Goal: Answer question/provide support: Share knowledge or assist other users

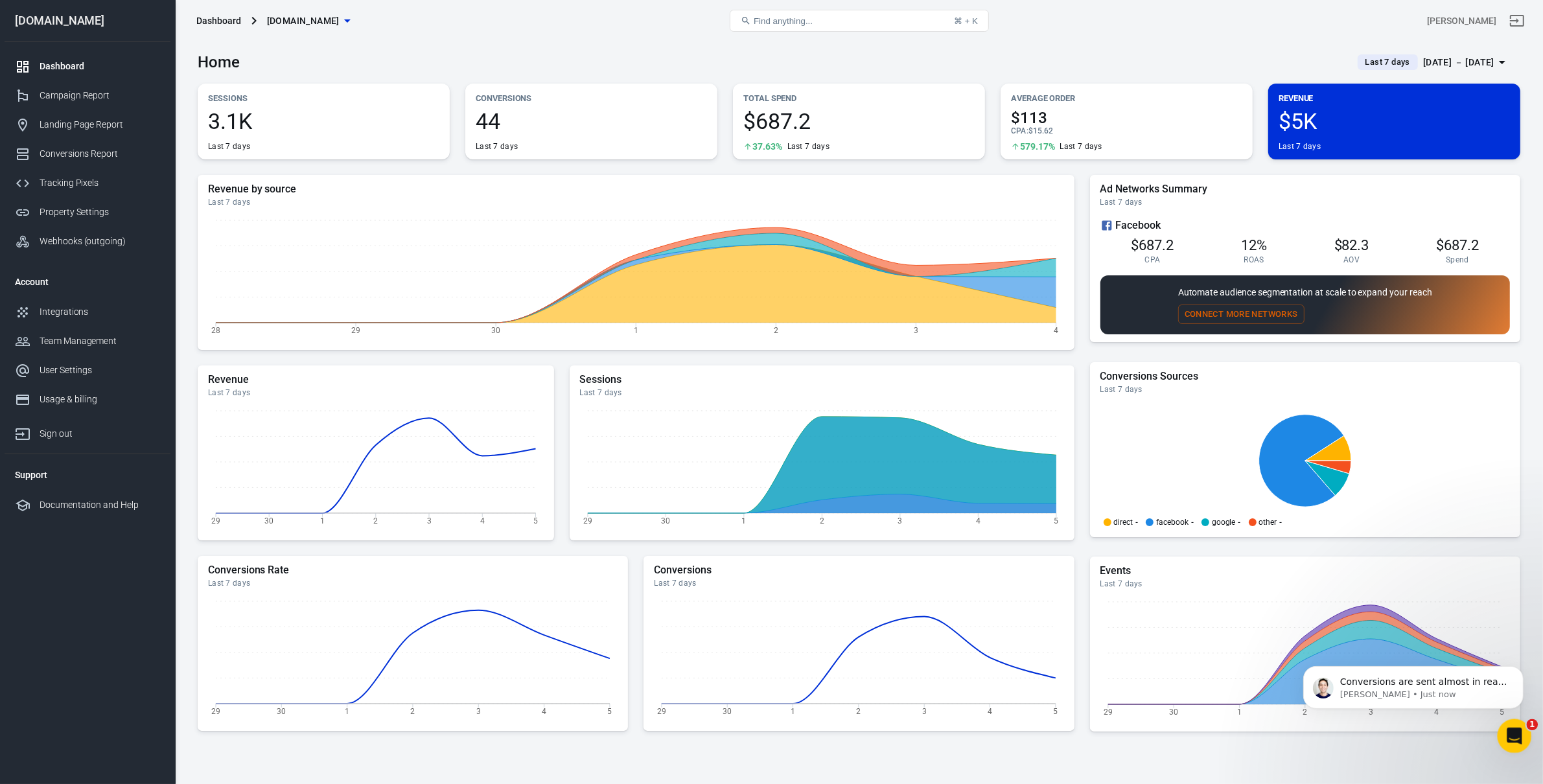
click at [1505, 730] on icon "Open Intercom Messenger" at bounding box center [1513, 734] width 21 height 21
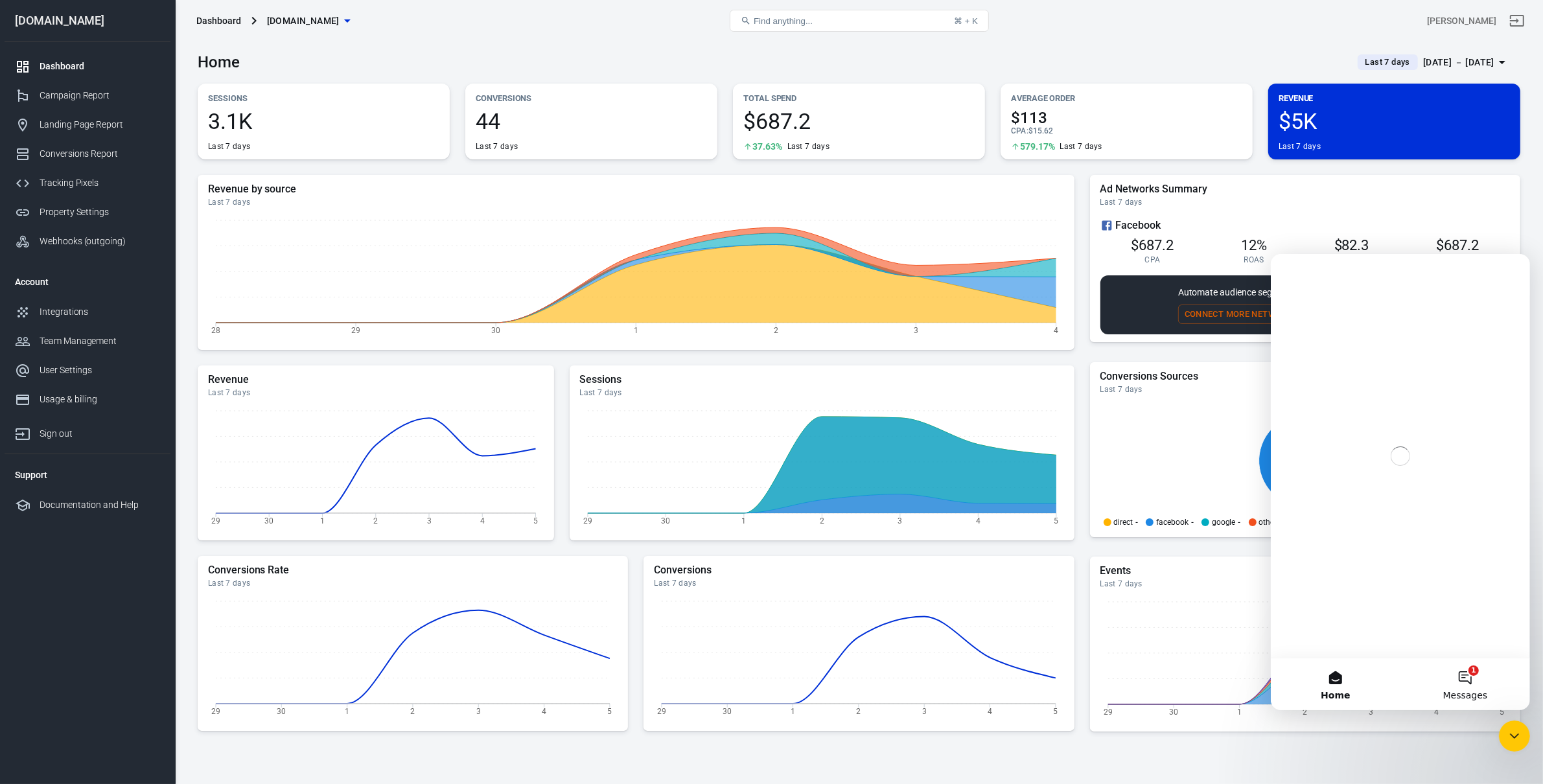
click at [1440, 690] on button "1 Messages" at bounding box center [1464, 683] width 130 height 52
click at [1407, 310] on div "Conversions are sent almost in real time, What are you seeing in the FB events …" at bounding box center [1407, 305] width 183 height 14
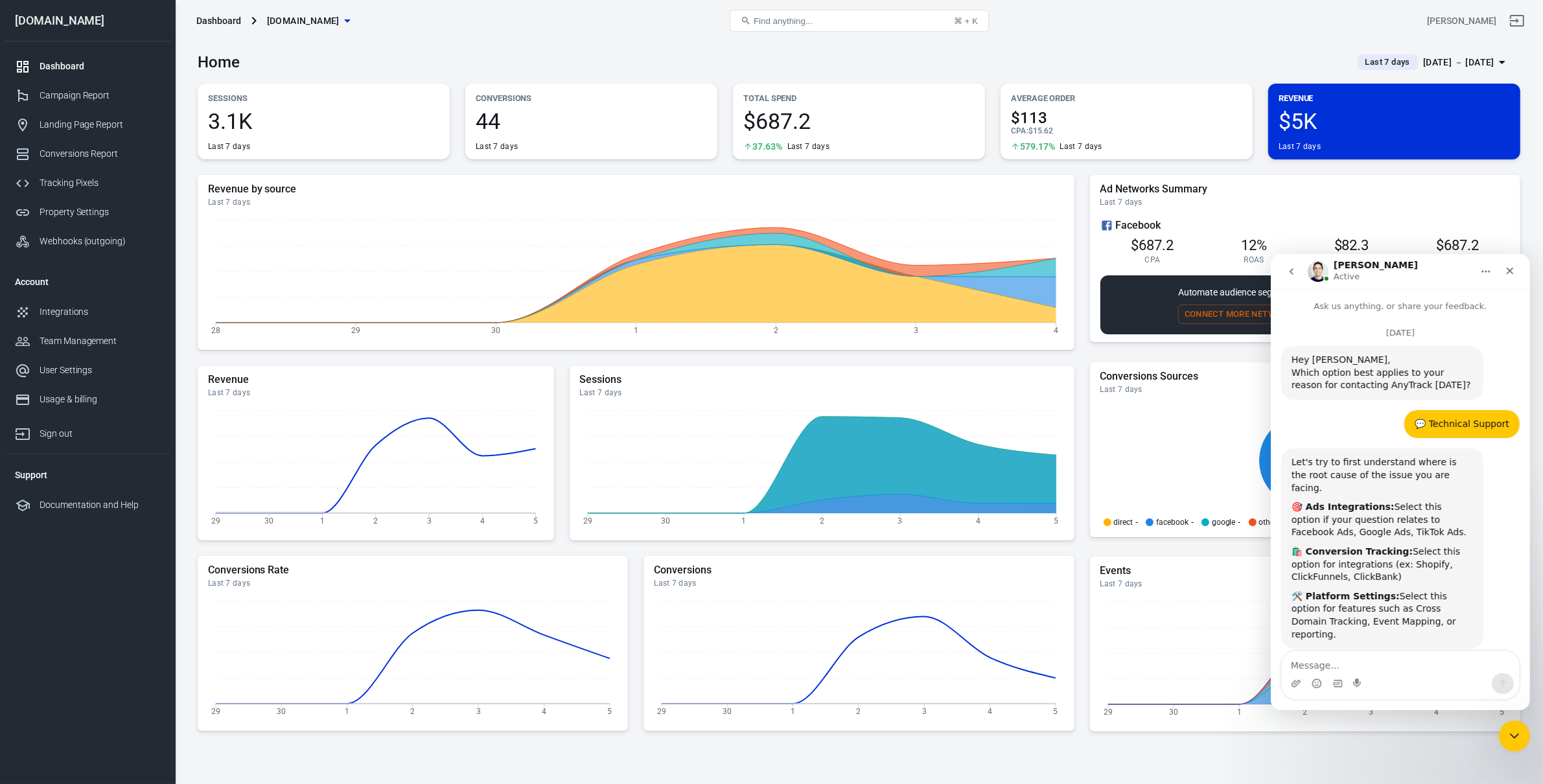
scroll to position [1, 0]
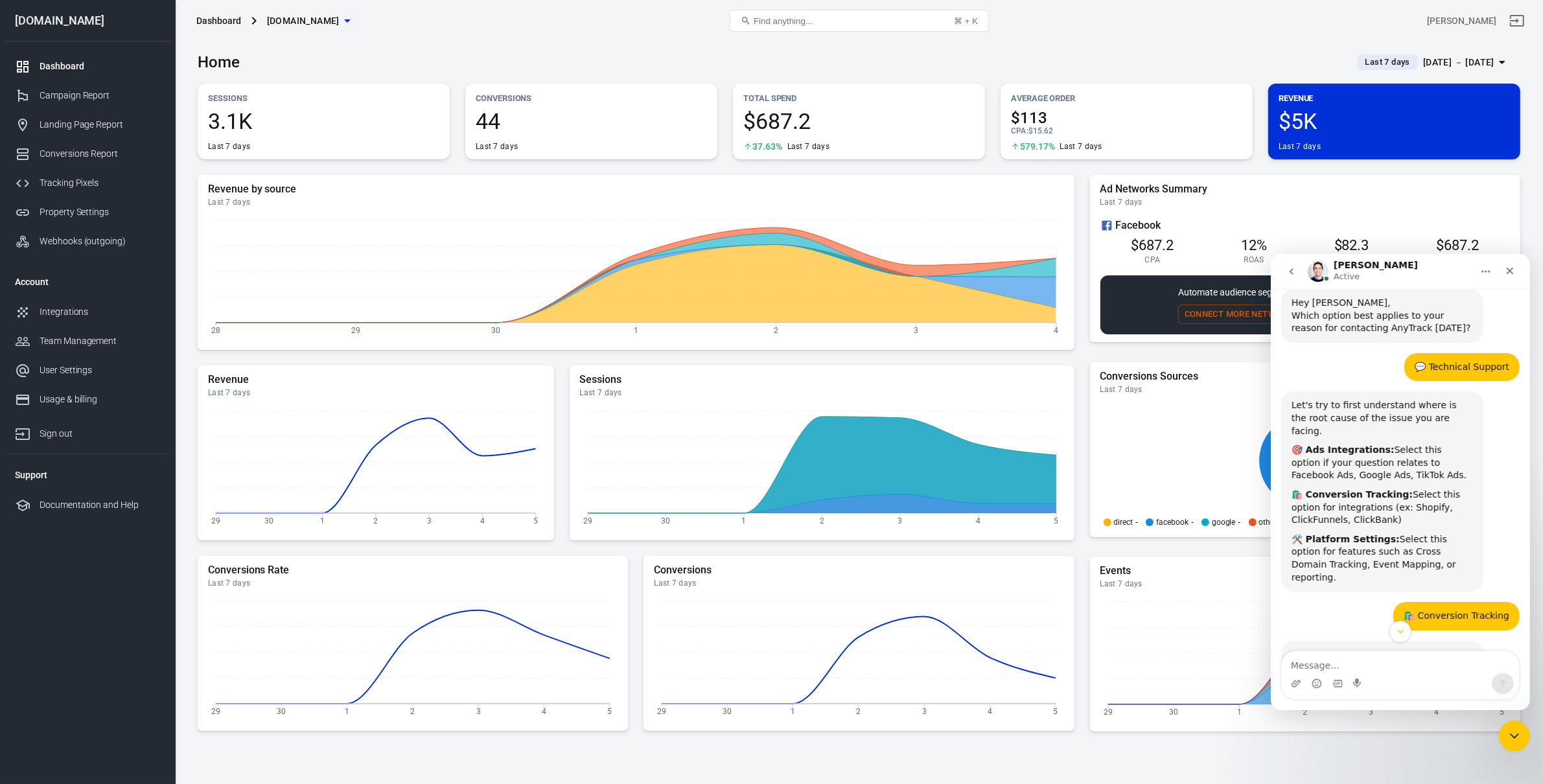
click at [1373, 657] on textarea "Message…" at bounding box center [1400, 661] width 237 height 22
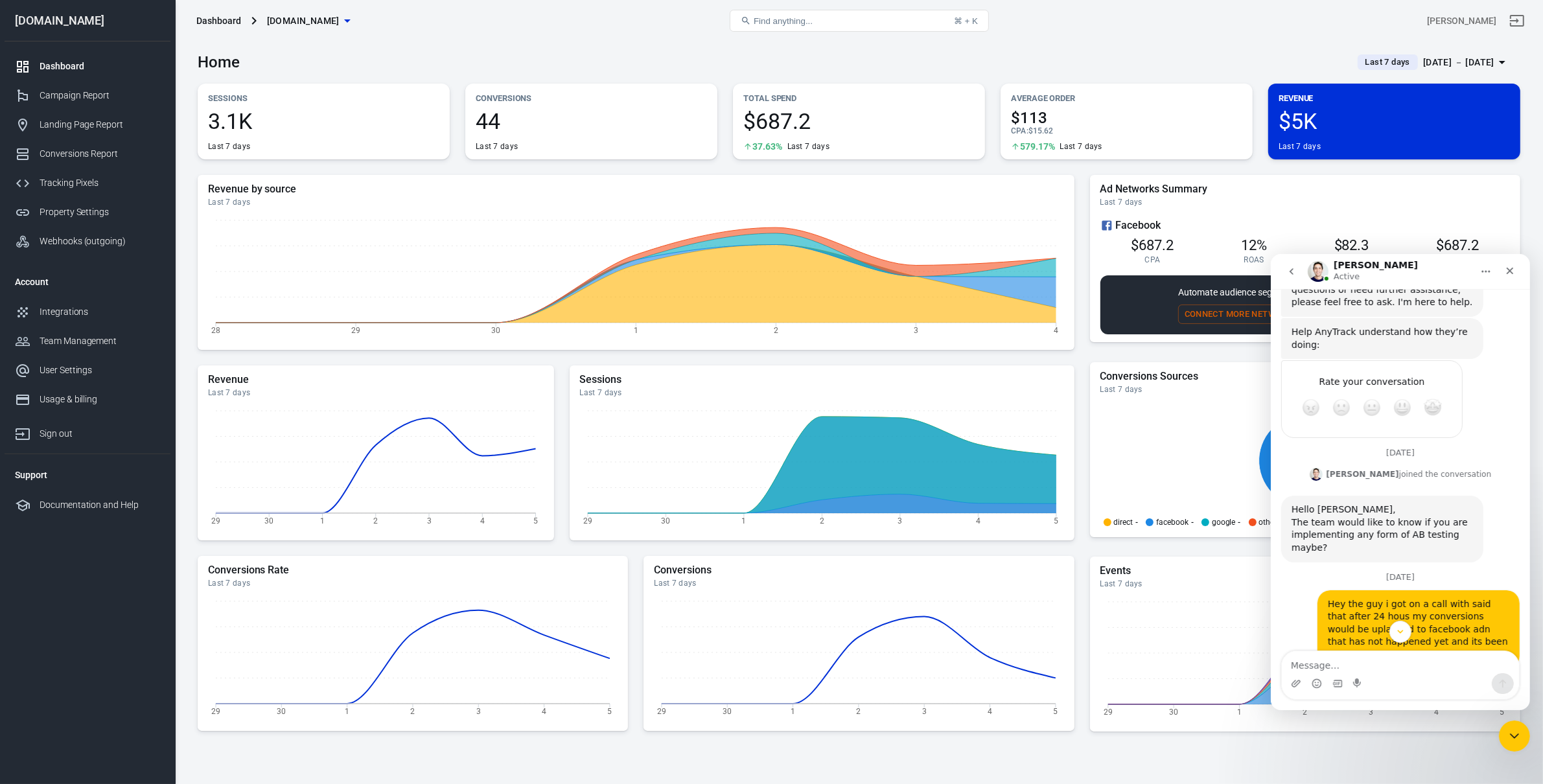
scroll to position [2459, 0]
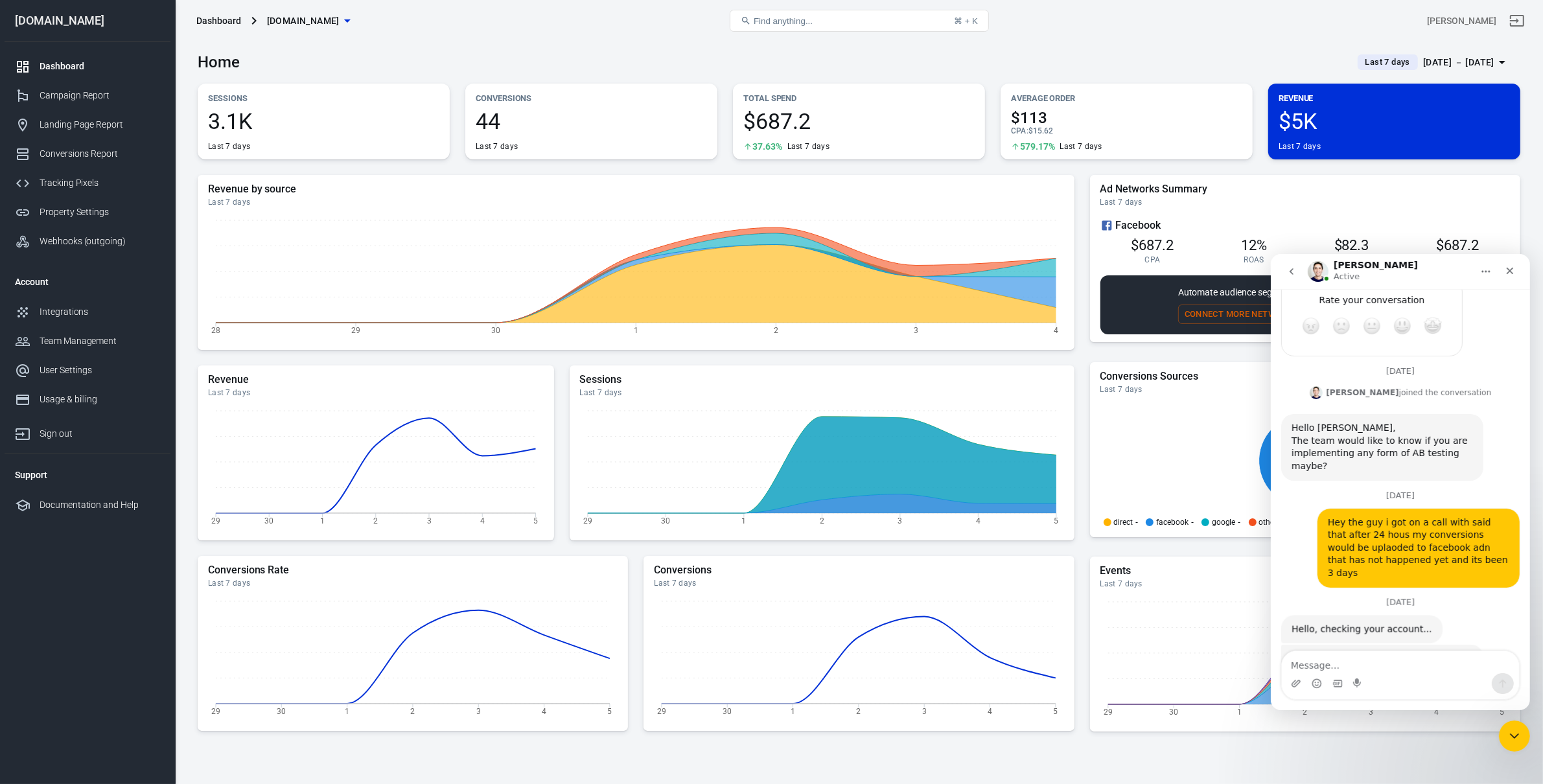
click at [1377, 652] on div "Conversions are sent almost in real time, What are you seeing in the FB events …" at bounding box center [1382, 684] width 182 height 64
click at [1404, 652] on div "Conversions are sent almost in real time, What are you seeing in the FB events …" at bounding box center [1382, 684] width 182 height 64
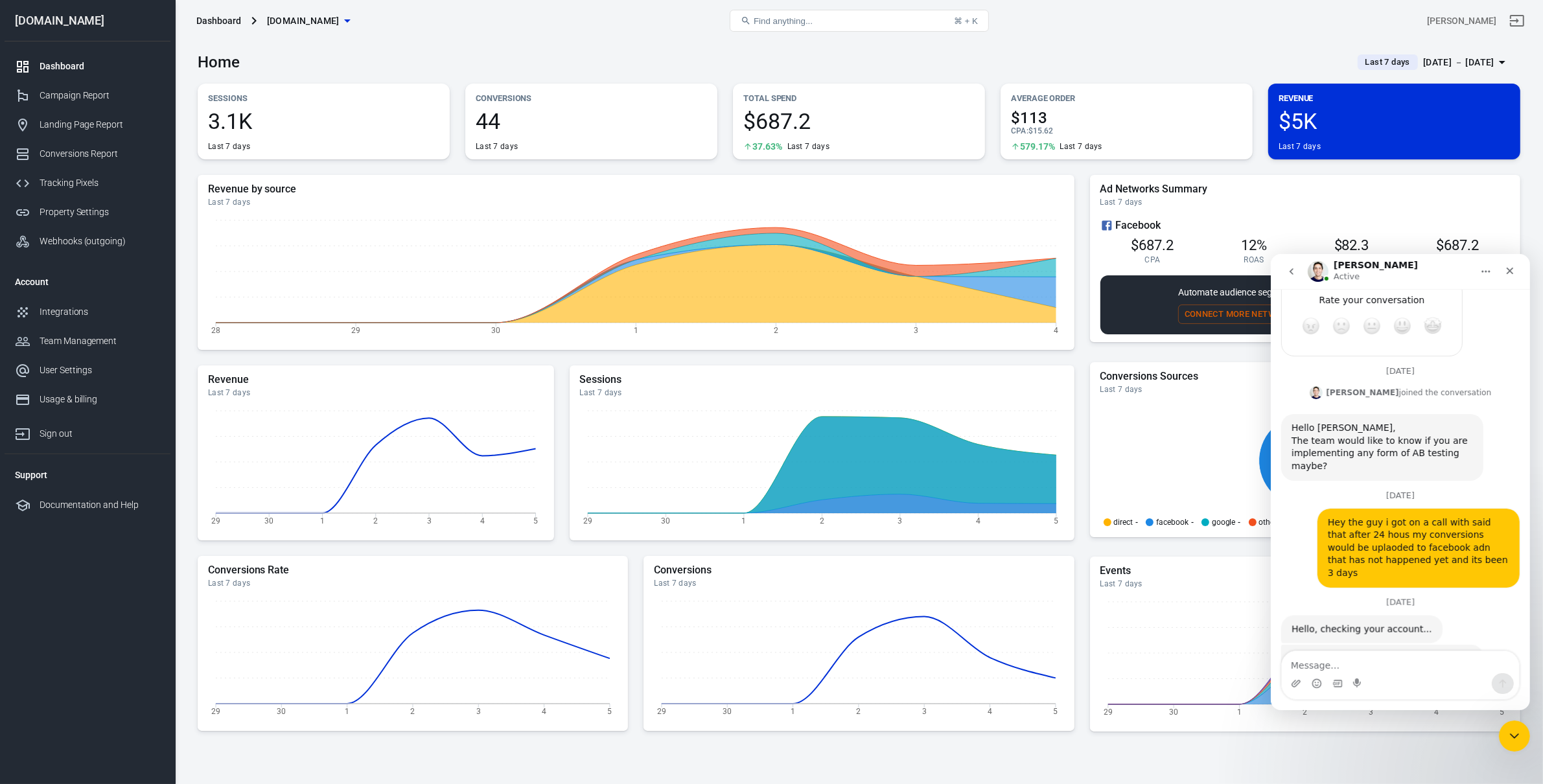
click at [1404, 652] on div "Conversions are sent almost in real time, What are you seeing in the FB events …" at bounding box center [1382, 684] width 182 height 64
click at [1439, 652] on div "Conversions are sent almost in real time, What are you seeing in the FB events …" at bounding box center [1382, 684] width 182 height 64
click at [1375, 647] on div "Conversions are sent almost in real time, What are you seeing in the FB events …" at bounding box center [1400, 697] width 238 height 107
click at [1361, 654] on textarea "Message…" at bounding box center [1400, 661] width 237 height 22
type textarea "let me check"
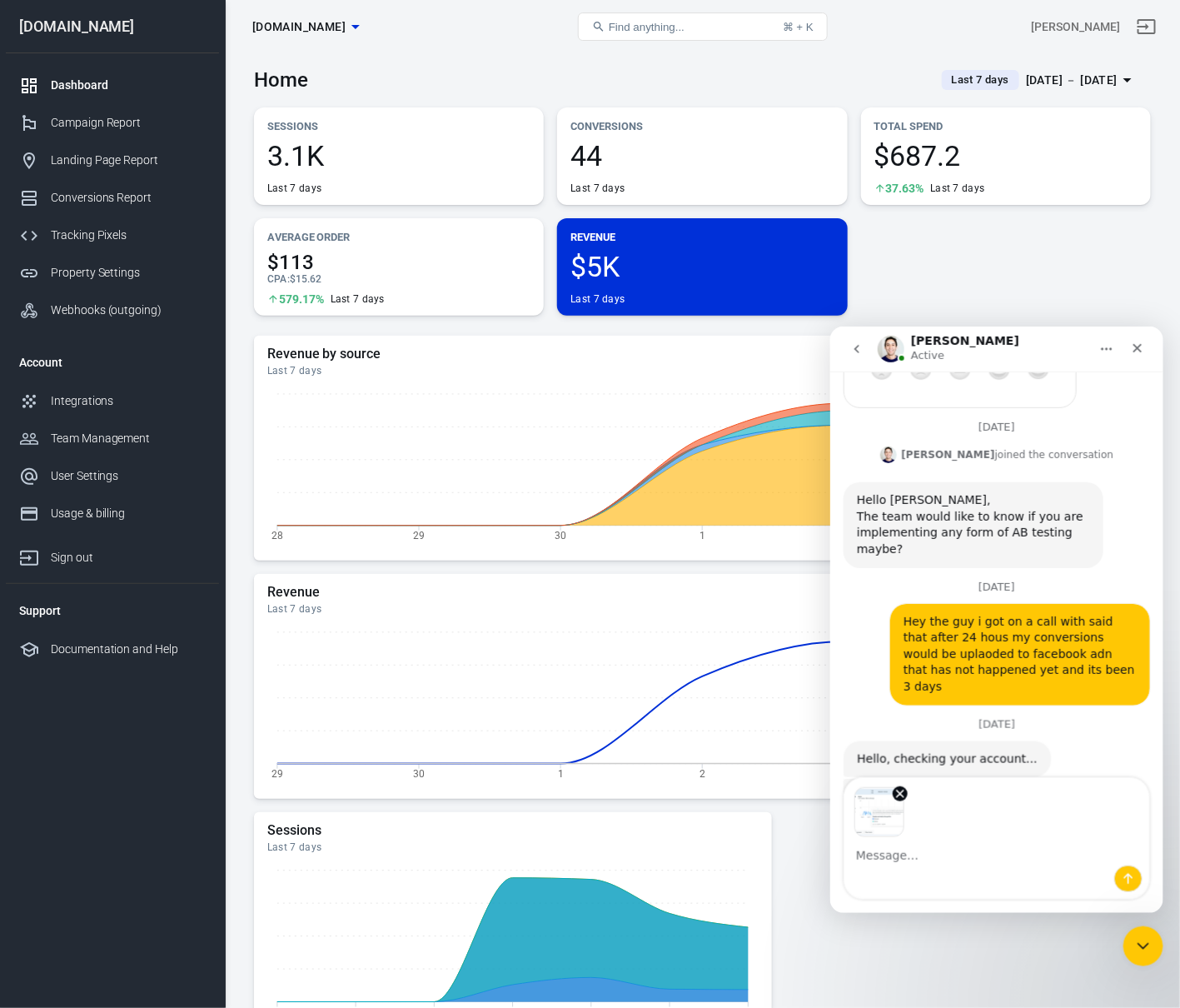
scroll to position [3270, 0]
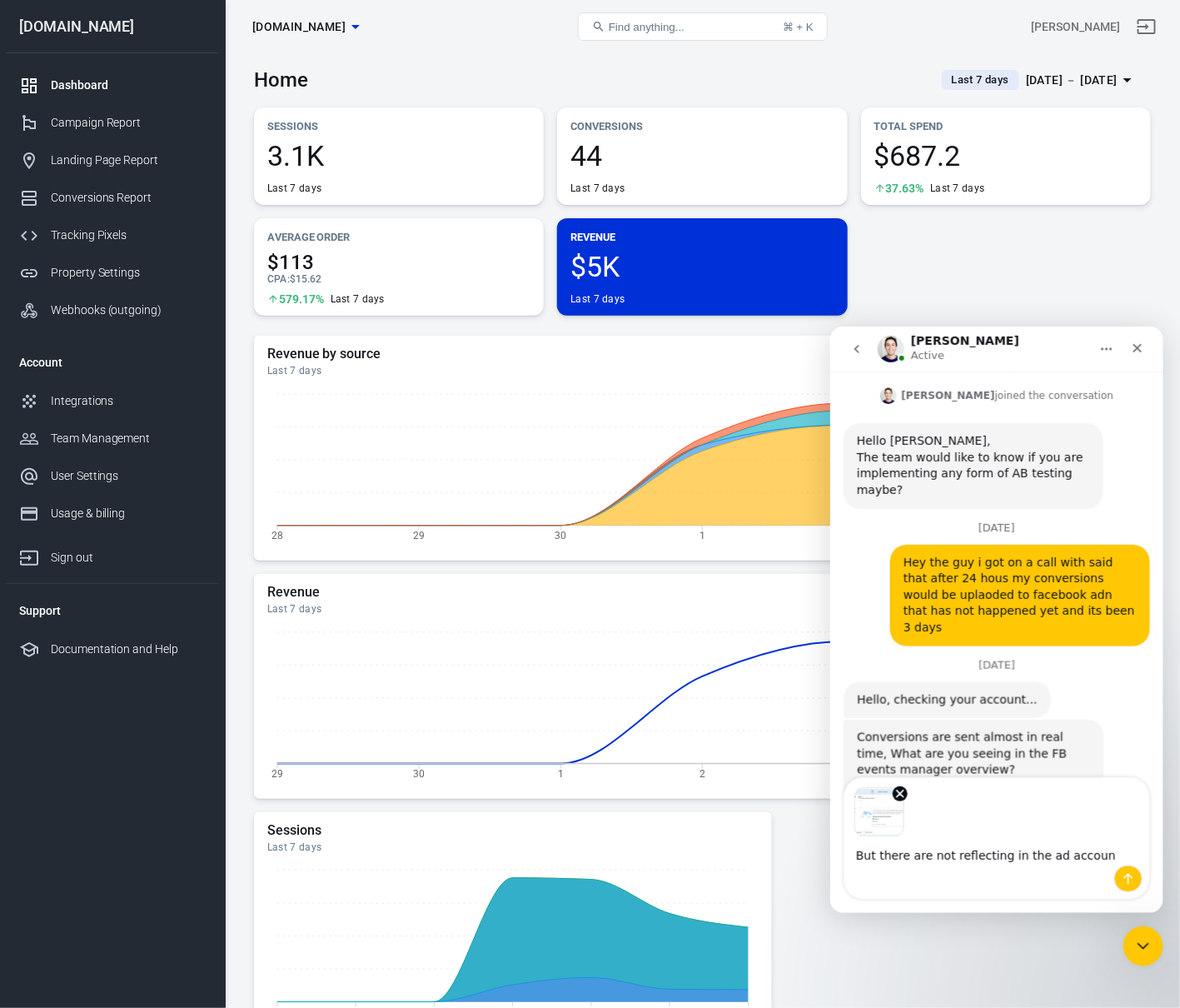
type textarea "But there are not reflecting in the ad account"
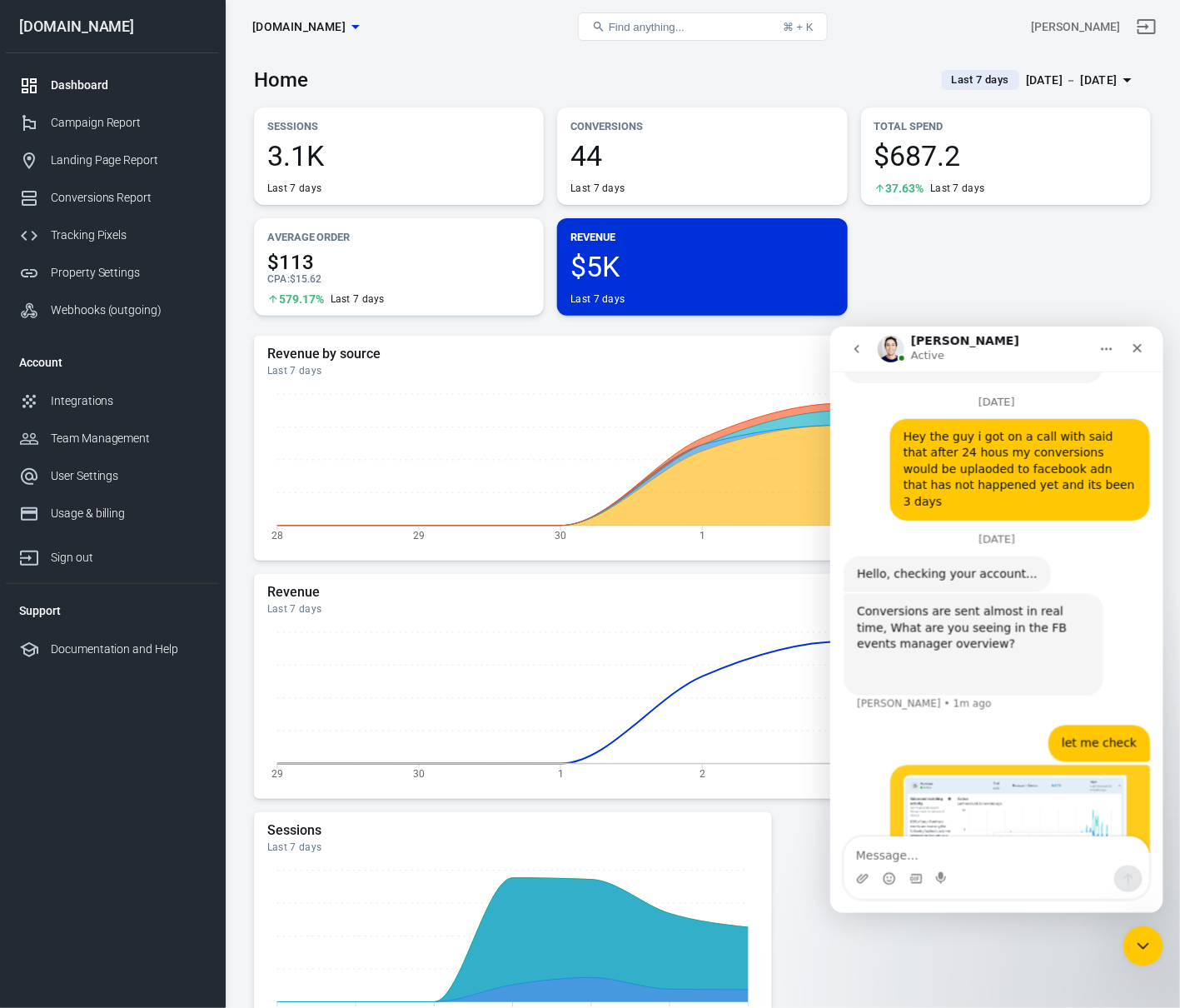
scroll to position [3406, 0]
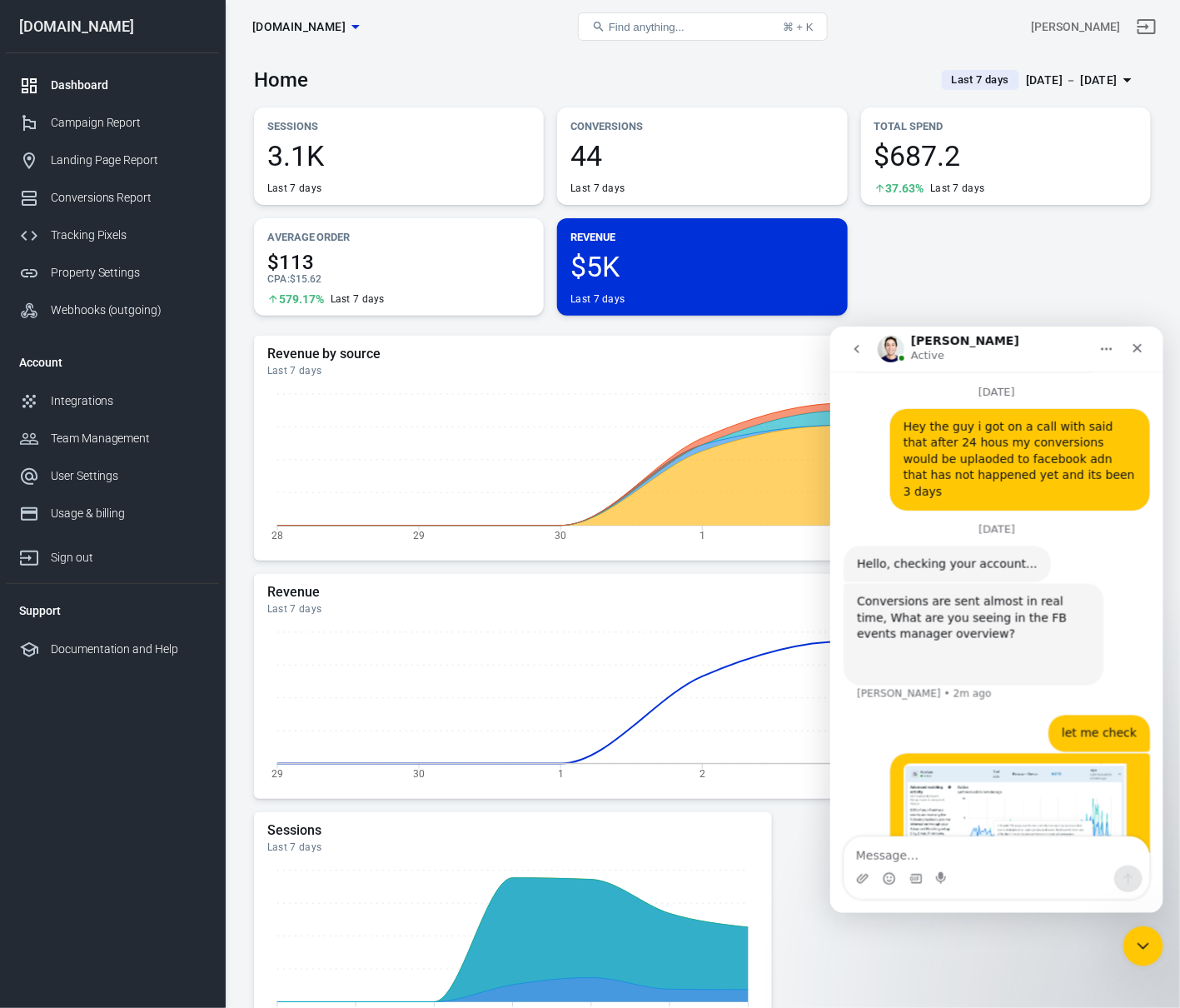
click at [1024, 763] on img "Graham says…" at bounding box center [1014, 829] width 224 height 132
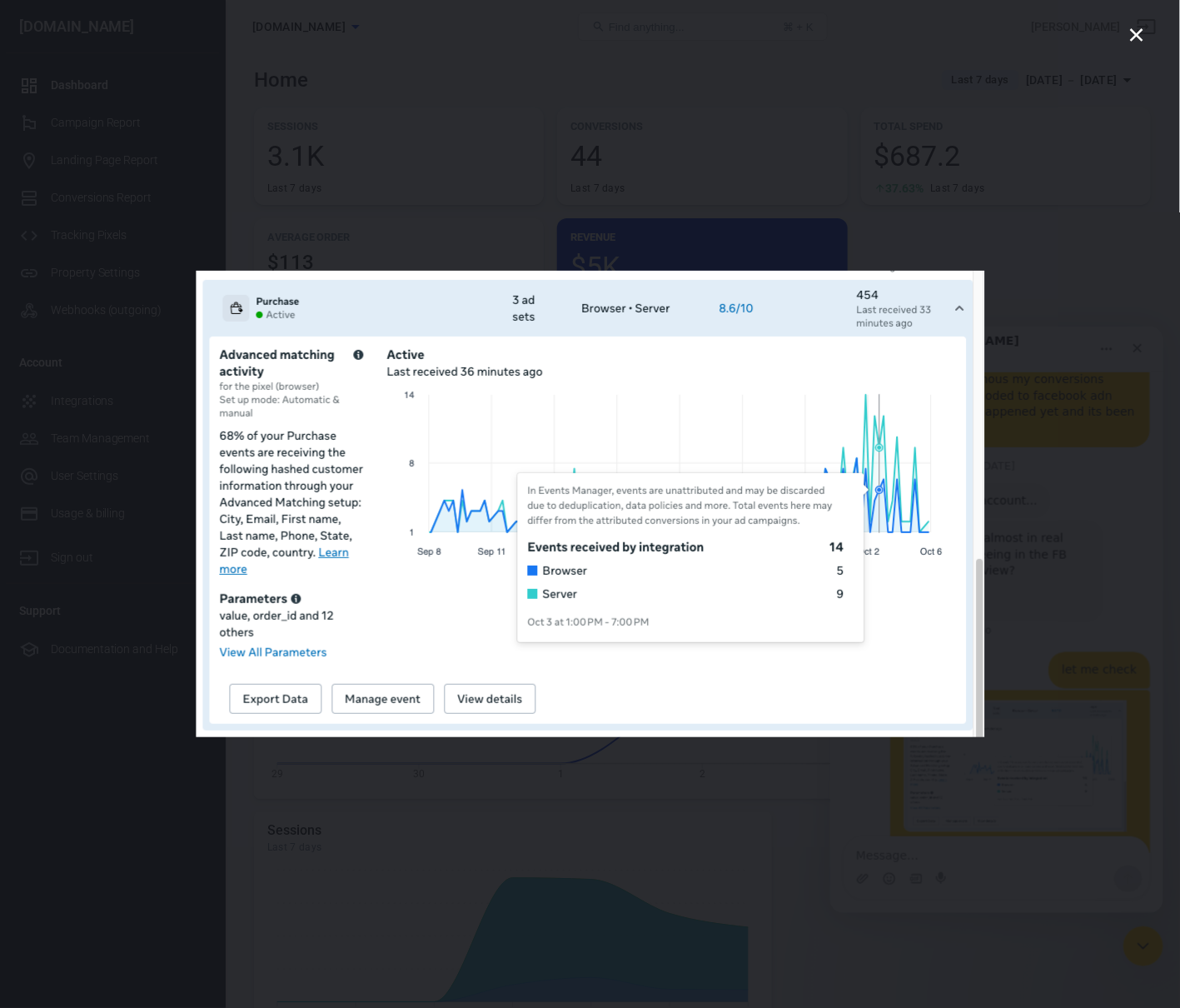
scroll to position [3504, 0]
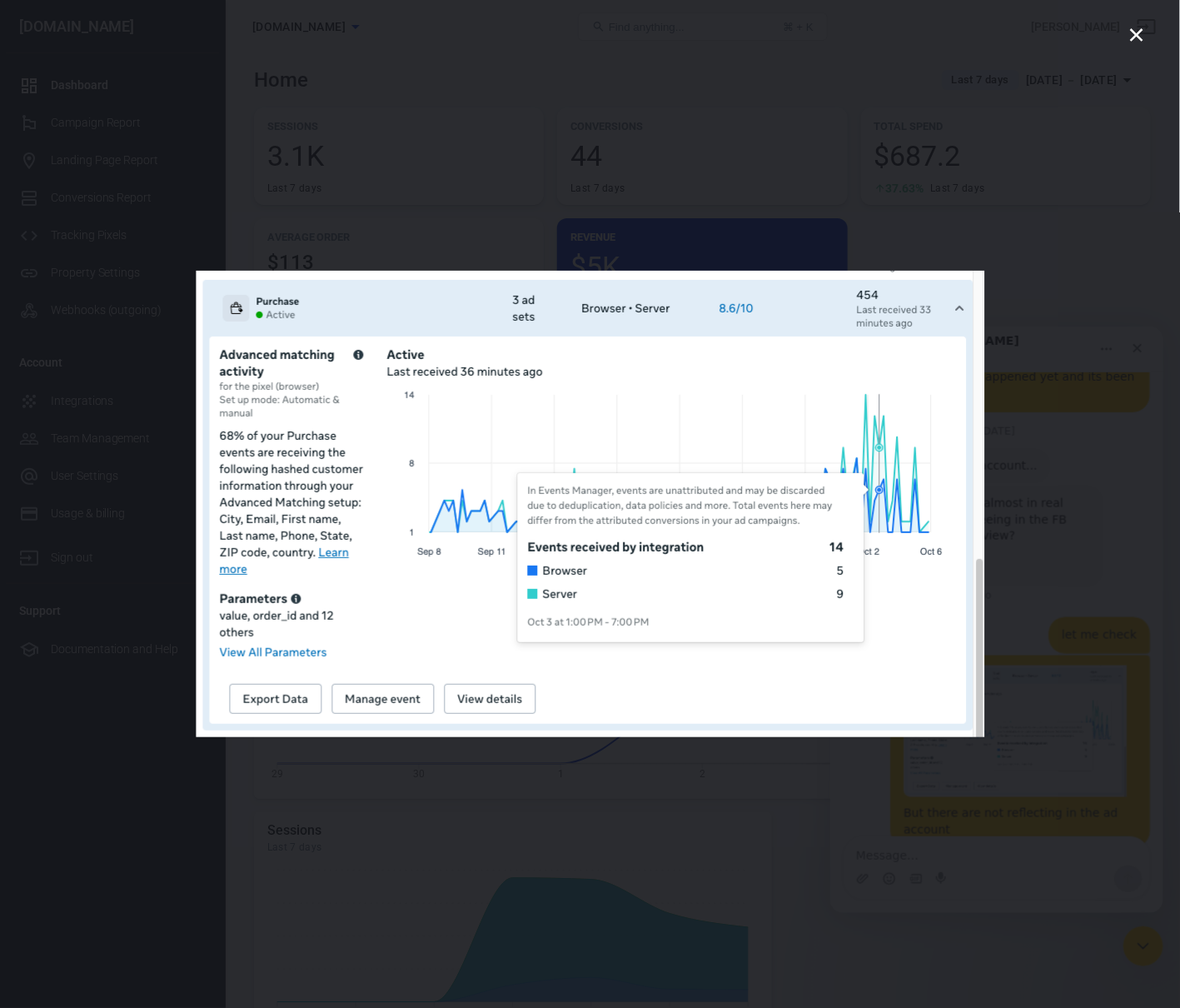
click at [873, 117] on div "Intercom messenger" at bounding box center [590, 504] width 1180 height 1008
click at [873, 117] on div "Total Spend $687.2 37.63% Last 7 days" at bounding box center [1005, 156] width 289 height 97
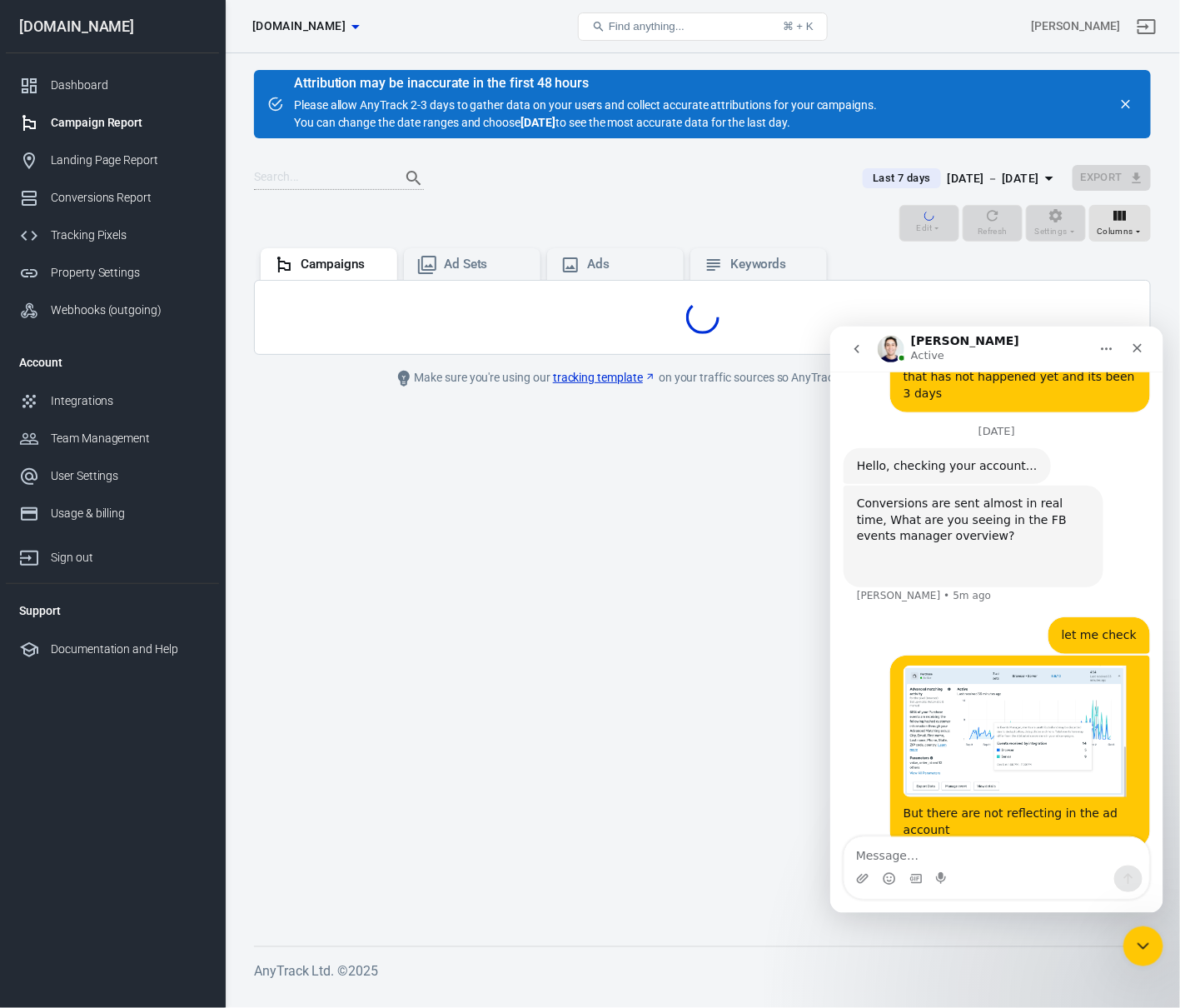
click at [962, 254] on div "Campaigns Ad Sets Ads Keywords" at bounding box center [702, 262] width 897 height 35
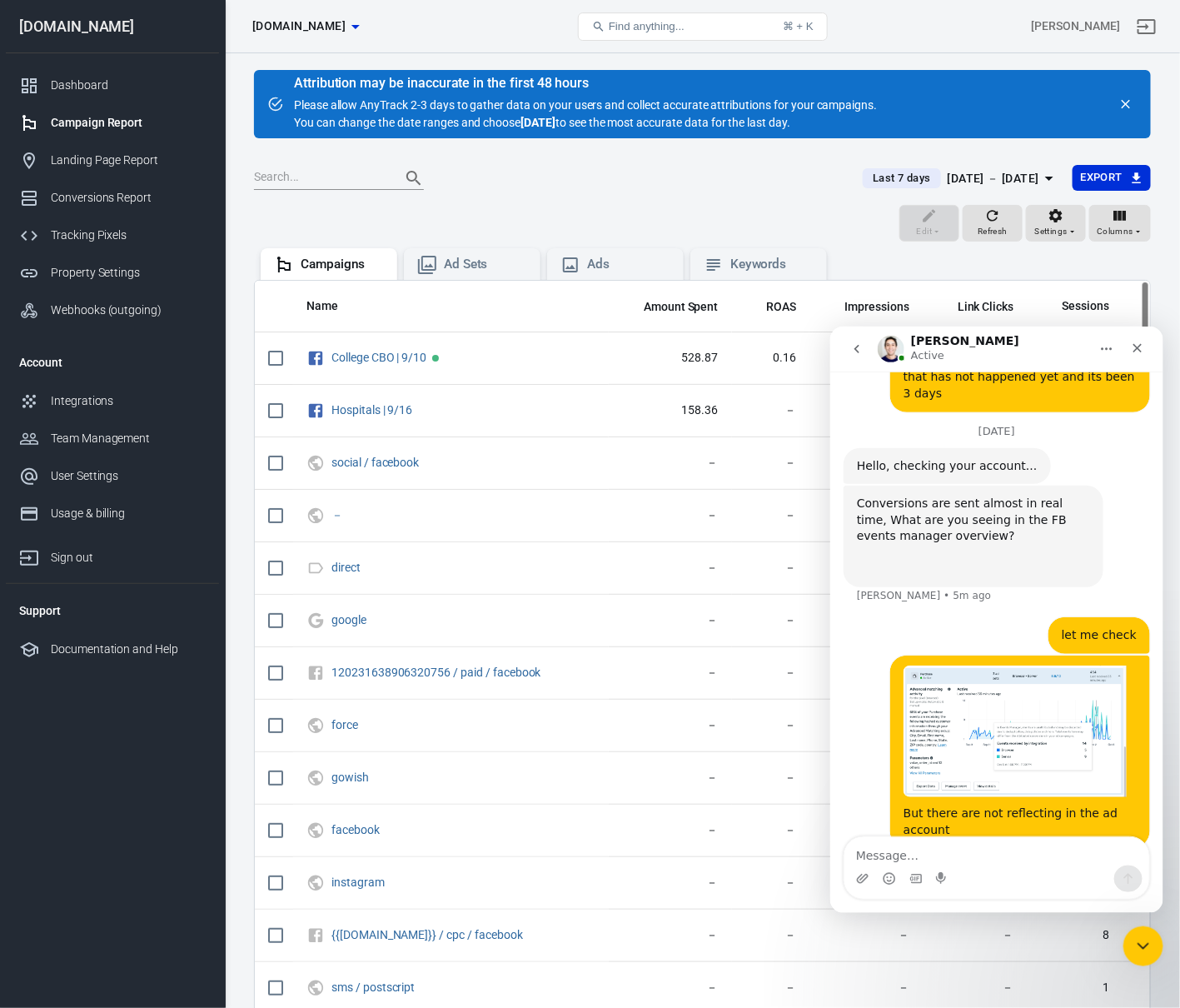
click at [974, 860] on div "Your two campaigns have zero results for last week or for which days Are you ch…" at bounding box center [996, 913] width 306 height 106
click at [975, 860] on div "Your two campaigns have zero results for last week or for which days Are you ch…" at bounding box center [996, 913] width 306 height 106
click at [1002, 870] on div "Your two campaigns have zero results for last week or for which days Are you ch…" at bounding box center [972, 894] width 233 height 49
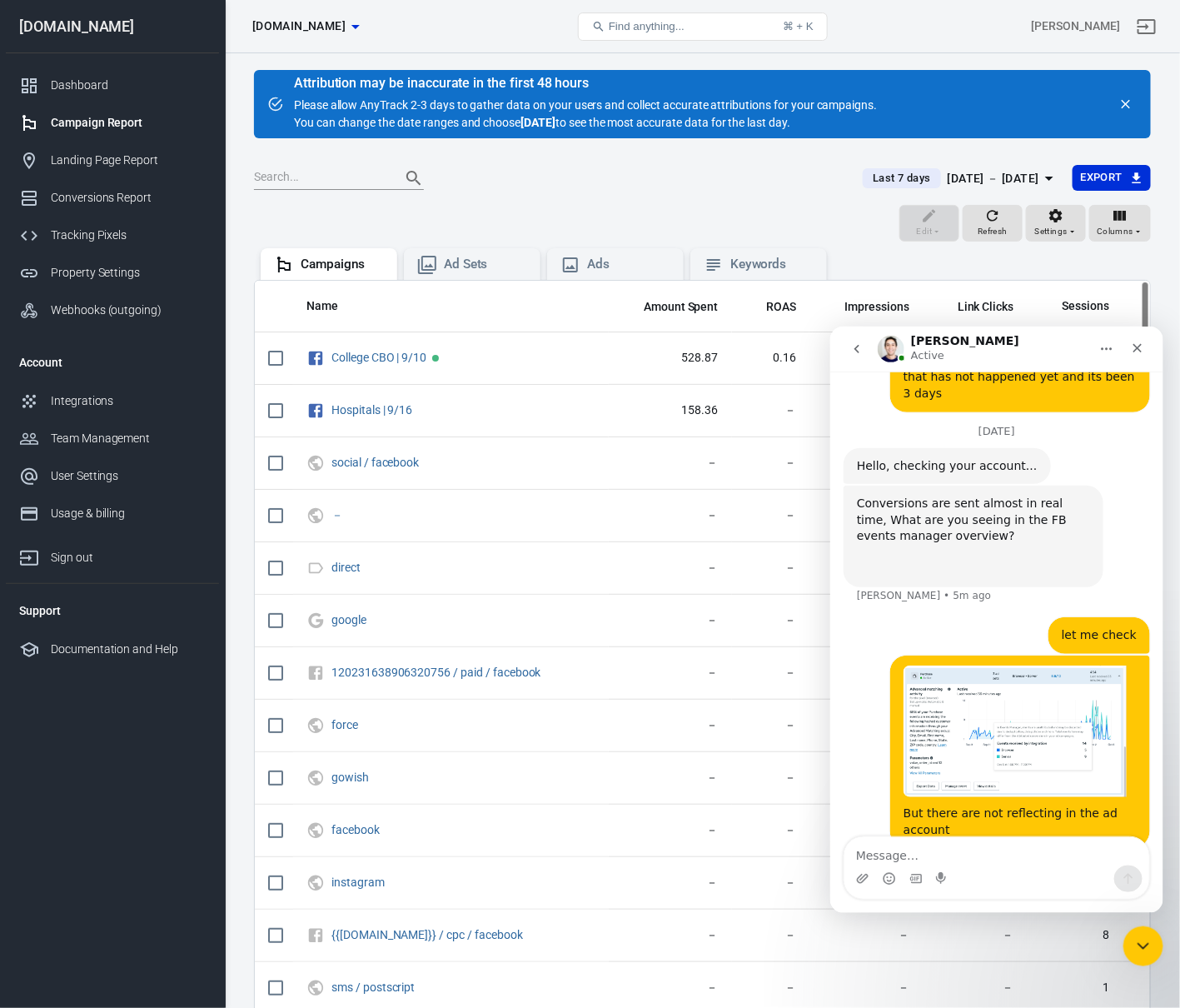
drag, startPoint x: 1002, startPoint y: 777, endPoint x: 989, endPoint y: 794, distance: 21.4
click at [998, 870] on div "Your two campaigns have zero results for last week or for which days Are you ch…" at bounding box center [972, 894] width 233 height 49
click at [989, 860] on div "Your two campaigns have zero results for last week or for which days Are you ch…" at bounding box center [972, 895] width 260 height 69
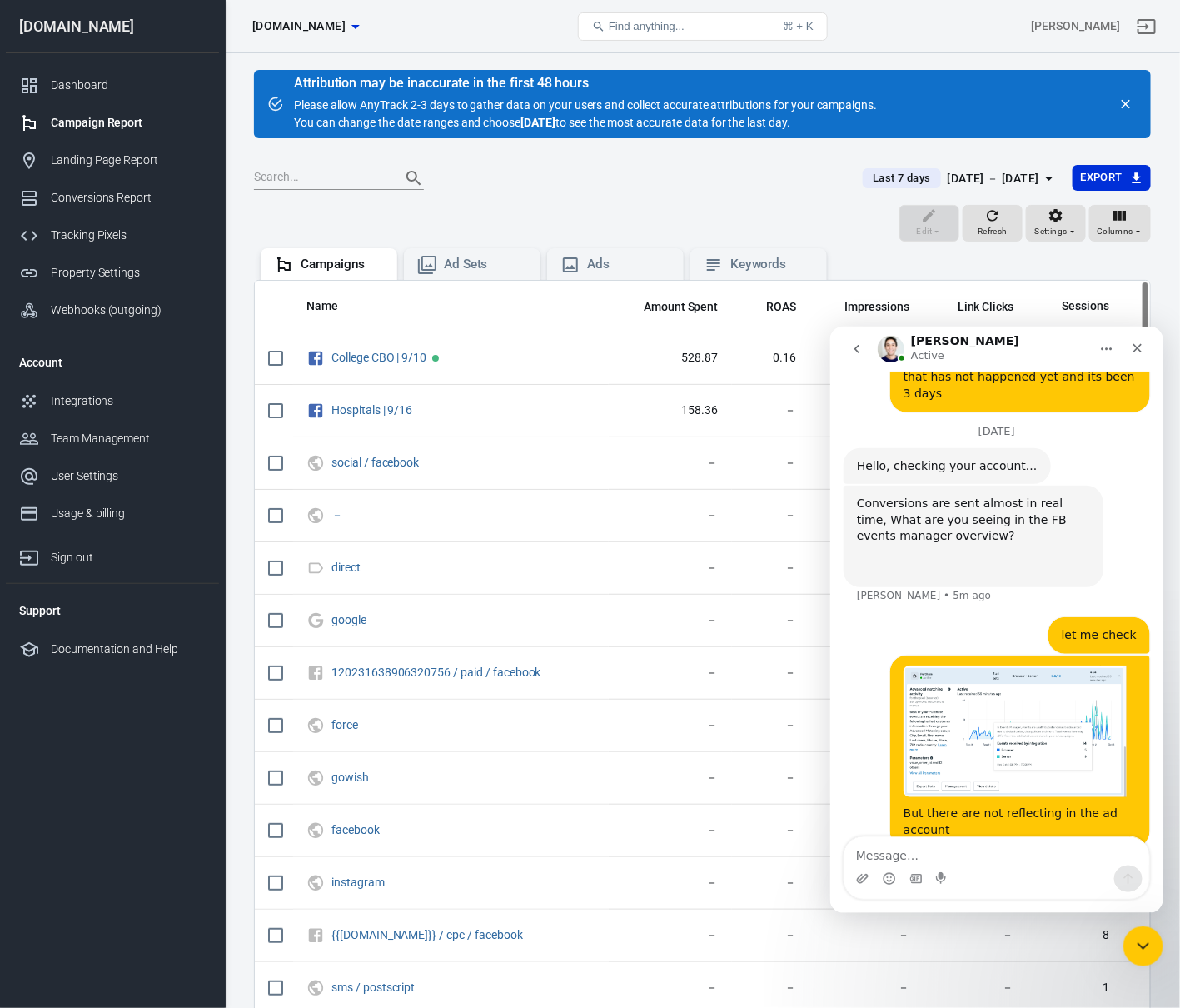
click at [992, 860] on div "Your two campaigns have zero results for last week or for which days Are you ch…" at bounding box center [972, 895] width 260 height 69
click at [1026, 870] on div "Your two campaigns have zero results for last week or for which days Are you ch…" at bounding box center [972, 894] width 233 height 49
click at [969, 847] on textarea "Message…" at bounding box center [996, 850] width 305 height 28
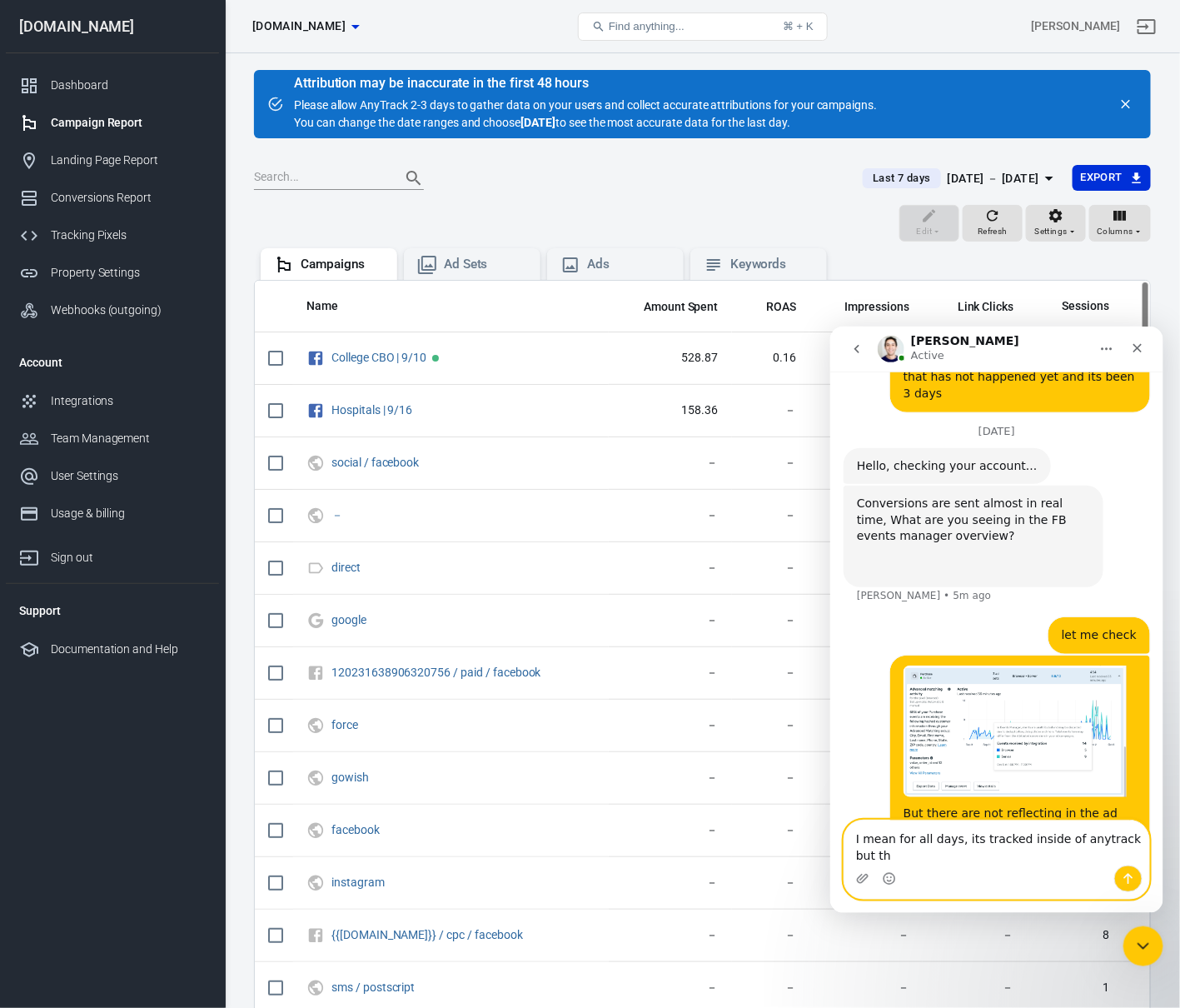
scroll to position [3521, 0]
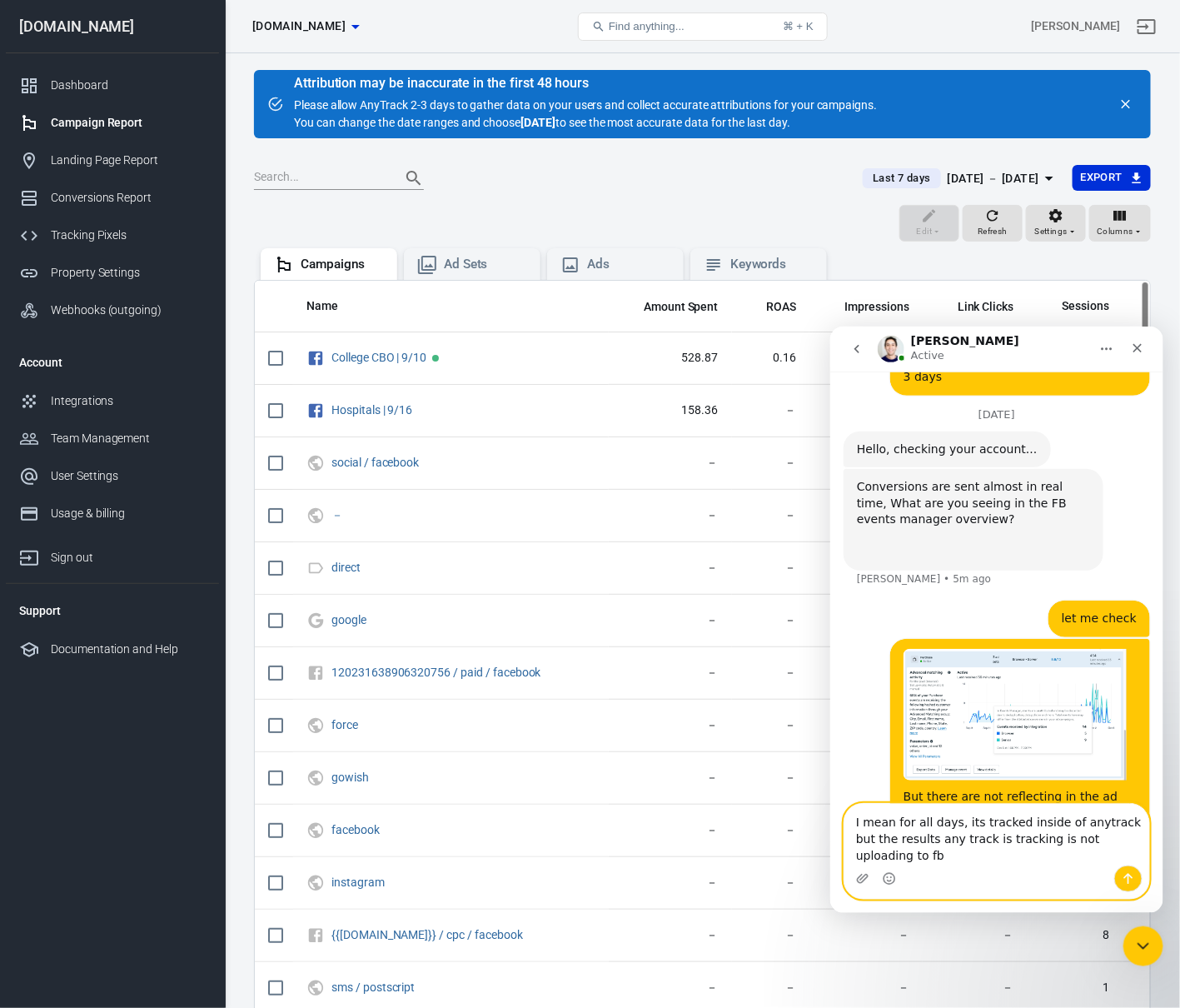
type textarea "I mean for all days, its tracked inside of anytrack but the results any track i…"
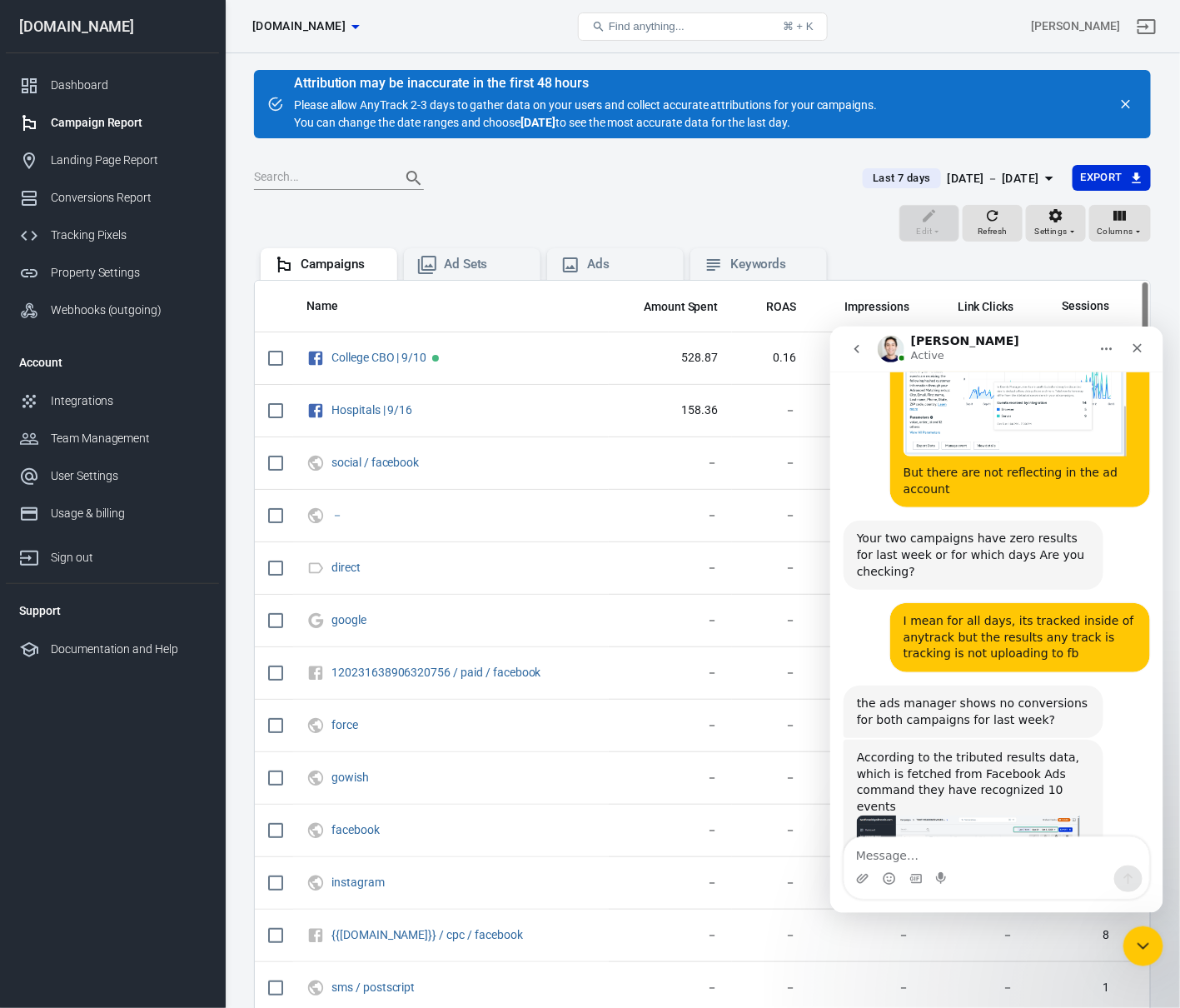
scroll to position [3856, 0]
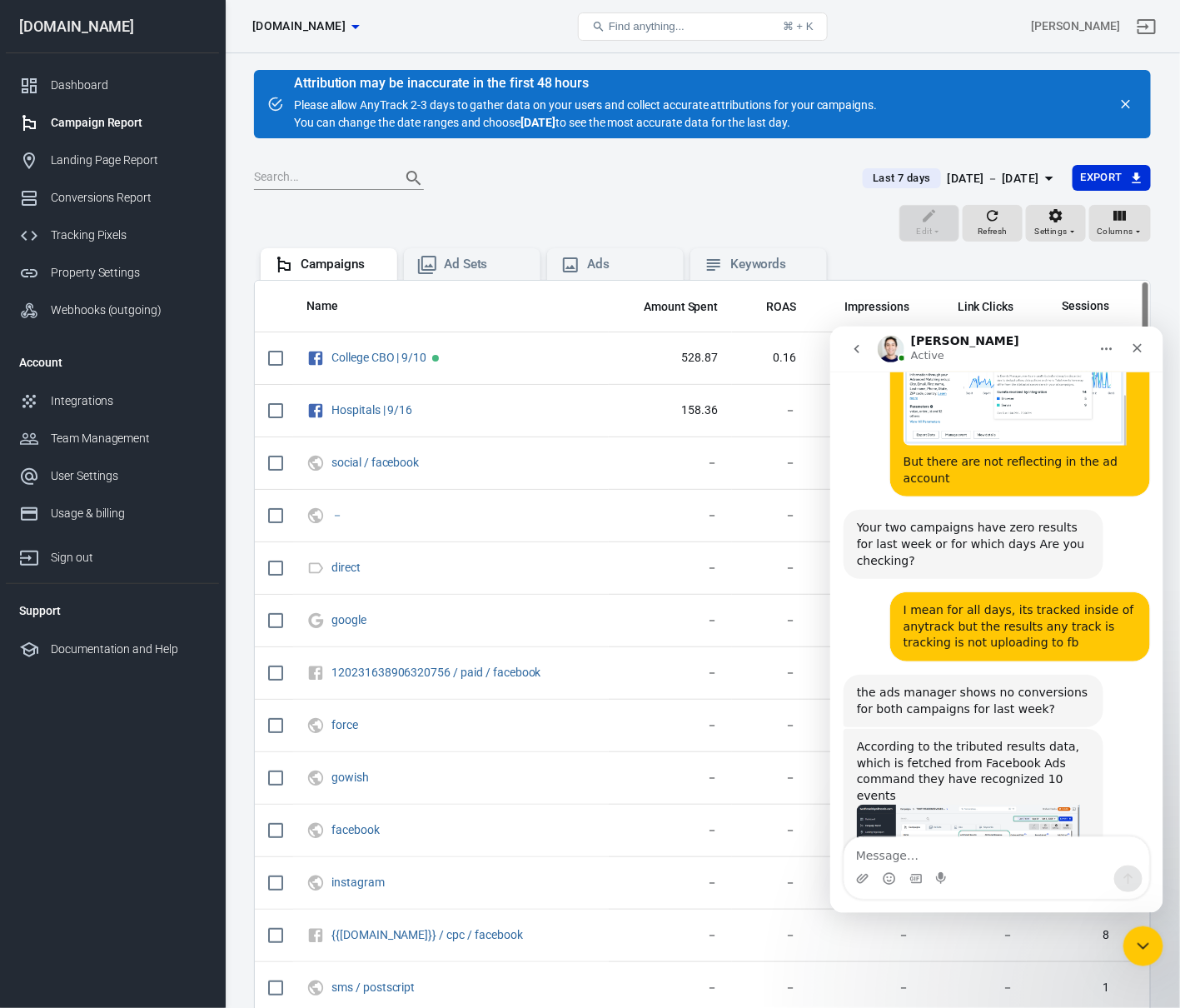
click at [979, 684] on div "the ads manager shows no conversions for both campaigns for last week?" at bounding box center [972, 700] width 233 height 32
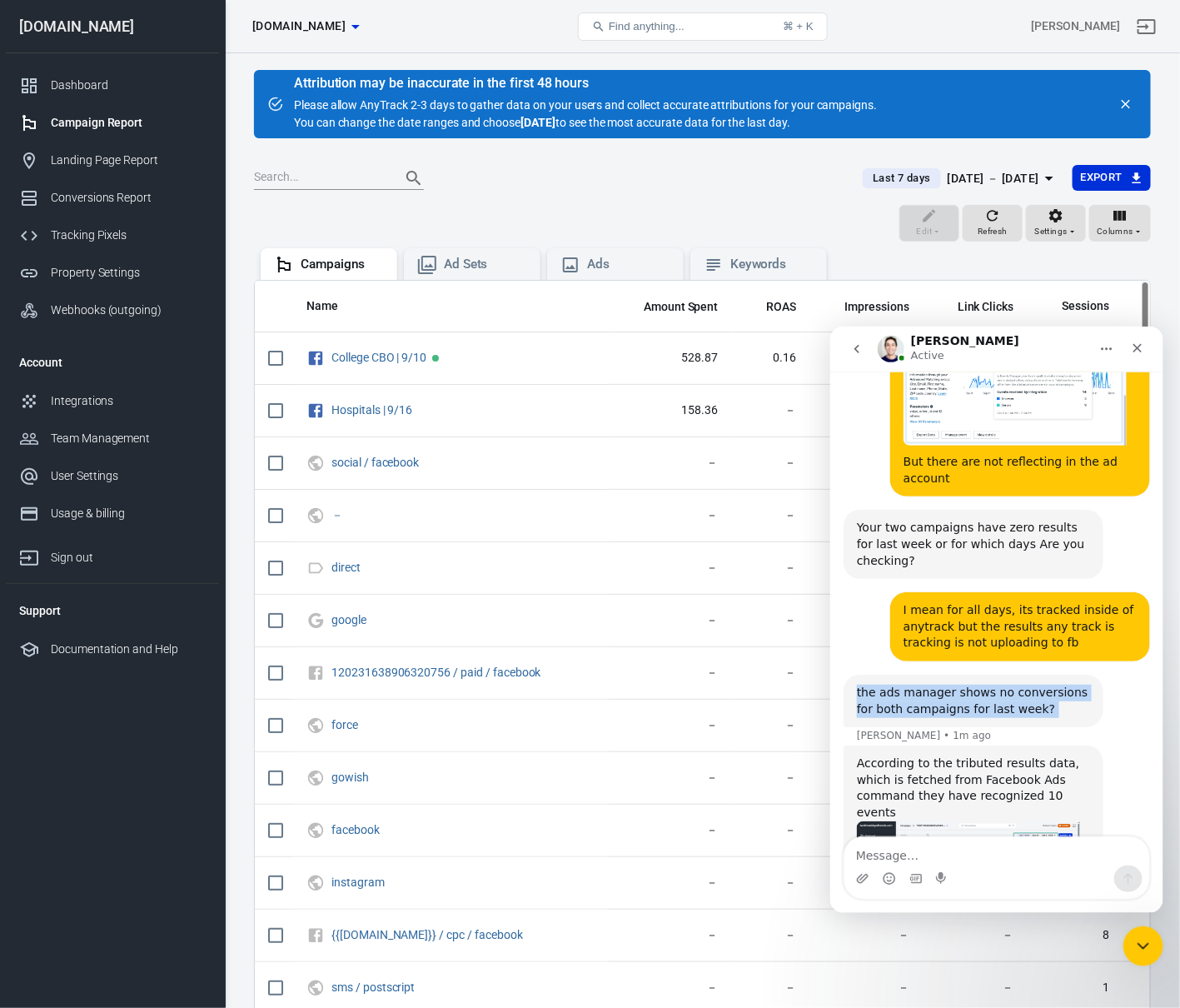
click at [979, 684] on div "the ads manager shows no conversions for both campaigns for last week?" at bounding box center [972, 700] width 233 height 32
click at [1041, 684] on div "the ads manager shows no conversions for both campaigns for last week?" at bounding box center [972, 700] width 233 height 32
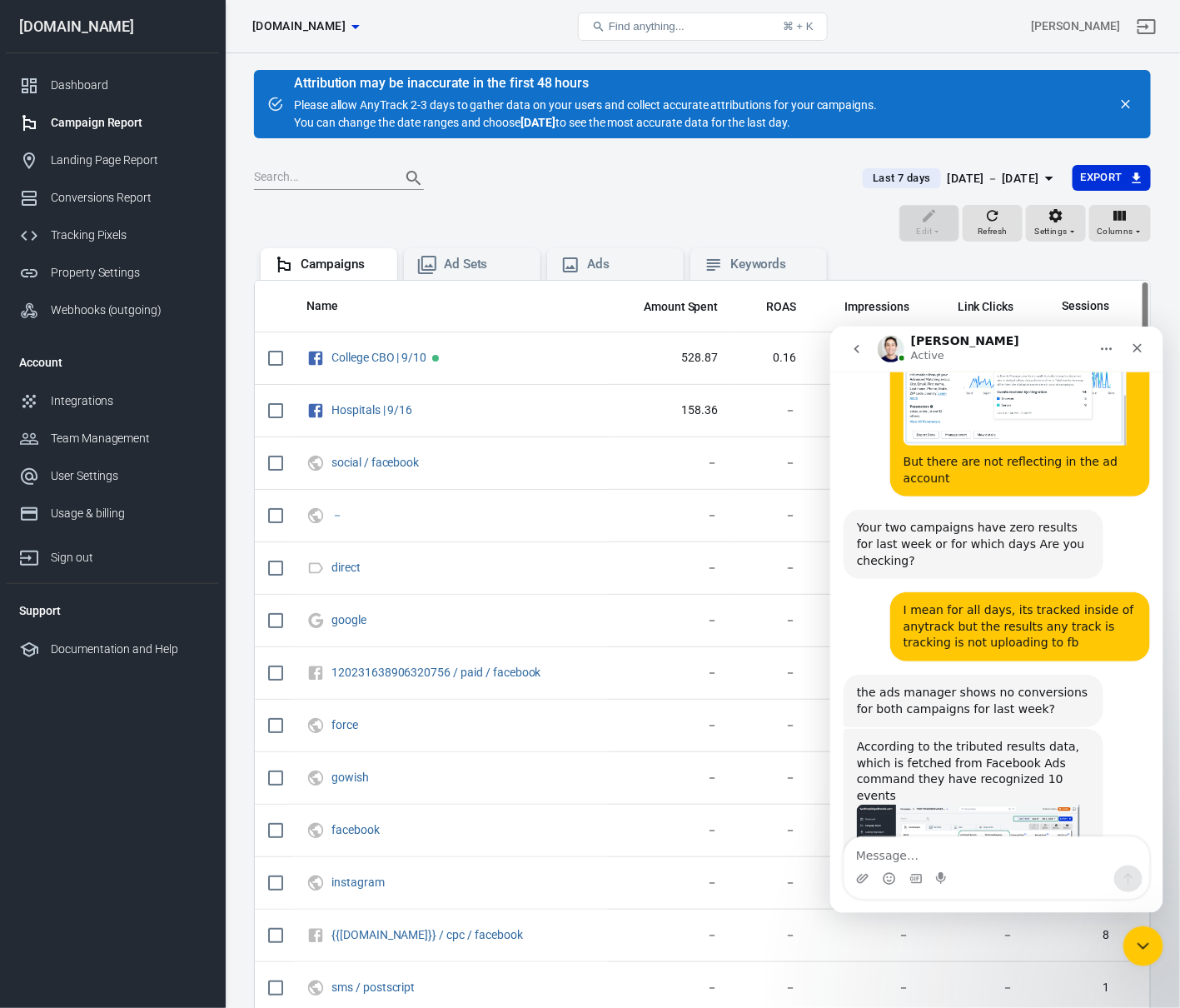
click at [989, 738] on div "According to the tributed results data, which is fetched from Facebook Ads comm…" at bounding box center [972, 770] width 233 height 65
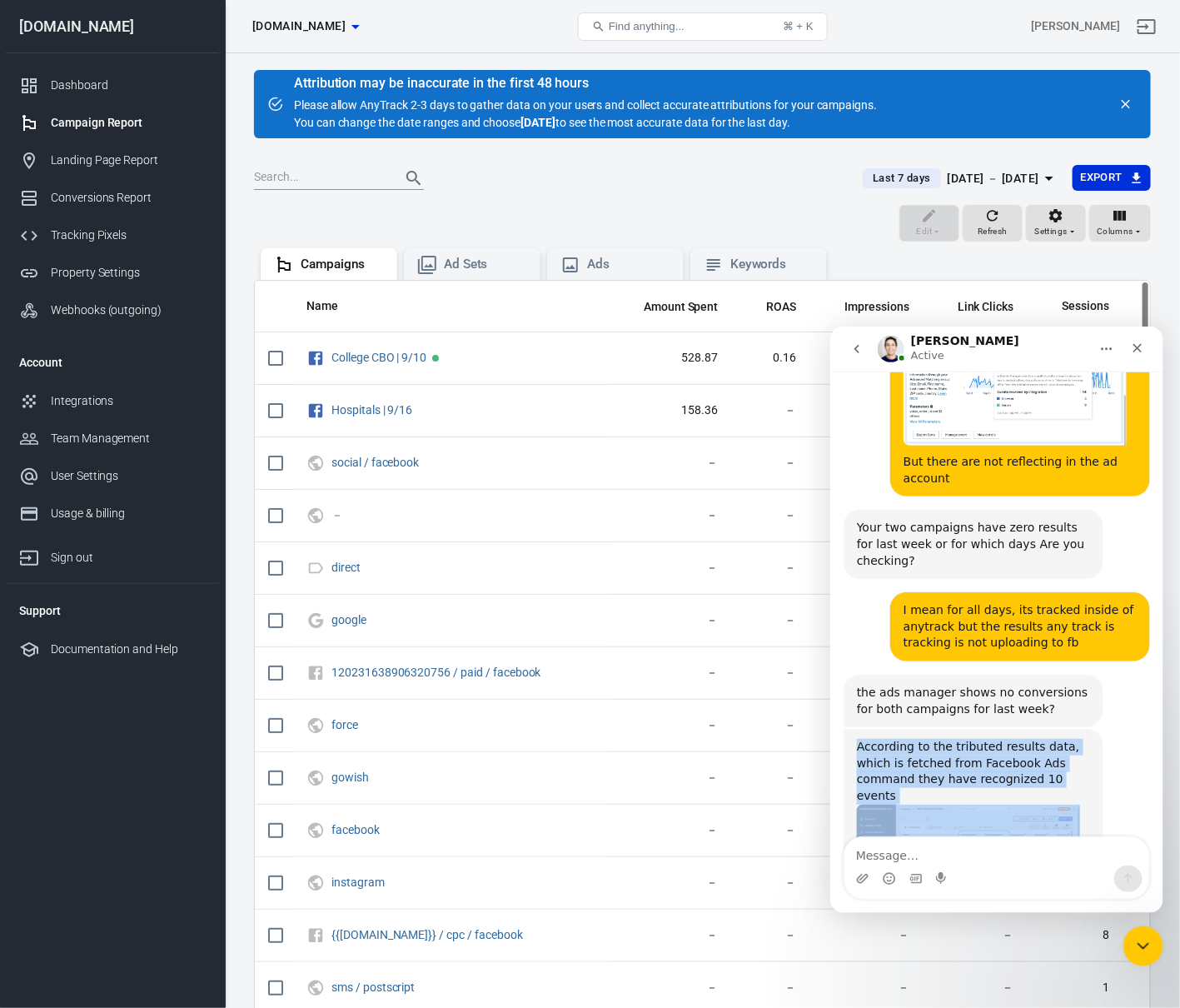
click at [989, 738] on div "According to the tributed results data, which is fetched from Facebook Ads comm…" at bounding box center [972, 770] width 233 height 65
click at [1001, 738] on div "According to the tributed results data, which is fetched from Facebook Ads comm…" at bounding box center [972, 770] width 233 height 65
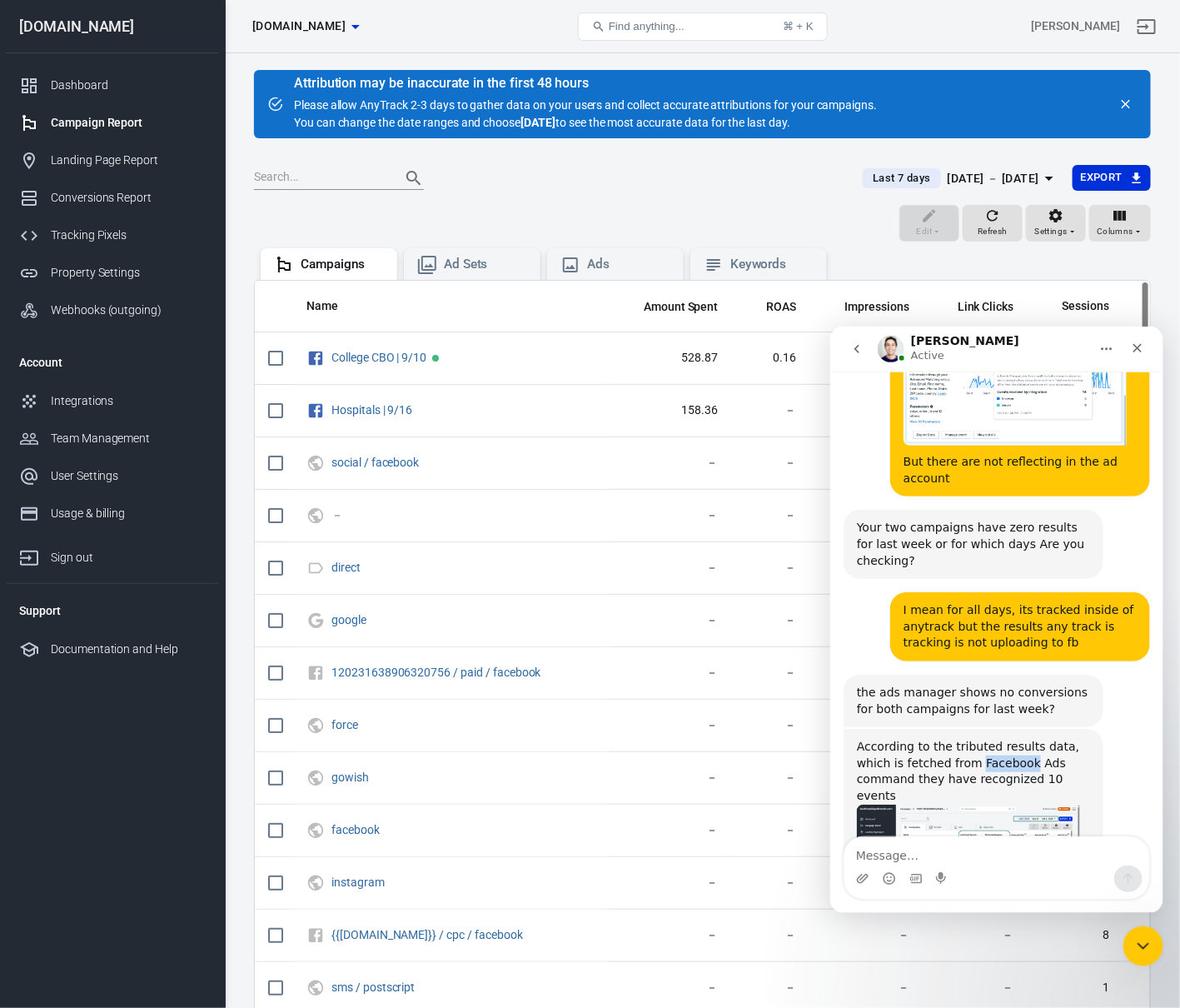
click at [1001, 738] on div "According to the tributed results data, which is fetched from Facebook Ads comm…" at bounding box center [972, 770] width 233 height 65
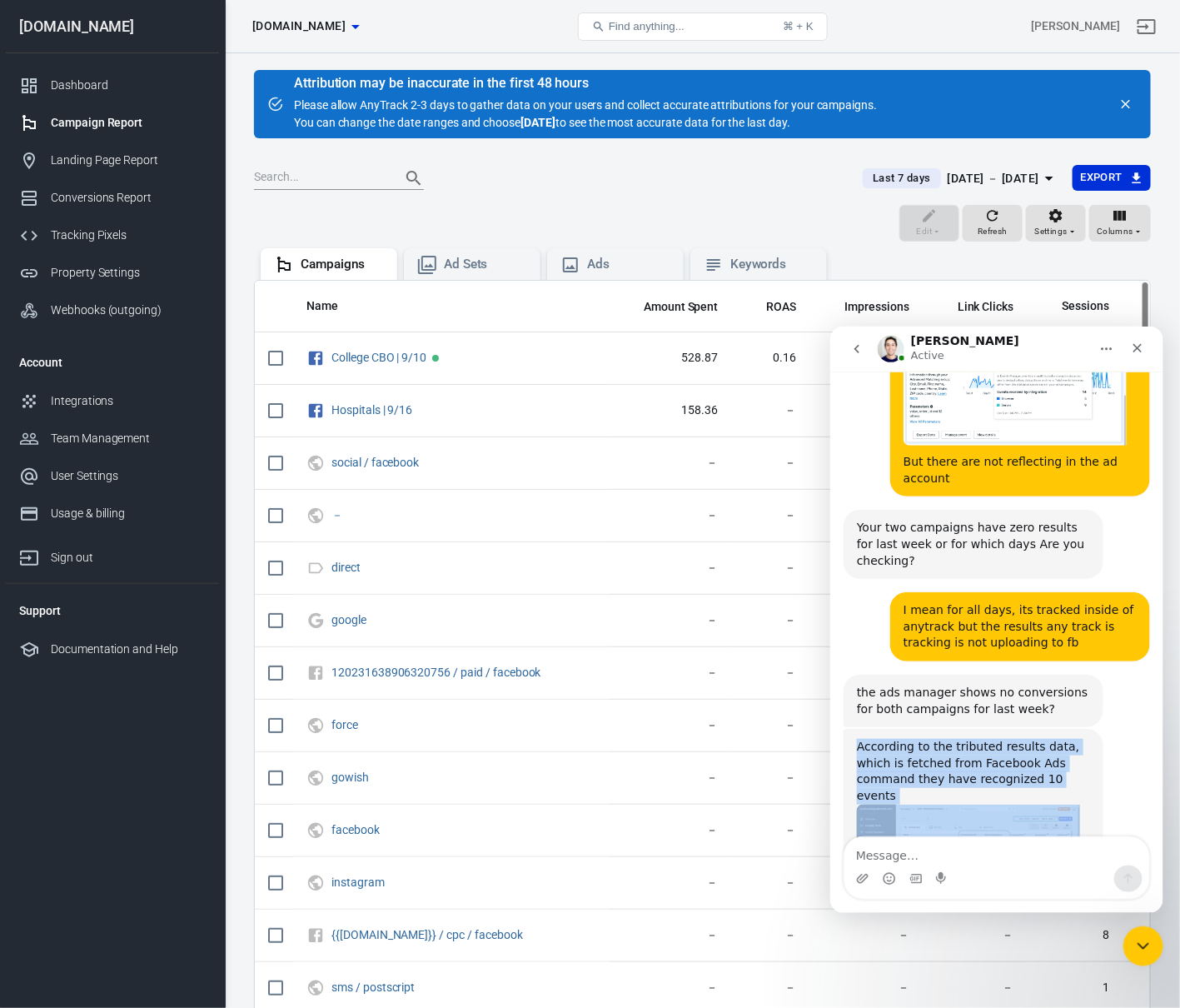
click at [1001, 738] on div "According to the tributed results data, which is fetched from Facebook Ads comm…" at bounding box center [972, 770] width 233 height 65
click at [1015, 738] on div "According to the tributed results data, which is fetched from Facebook Ads comm…" at bounding box center [972, 770] width 233 height 65
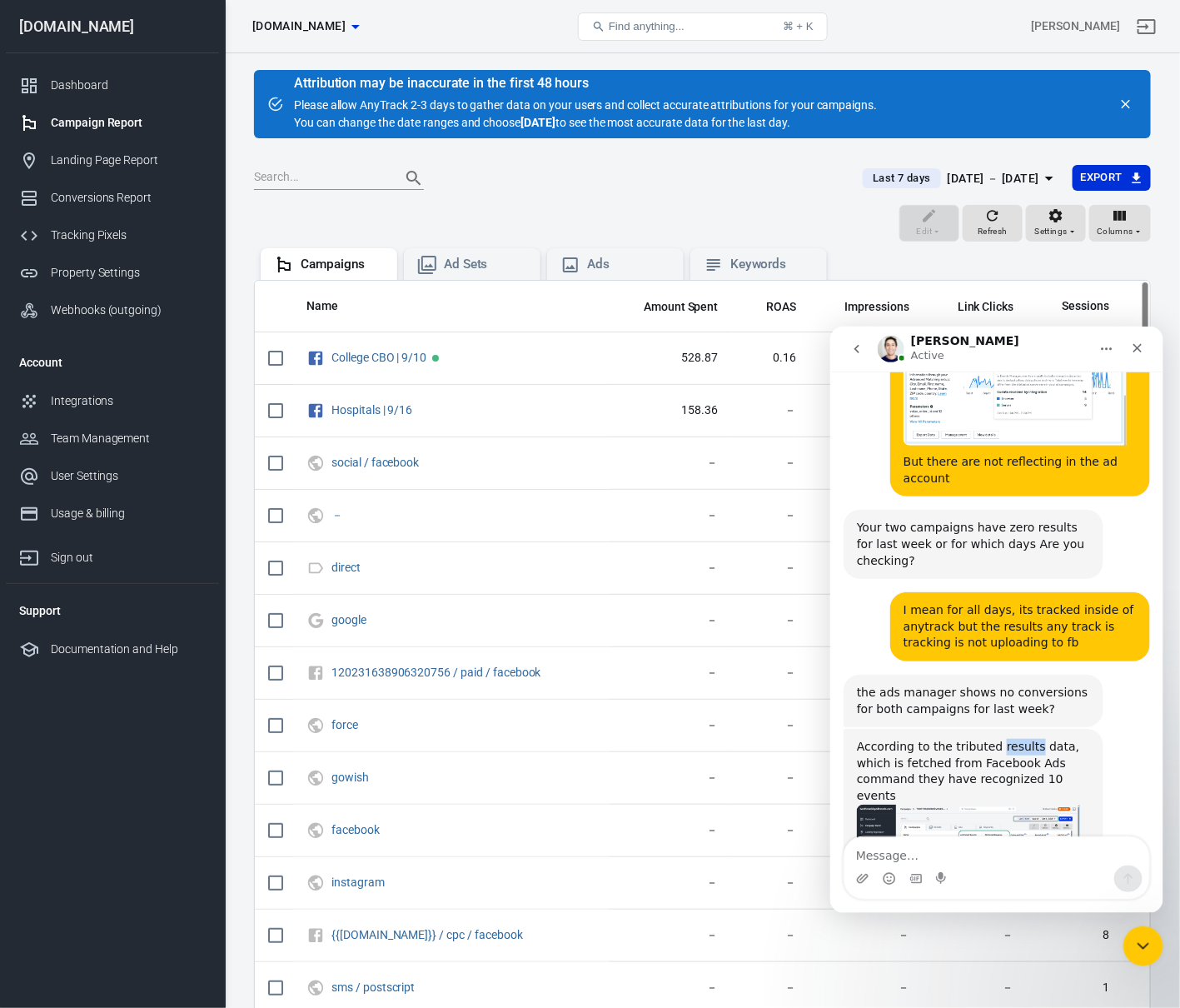
click at [1015, 738] on div "According to the tributed results data, which is fetched from Facebook Ads comm…" at bounding box center [972, 770] width 233 height 65
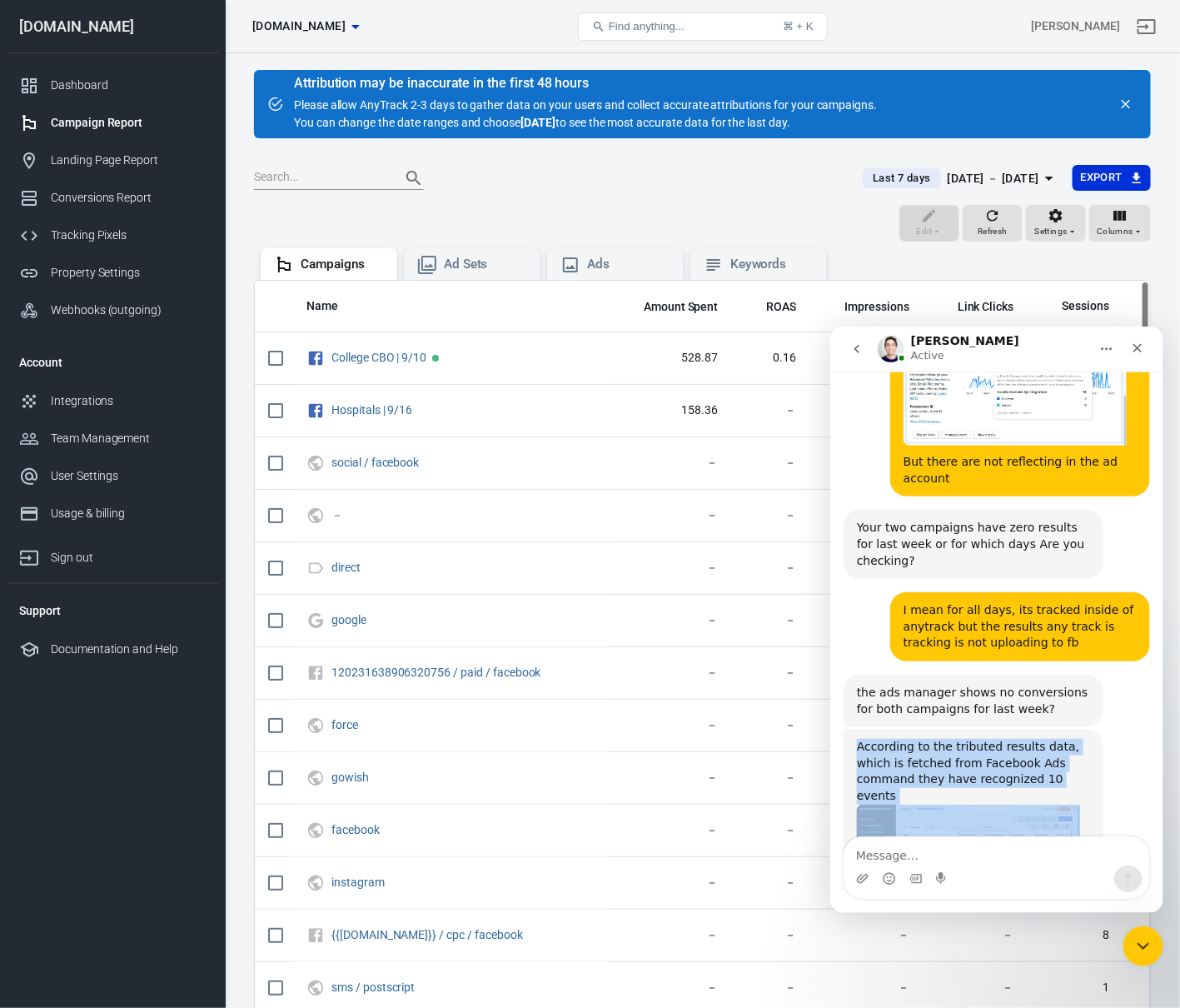
click at [1015, 738] on div "According to the tributed results data, which is fetched from Facebook Ads comm…" at bounding box center [972, 770] width 233 height 65
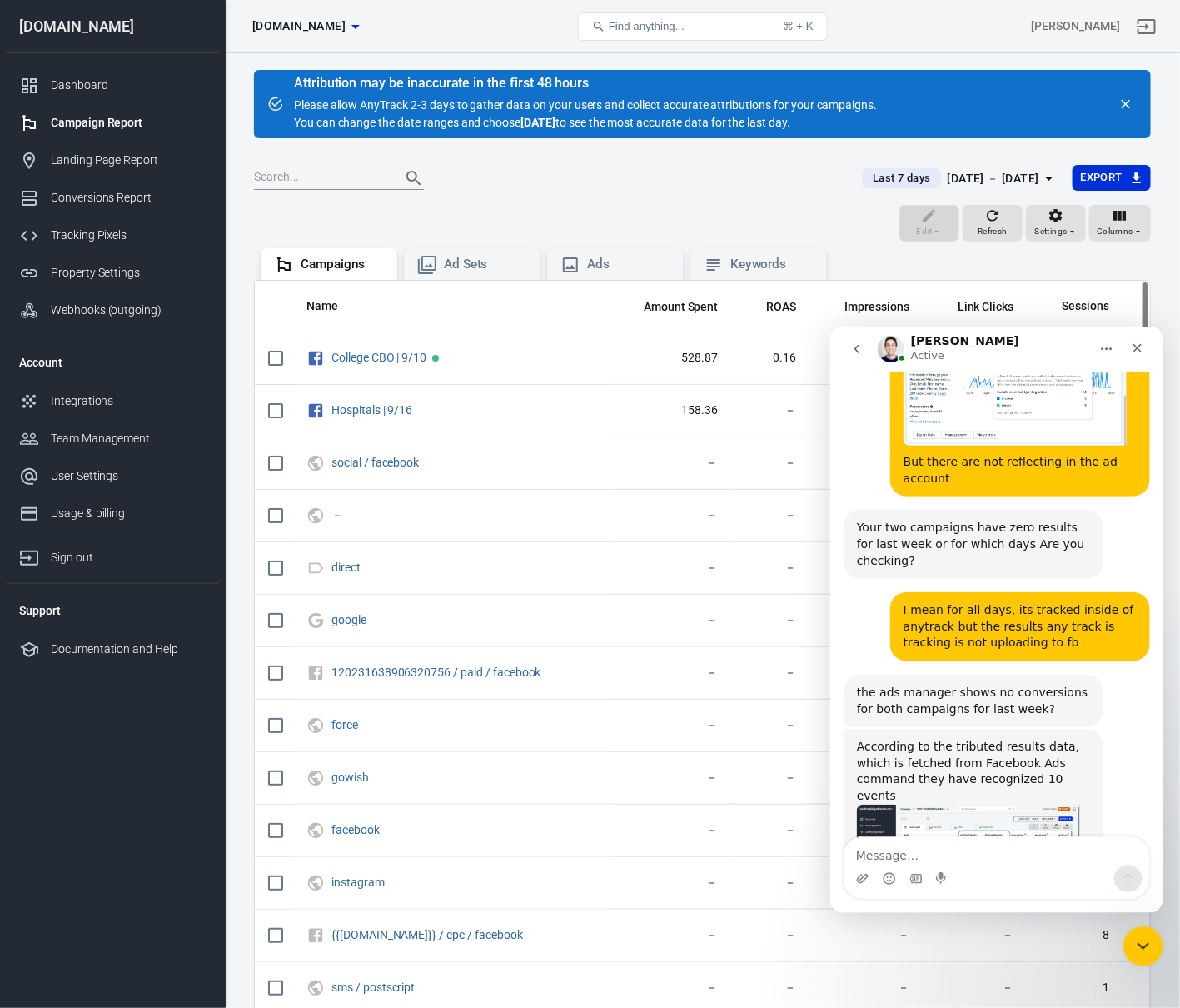
click at [1018, 738] on div "According to the tributed results data, which is fetched from Facebook Ads comm…" at bounding box center [972, 770] width 233 height 65
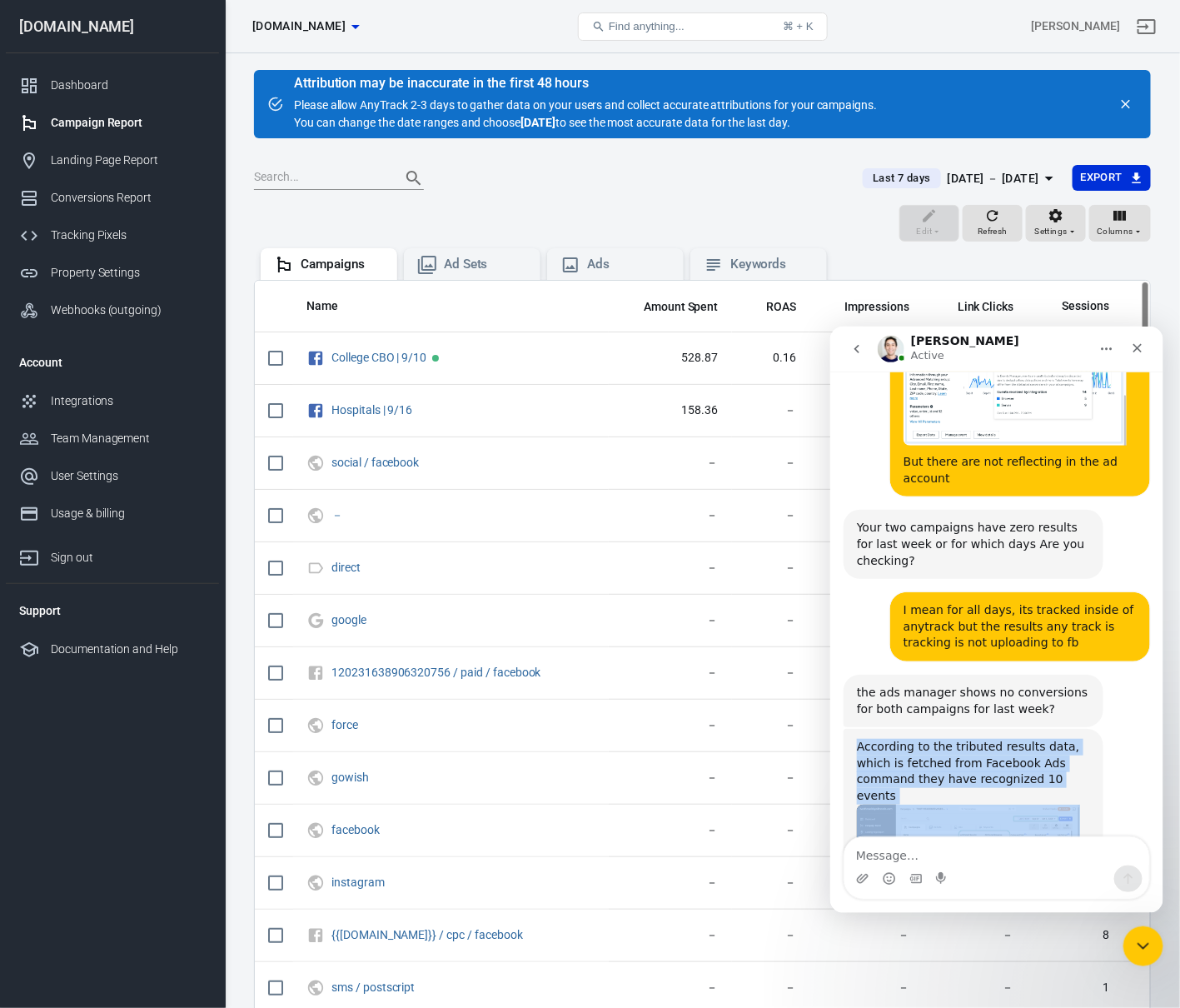
click at [1018, 738] on div "According to the tributed results data, which is fetched from Facebook Ads comm…" at bounding box center [972, 770] width 233 height 65
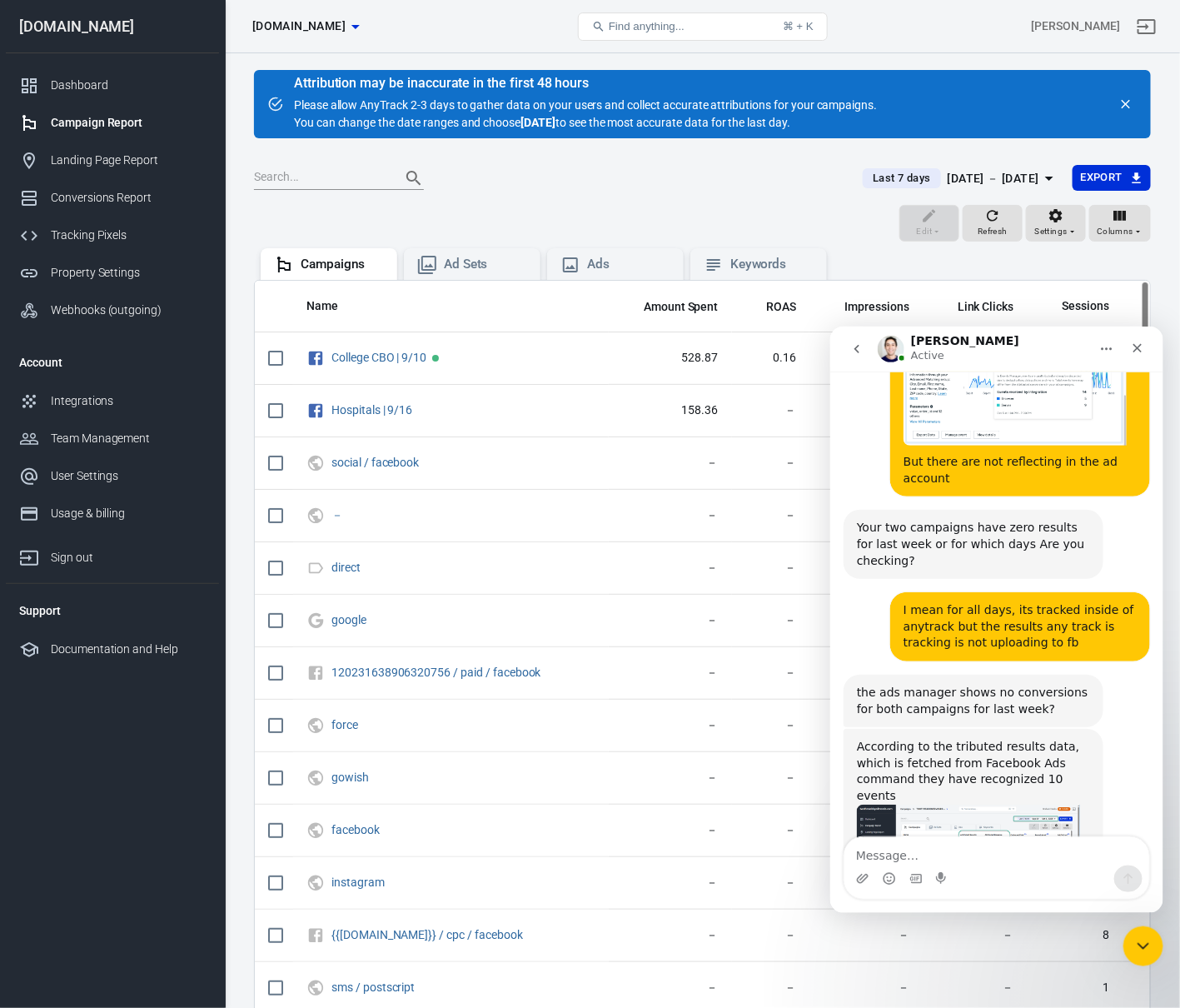
click at [1029, 738] on div "According to the tributed results data, which is fetched from Facebook Ads comm…" at bounding box center [972, 770] width 233 height 65
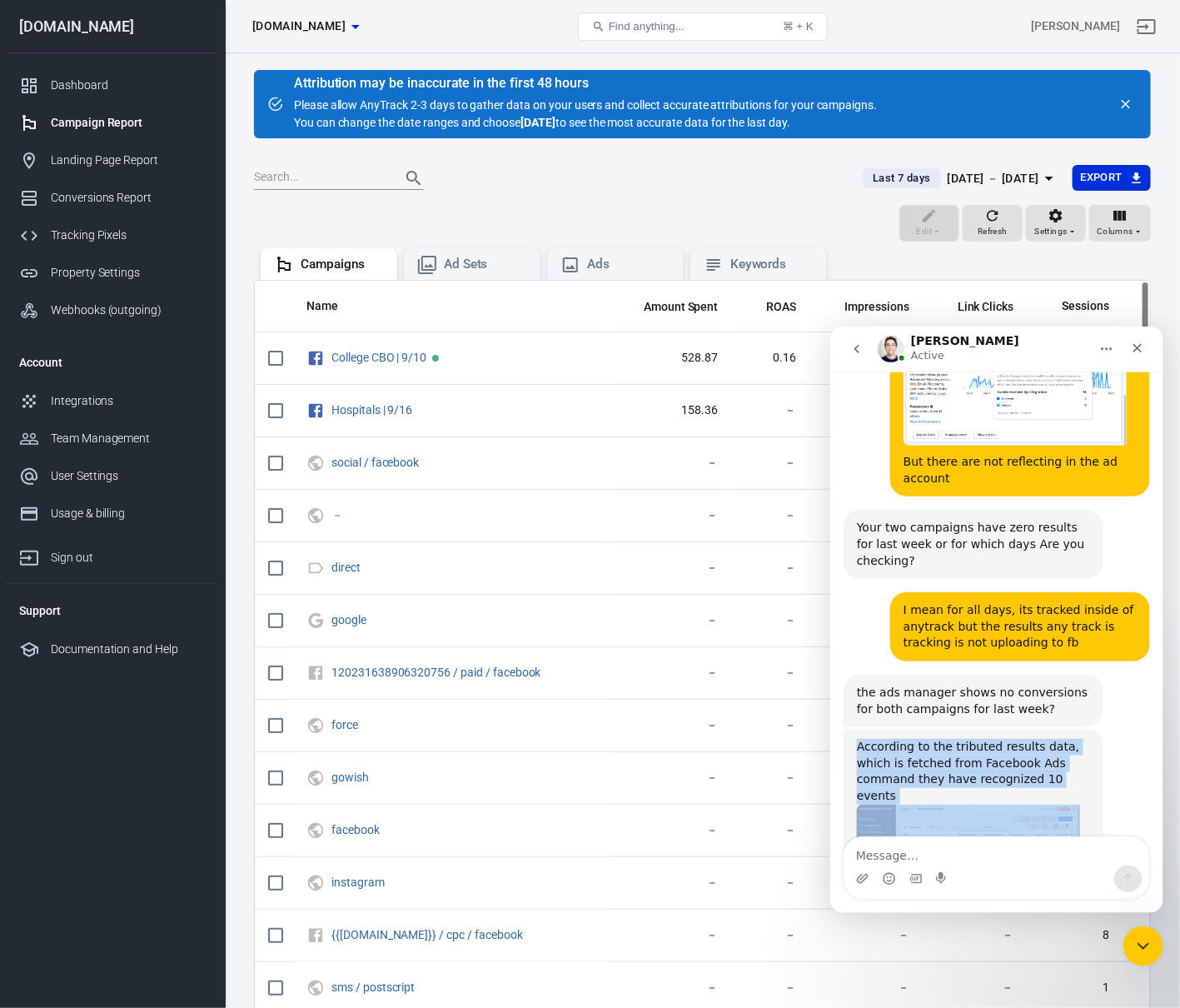
click at [1029, 738] on div "According to the tributed results data, which is fetched from Facebook Ads comm…" at bounding box center [972, 770] width 233 height 65
click at [1030, 738] on div "According to the tributed results data, which is fetched from Facebook Ads comm…" at bounding box center [972, 770] width 233 height 65
click at [1009, 803] on img "Jose says…" at bounding box center [967, 869] width 224 height 133
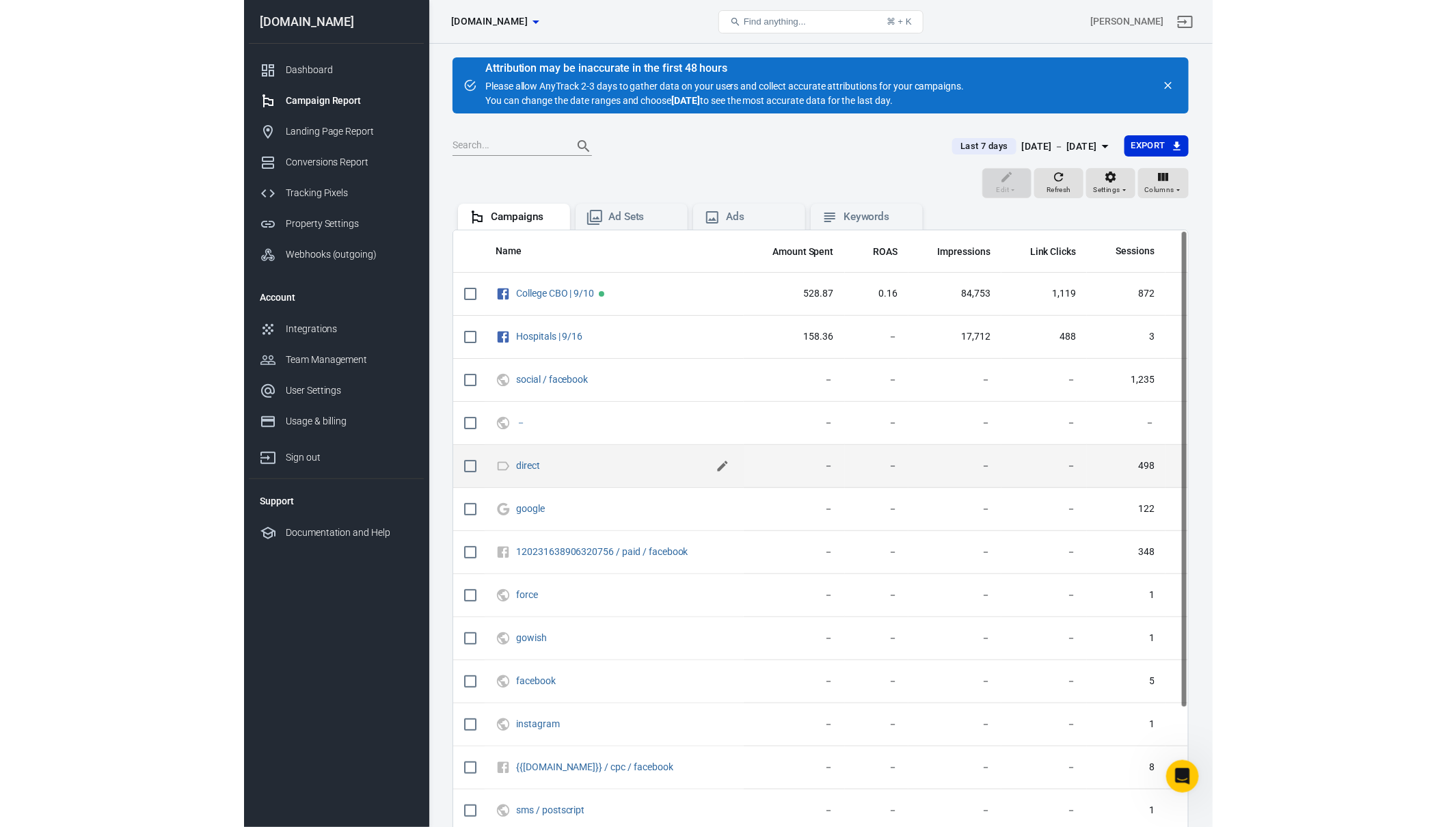
scroll to position [3149, 0]
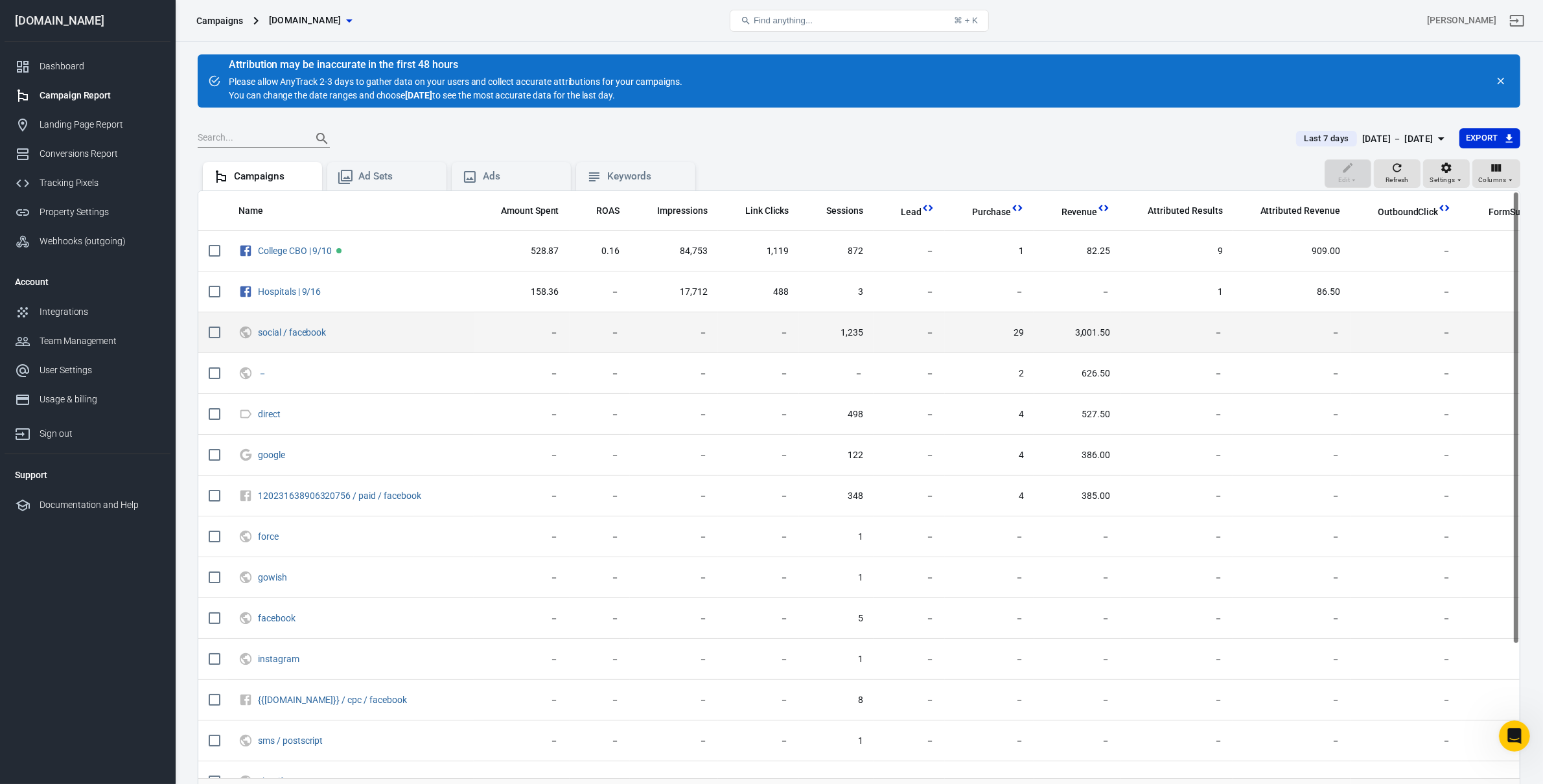
click at [1161, 350] on td "－" at bounding box center [1176, 332] width 112 height 41
drag, startPoint x: 1119, startPoint y: 287, endPoint x: 1088, endPoint y: 314, distance: 41.1
click at [1120, 288] on td "1" at bounding box center [1176, 292] width 112 height 41
drag, startPoint x: 1084, startPoint y: 317, endPoint x: 1109, endPoint y: 319, distance: 25.1
click at [1109, 319] on td "3,001.50" at bounding box center [1077, 332] width 87 height 41
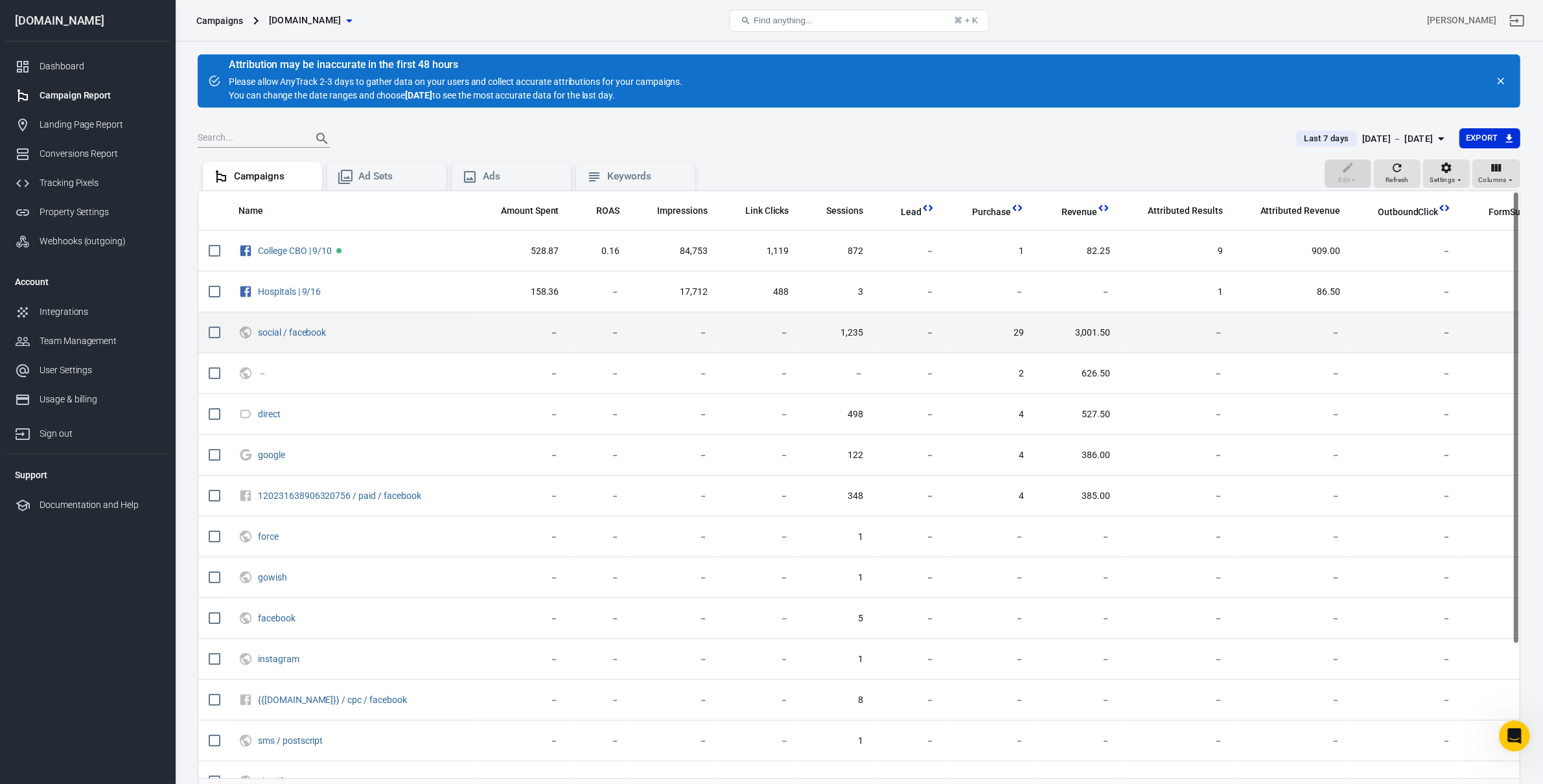
drag, startPoint x: 1068, startPoint y: 342, endPoint x: 1075, endPoint y: 339, distance: 7.6
click at [1070, 341] on td "3,001.50" at bounding box center [1077, 332] width 87 height 41
drag, startPoint x: 1075, startPoint y: 339, endPoint x: 1199, endPoint y: 346, distance: 124.2
click at [1196, 336] on tr "social / facebook － － － － 1,235 － 29 3,001.50 － － － － 212" at bounding box center [927, 332] width 1458 height 41
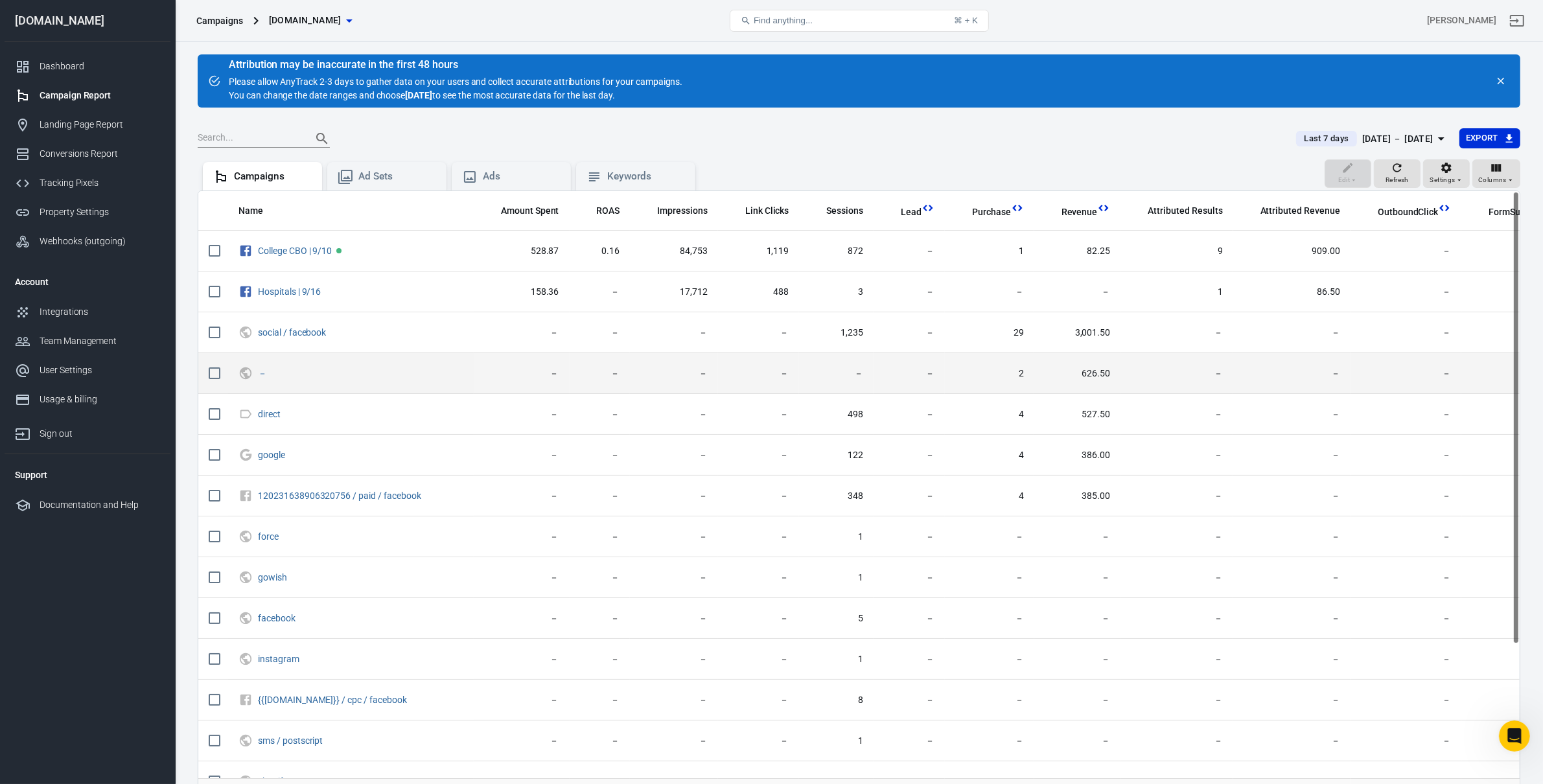
drag, startPoint x: 1081, startPoint y: 381, endPoint x: 1093, endPoint y: 379, distance: 12.2
click at [1092, 379] on td "626.50" at bounding box center [1077, 373] width 87 height 41
click at [1114, 376] on td "626.50" at bounding box center [1077, 373] width 87 height 41
click at [1070, 383] on td "626.50" at bounding box center [1077, 373] width 87 height 41
drag, startPoint x: 1073, startPoint y: 381, endPoint x: 1104, endPoint y: 386, distance: 31.4
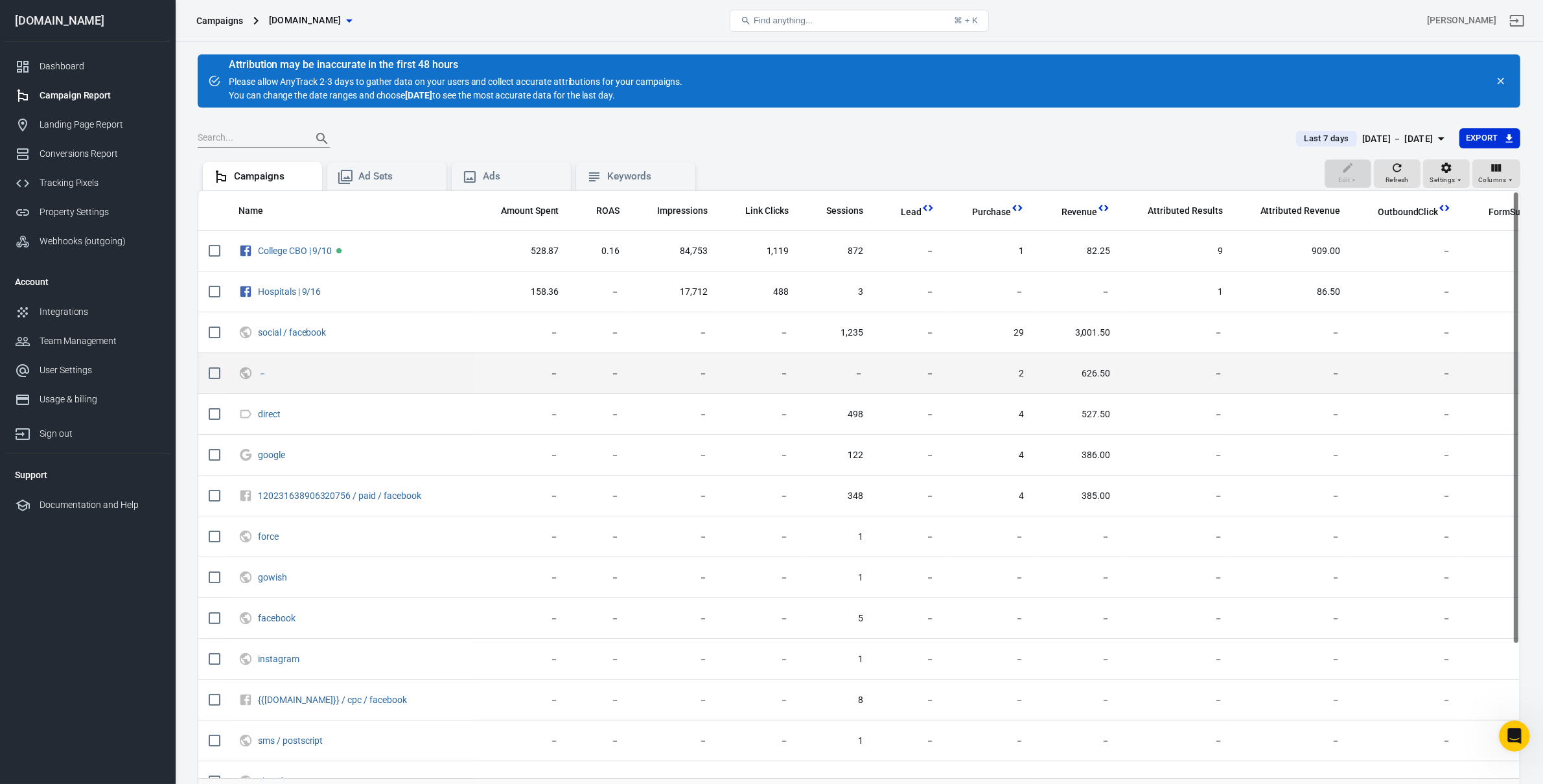
click at [1113, 380] on td "626.50" at bounding box center [1077, 373] width 87 height 41
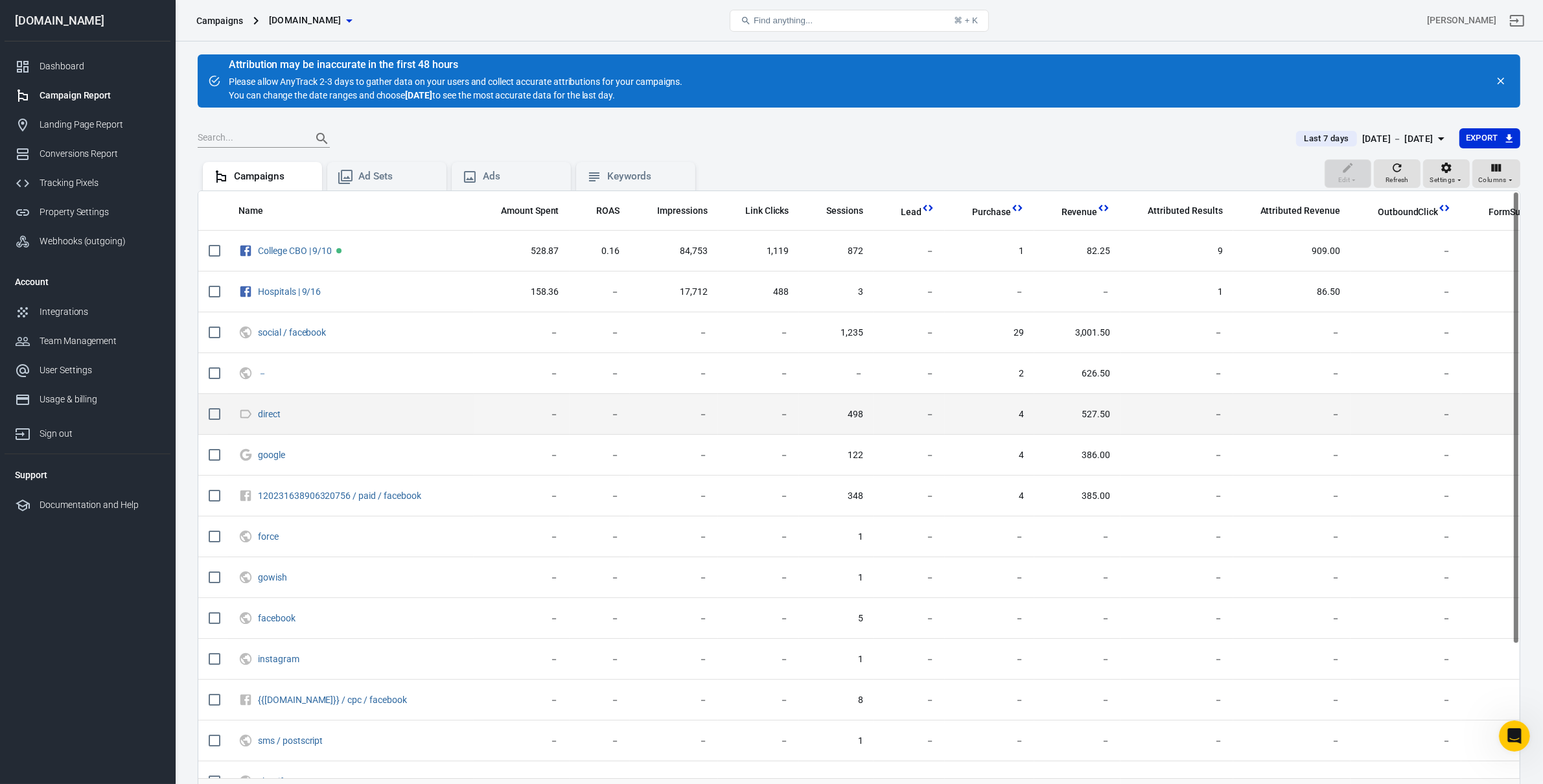
click at [1094, 392] on td "626.50" at bounding box center [1077, 373] width 87 height 41
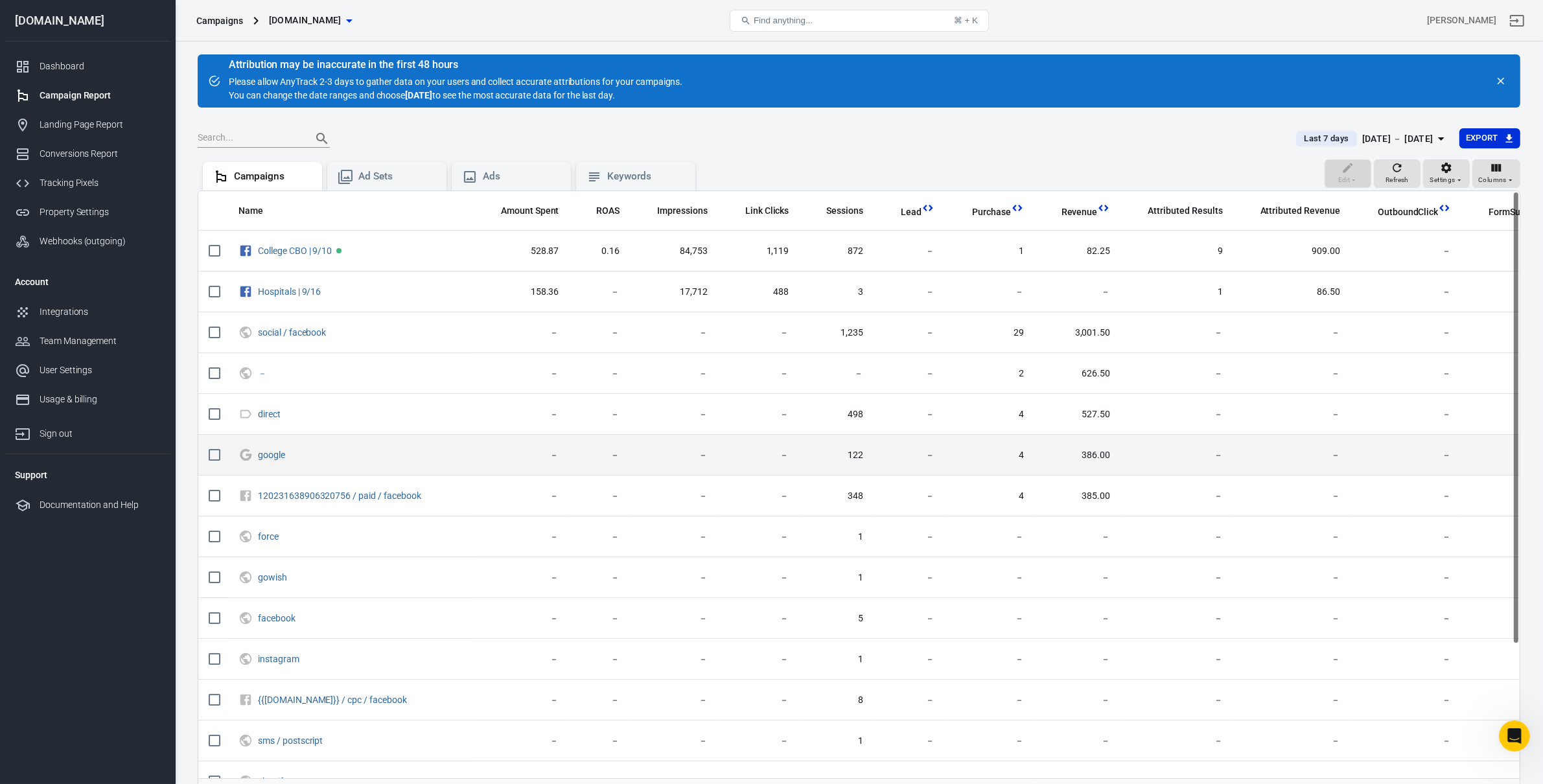
drag, startPoint x: 1052, startPoint y: 445, endPoint x: 1115, endPoint y: 448, distance: 63.1
click at [1107, 447] on td "386.00" at bounding box center [1077, 454] width 87 height 41
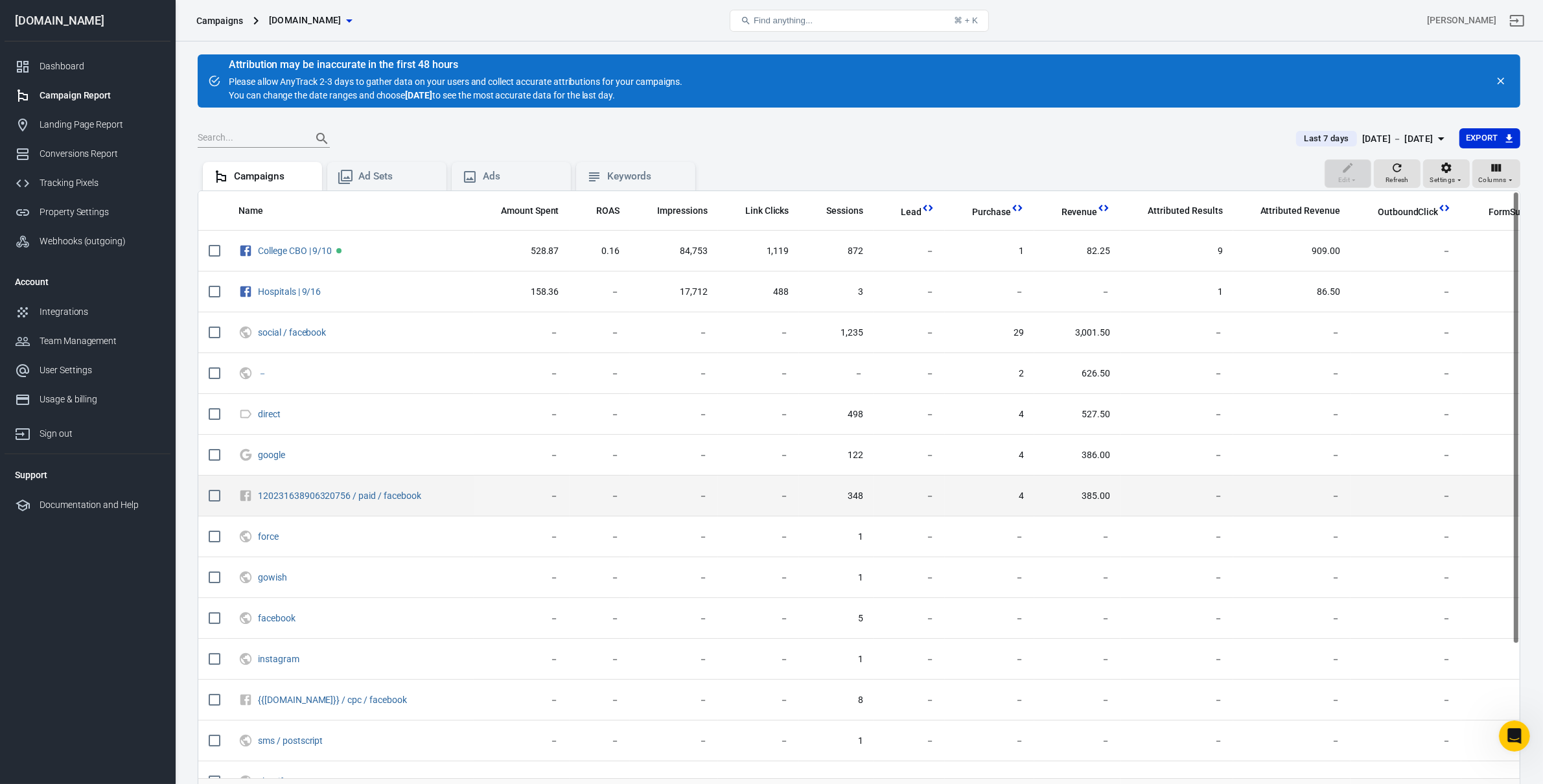
drag, startPoint x: 1070, startPoint y: 465, endPoint x: 1079, endPoint y: 480, distance: 17.5
click at [1076, 465] on td "386.00" at bounding box center [1077, 454] width 87 height 41
drag, startPoint x: 1093, startPoint y: 484, endPoint x: 1089, endPoint y: 499, distance: 15.5
click at [1113, 486] on td "385.00" at bounding box center [1077, 495] width 87 height 41
click at [1089, 499] on span "385.00" at bounding box center [1077, 496] width 66 height 13
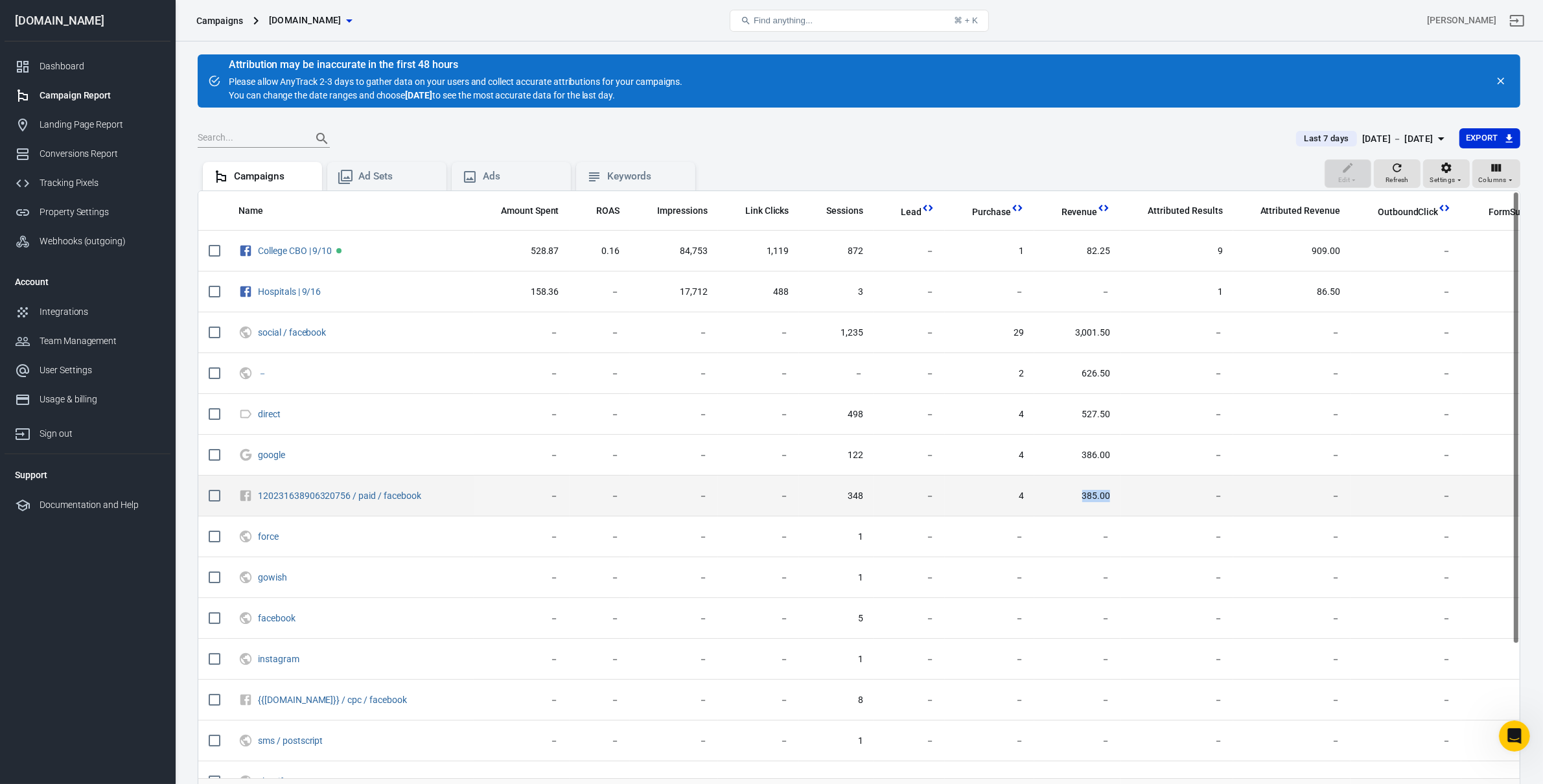
click at [1089, 499] on span "385.00" at bounding box center [1077, 496] width 66 height 13
click at [1100, 497] on span "385.00" at bounding box center [1077, 496] width 66 height 13
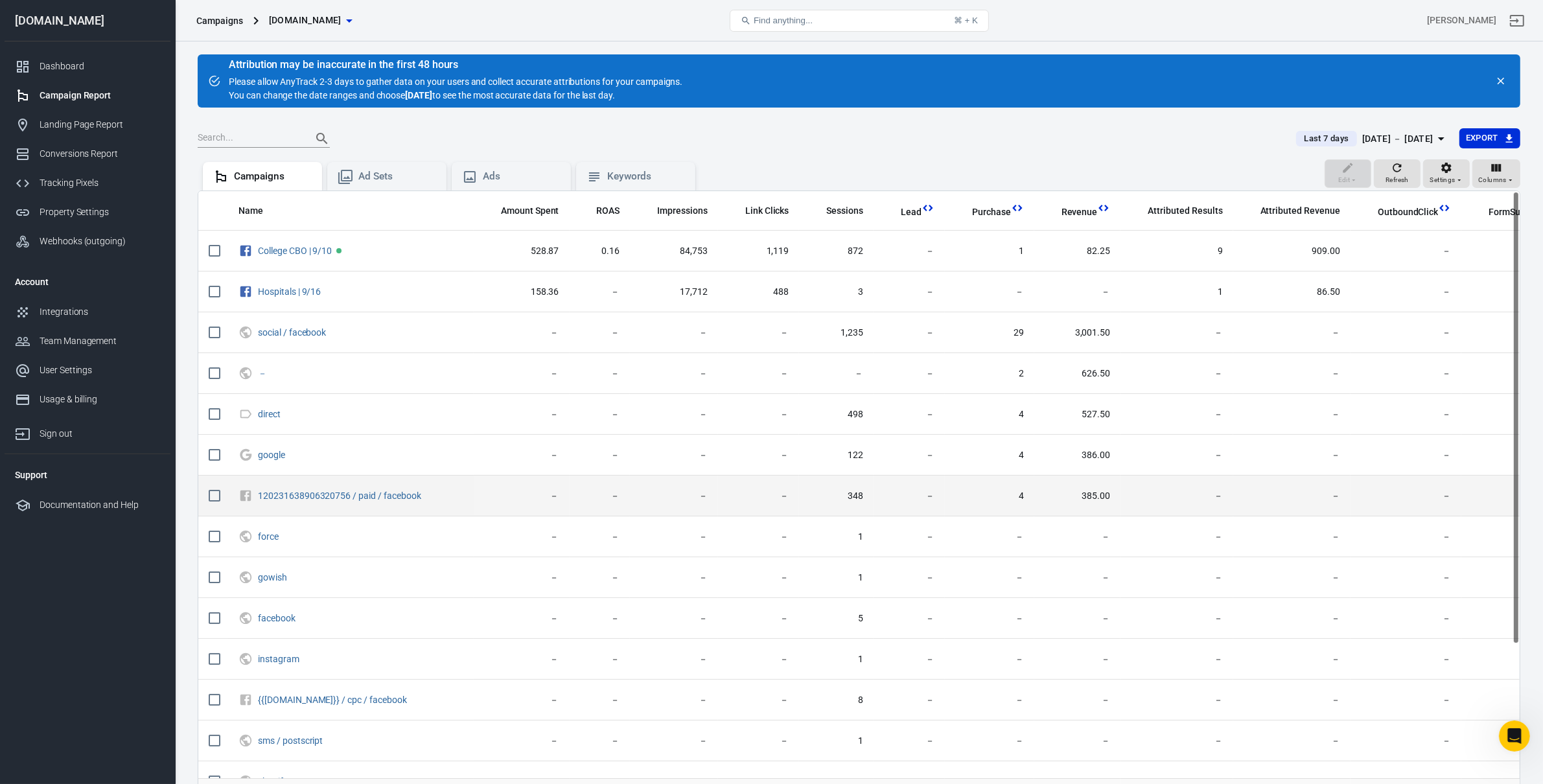
click at [1176, 490] on span "－" at bounding box center [1176, 496] width 91 height 13
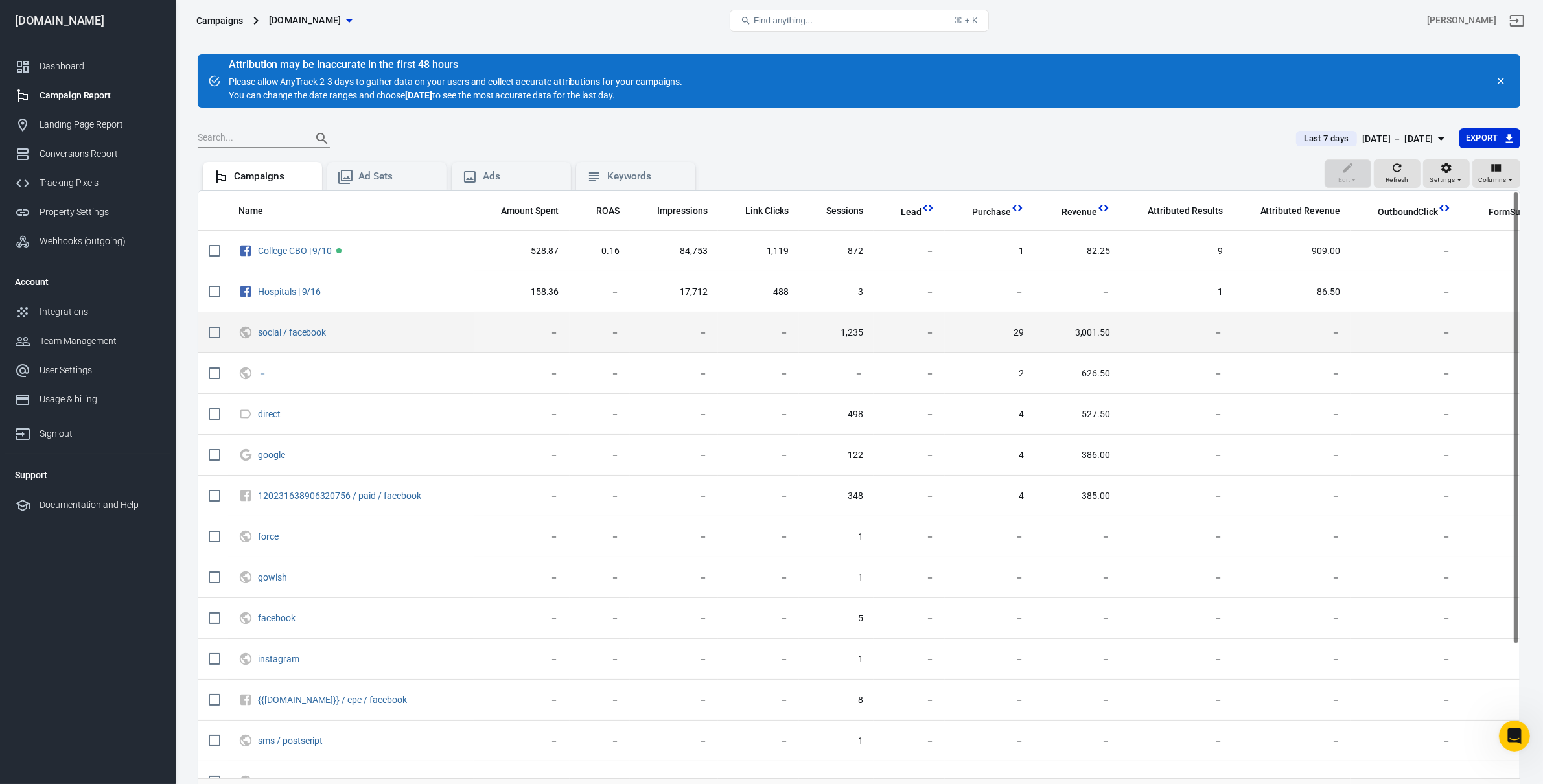
click at [1021, 348] on td "29" at bounding box center [989, 332] width 89 height 41
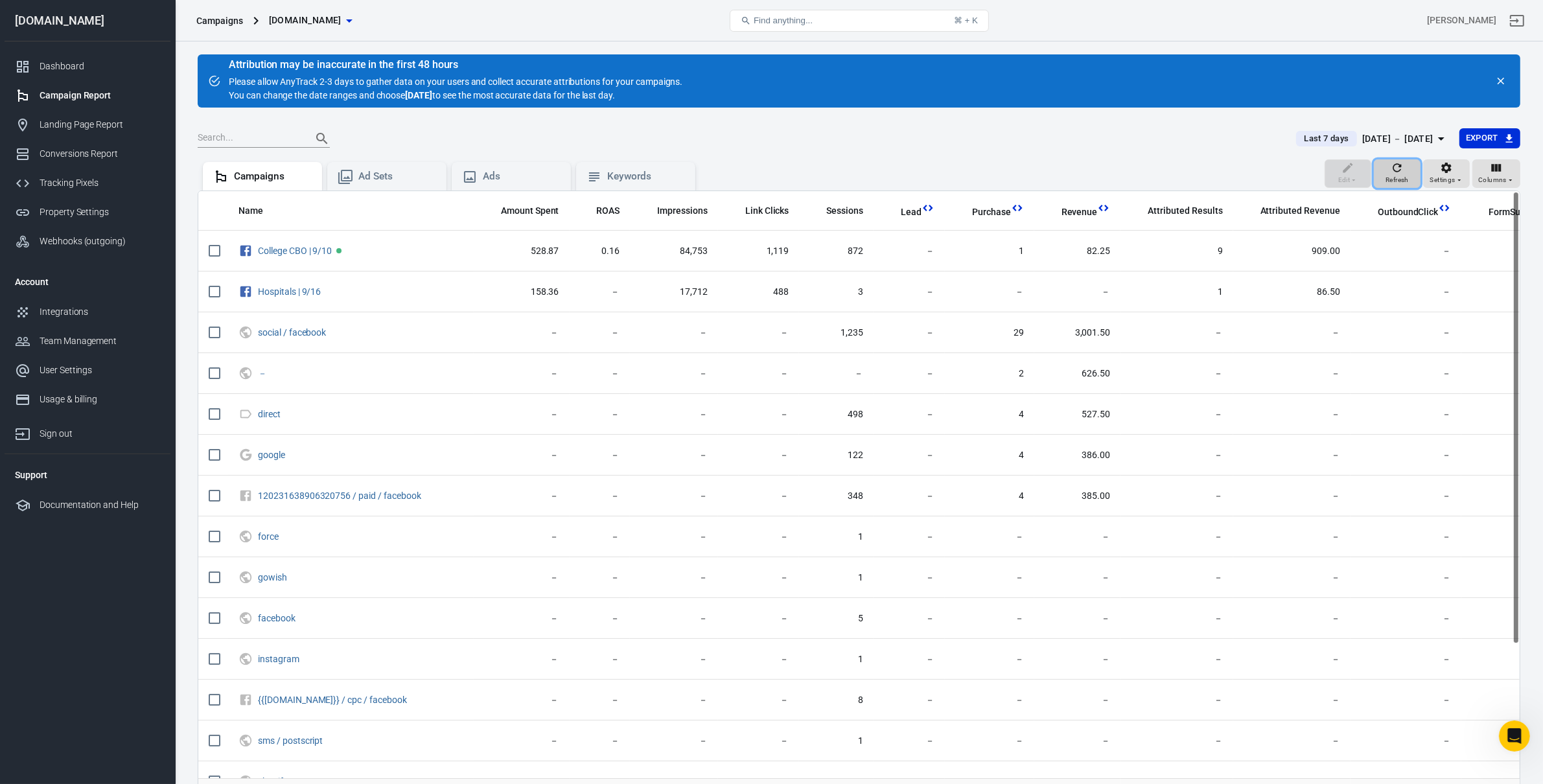
click at [1392, 172] on icon "button" at bounding box center [1397, 168] width 13 height 13
click at [1374, 134] on div "[DATE] － [DATE]" at bounding box center [1397, 139] width 71 height 16
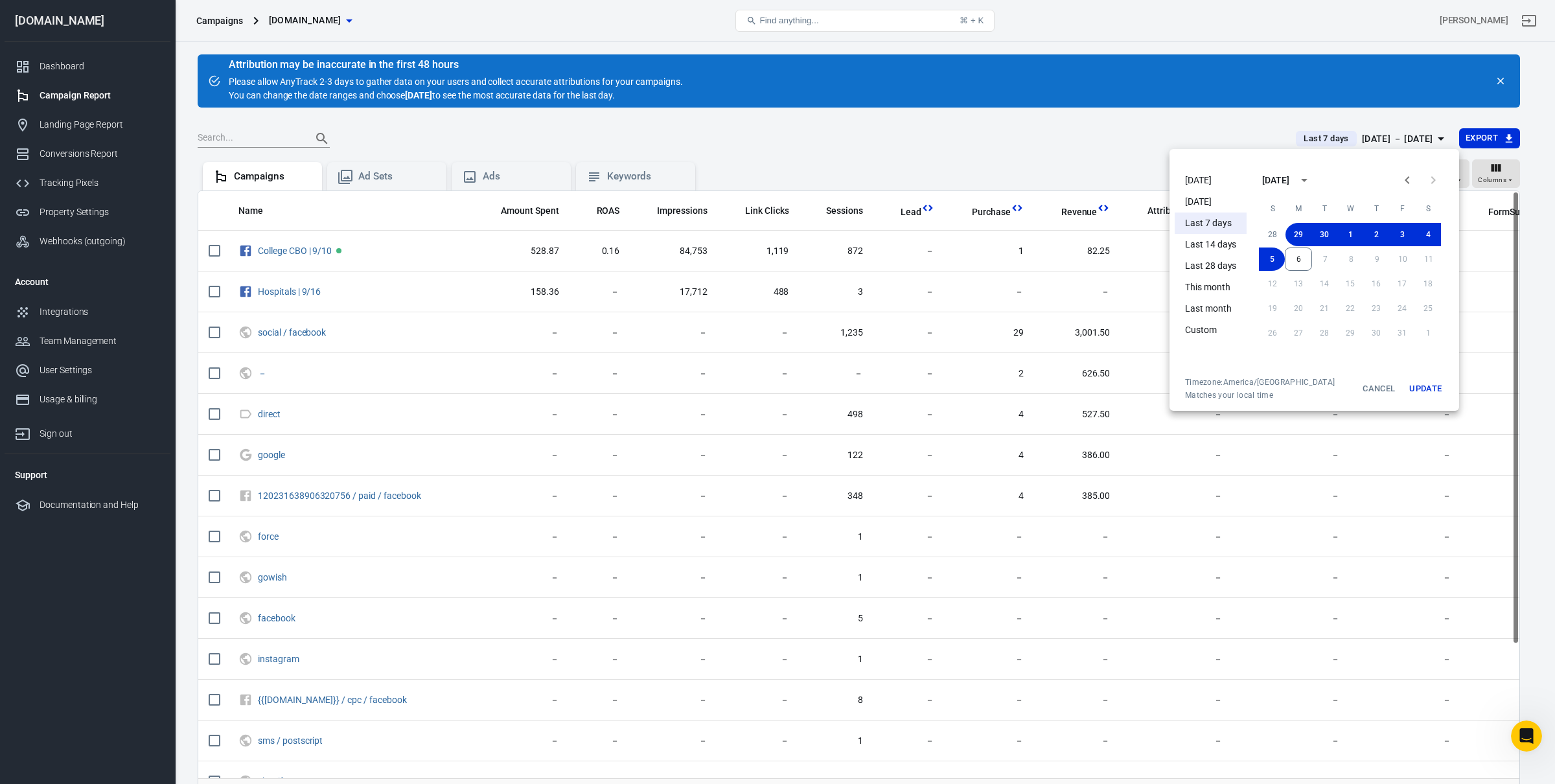
click at [1421, 394] on button "Update" at bounding box center [1425, 389] width 42 height 24
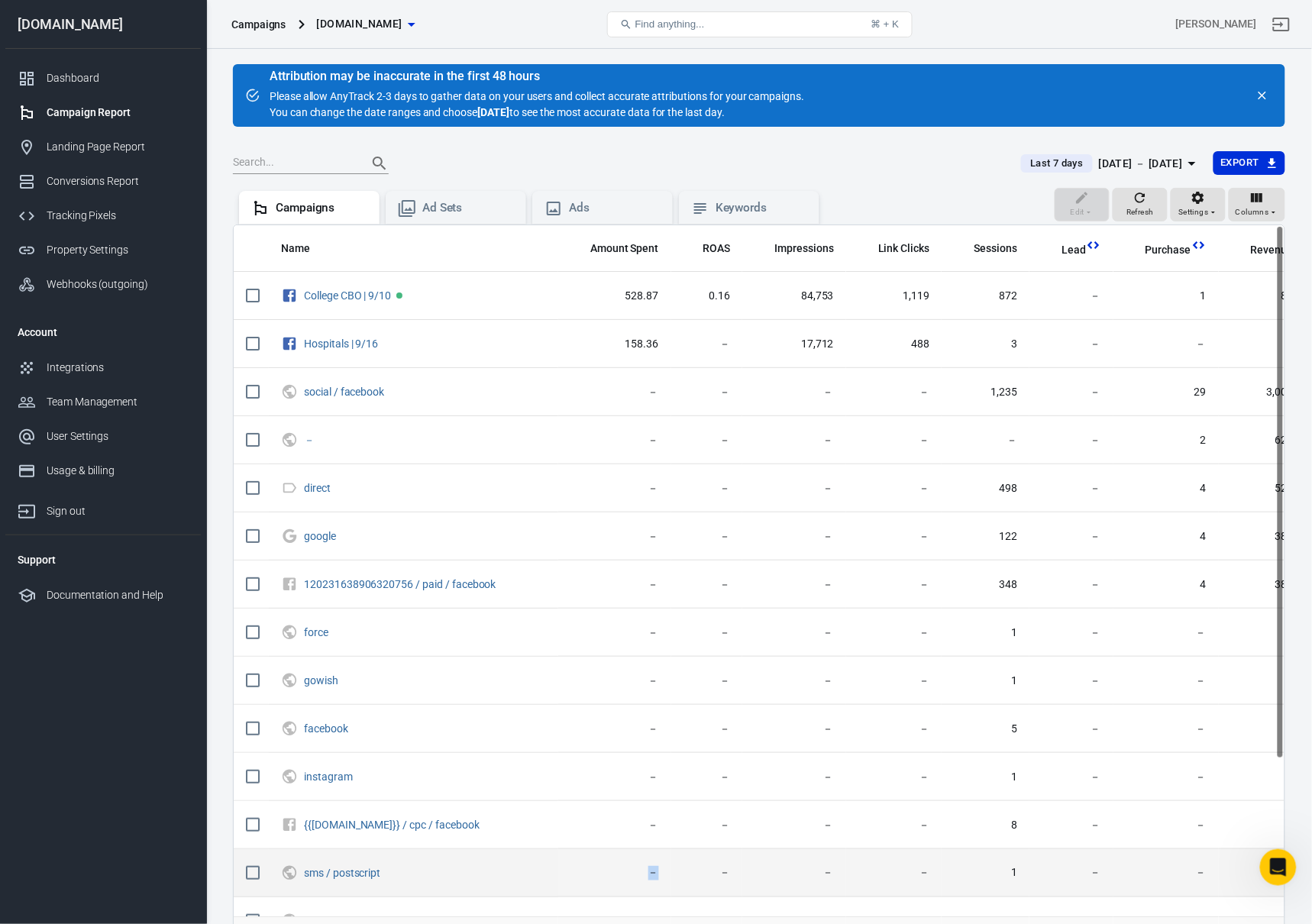
click at [636, 853] on tr "sms / postscript － － － － 1 － － － － － － － －" at bounding box center [1092, 873] width 1719 height 48
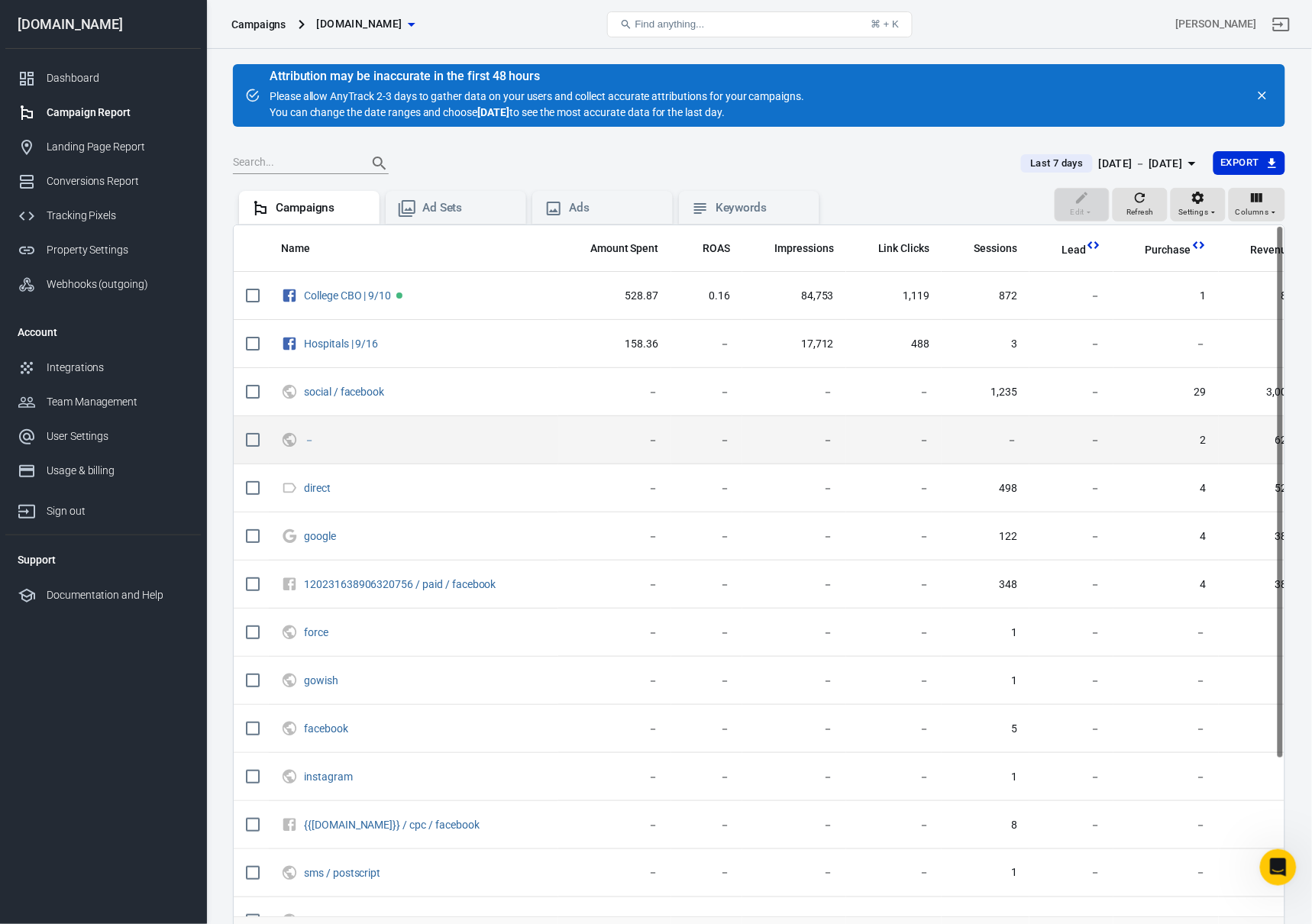
click at [972, 420] on td "－" at bounding box center [985, 440] width 88 height 48
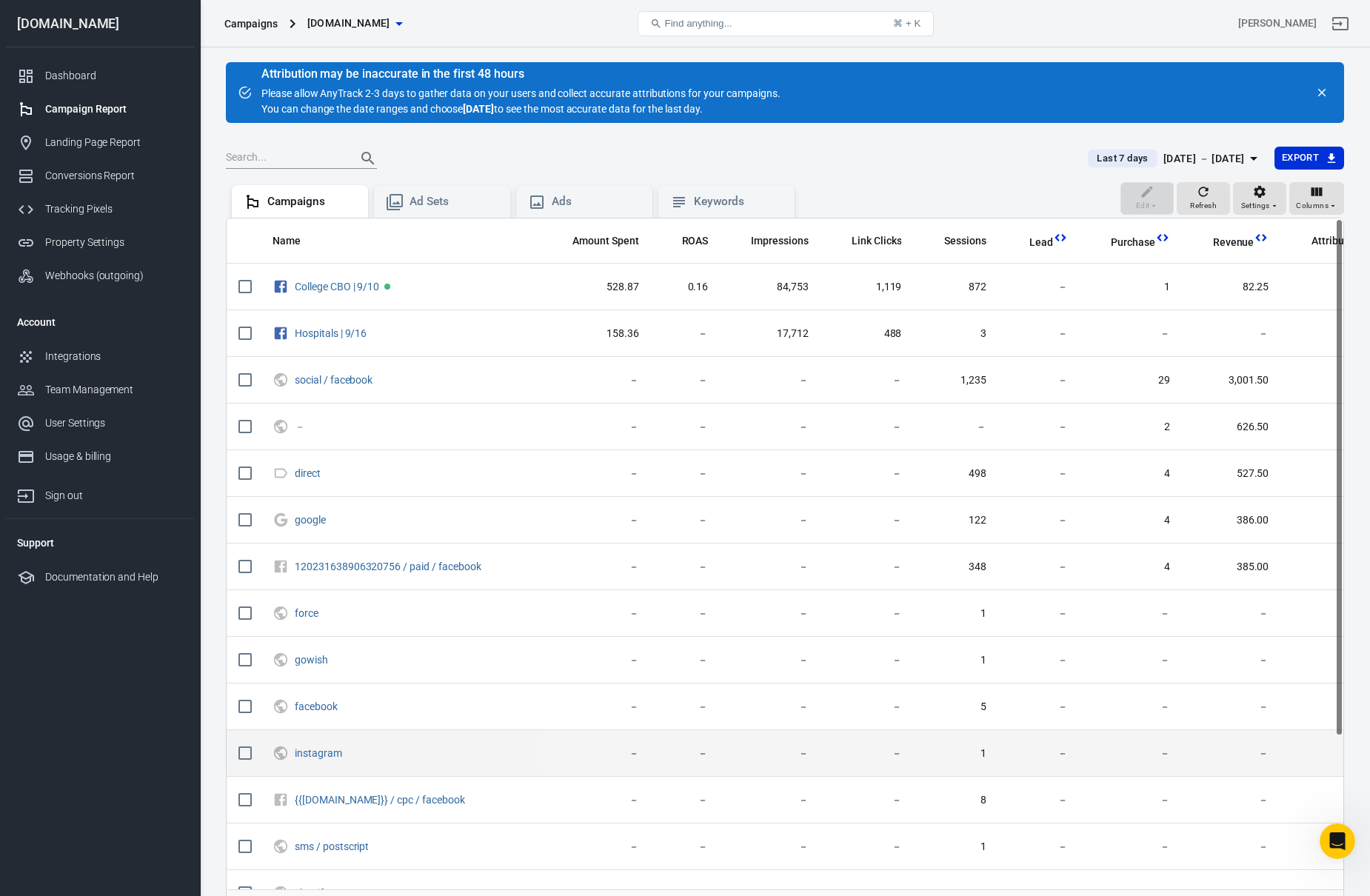
drag, startPoint x: 1129, startPoint y: 784, endPoint x: 1215, endPoint y: 741, distance: 96.2
click at [1145, 780] on td "－" at bounding box center [1130, 799] width 102 height 47
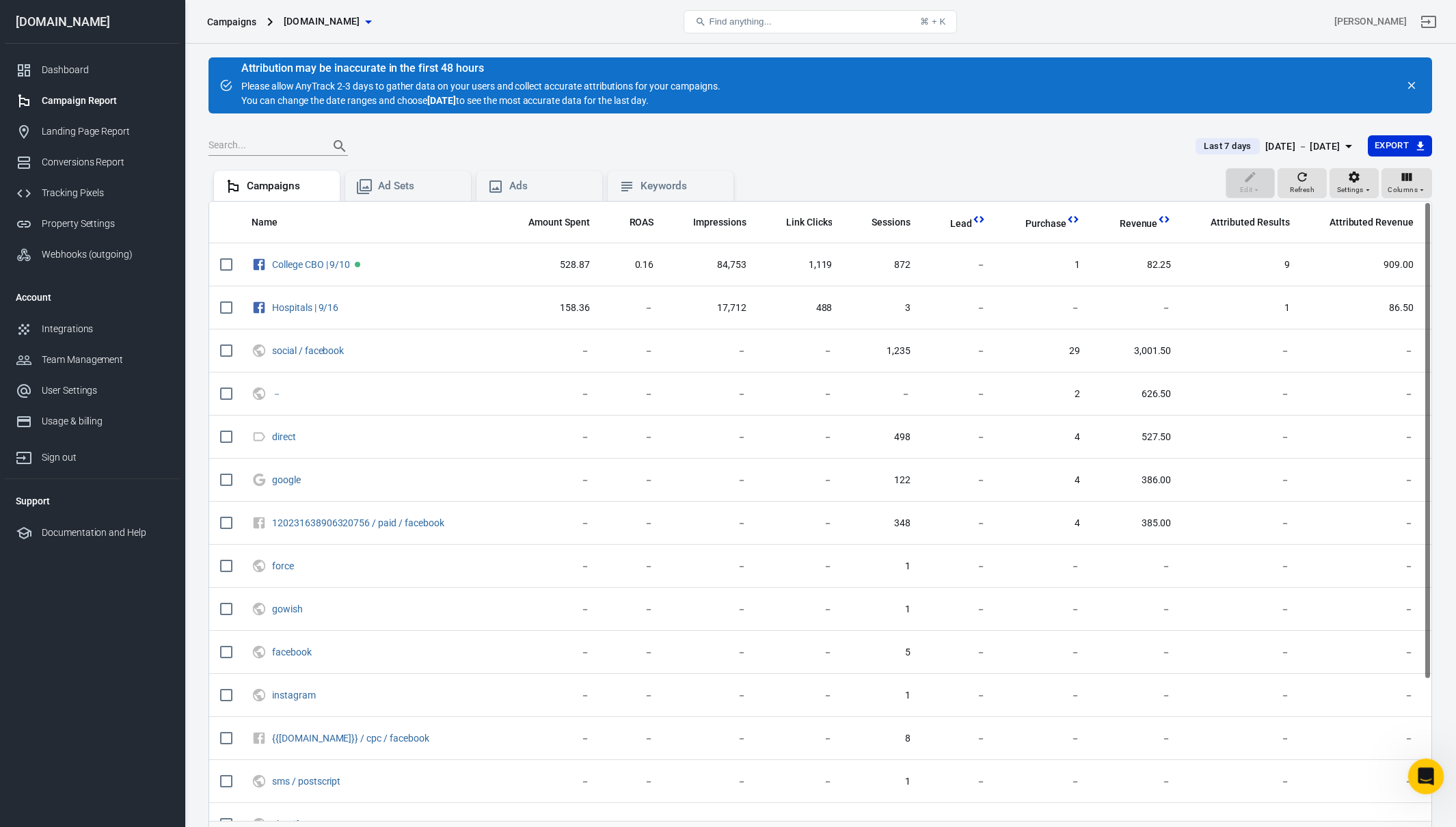
click at [1417, 779] on icon "Open Intercom Messenger" at bounding box center [1424, 774] width 23 height 23
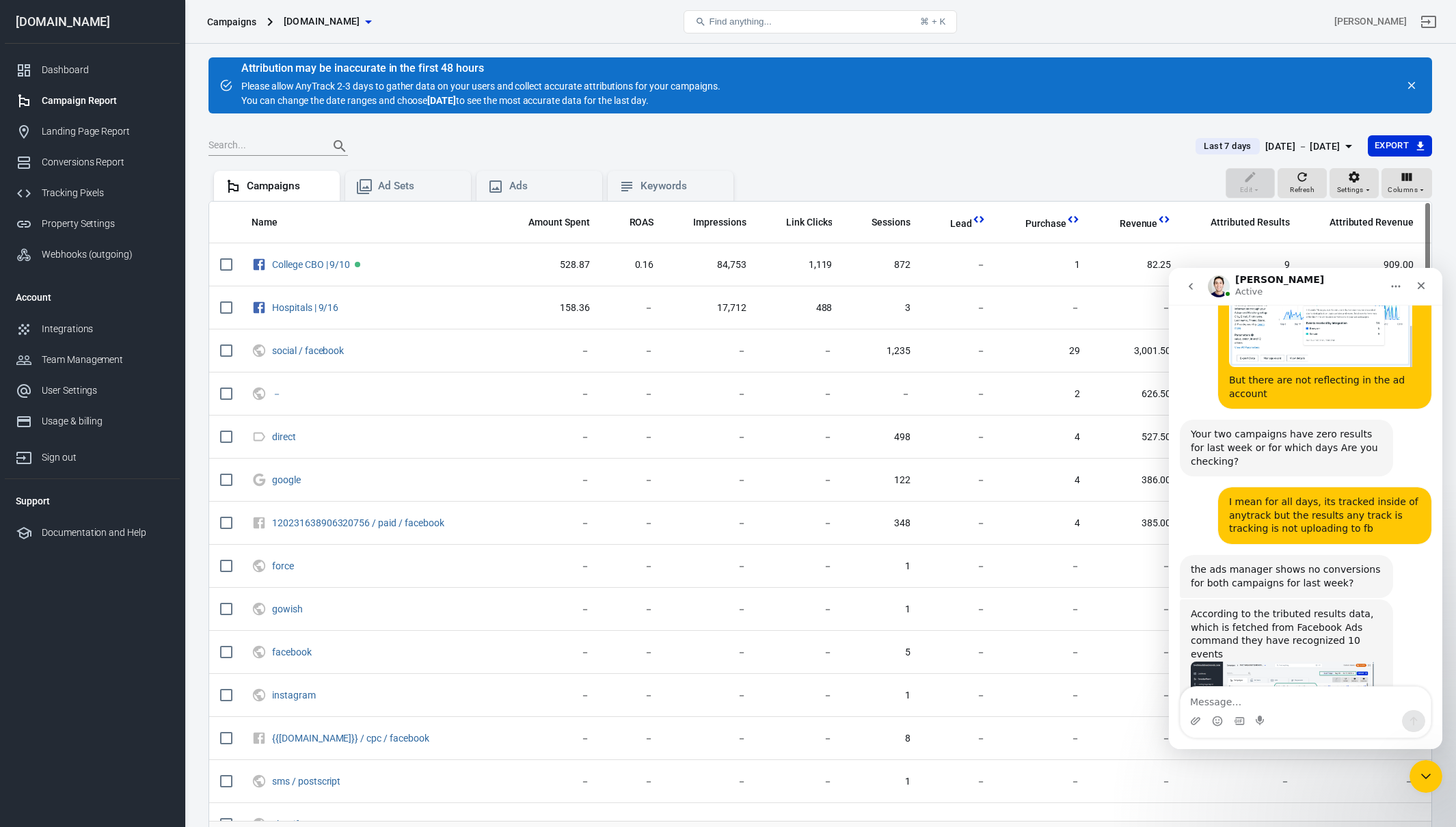
click at [1233, 702] on textarea "Message…" at bounding box center [1305, 698] width 250 height 23
type textarea "Yeah but that does no"
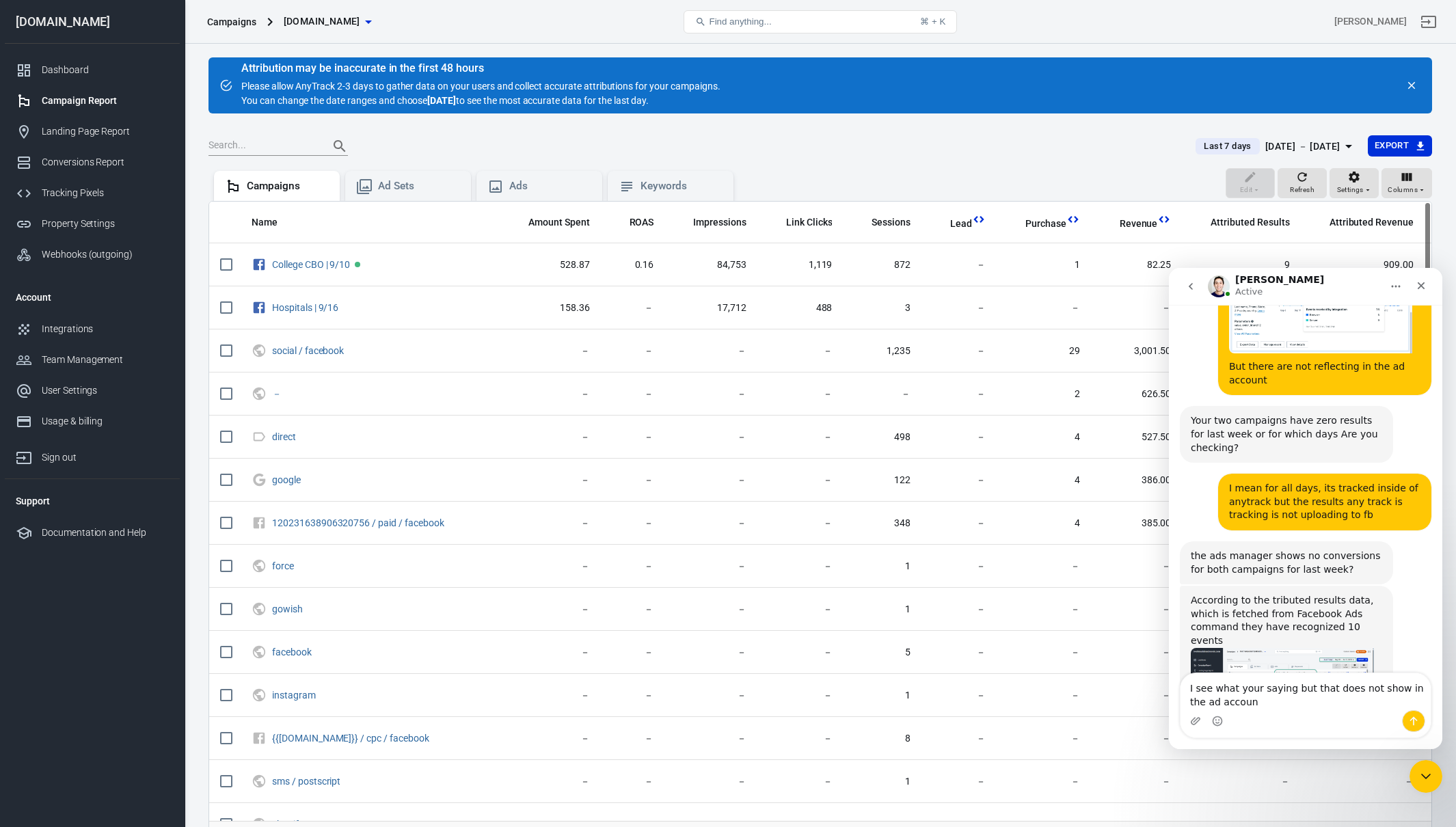
type textarea "I see what your saying but that does not show in the ad account"
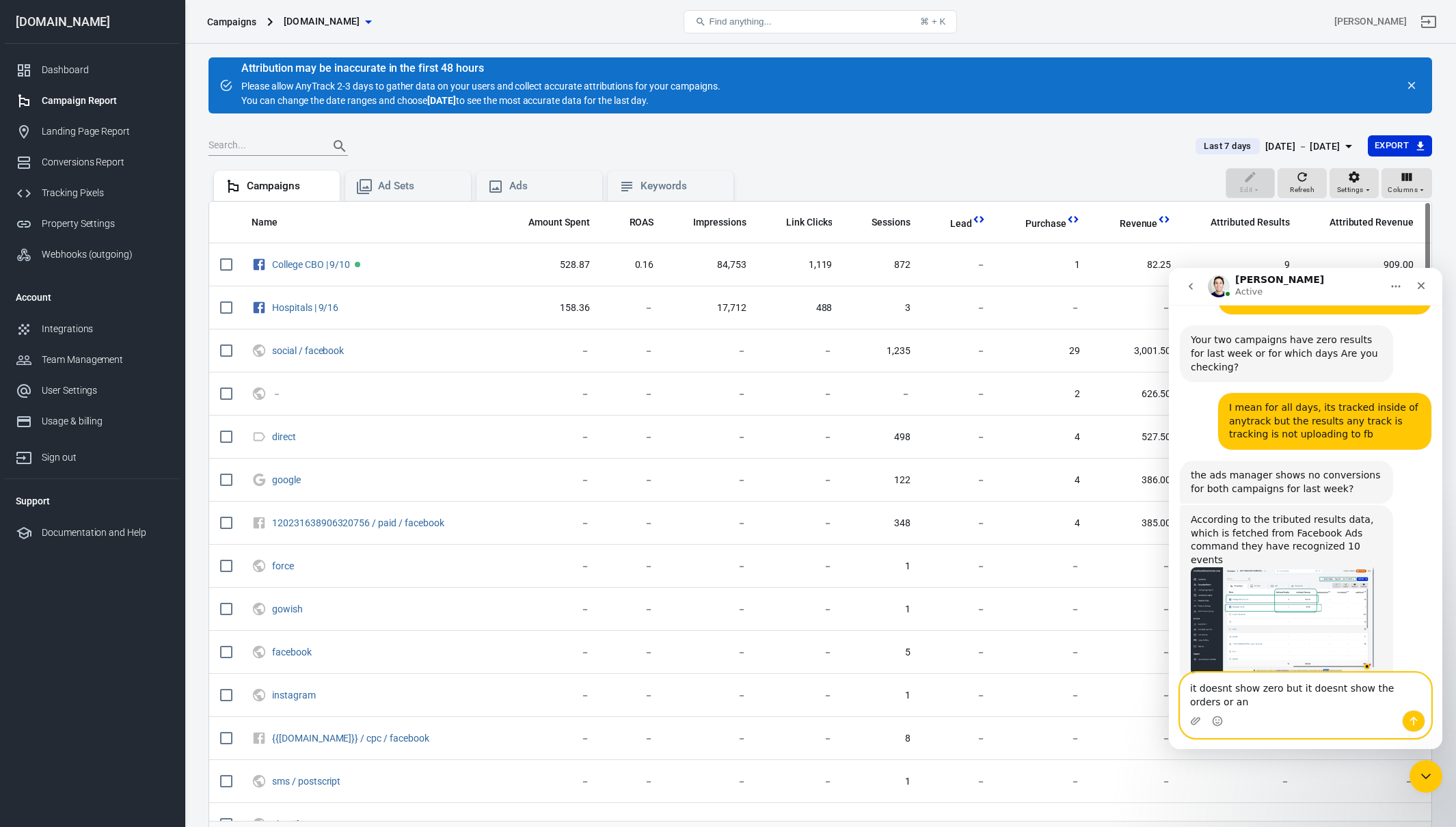
scroll to position [3258, 0]
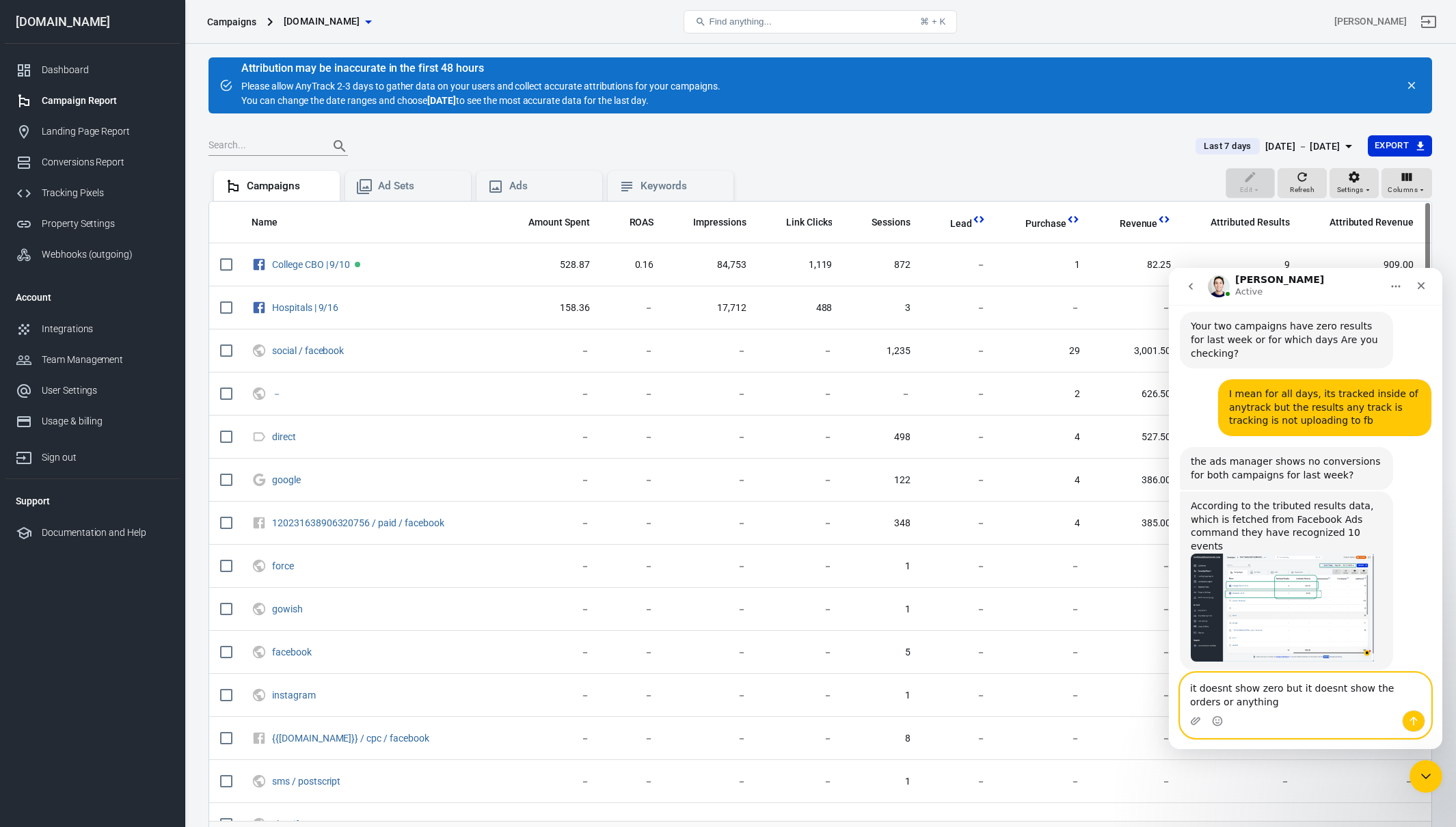
click at [1271, 704] on textarea "it doesnt show zero but it doesnt show the orders or anything" at bounding box center [1305, 691] width 250 height 37
type textarea "it doesnt show zero but it doesnt show the orders or anything that anytrack tra…"
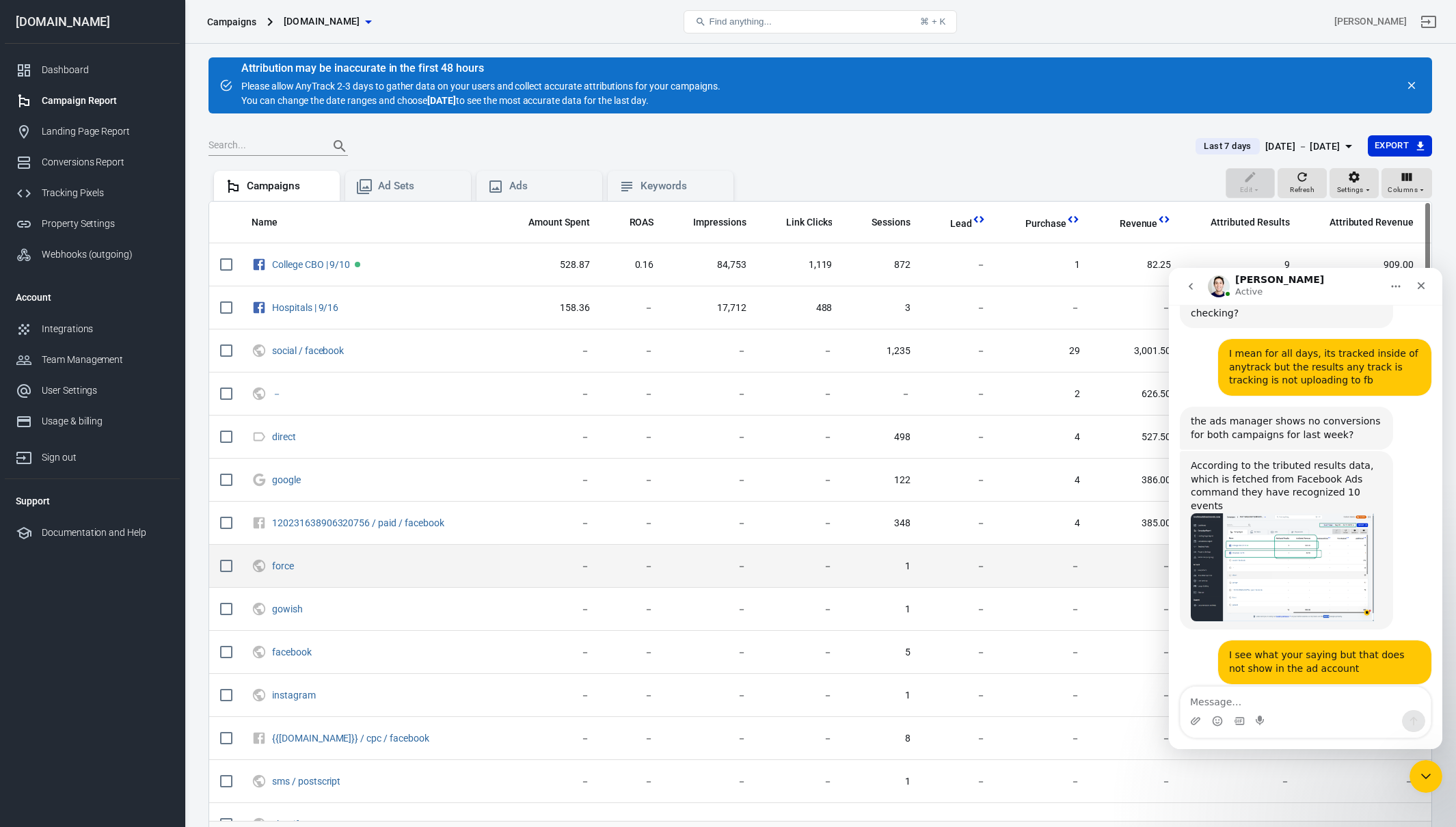
click at [944, 583] on td "－" at bounding box center [959, 565] width 75 height 43
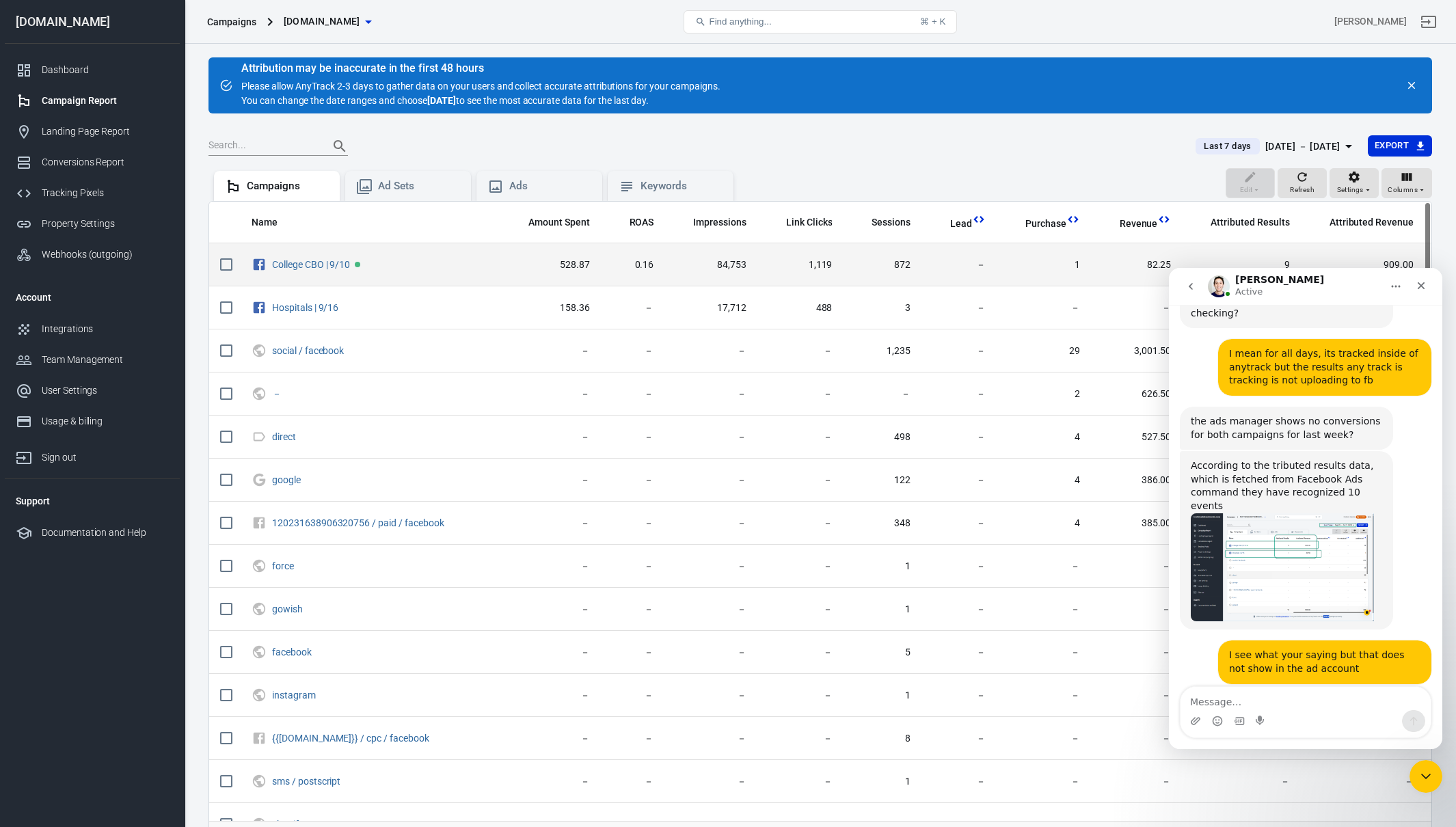
drag, startPoint x: 1062, startPoint y: 278, endPoint x: 1104, endPoint y: 269, distance: 43.0
click at [1104, 269] on tr "College CBO | 9/10 528.87 0.16 84,753 1,119 872 － 1 82.25 9 909.00 － － 56" at bounding box center [978, 264] width 1539 height 43
click at [1104, 269] on span "82.25" at bounding box center [1136, 264] width 69 height 14
click at [1116, 263] on span "82.25" at bounding box center [1136, 264] width 69 height 14
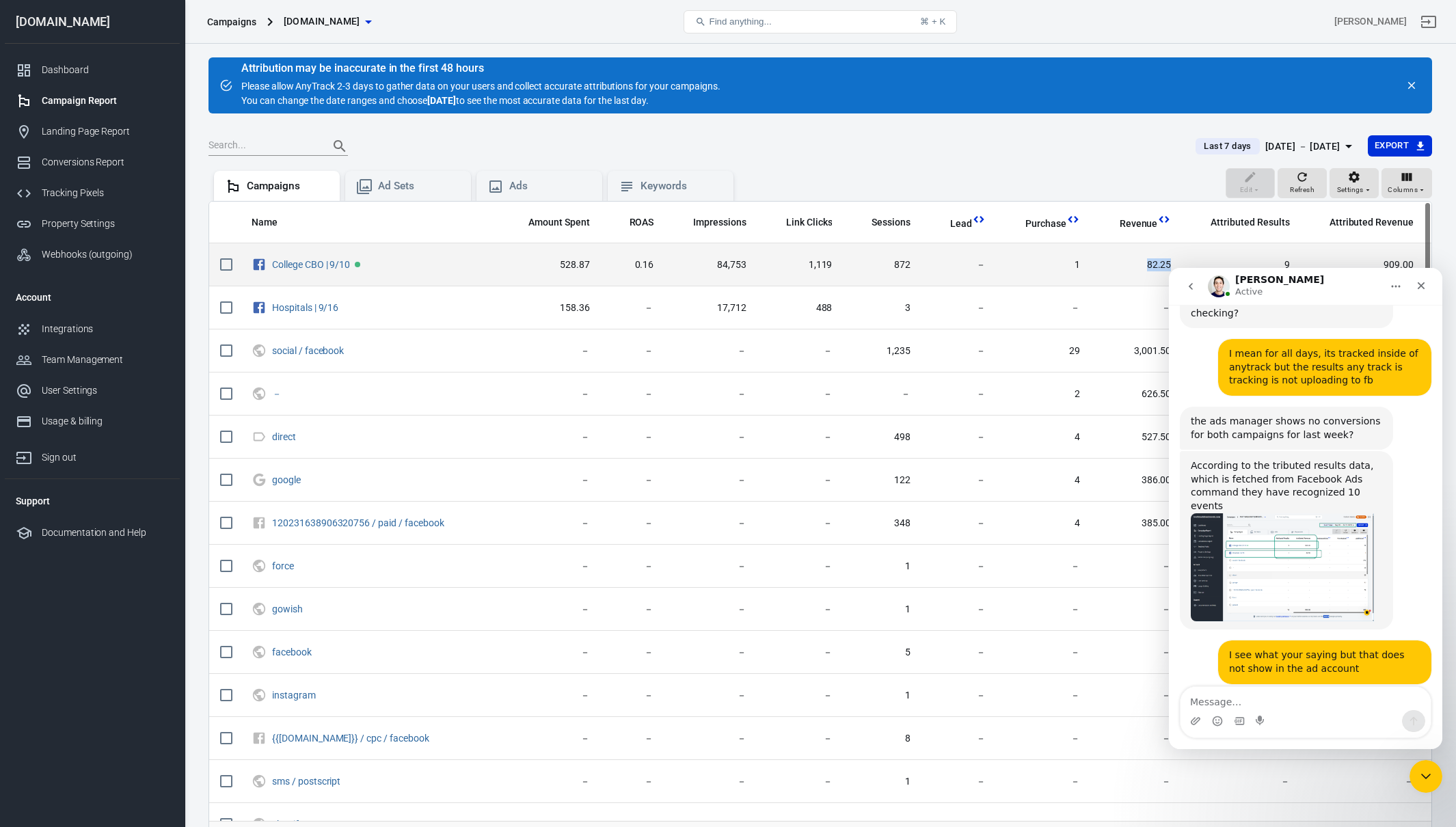
click at [1116, 263] on span "82.25" at bounding box center [1136, 264] width 69 height 14
click at [1127, 261] on span "82.25" at bounding box center [1136, 264] width 69 height 14
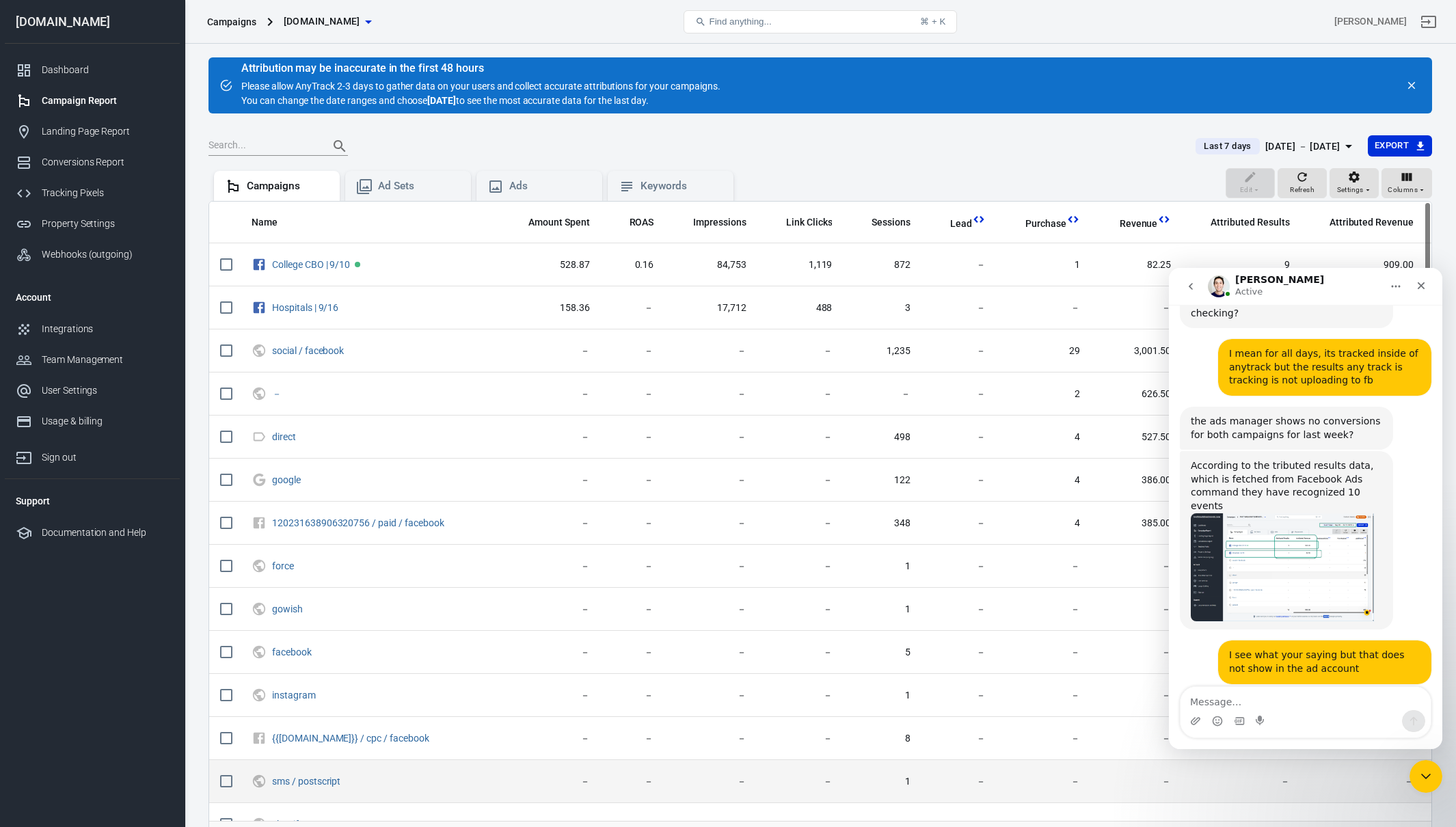
drag, startPoint x: 942, startPoint y: 806, endPoint x: 1001, endPoint y: 795, distance: 60.0
click at [996, 797] on tbody "College CBO | 9/10 528.87 0.16 84,753 1,119 872 － 1 82.25 9 909.00 － － 56 Hospi…" at bounding box center [978, 652] width 1539 height 818
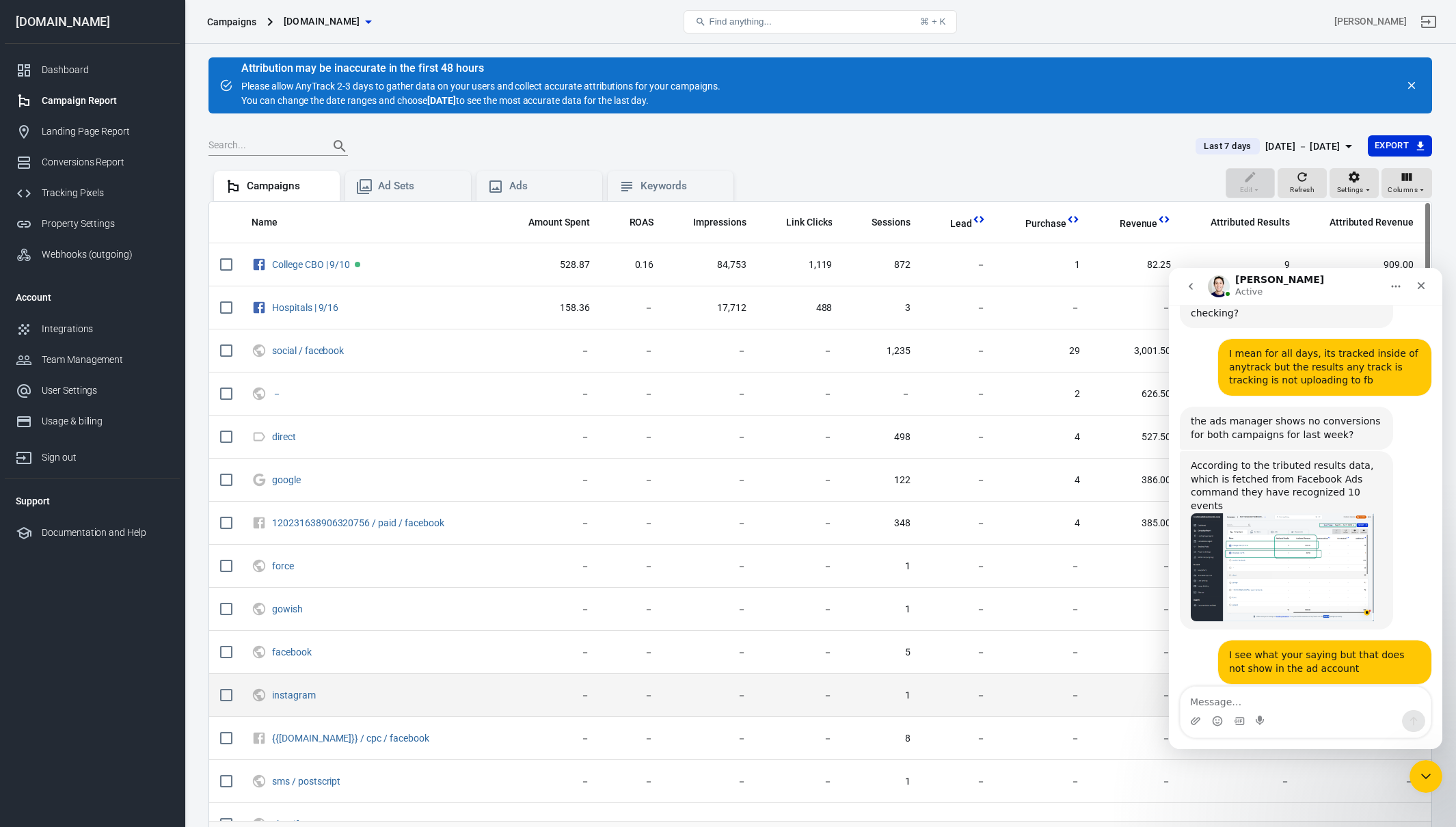
click at [964, 682] on td "－" at bounding box center [959, 695] width 75 height 43
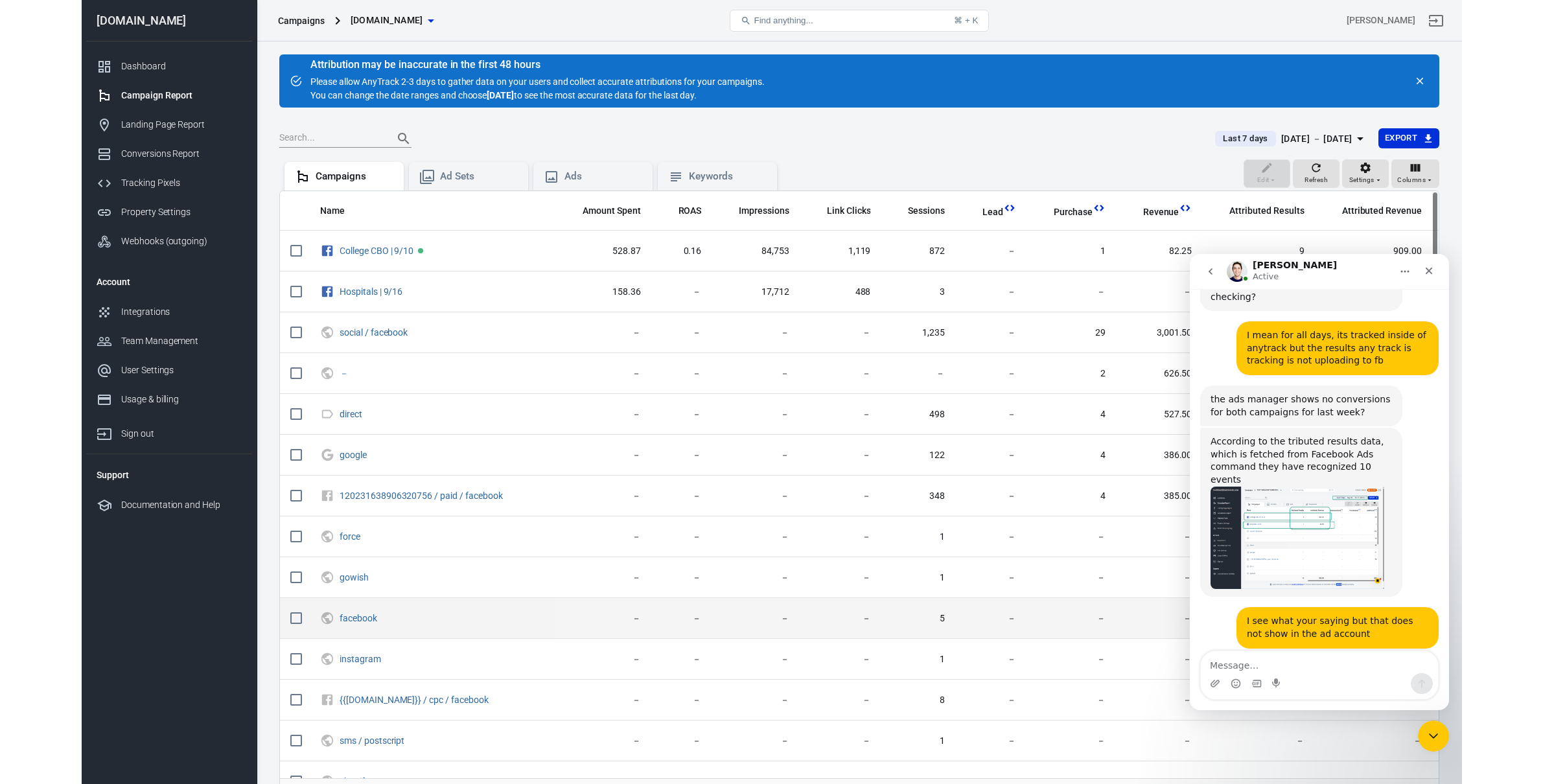
scroll to position [231, 0]
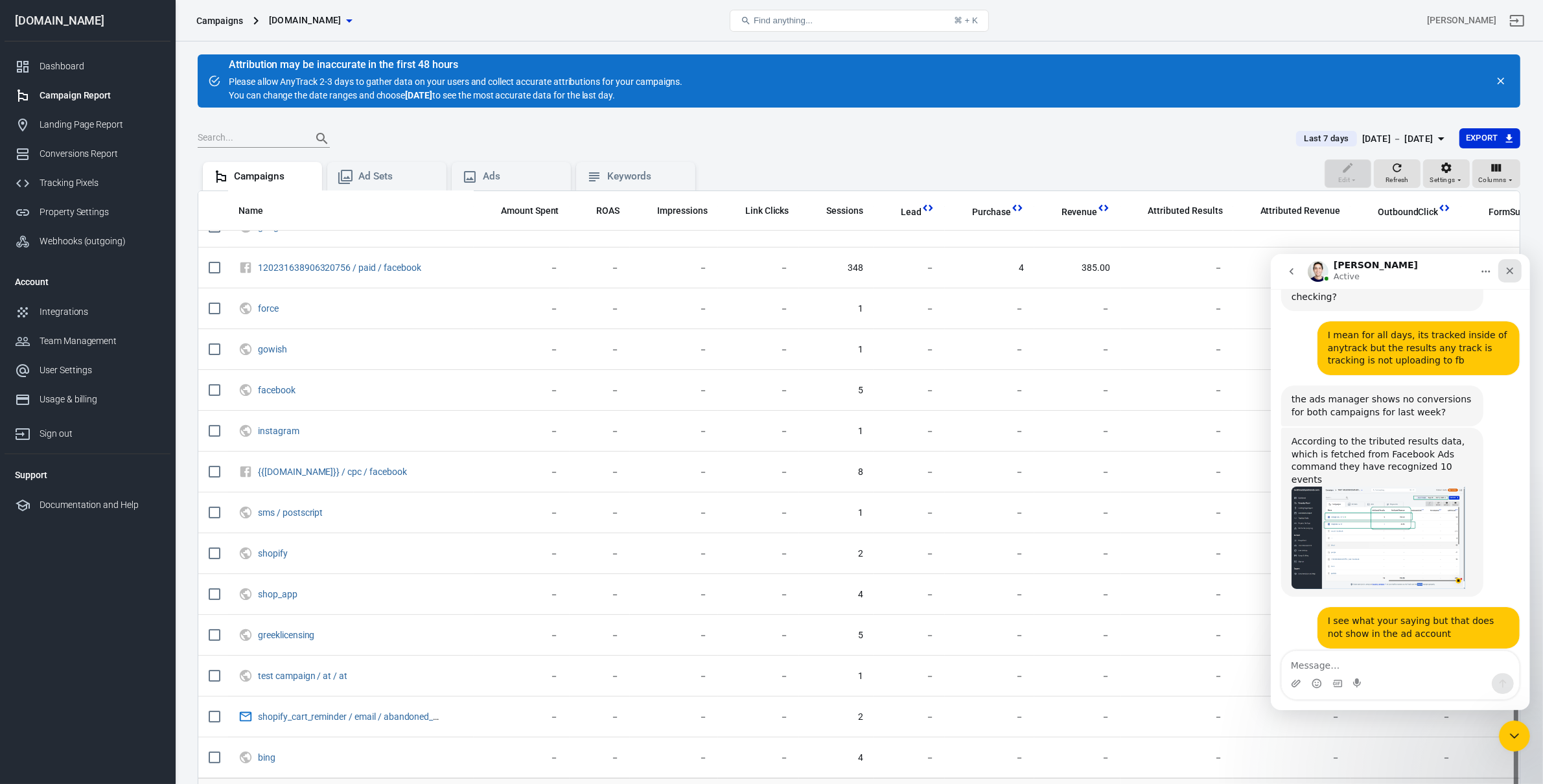
click at [1511, 267] on icon "Close" at bounding box center [1509, 270] width 7 height 7
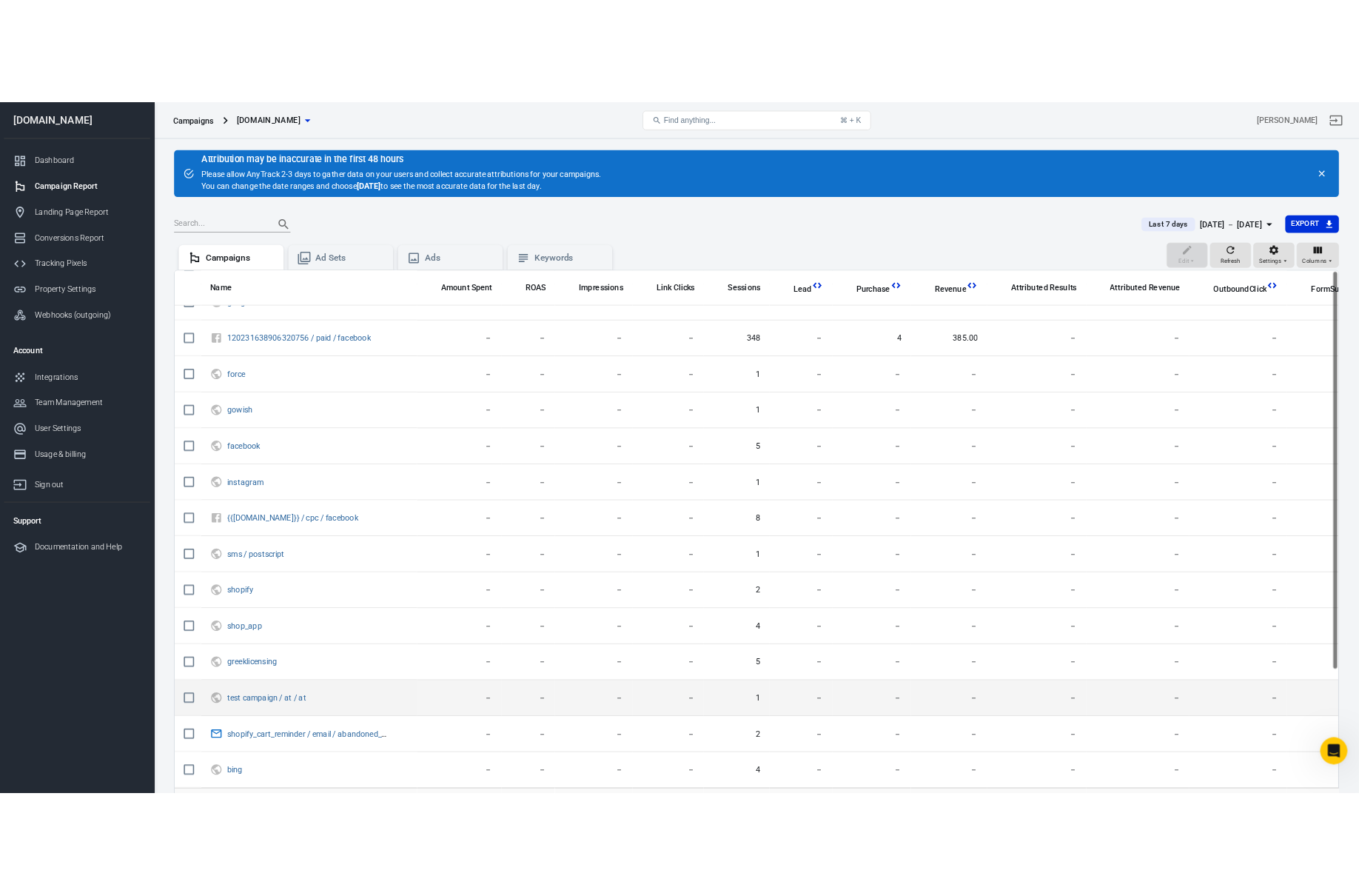
scroll to position [0, 0]
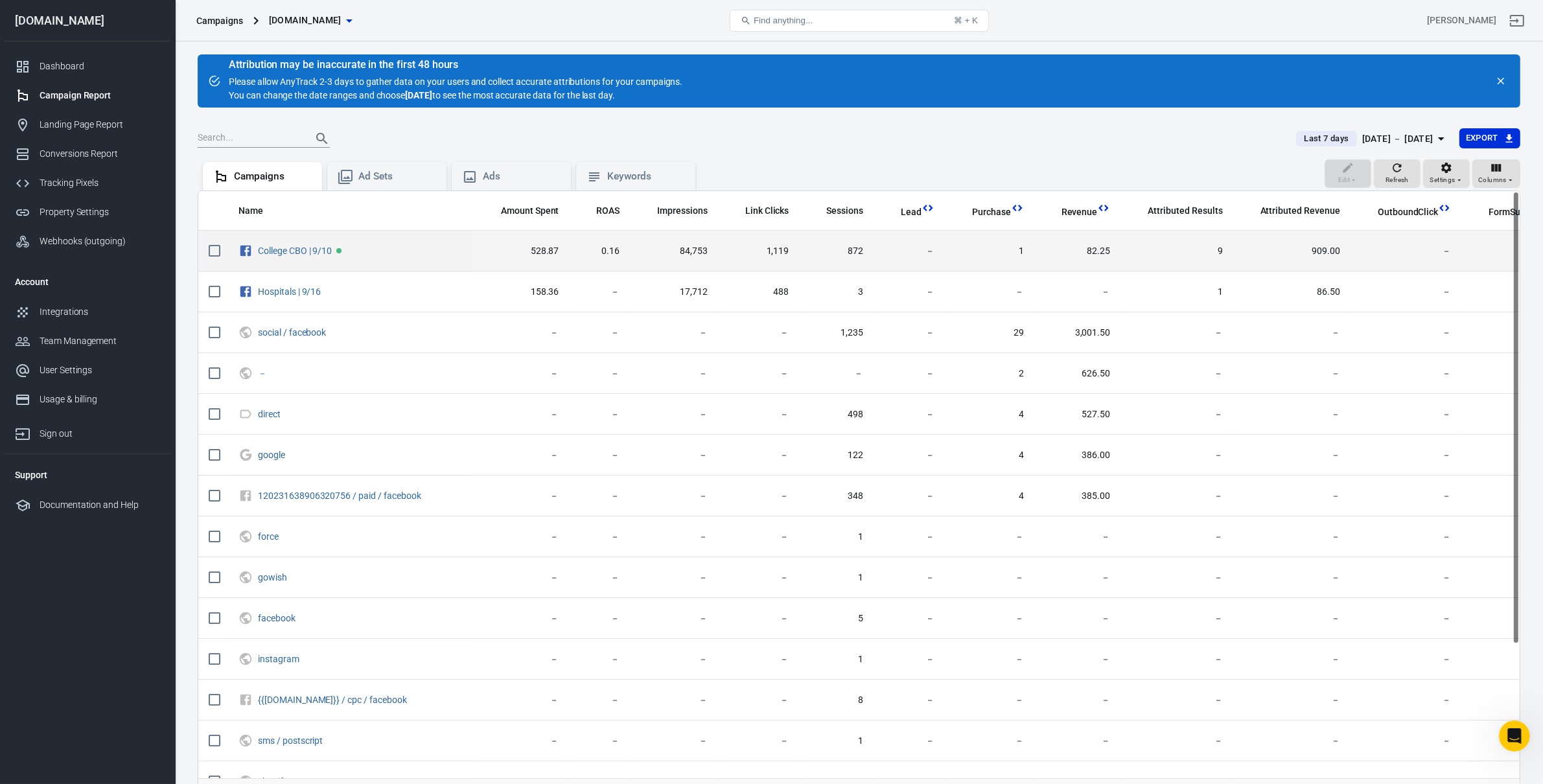
click at [1316, 247] on span "909.00" at bounding box center [1291, 251] width 96 height 13
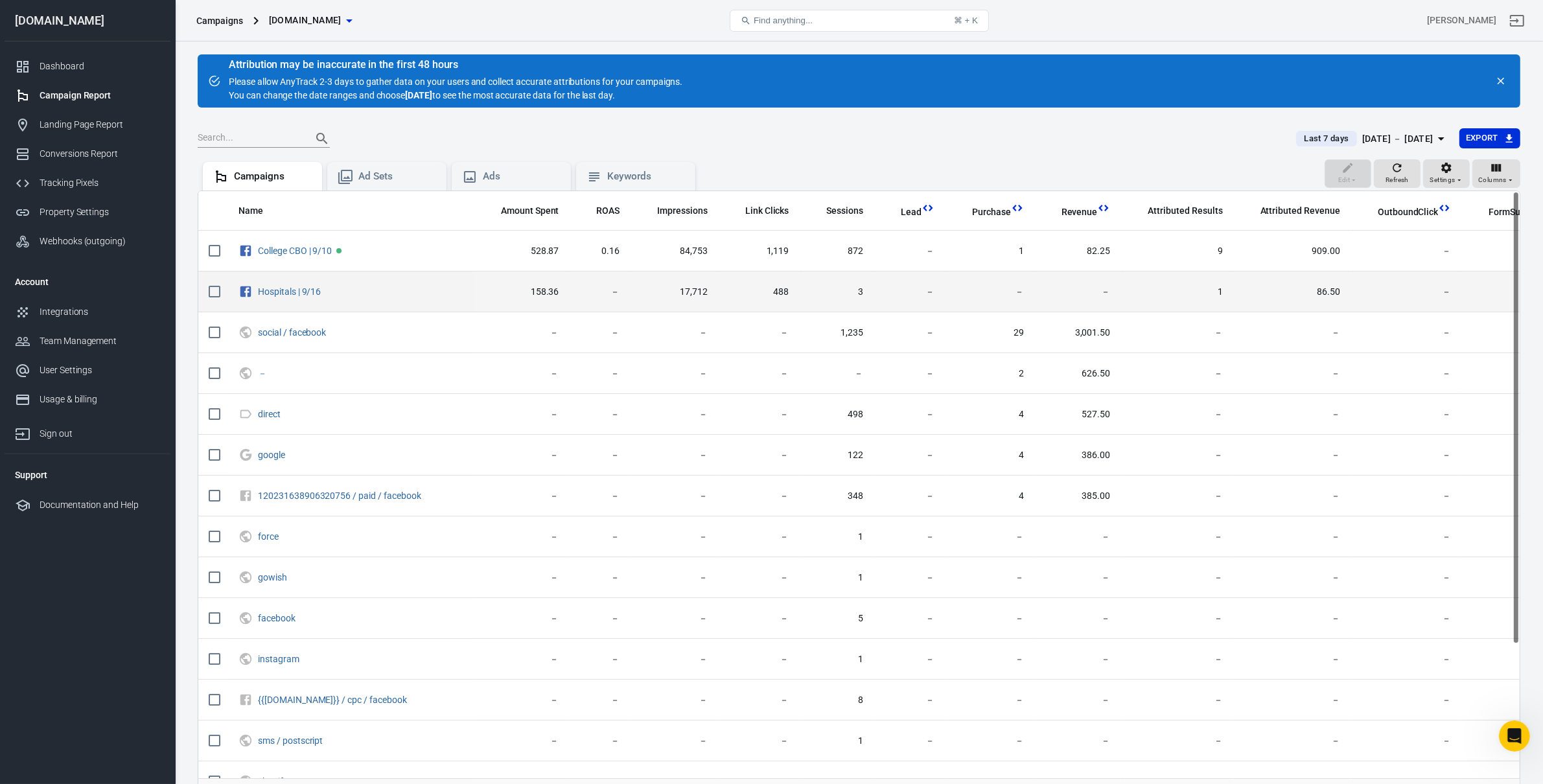
click at [1308, 281] on td "86.50" at bounding box center [1291, 292] width 117 height 41
click at [1337, 291] on td "86.50" at bounding box center [1291, 292] width 117 height 41
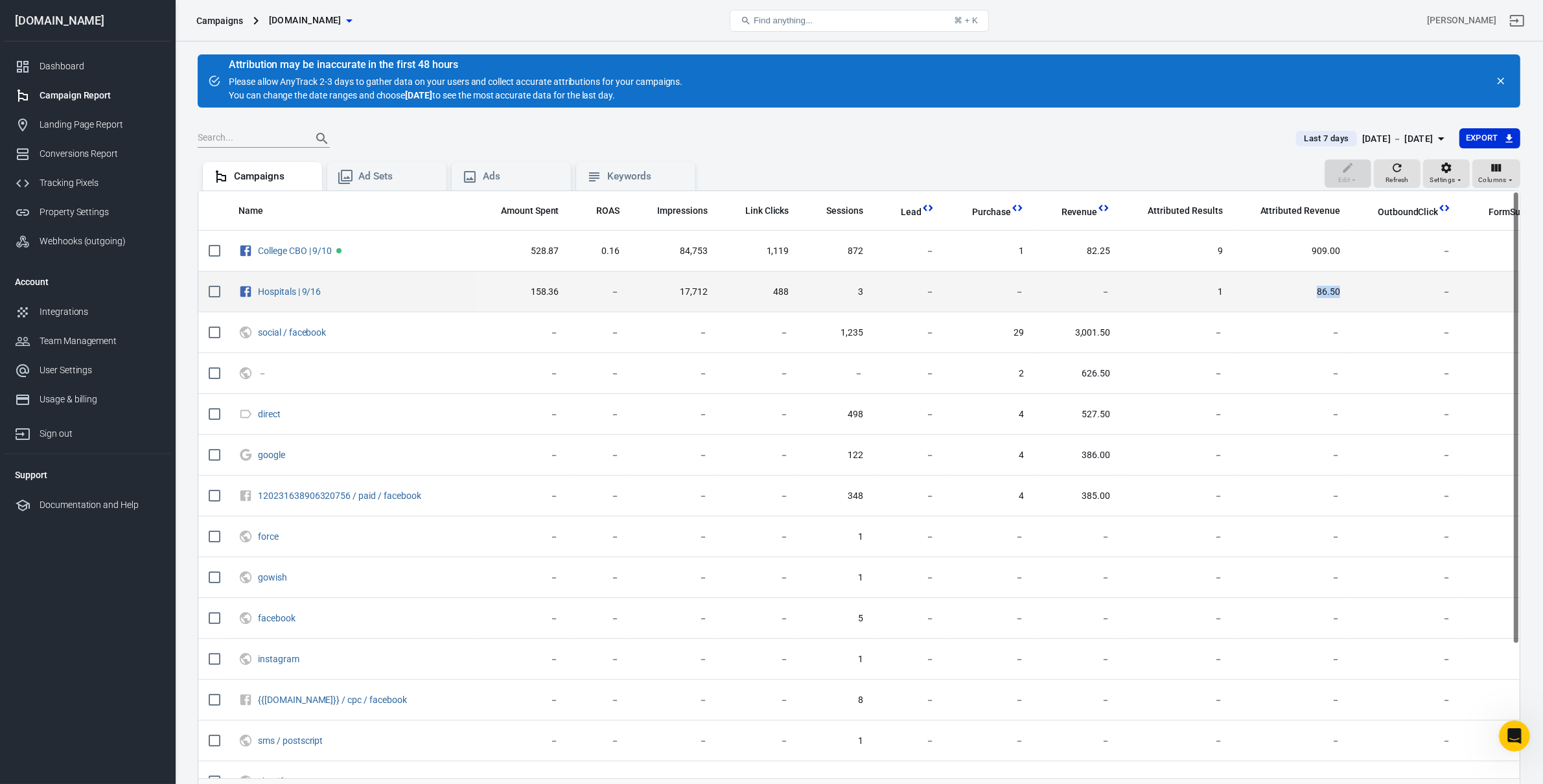
click at [1337, 291] on td "86.50" at bounding box center [1291, 292] width 117 height 41
click at [1334, 303] on td "86.50" at bounding box center [1291, 292] width 117 height 41
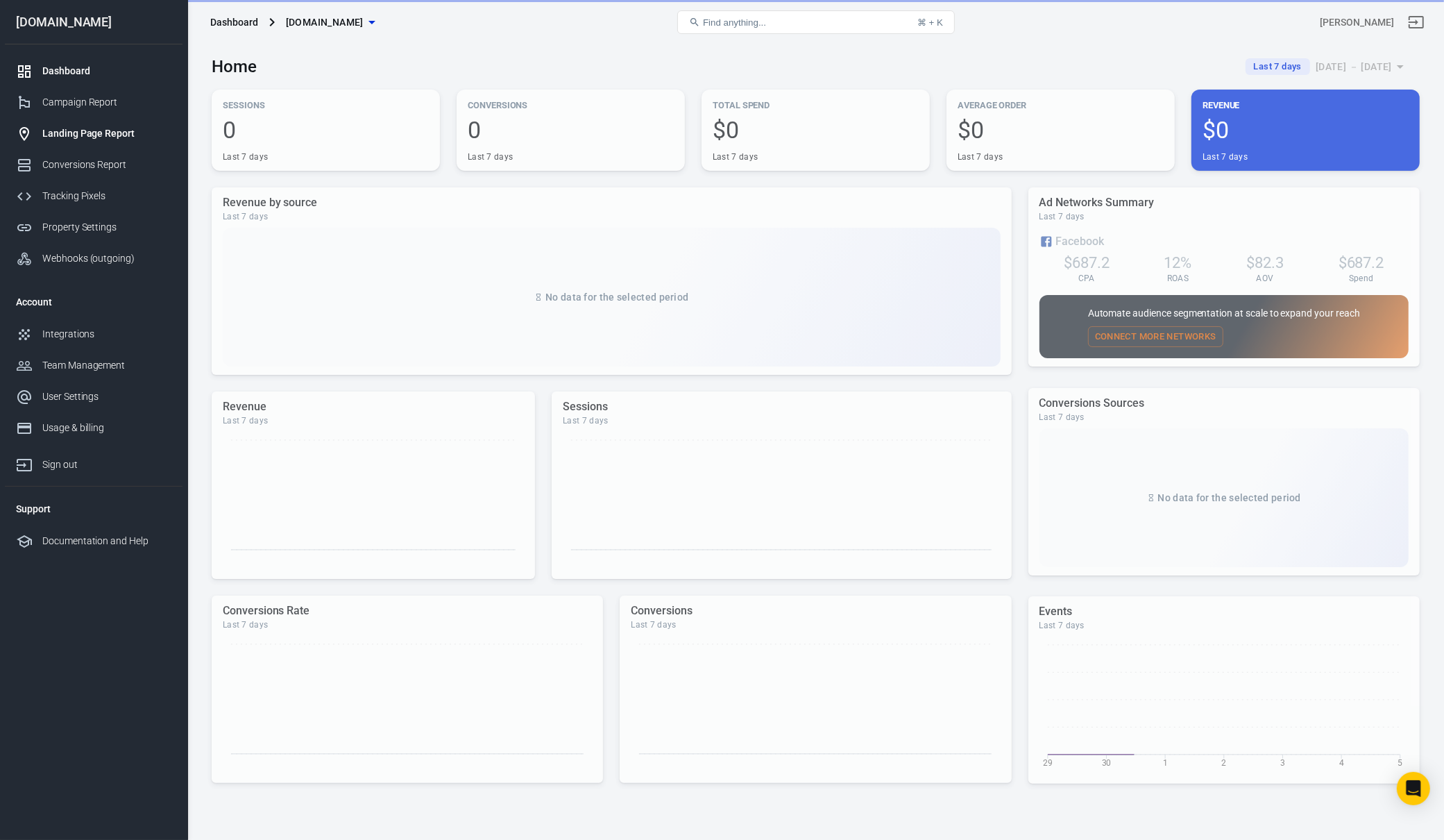
click at [127, 118] on link "Landing Page Report" at bounding box center [93, 134] width 177 height 31
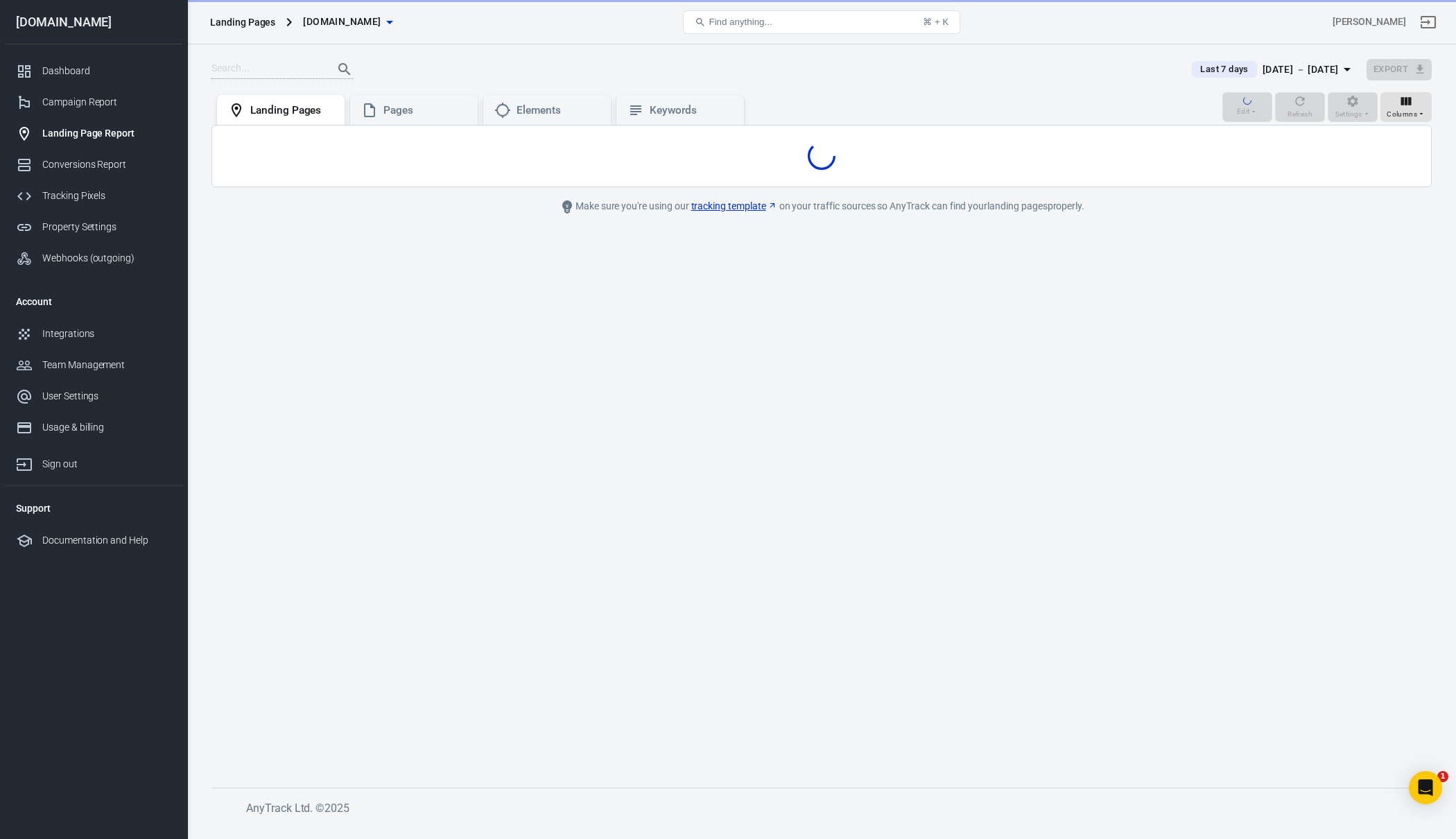
click at [139, 97] on div "Campaign Report" at bounding box center [107, 102] width 129 height 15
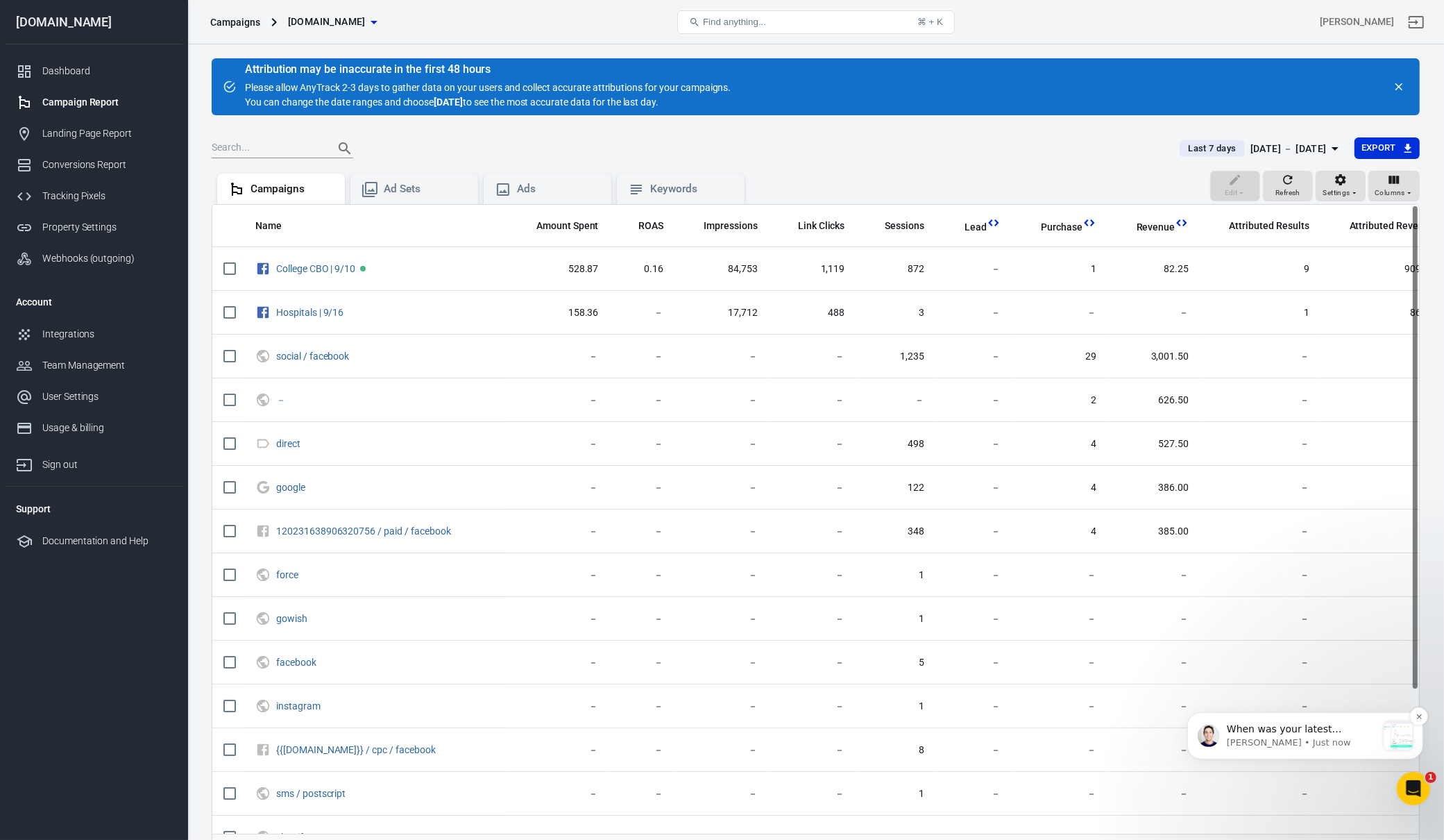
click at [1334, 745] on p "[PERSON_NAME] • Just now" at bounding box center [1301, 741] width 150 height 13
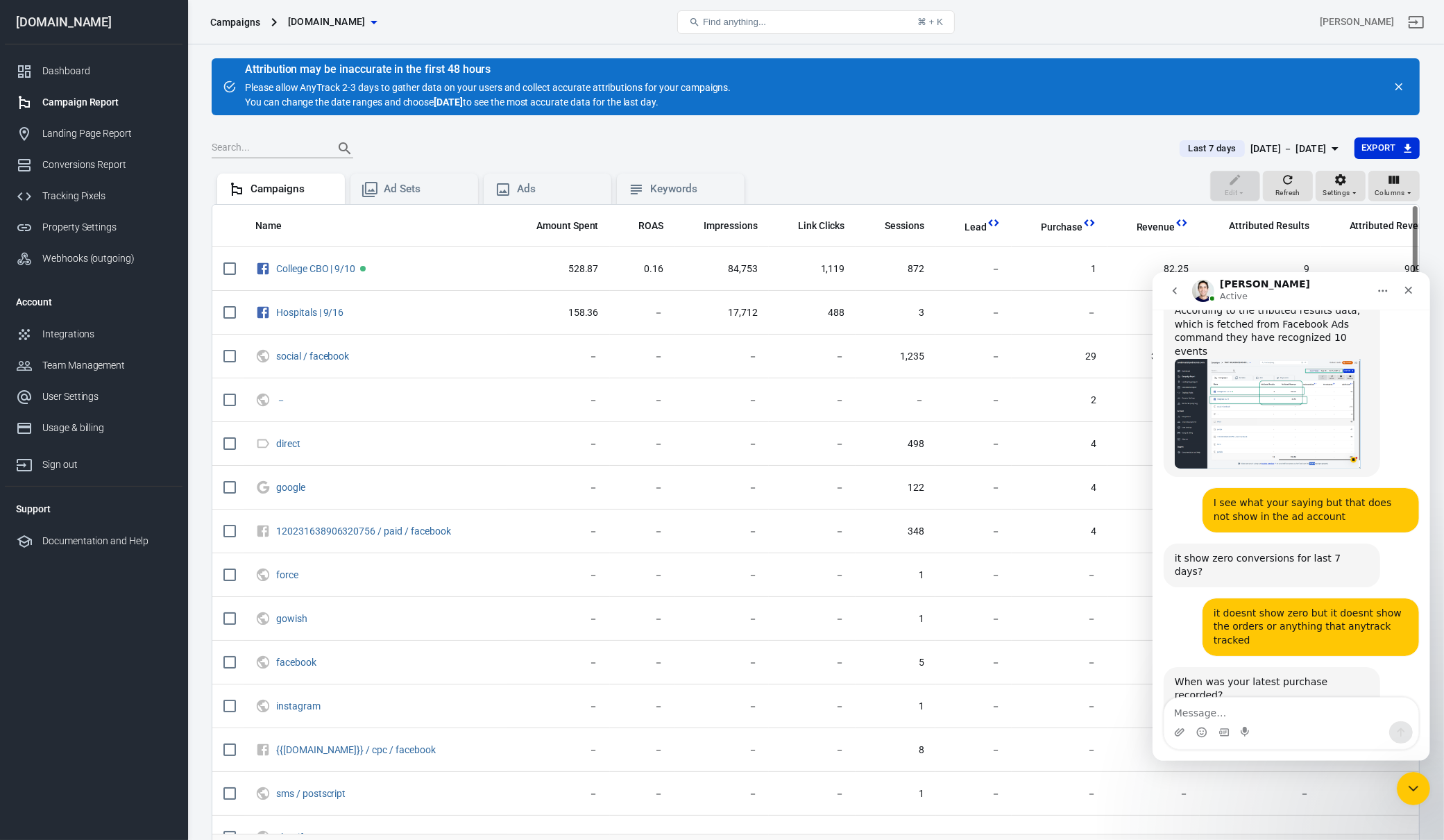
scroll to position [3529, 0]
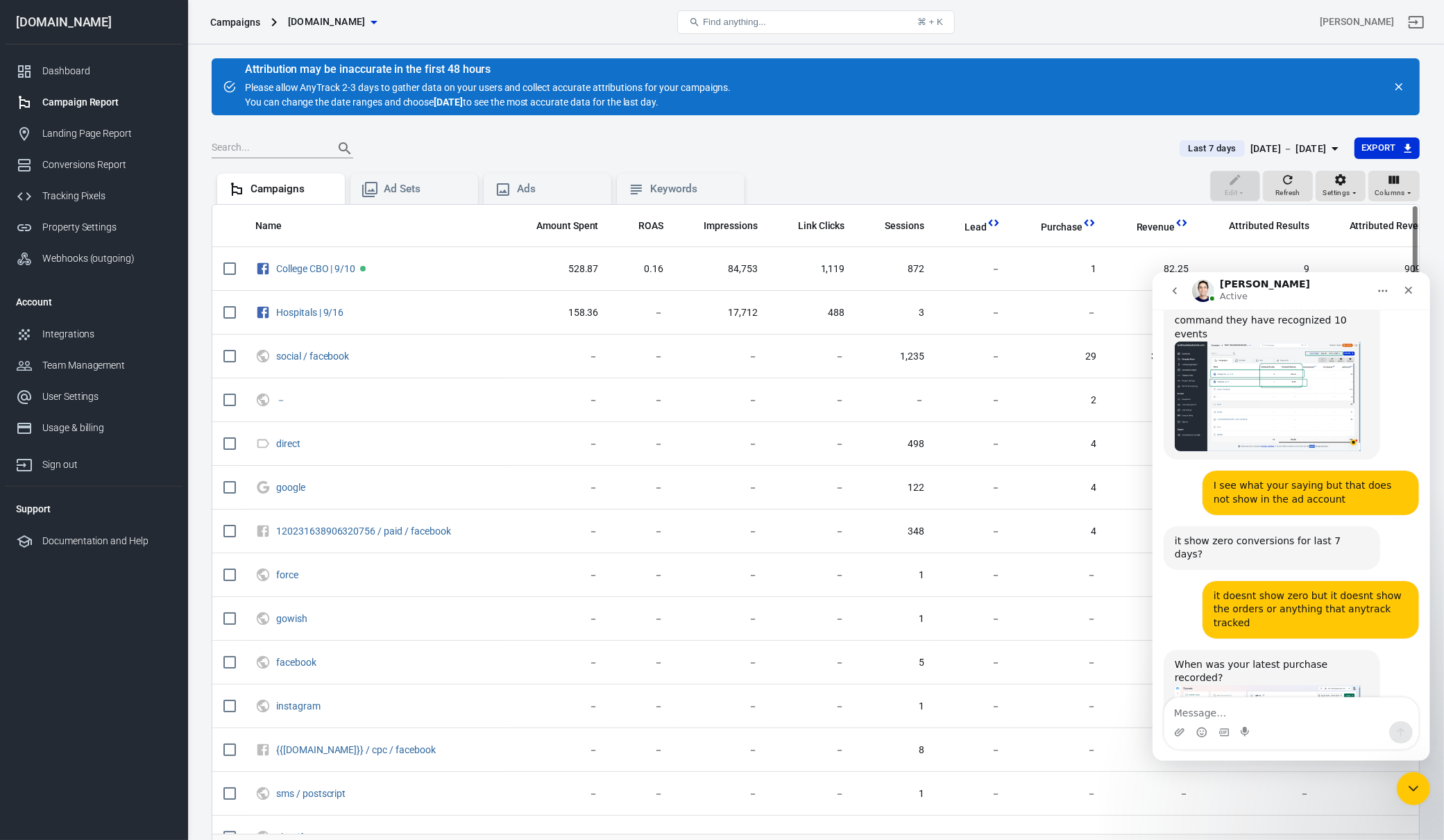
click at [1281, 697] on textarea "Message…" at bounding box center [1290, 709] width 254 height 24
click at [1304, 684] on img "Jose says…" at bounding box center [1267, 726] width 186 height 85
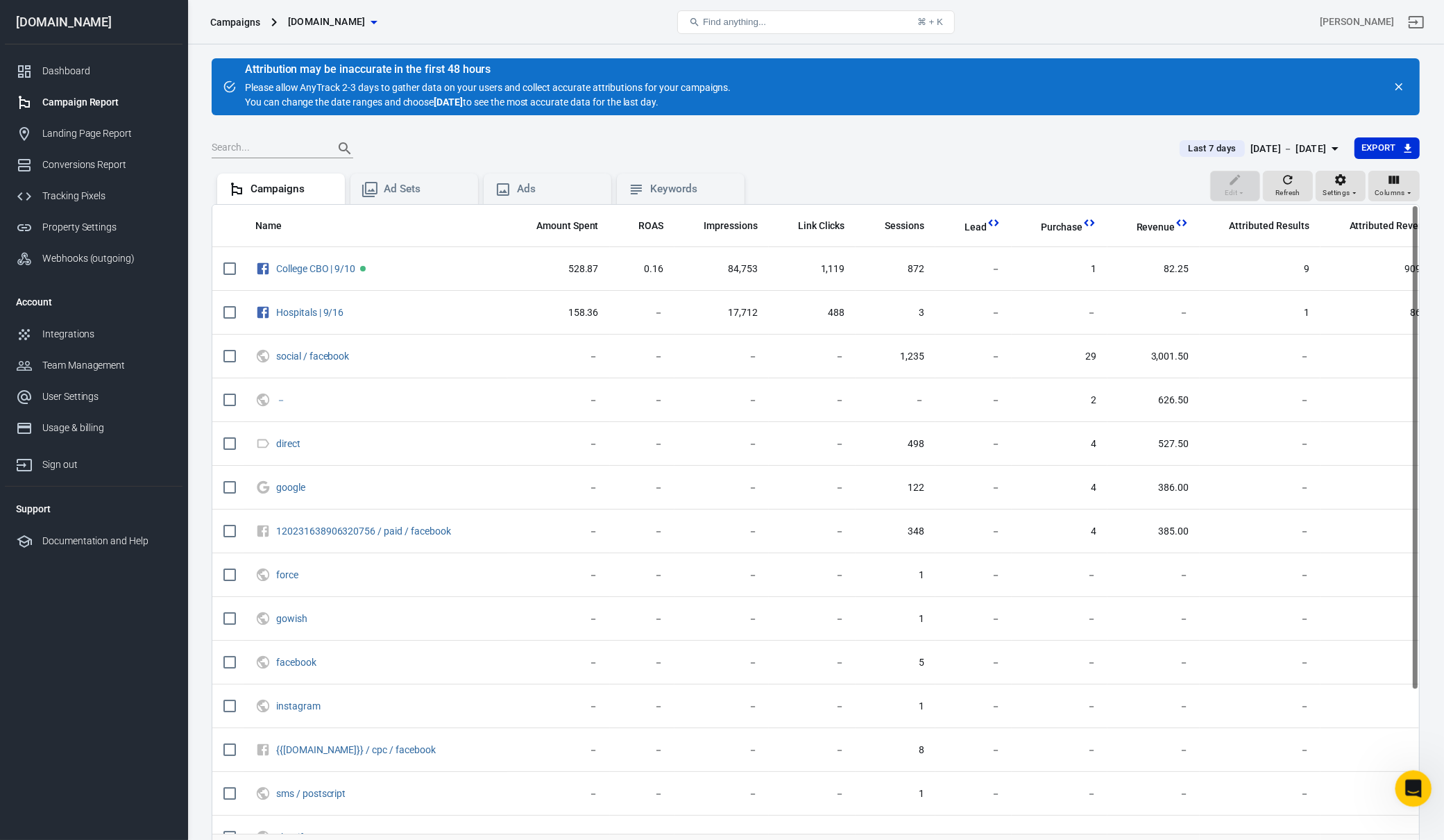
click at [1408, 783] on icon "Open Intercom Messenger" at bounding box center [1411, 787] width 23 height 23
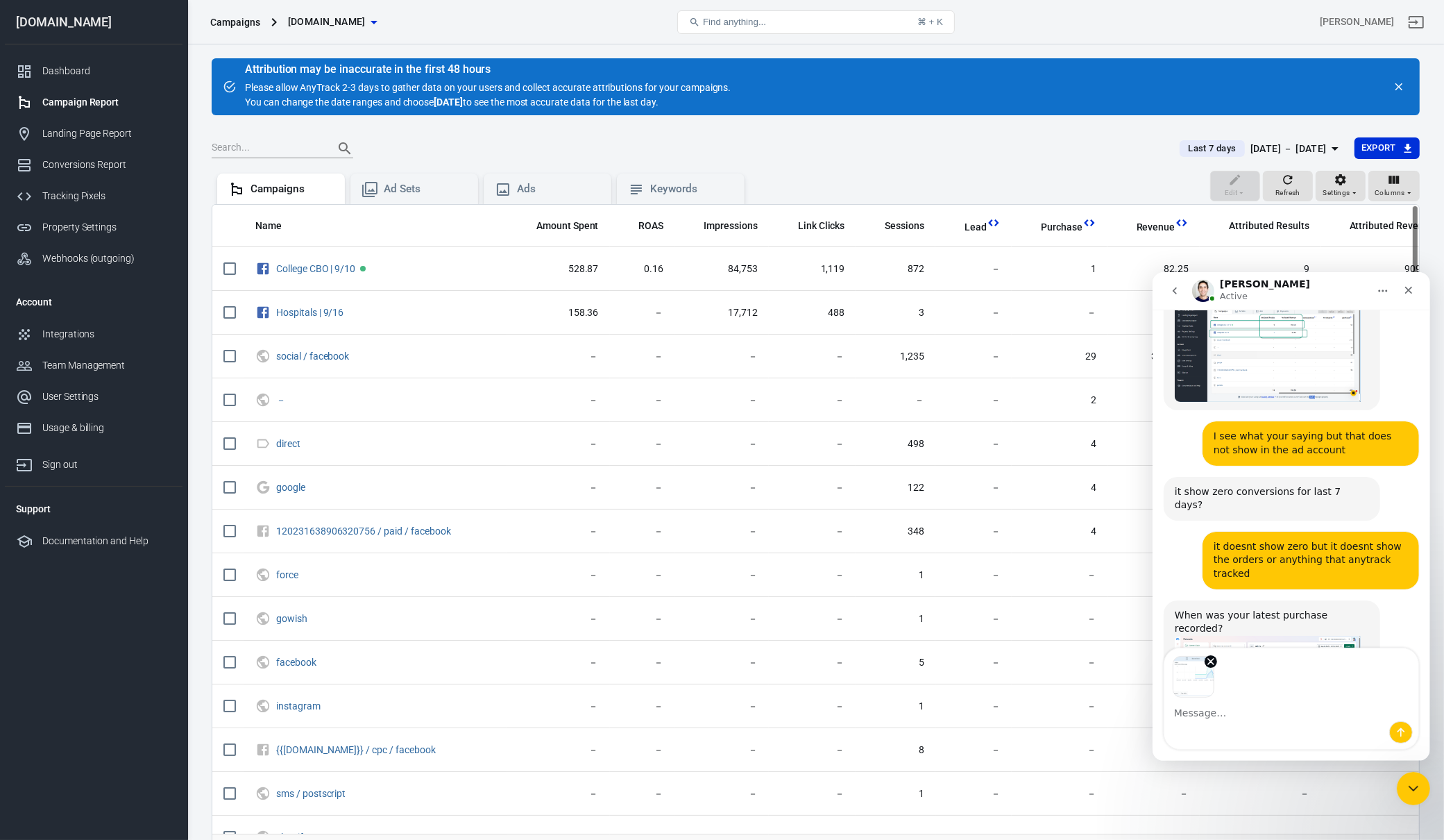
click at [1238, 715] on textarea "Message…" at bounding box center [1290, 709] width 254 height 24
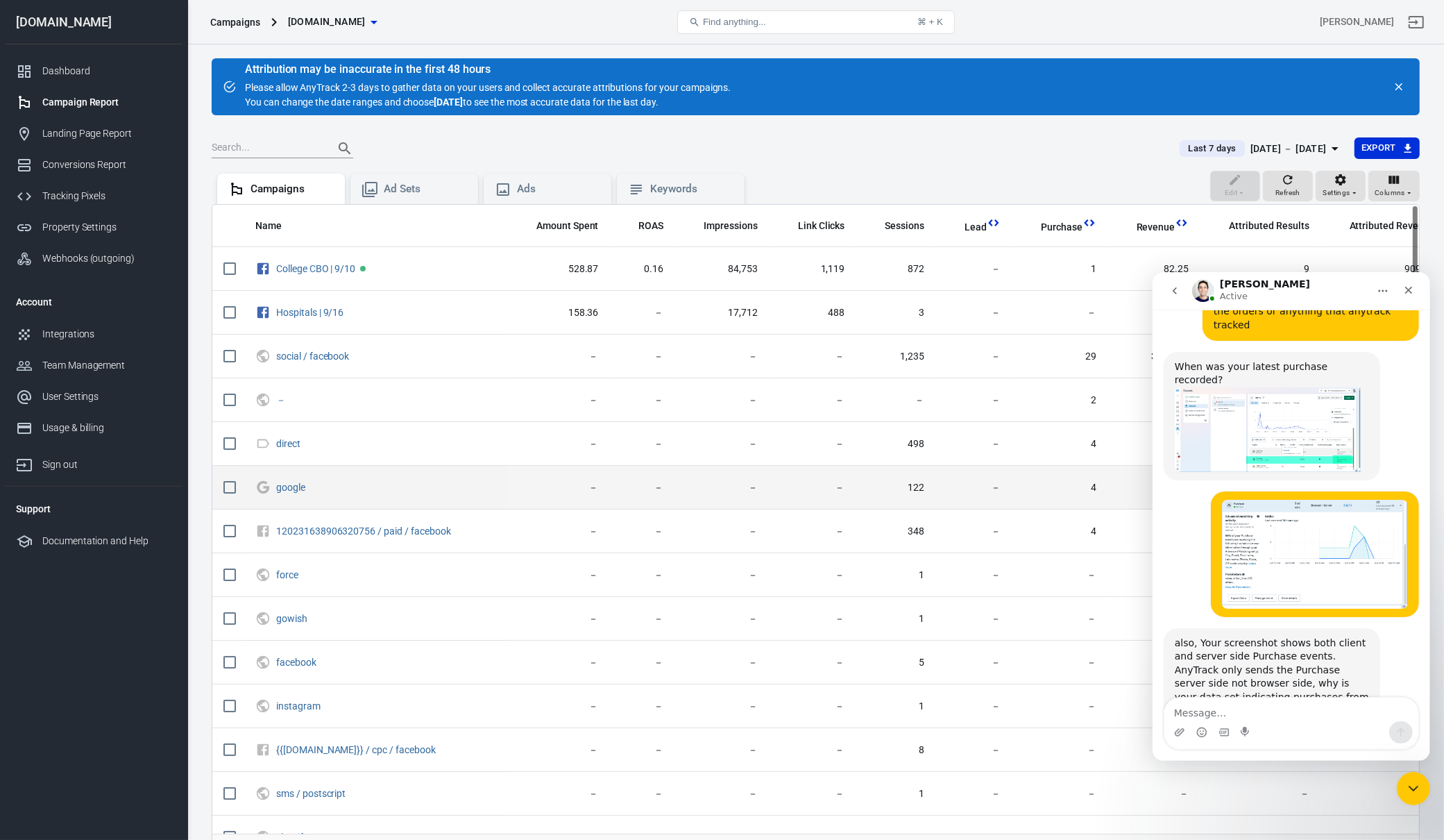
scroll to position [3859, 0]
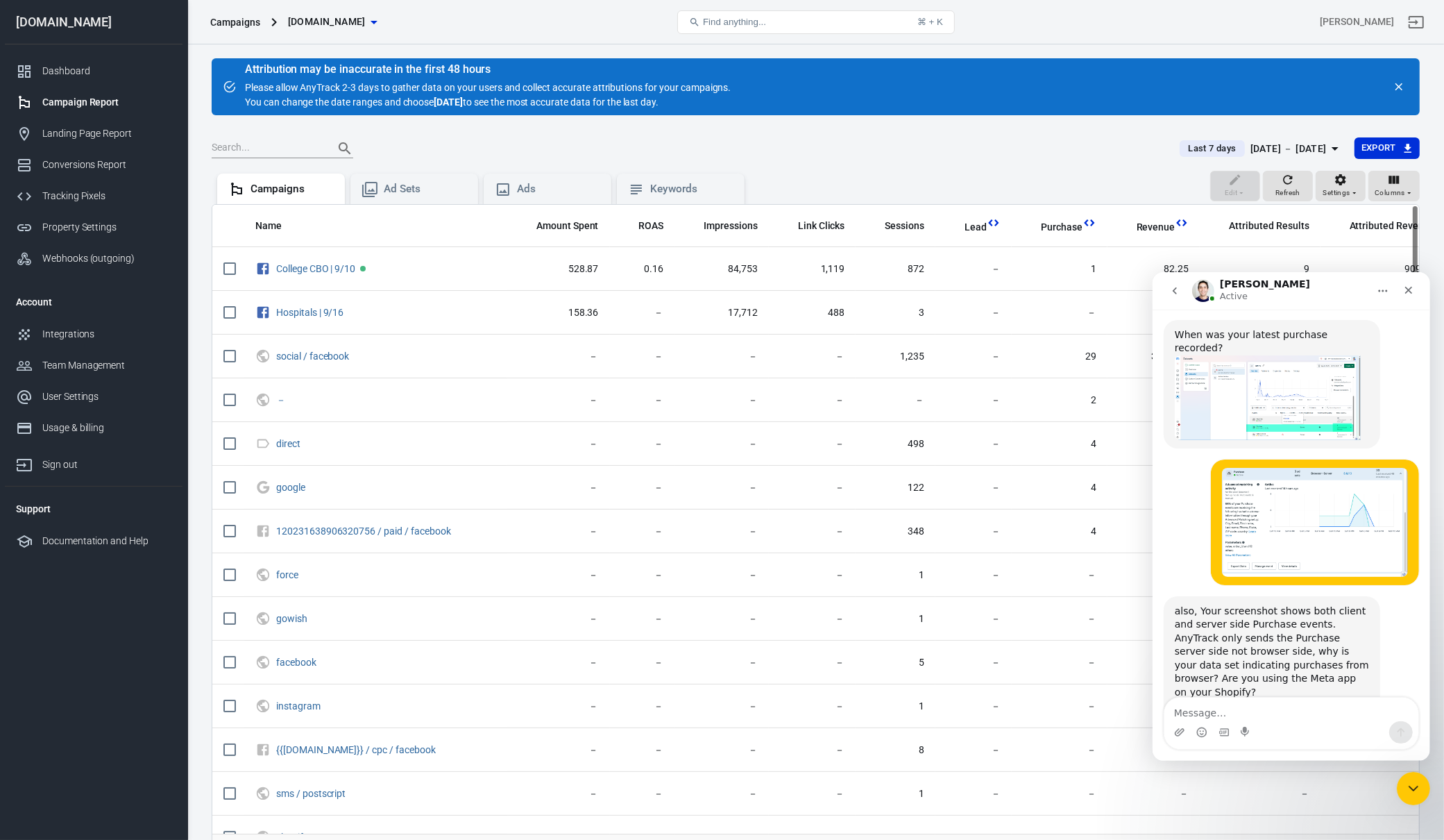
click at [1313, 604] on div "also, Your screenshot shows both client and server side Purchase events. AnyTra…" at bounding box center [1271, 665] width 194 height 122
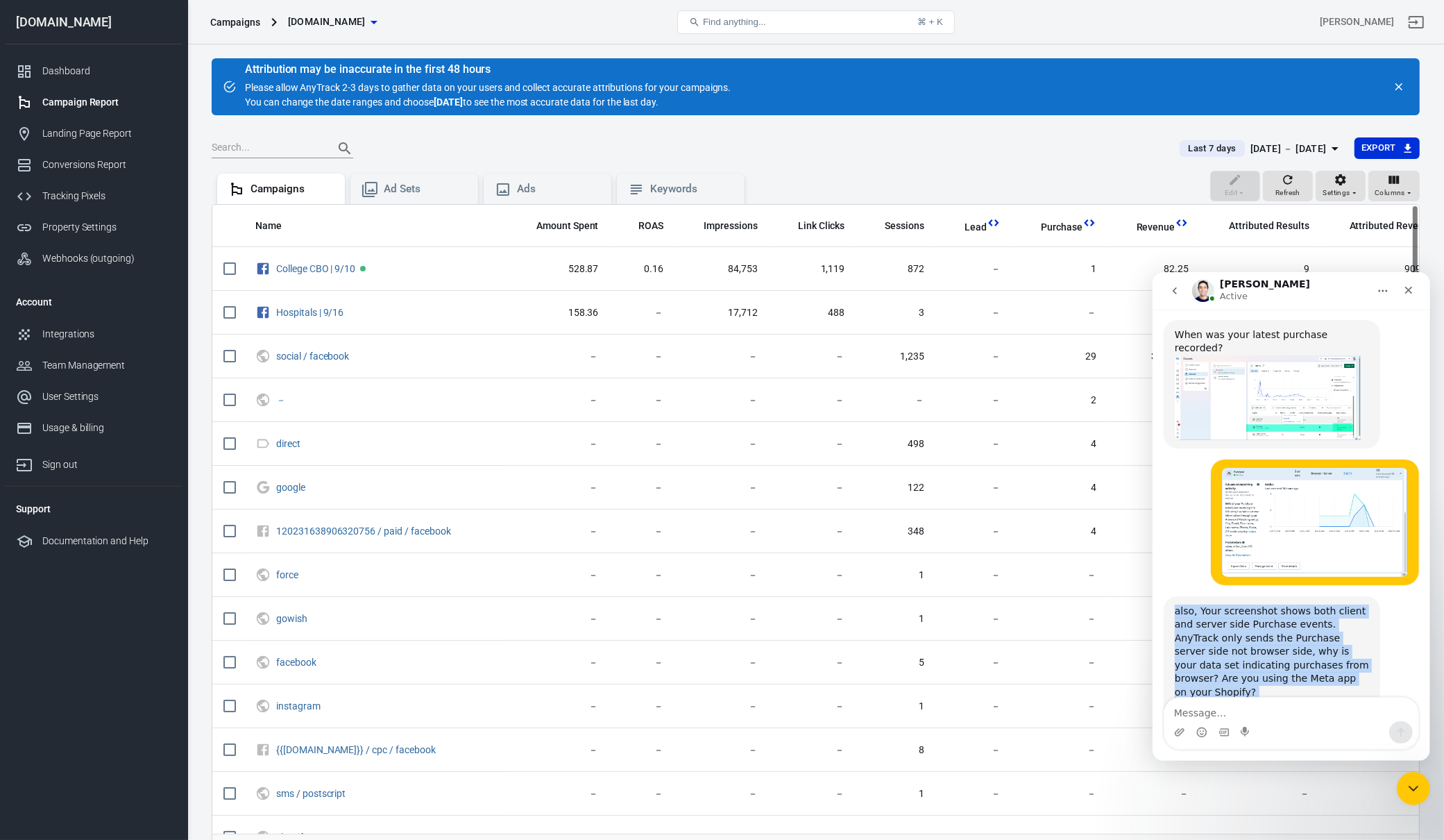
click at [1313, 604] on div "also, Your screenshot shows both client and server side Purchase events. AnyTra…" at bounding box center [1271, 665] width 194 height 122
click at [1319, 604] on div "also, Your screenshot shows both client and server side Purchase events. AnyTra…" at bounding box center [1271, 665] width 194 height 122
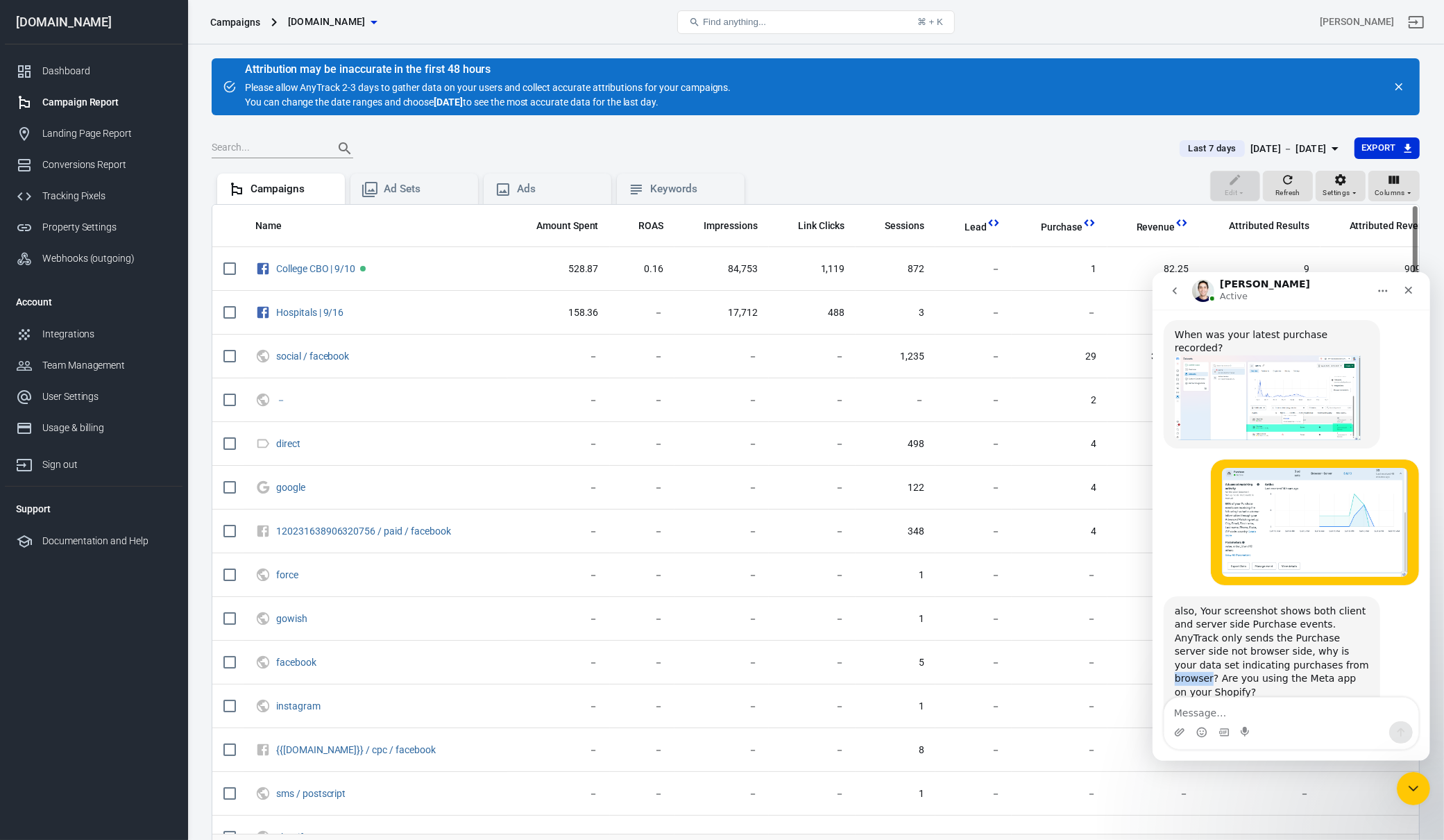
click at [1319, 604] on div "also, Your screenshot shows both client and server side Purchase events. AnyTra…" at bounding box center [1271, 665] width 194 height 122
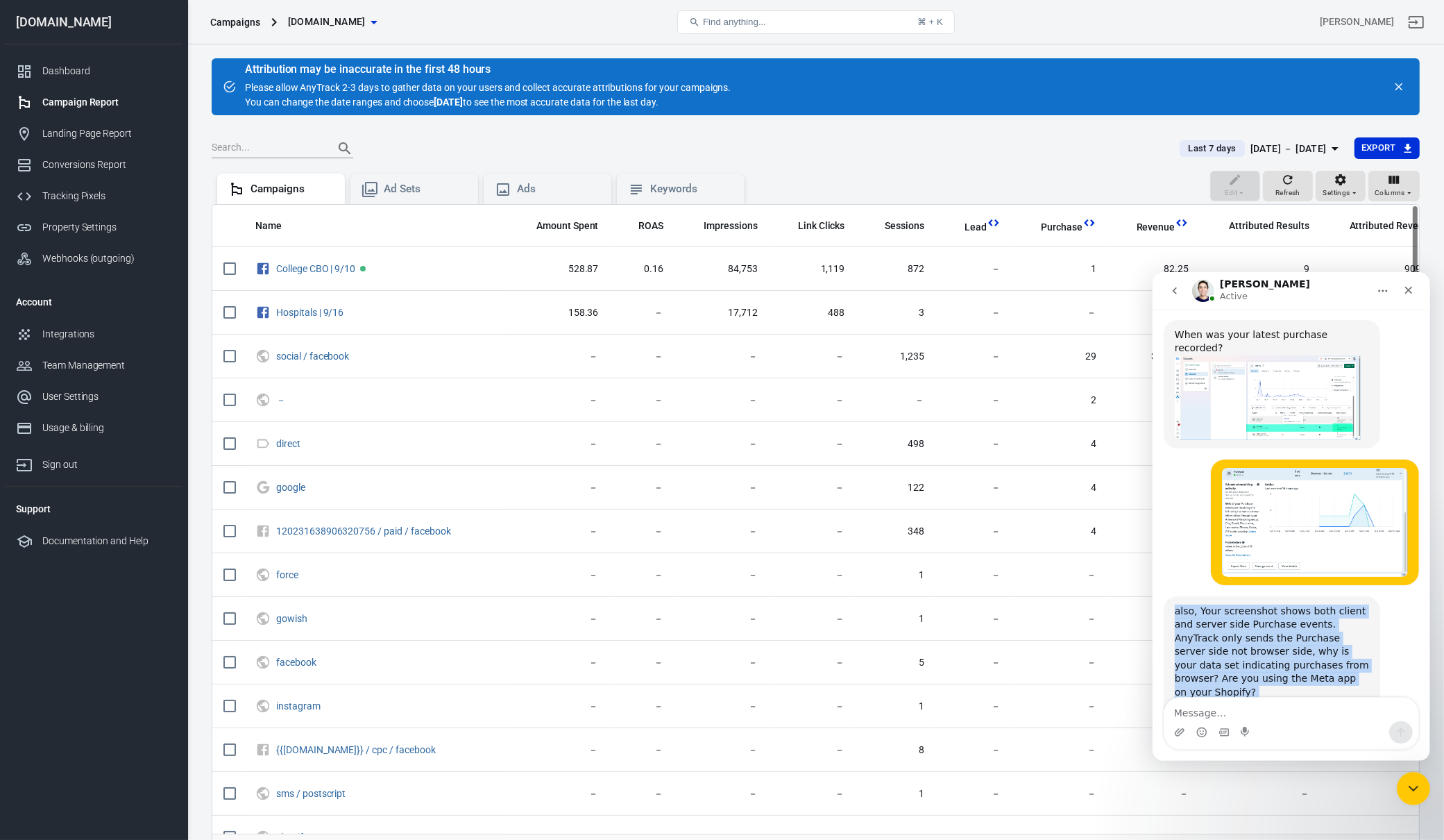
click at [1319, 604] on div "also, Your screenshot shows both client and server side Purchase events. AnyTra…" at bounding box center [1271, 665] width 194 height 122
click at [1320, 604] on div "also, Your screenshot shows both client and server side Purchase events. AnyTra…" at bounding box center [1271, 665] width 194 height 122
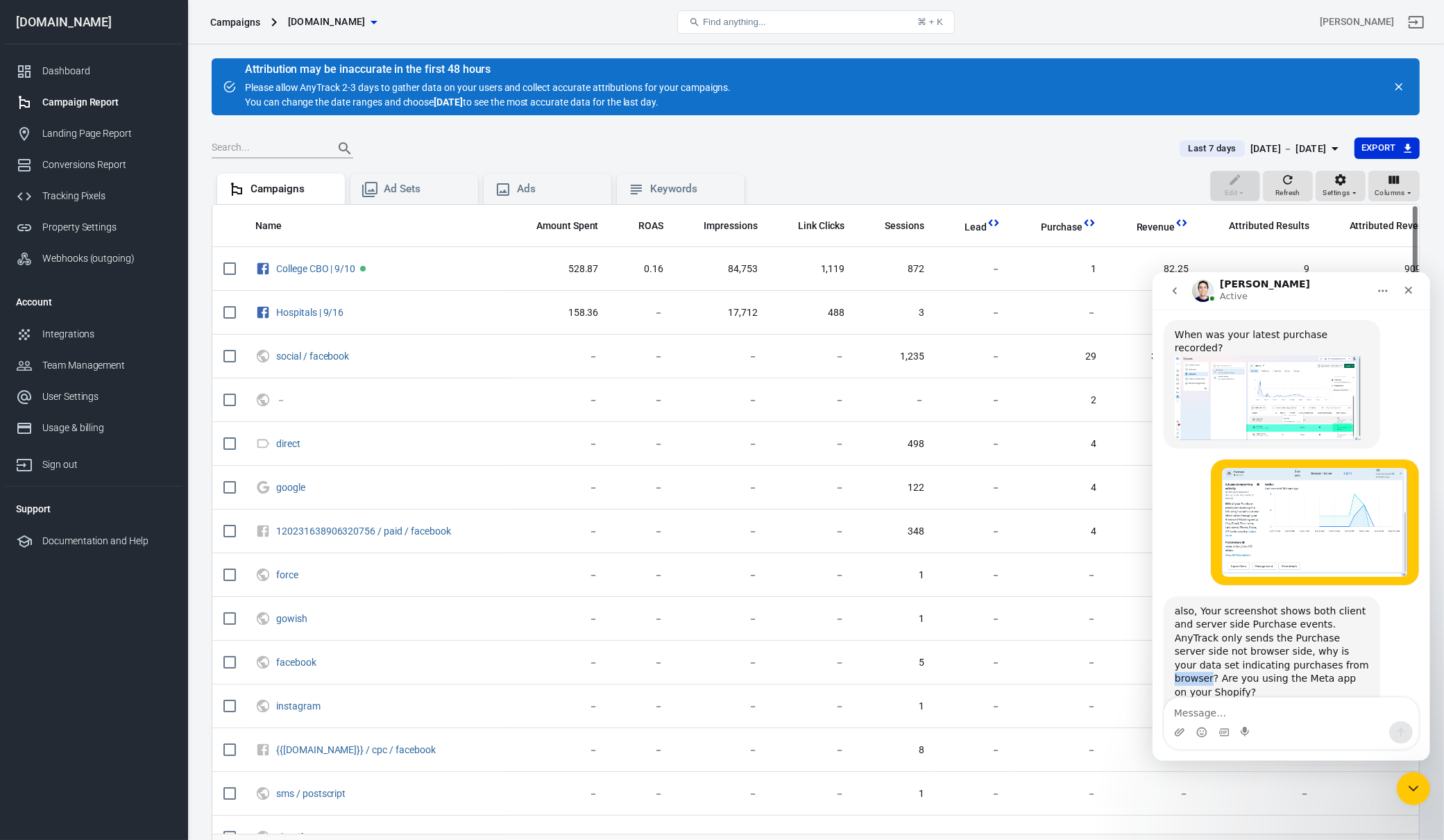
click at [1320, 604] on div "also, Your screenshot shows both client and server side Purchase events. AnyTra…" at bounding box center [1271, 665] width 194 height 122
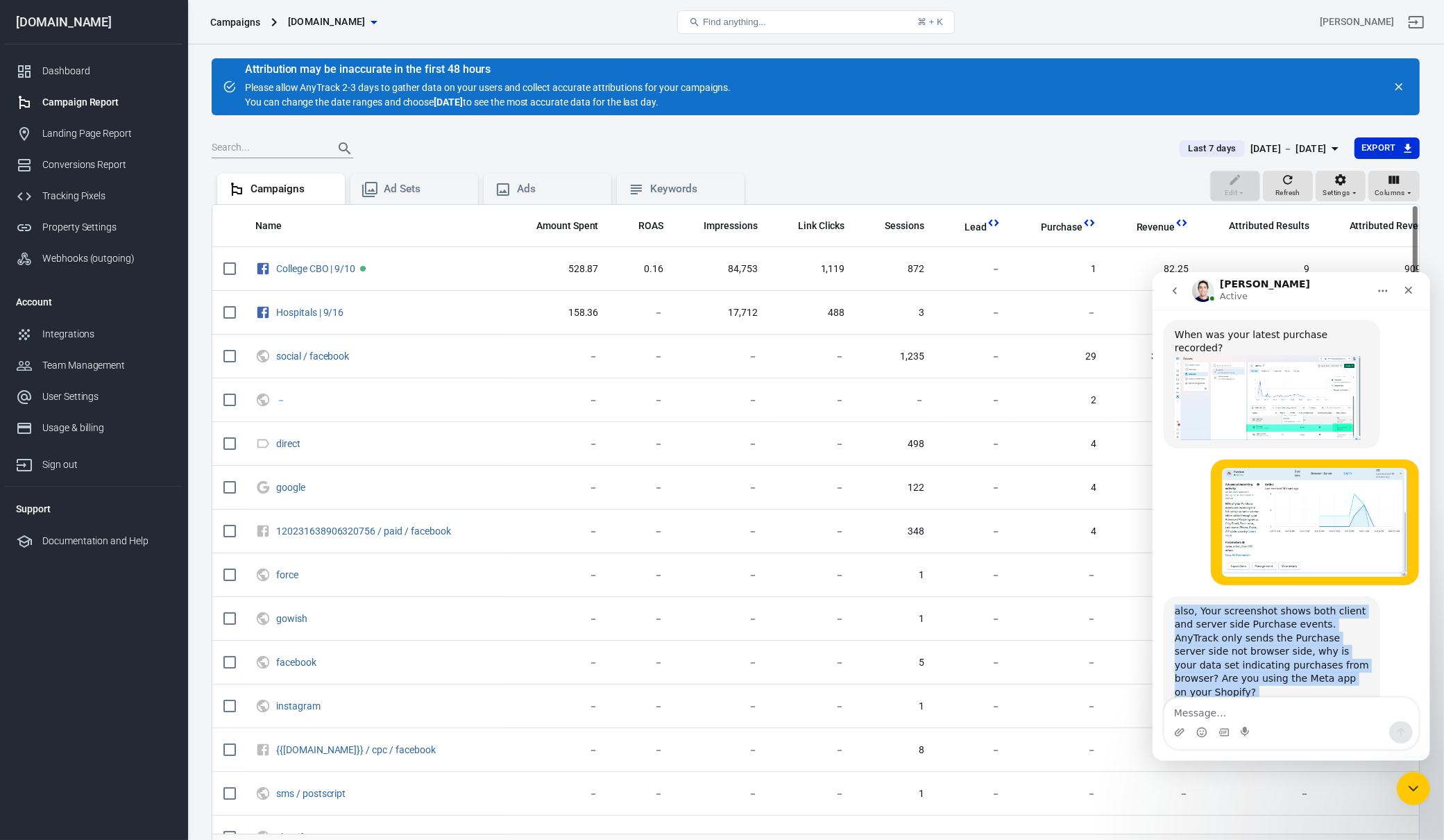
click at [1320, 604] on div "also, Your screenshot shows both client and server side Purchase events. AnyTra…" at bounding box center [1271, 665] width 194 height 122
click at [1328, 604] on div "also, Your screenshot shows both client and server side Purchase events. AnyTra…" at bounding box center [1271, 665] width 194 height 122
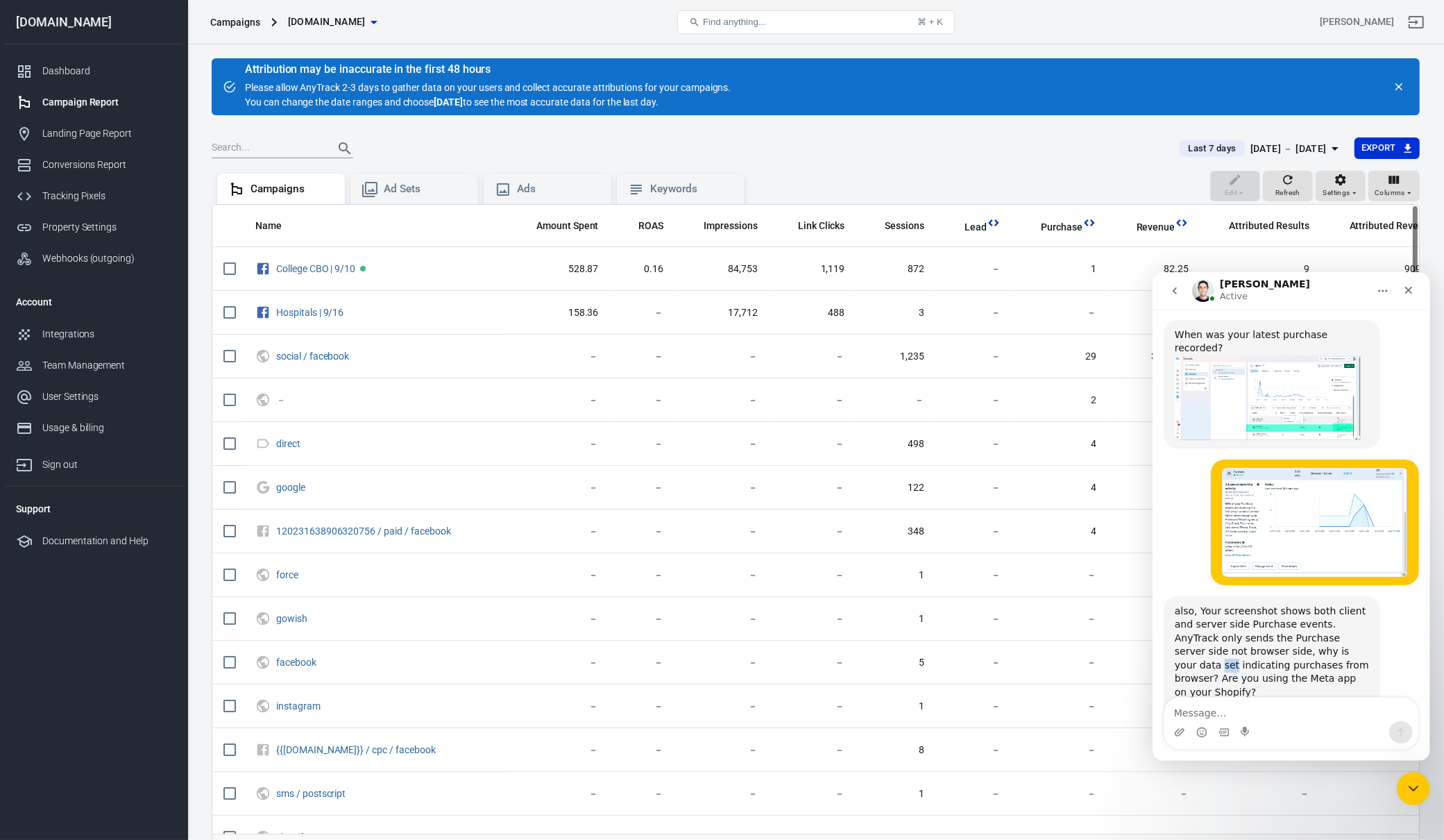
click at [1328, 604] on div "also, Your screenshot shows both client and server side Purchase events. AnyTra…" at bounding box center [1271, 665] width 194 height 122
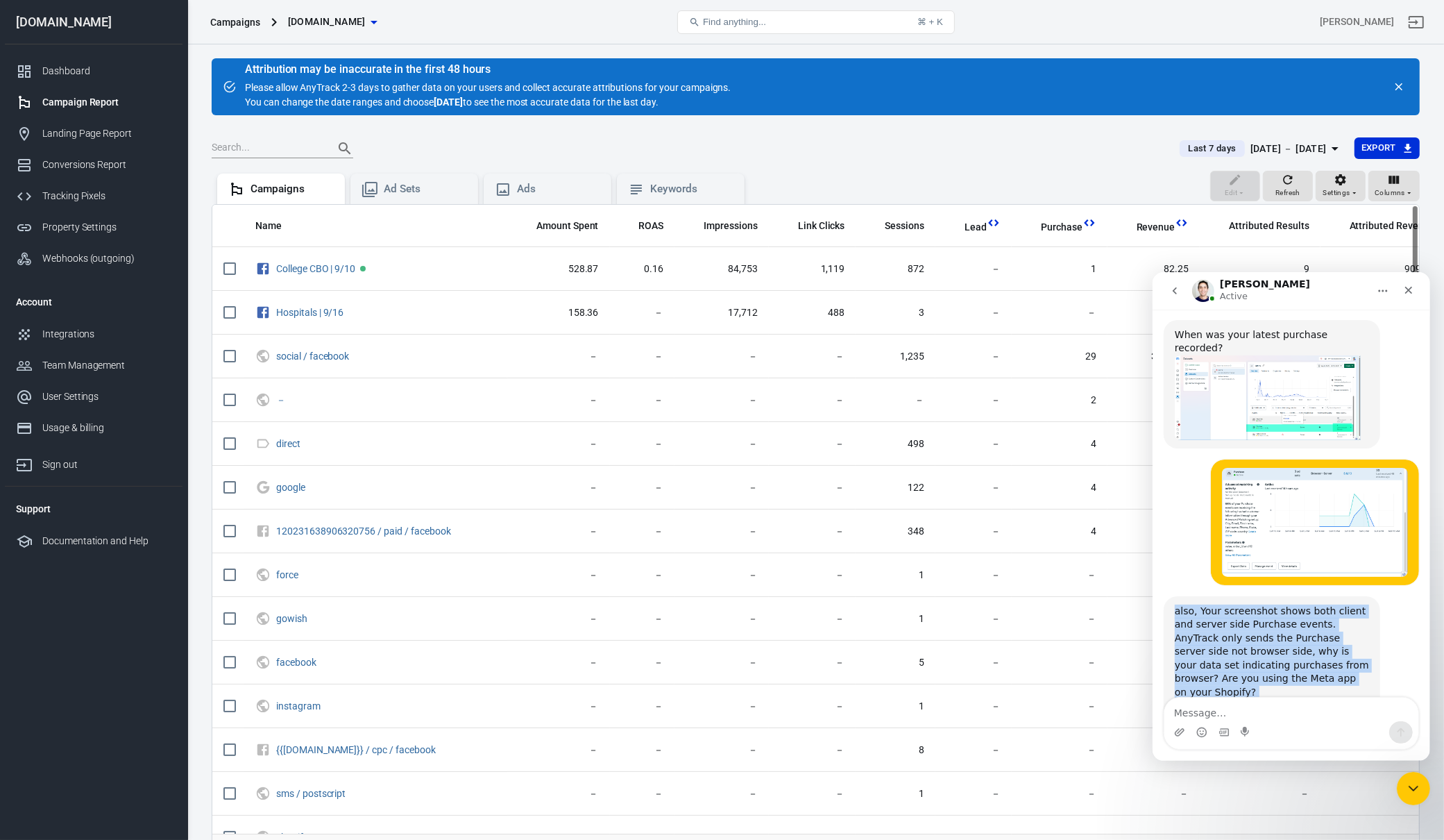
click at [1329, 604] on div "also, Your screenshot shows both client and server side Purchase events. AnyTra…" at bounding box center [1271, 665] width 194 height 122
click at [1330, 604] on div "also, Your screenshot shows both client and server side Purchase events. AnyTra…" at bounding box center [1271, 665] width 194 height 122
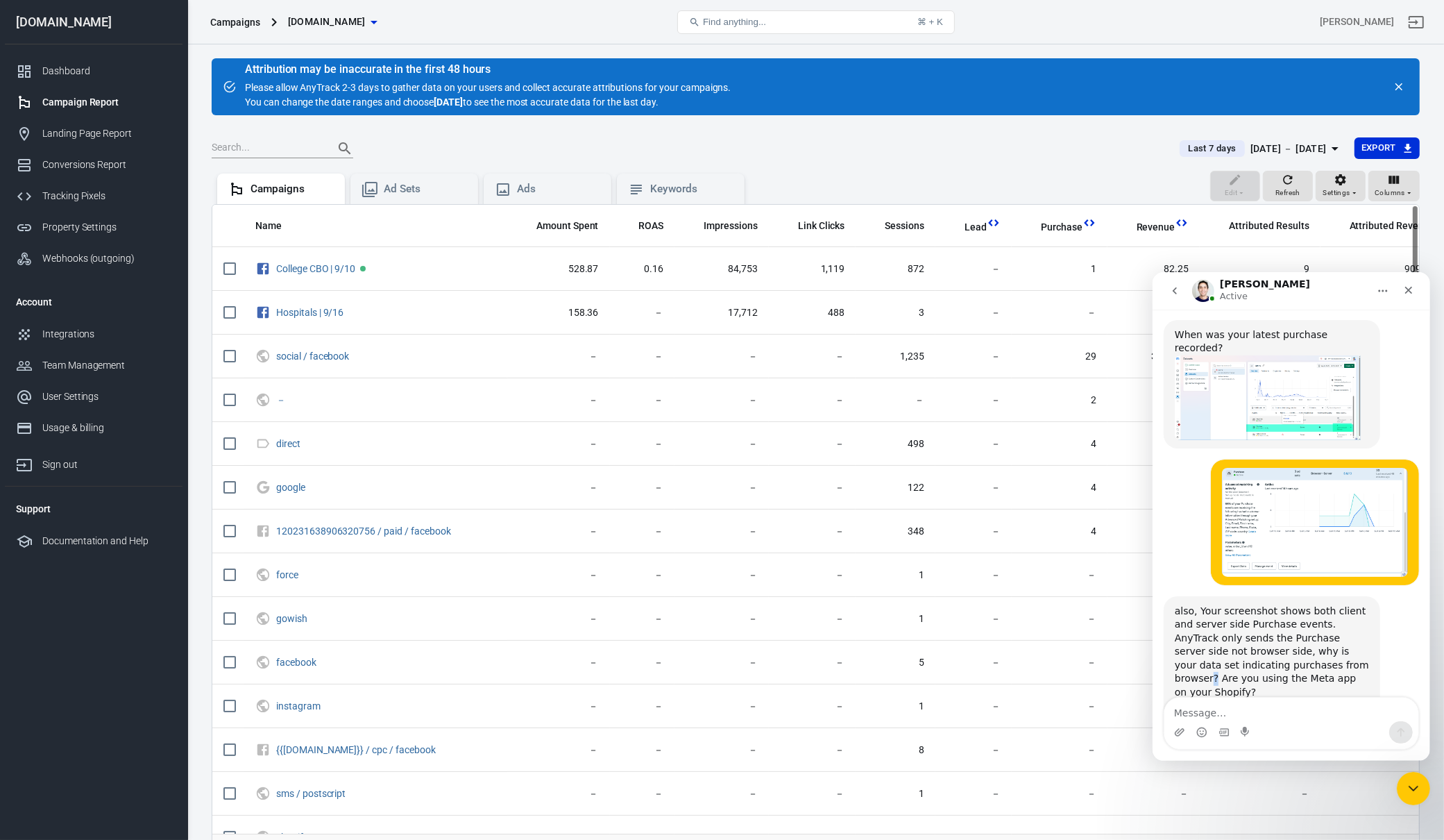
click at [1330, 604] on div "also, Your screenshot shows both client and server side Purchase events. AnyTra…" at bounding box center [1271, 665] width 194 height 122
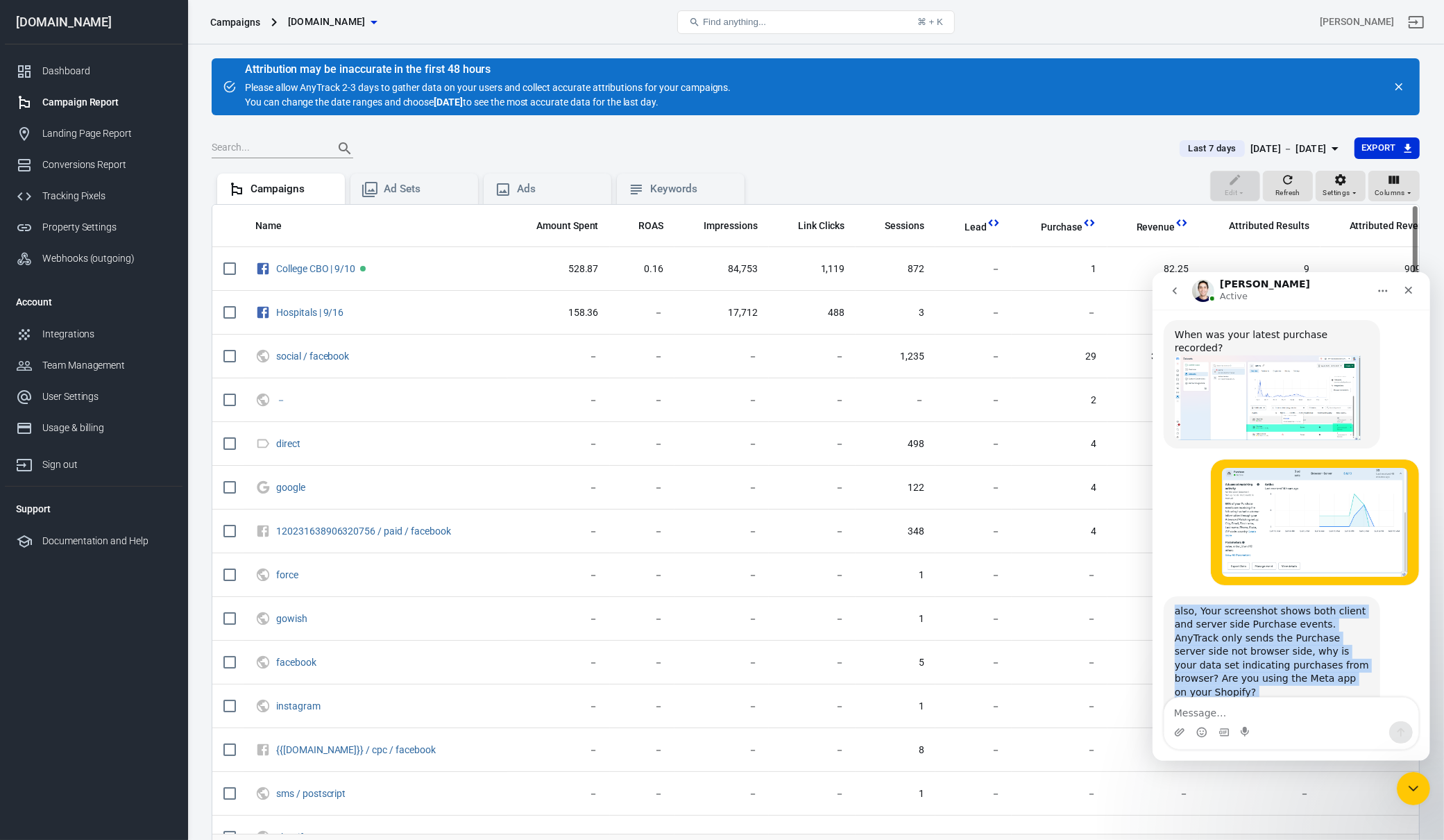
click at [1330, 604] on div "also, Your screenshot shows both client and server side Purchase events. AnyTra…" at bounding box center [1271, 665] width 194 height 122
click at [1330, 604] on div "also, Your screenshot shows both client and server side Purchase events. AnyTra…" at bounding box center [1271, 665] width 194 height 122
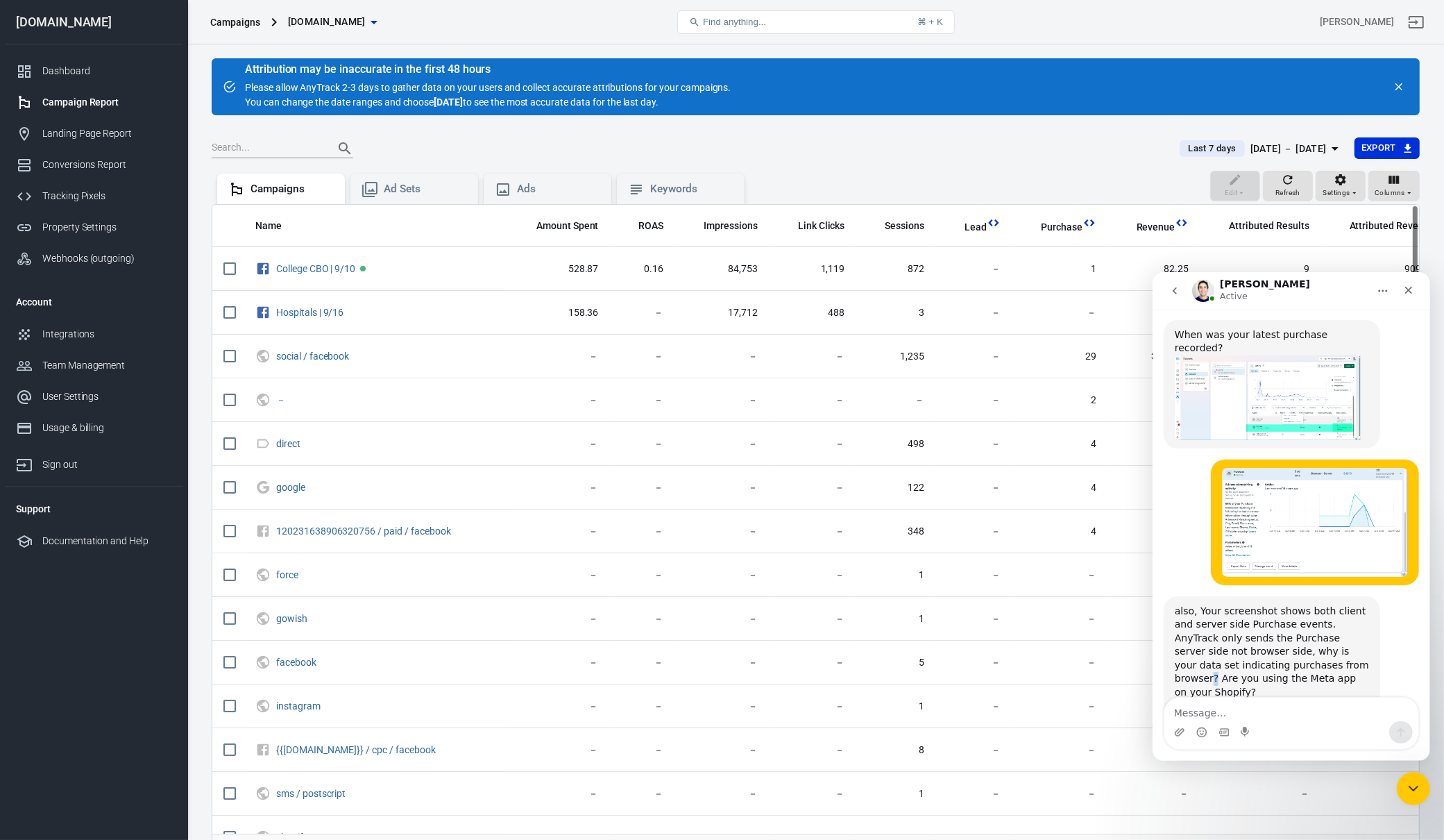
click at [1330, 604] on div "also, Your screenshot shows both client and server side Purchase events. AnyTra…" at bounding box center [1271, 665] width 194 height 122
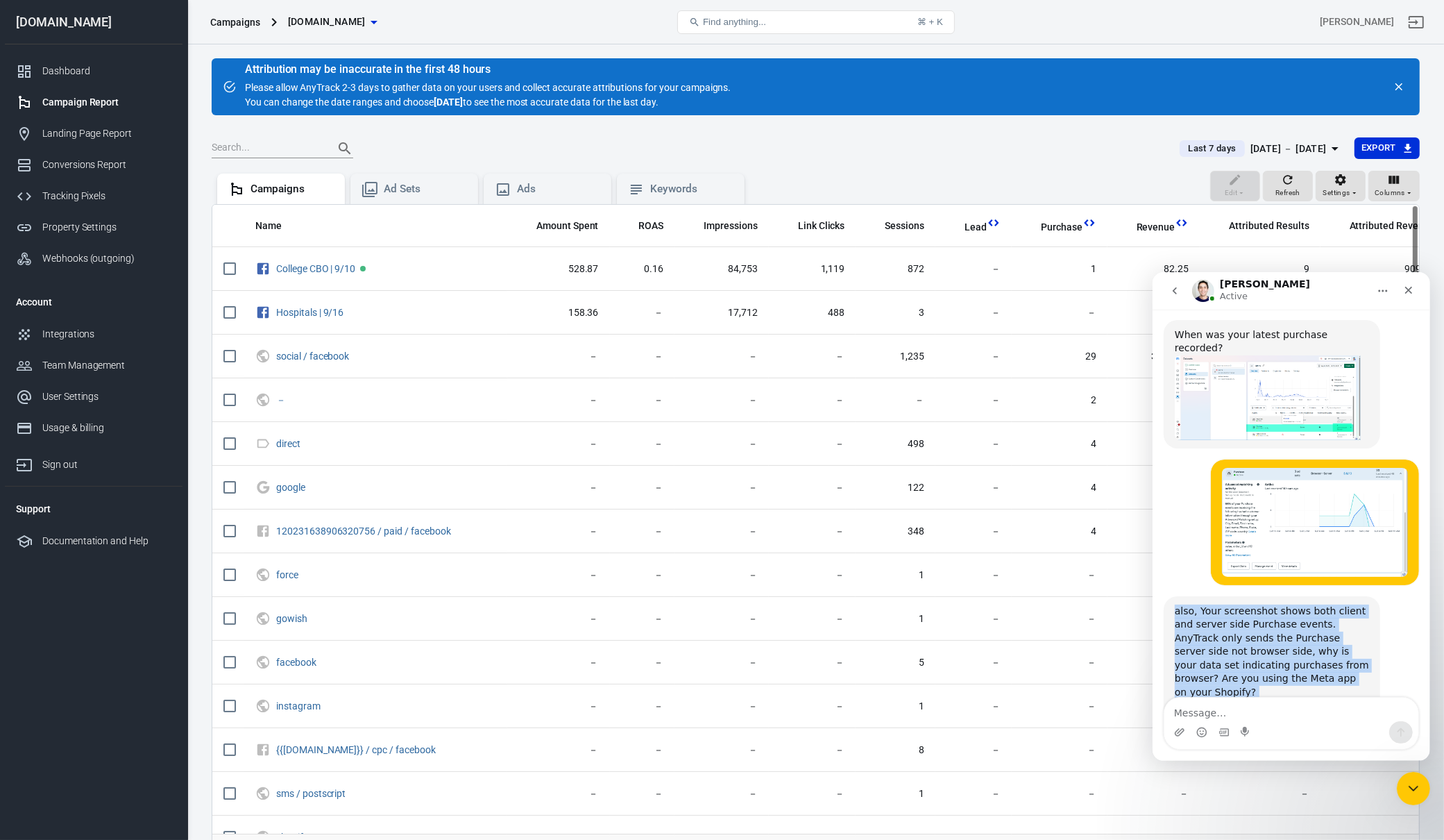
drag, startPoint x: 1330, startPoint y: 502, endPoint x: 1337, endPoint y: 517, distance: 16.6
click at [1331, 604] on div "also, Your screenshot shows both client and server side Purchase events. AnyTra…" at bounding box center [1271, 665] width 194 height 122
click at [1337, 604] on div "also, Your screenshot shows both client and server side Purchase events. AnyTra…" at bounding box center [1271, 665] width 194 height 122
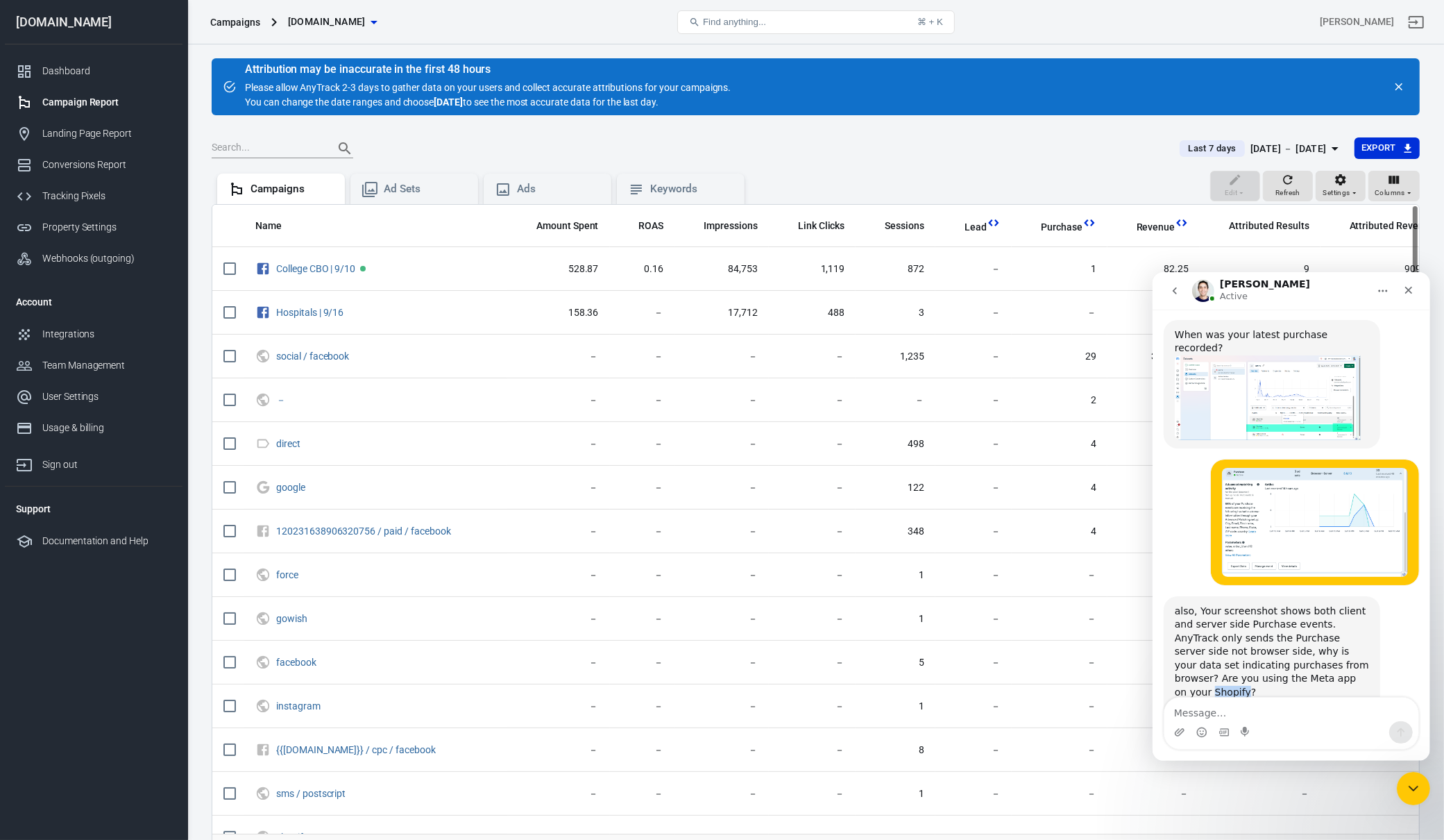
click at [1337, 604] on div "also, Your screenshot shows both client and server side Purchase events. AnyTra…" at bounding box center [1271, 665] width 194 height 122
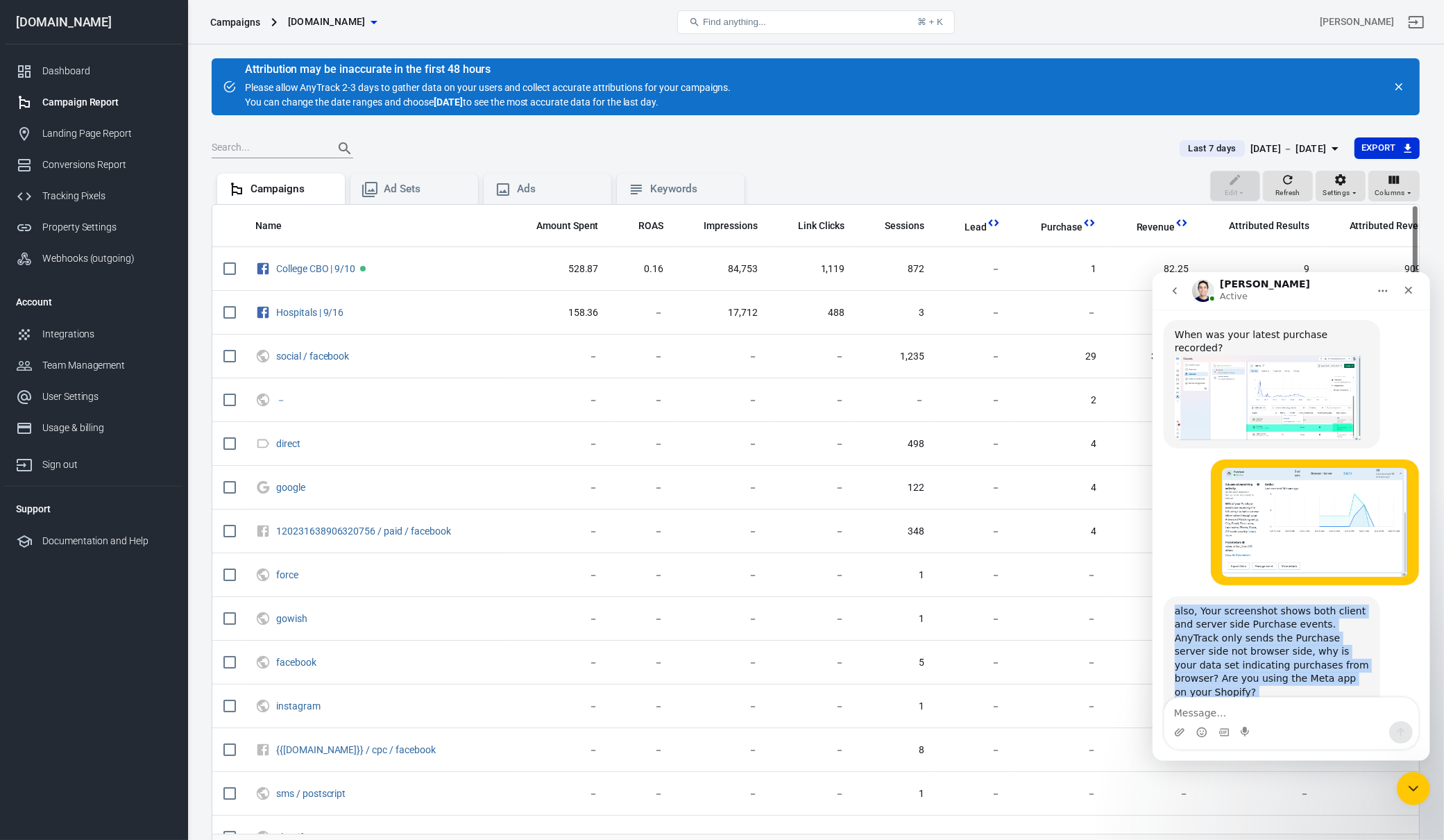
click at [1337, 604] on div "also, Your screenshot shows both client and server side Purchase events. AnyTra…" at bounding box center [1271, 665] width 194 height 122
click at [1341, 604] on div "also, Your screenshot shows both client and server side Purchase events. AnyTra…" at bounding box center [1271, 665] width 194 height 122
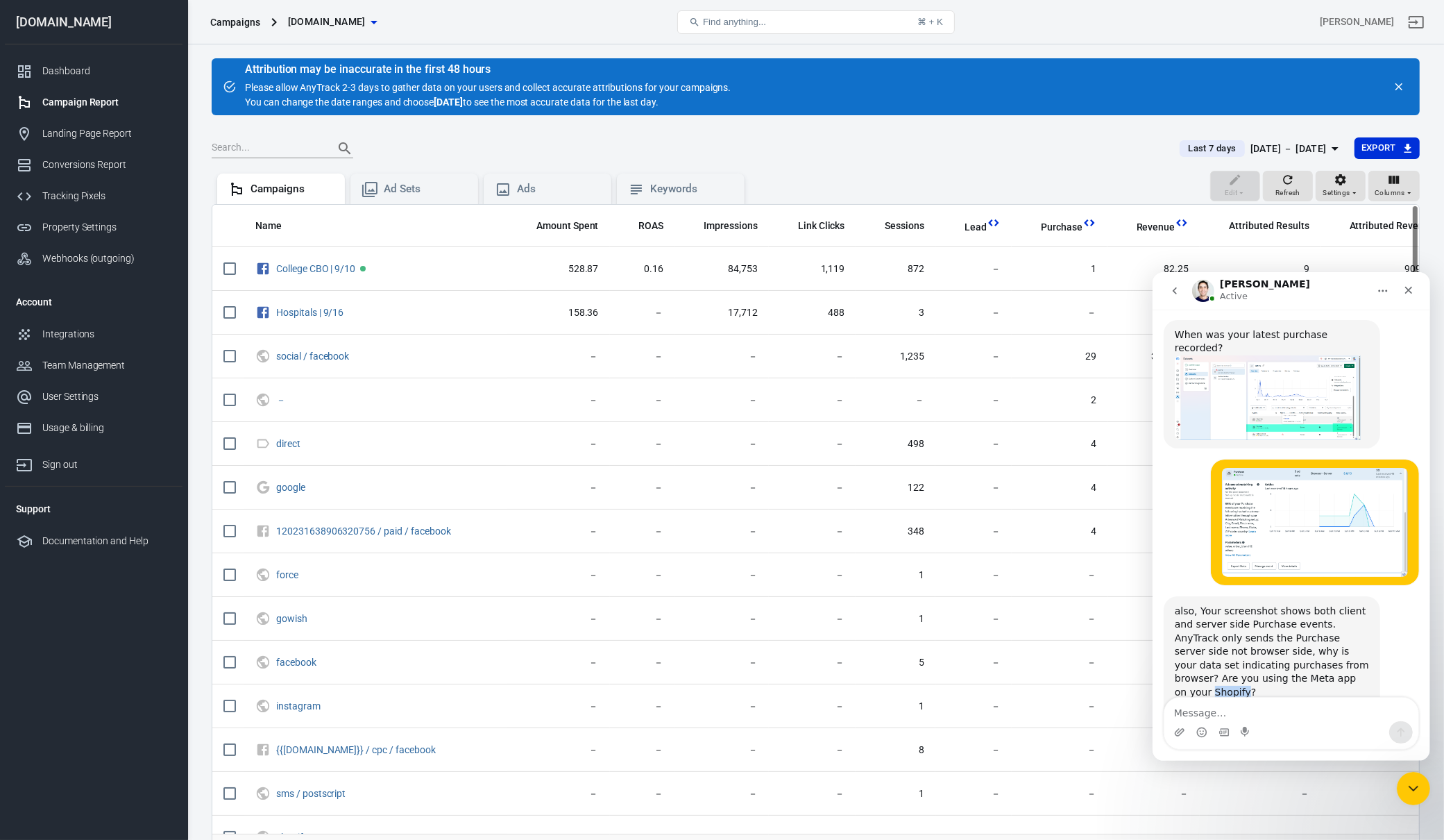
click at [1341, 604] on div "also, Your screenshot shows both client and server side Purchase events. AnyTra…" at bounding box center [1271, 665] width 194 height 122
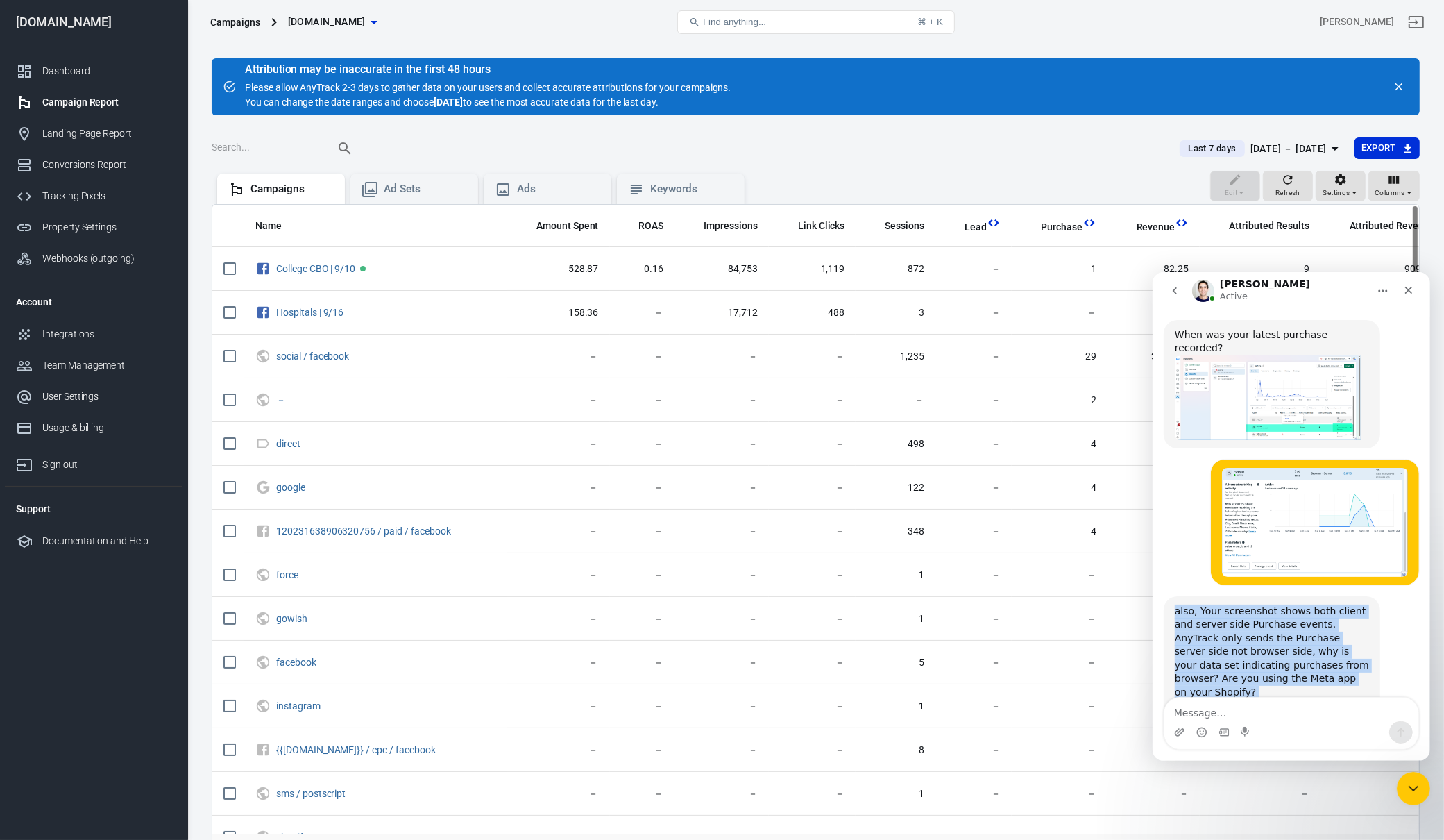
click at [1341, 604] on div "also, Your screenshot shows both client and server side Purchase events. AnyTra…" at bounding box center [1271, 665] width 194 height 122
click at [1351, 604] on div "also, Your screenshot shows both client and server side Purchase events. AnyTra…" at bounding box center [1271, 665] width 194 height 122
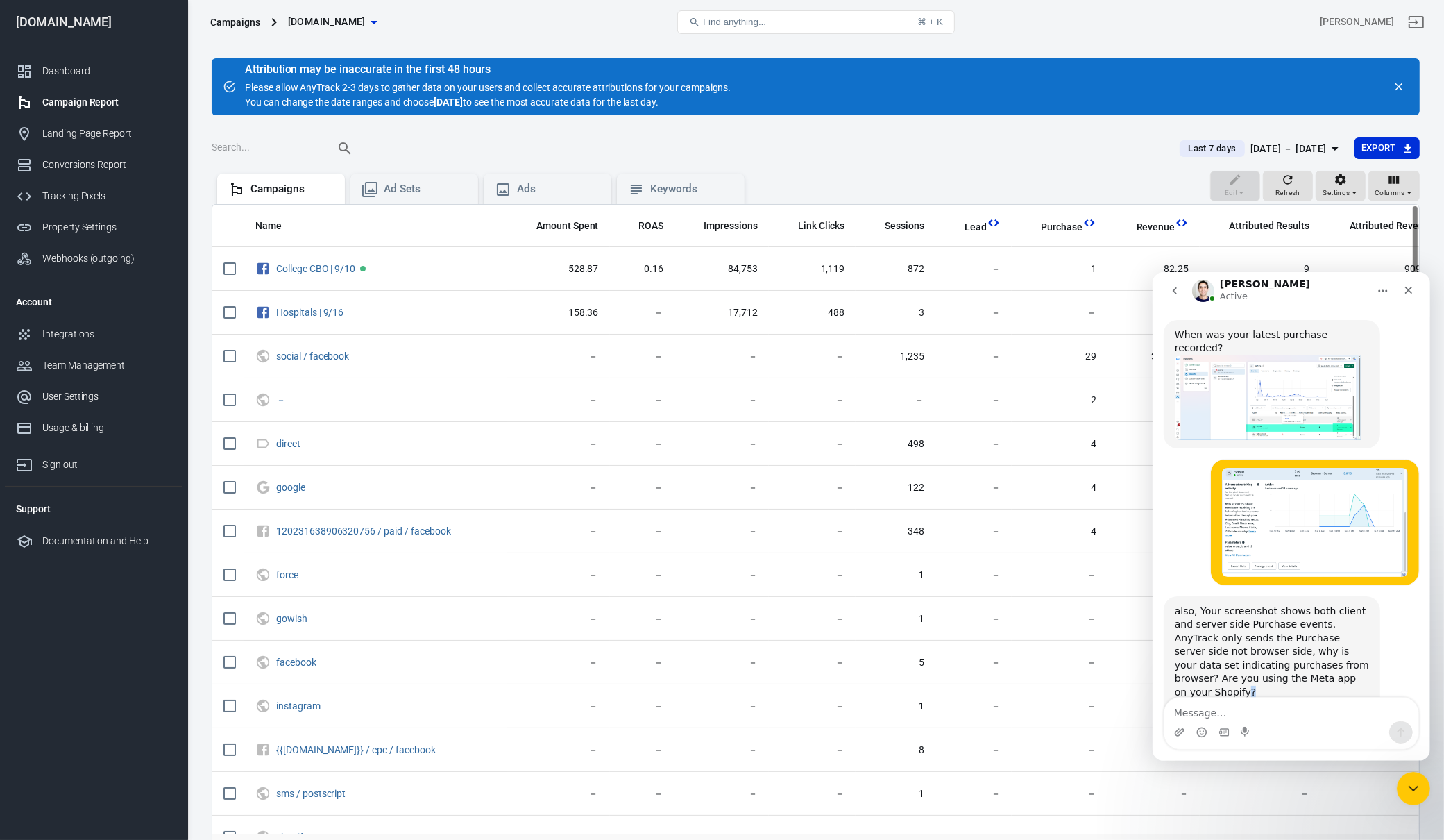
click at [1351, 604] on div "also, Your screenshot shows both client and server side Purchase events. AnyTra…" at bounding box center [1271, 665] width 194 height 122
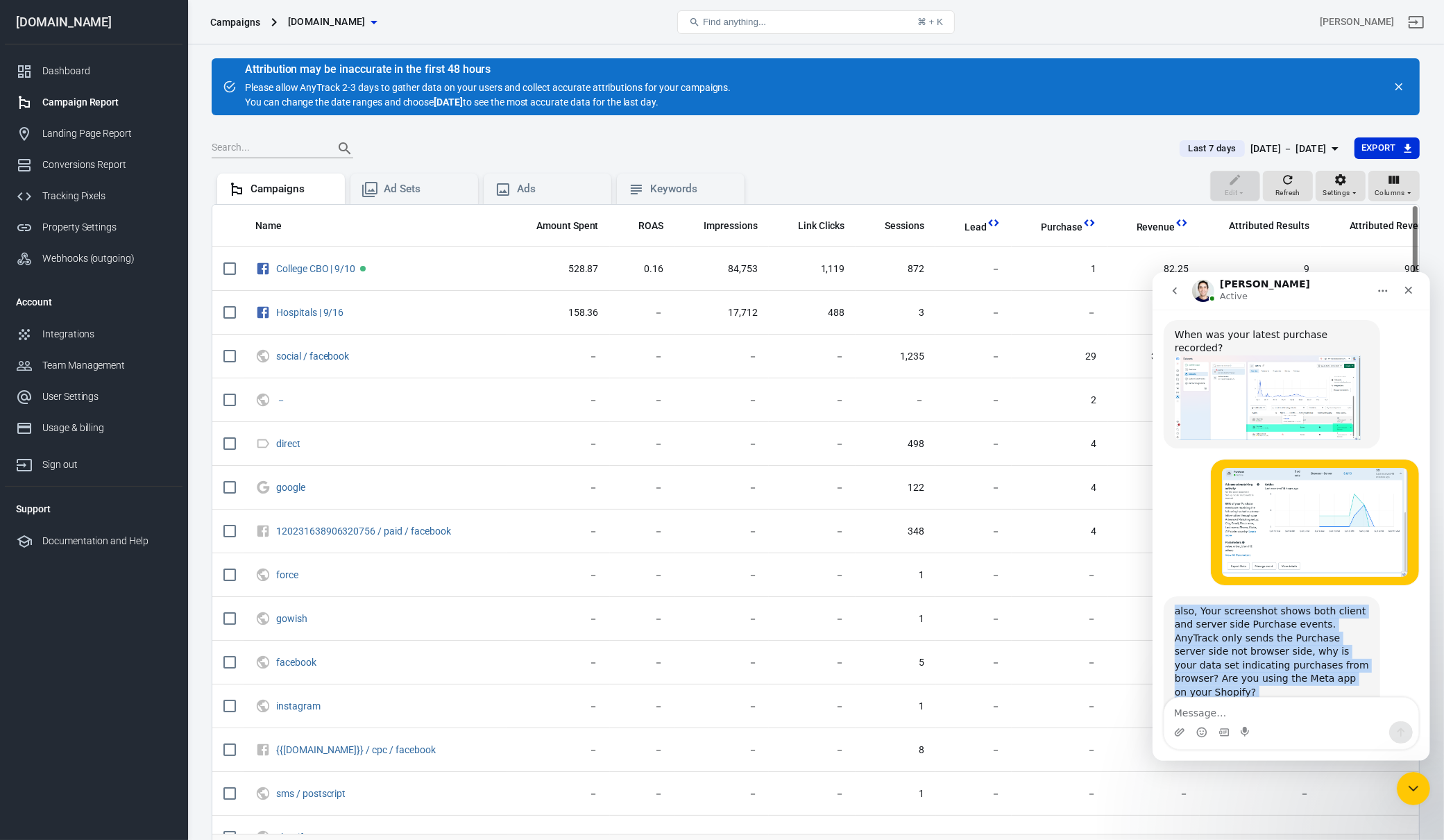
click at [1351, 604] on div "also, Your screenshot shows both client and server side Purchase events. AnyTra…" at bounding box center [1271, 665] width 194 height 122
click at [1368, 595] on div "also, Your screenshot shows both client and server side Purchase events. AnyTra…" at bounding box center [1271, 720] width 217 height 249
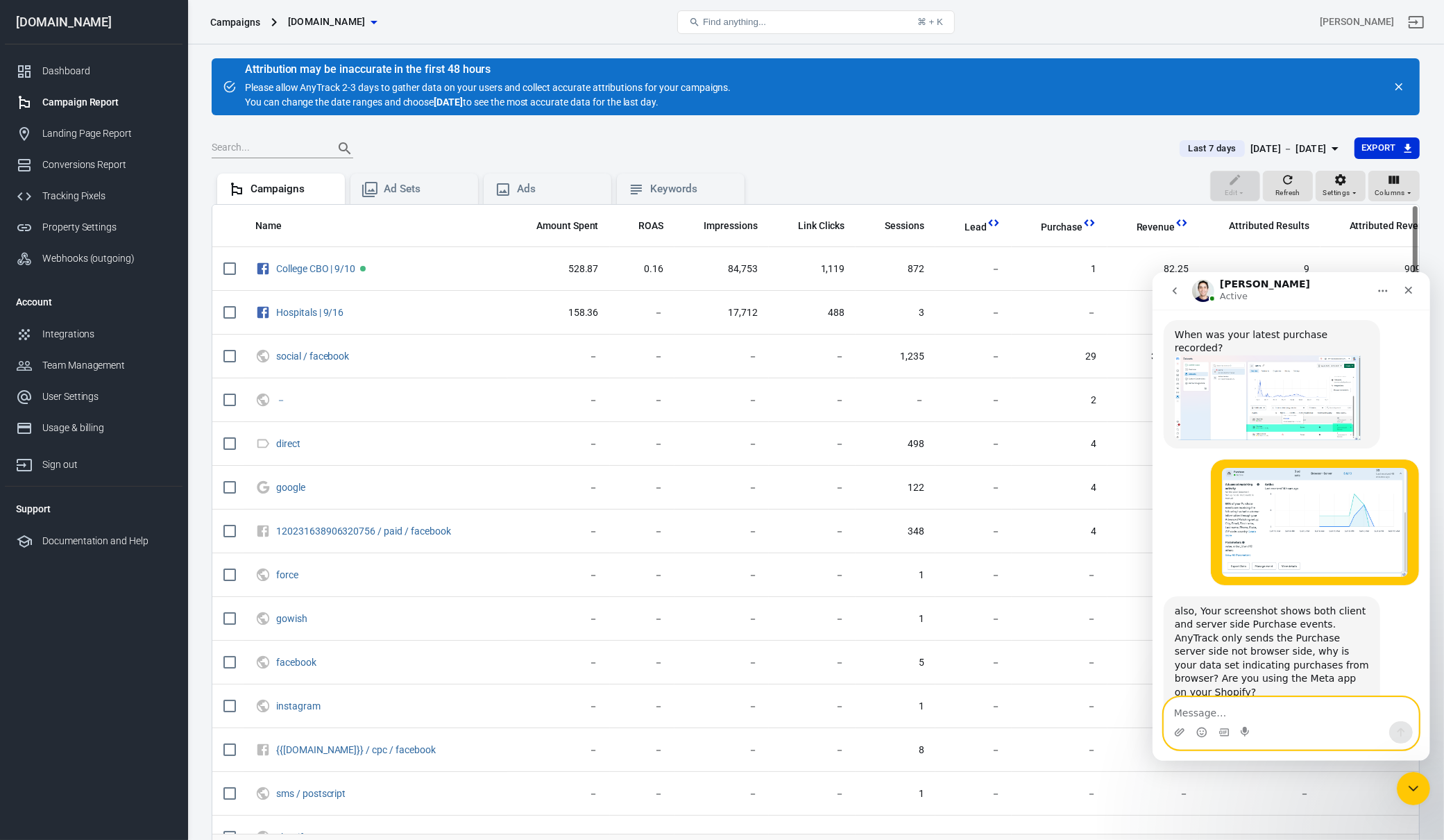
click at [1212, 720] on textarea "Message…" at bounding box center [1290, 709] width 254 height 24
type textarea "Yes"
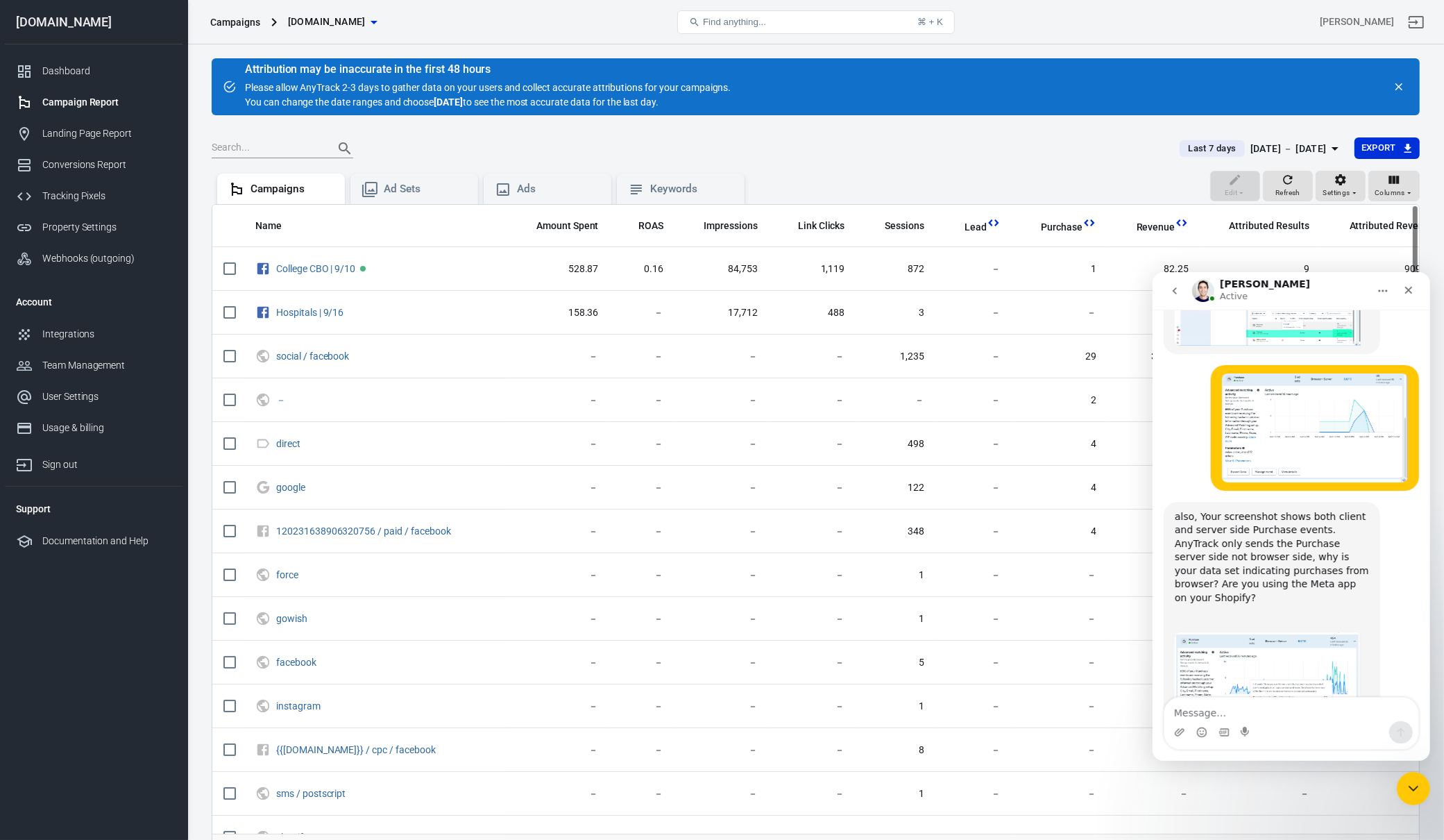
scroll to position [3997, 0]
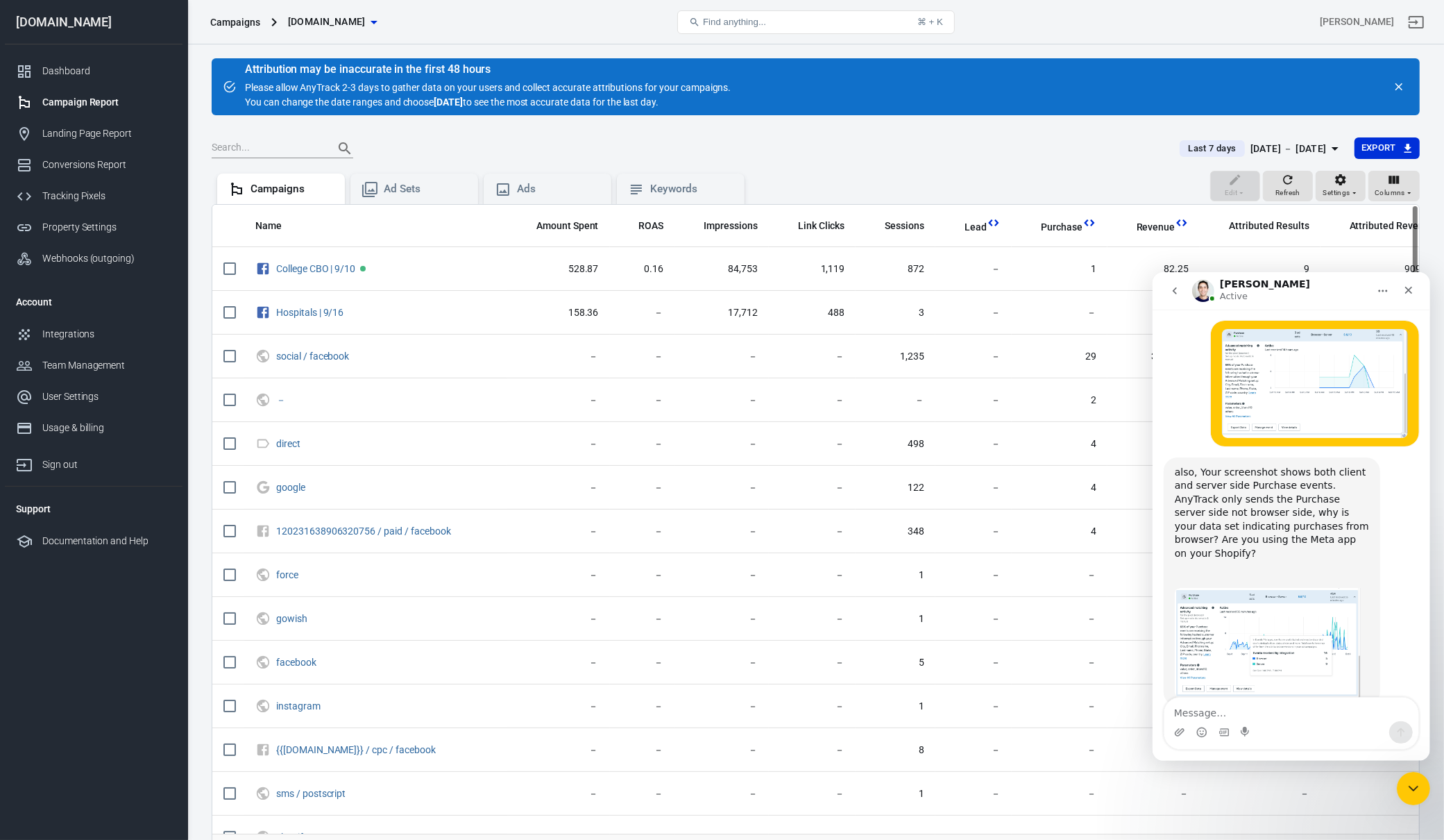
click at [1253, 807] on img "Jose says…" at bounding box center [1267, 821] width 186 height 28
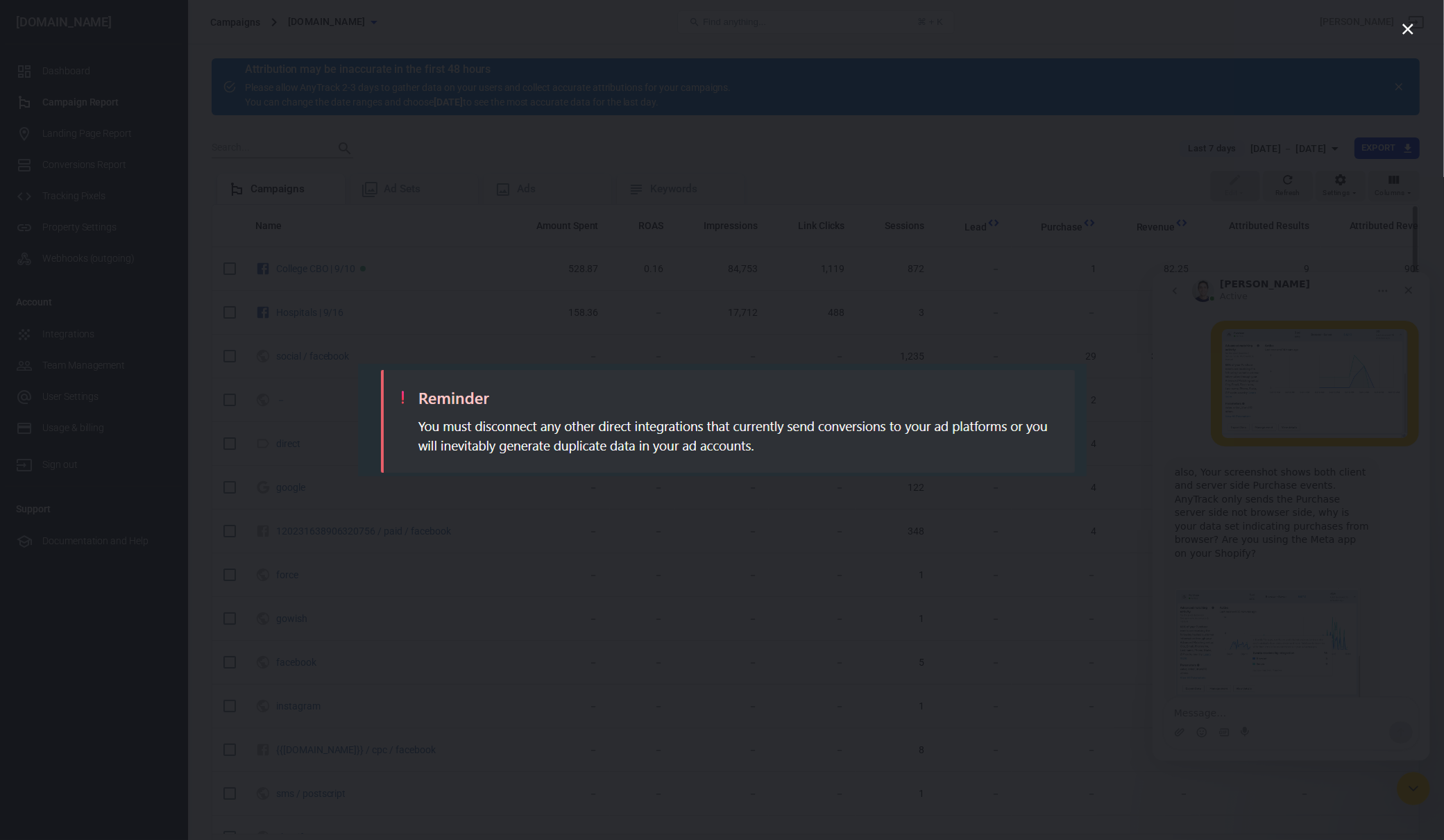
click at [1254, 644] on div "Intercom messenger" at bounding box center [722, 420] width 1444 height 840
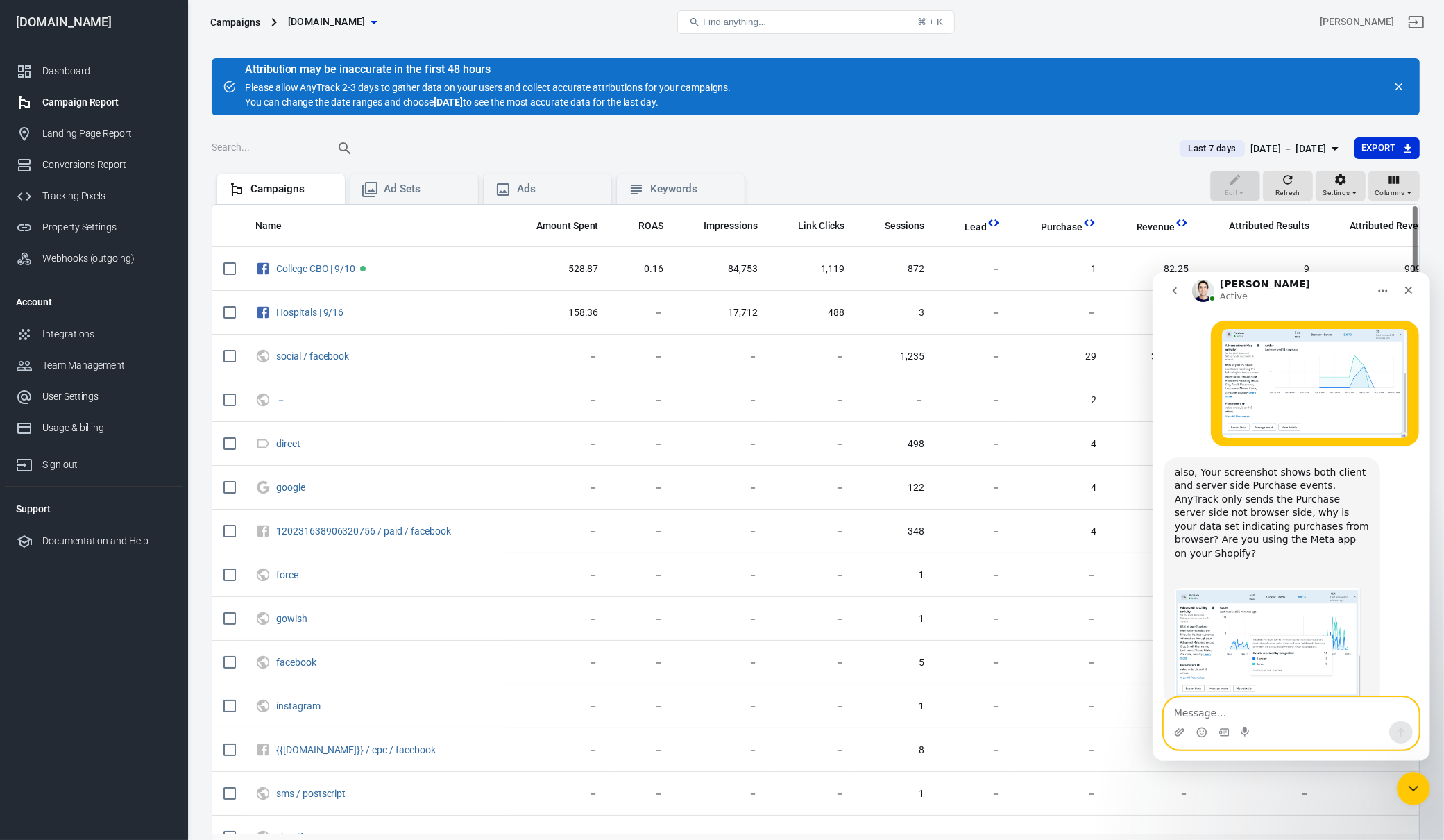
click at [1219, 716] on textarea "Message…" at bounding box center [1290, 709] width 254 height 24
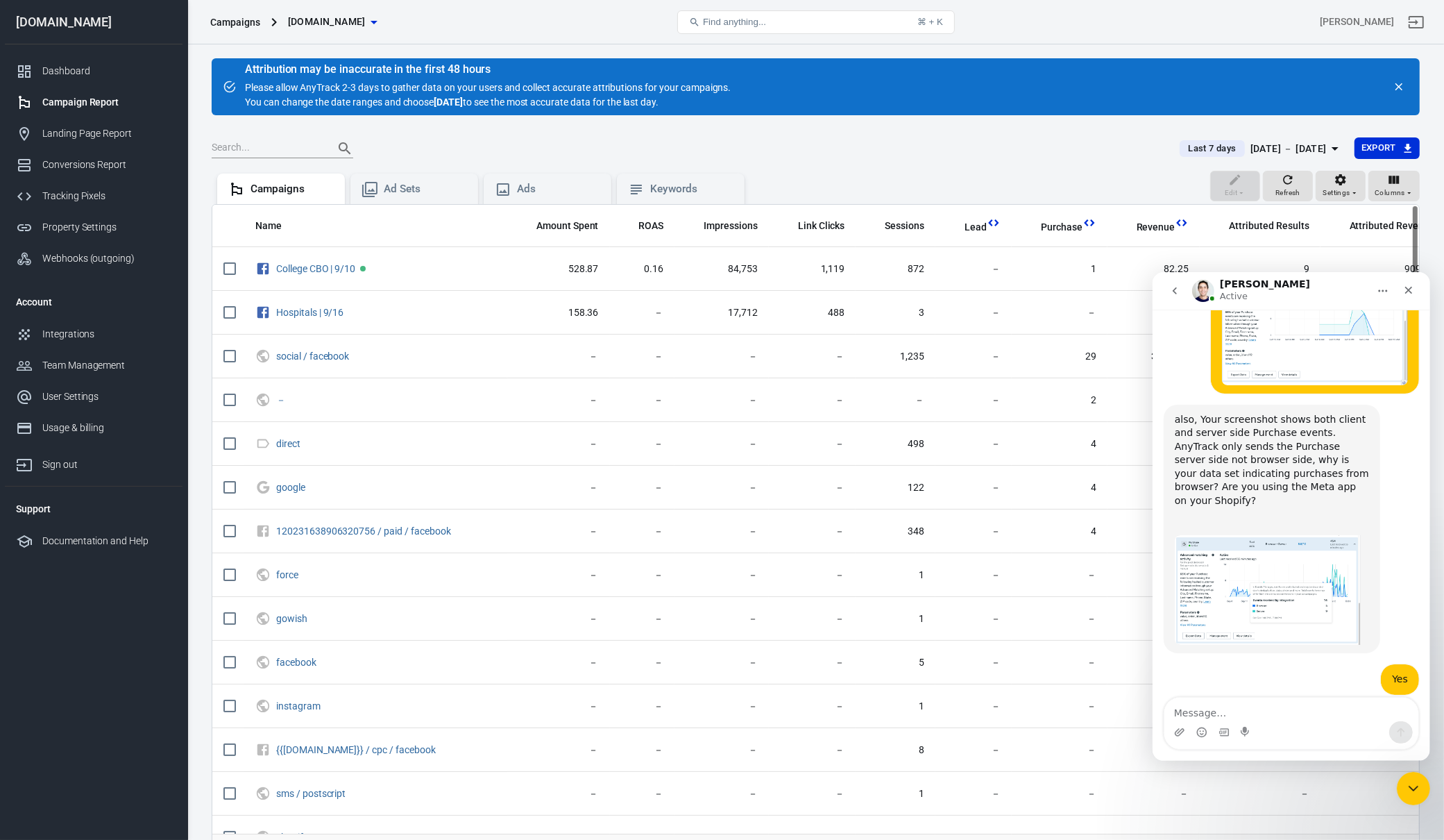
scroll to position [4070, 0]
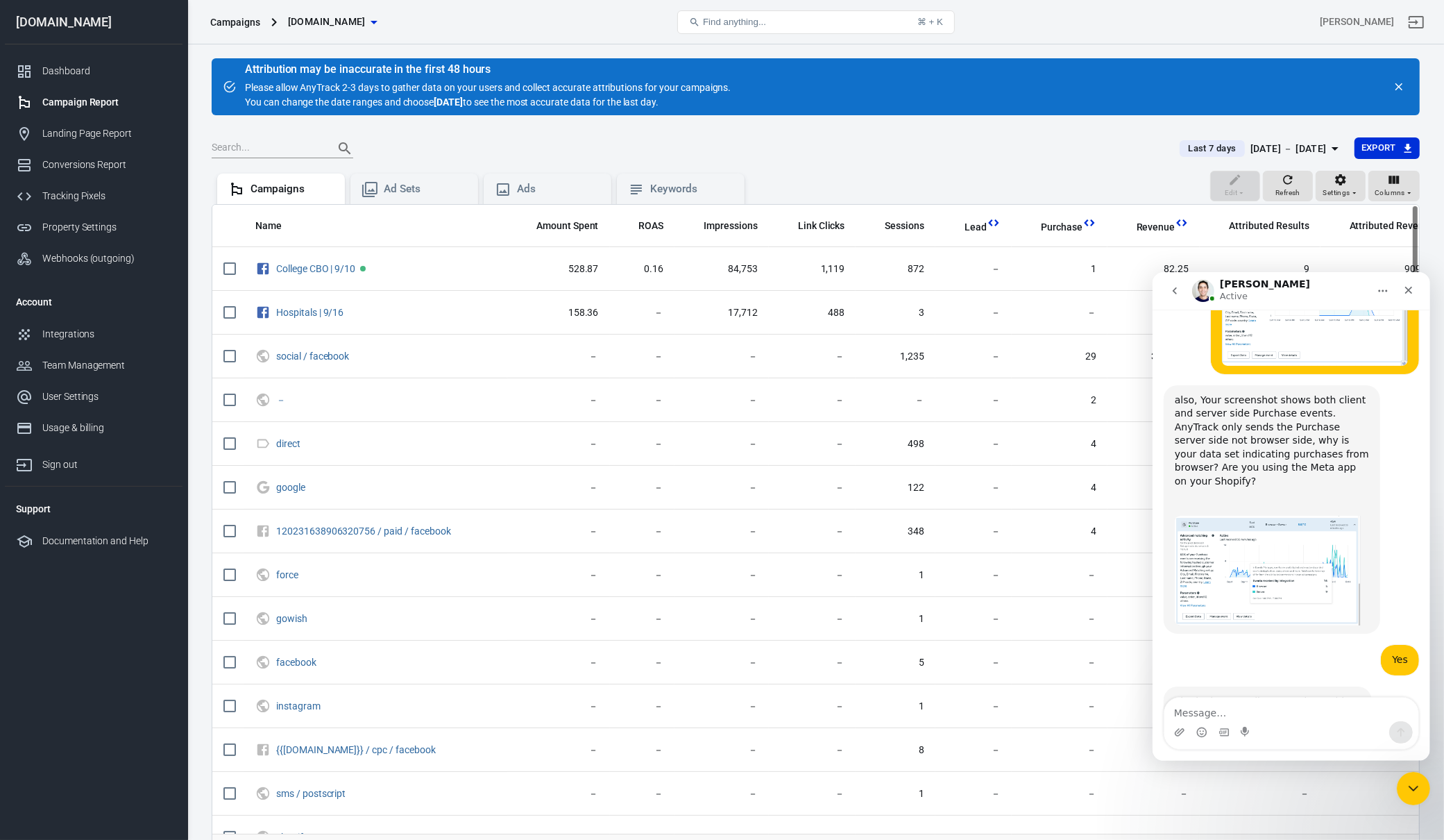
click at [1259, 781] on div "The reports will be wrong if you are using multiple sources to report the same …" at bounding box center [1271, 816] width 194 height 68
click at [1285, 781] on div "The reports will be wrong if you are using multiple sources to report the same …" at bounding box center [1271, 816] width 194 height 68
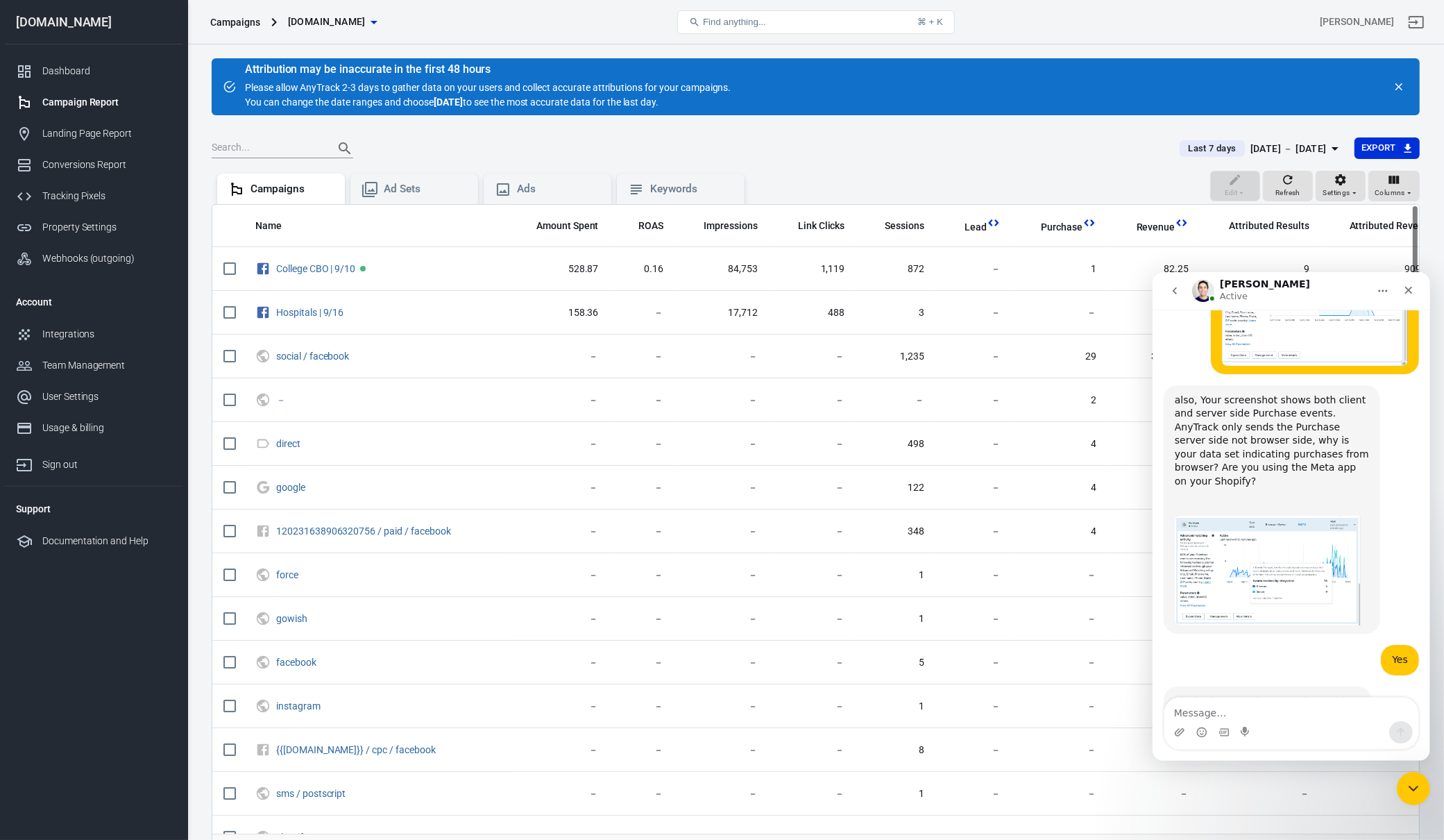
click at [1285, 781] on div "The reports will be wrong if you are using multiple sources to report the same …" at bounding box center [1271, 816] width 194 height 68
click at [1319, 781] on div "The reports will be wrong if you are using multiple sources to report the same …" at bounding box center [1271, 816] width 194 height 68
click at [1321, 781] on div "The reports will be wrong if you are using multiple sources to report the same …" at bounding box center [1271, 816] width 194 height 68
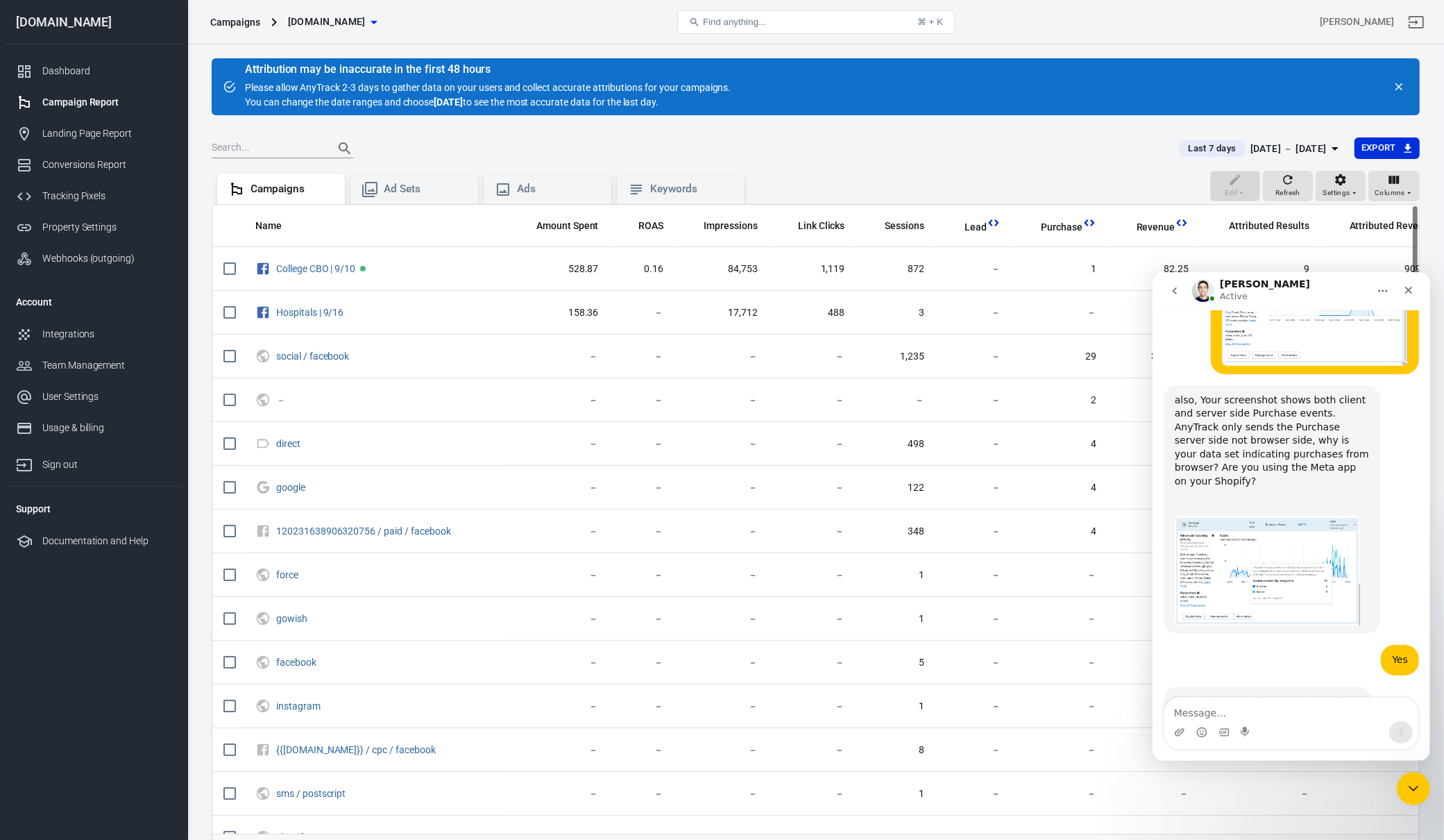
click at [1321, 781] on div "The reports will be wrong if you are using multiple sources to report the same …" at bounding box center [1271, 816] width 194 height 68
click at [1338, 781] on div "The reports will be wrong if you are using multiple sources to report the same …" at bounding box center [1271, 816] width 194 height 68
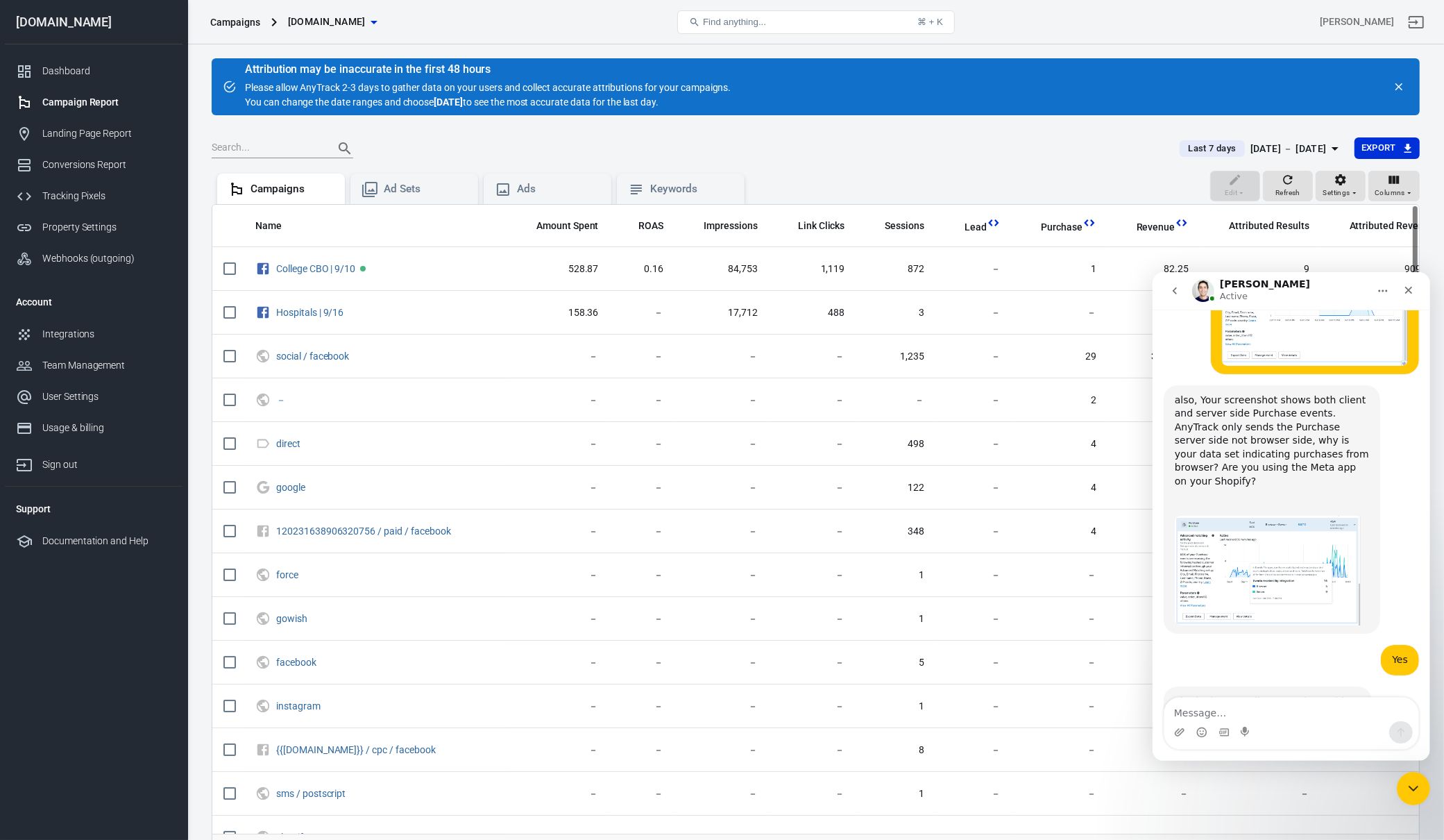
click at [1336, 781] on div "The reports will be wrong if you are using multiple sources to report the same …" at bounding box center [1271, 816] width 194 height 68
click at [1268, 706] on textarea "Message…" at bounding box center [1290, 709] width 254 height 24
type textarea "S"
type textarea "Do you see any duplication erros in my account?"
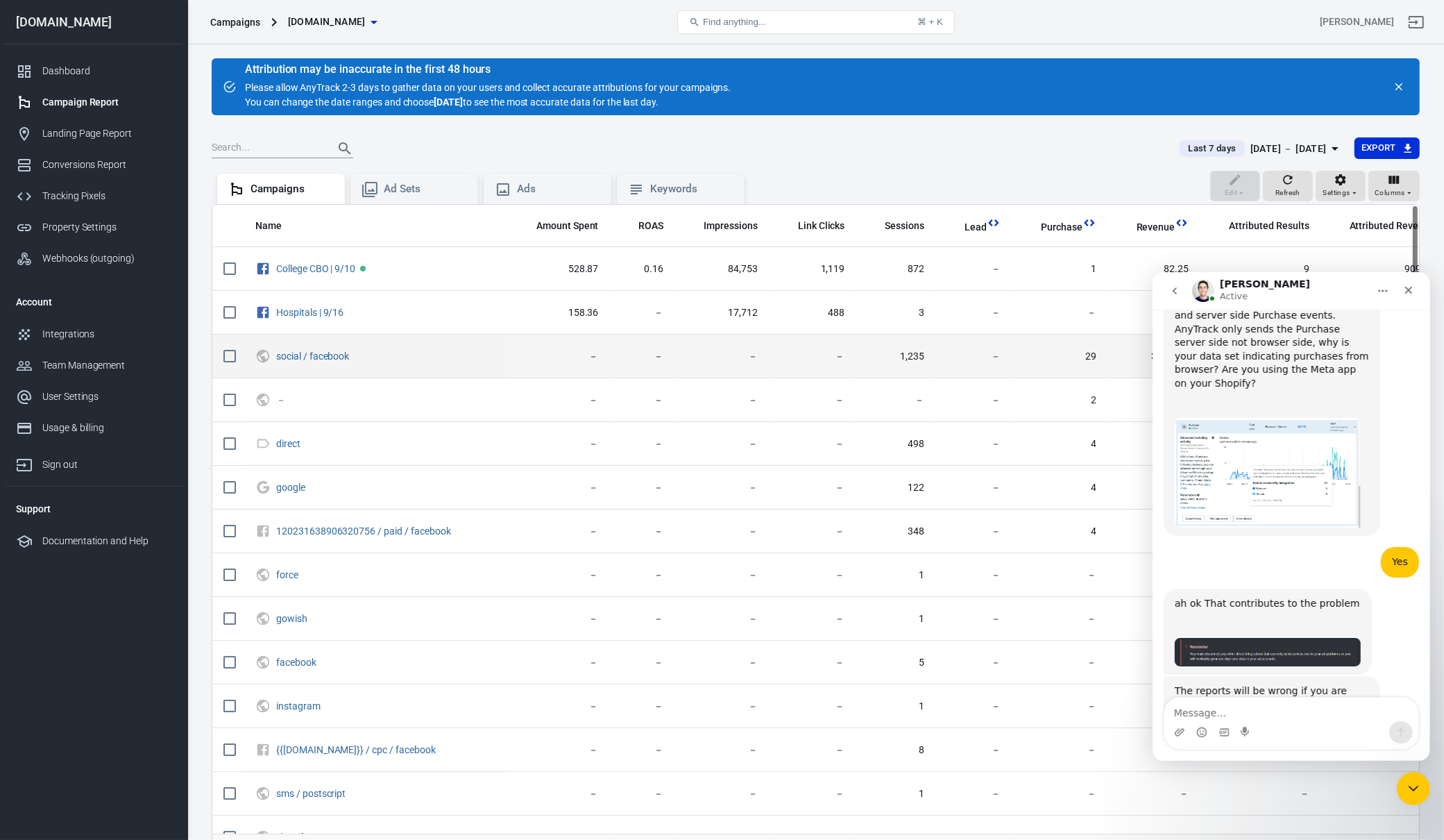
scroll to position [4166, 0]
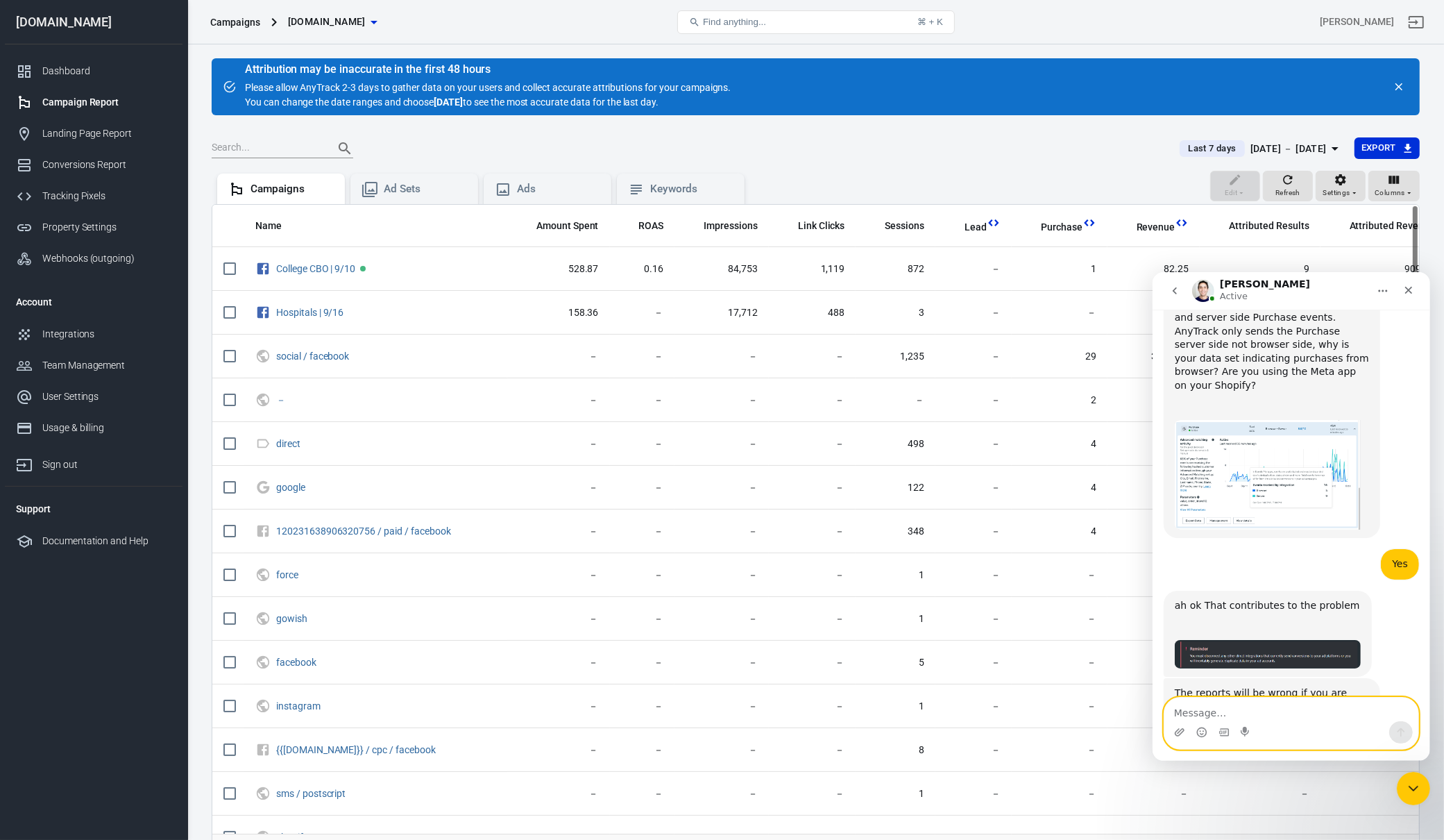
click at [1218, 697] on textarea "Message…" at bounding box center [1290, 709] width 254 height 24
click at [1233, 836] on div "on FB Ads, I dont know" at bounding box center [1230, 843] width 111 height 14
drag, startPoint x: 1259, startPoint y: 652, endPoint x: 1213, endPoint y: 666, distance: 48.1
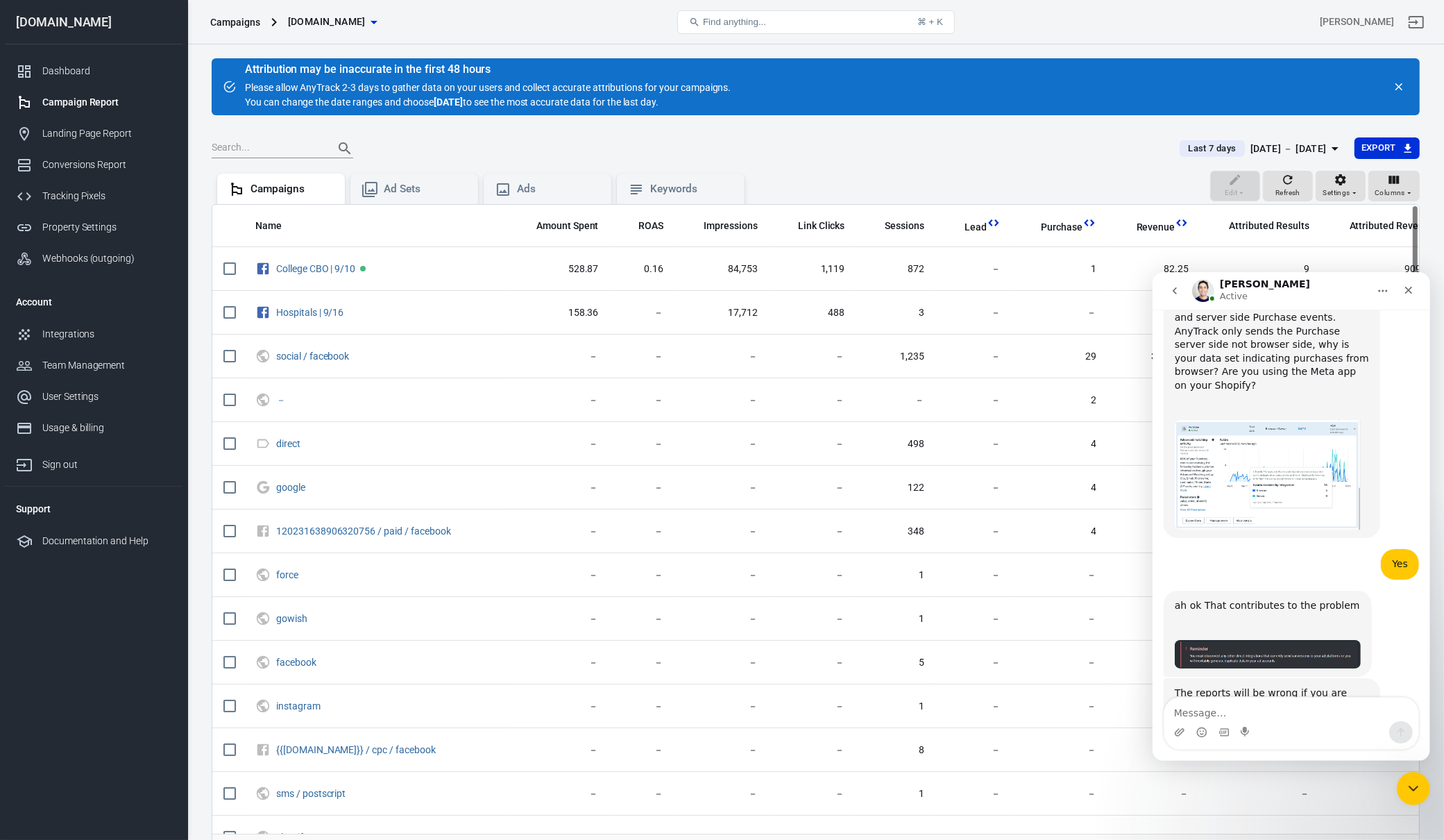
click at [1259, 836] on div "on FB Ads, I dont know" at bounding box center [1230, 843] width 111 height 14
click at [1232, 828] on div "on FB Ads, I dont know Jose • Just now" at bounding box center [1230, 843] width 134 height 30
click at [1277, 828] on div "on FB Ads, I dont know Jose • Just now" at bounding box center [1230, 843] width 134 height 30
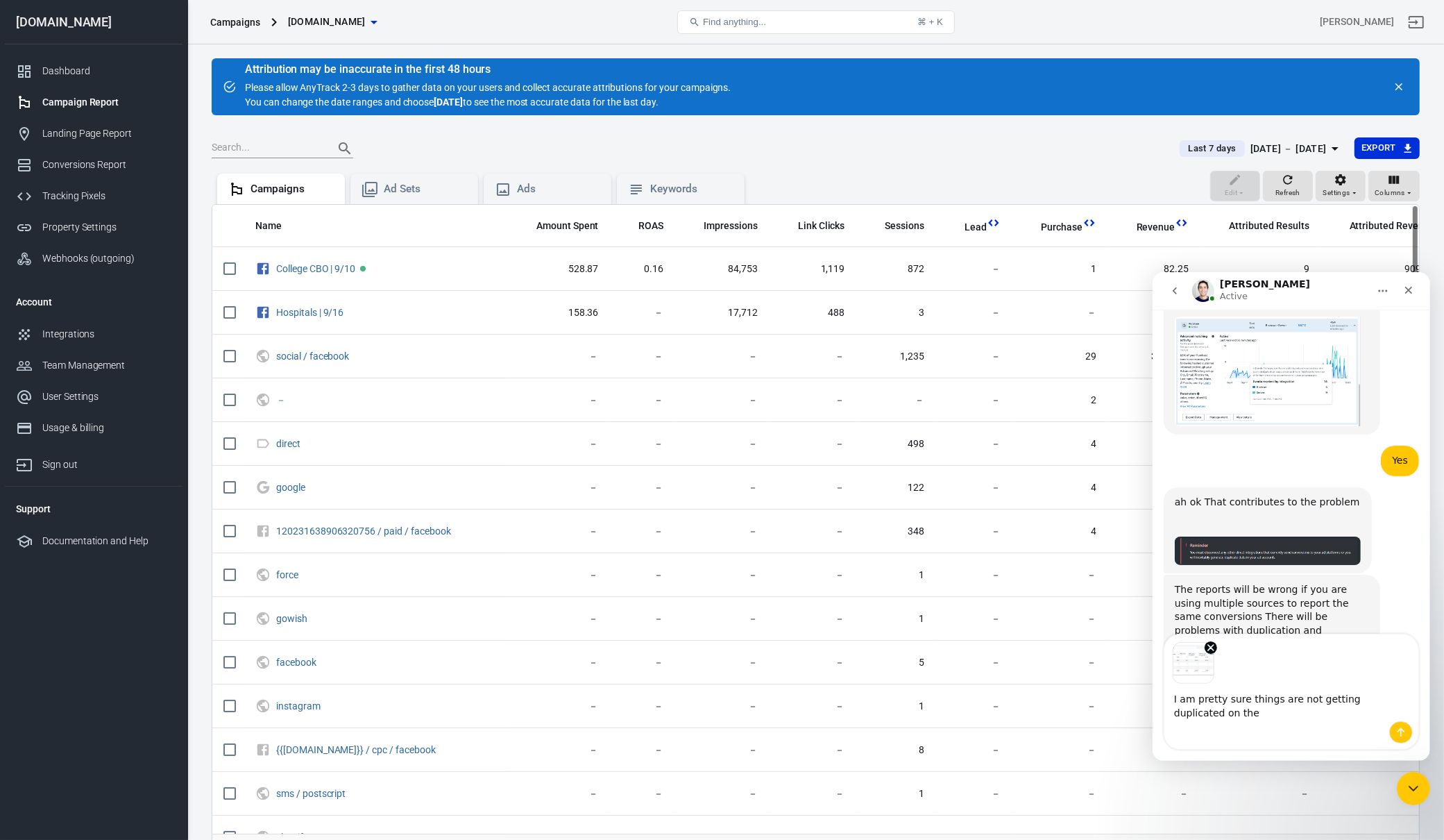
scroll to position [4283, 0]
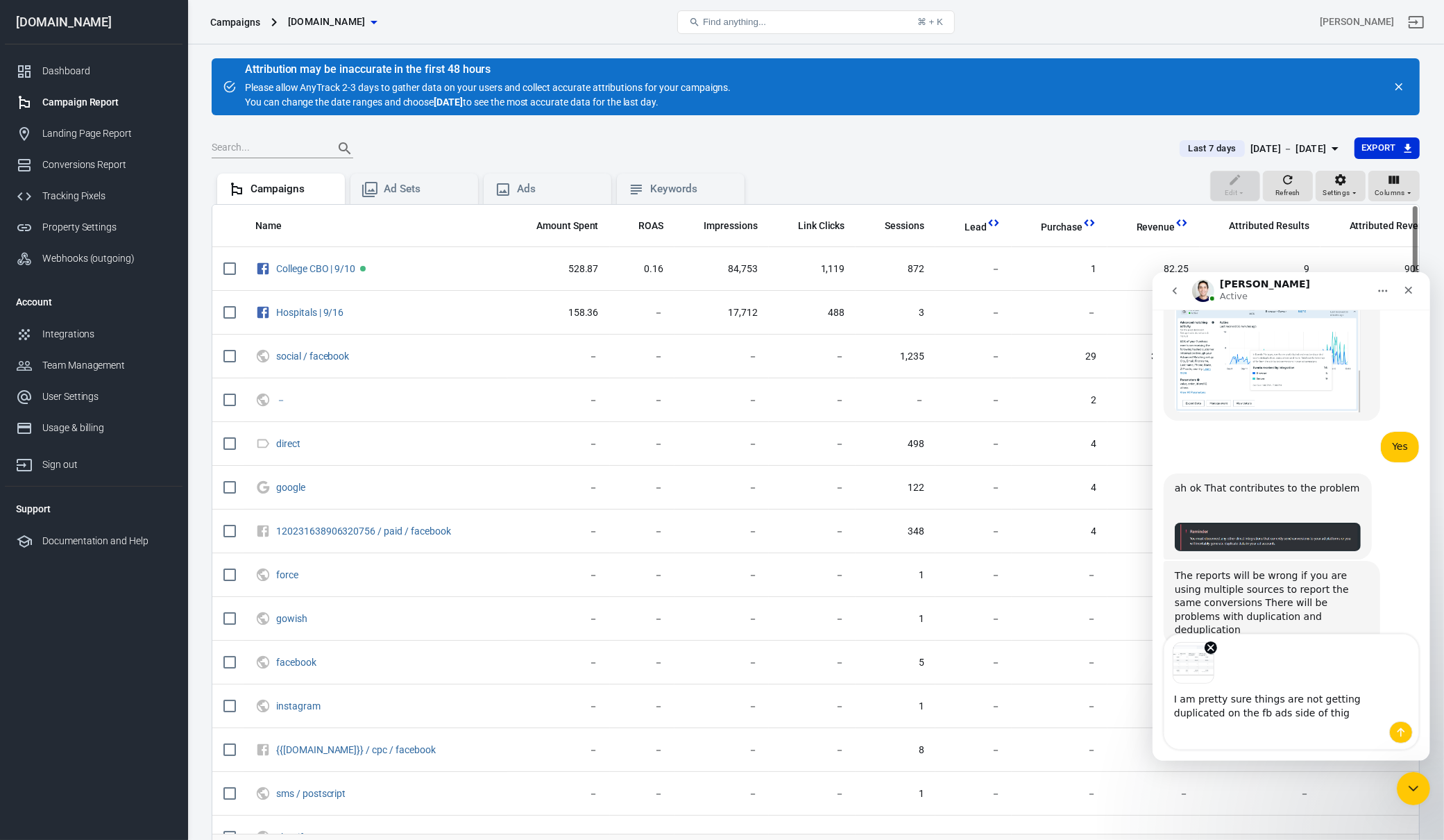
type textarea "I am pretty sure things are not getting duplicated on the fb ads side of thig s"
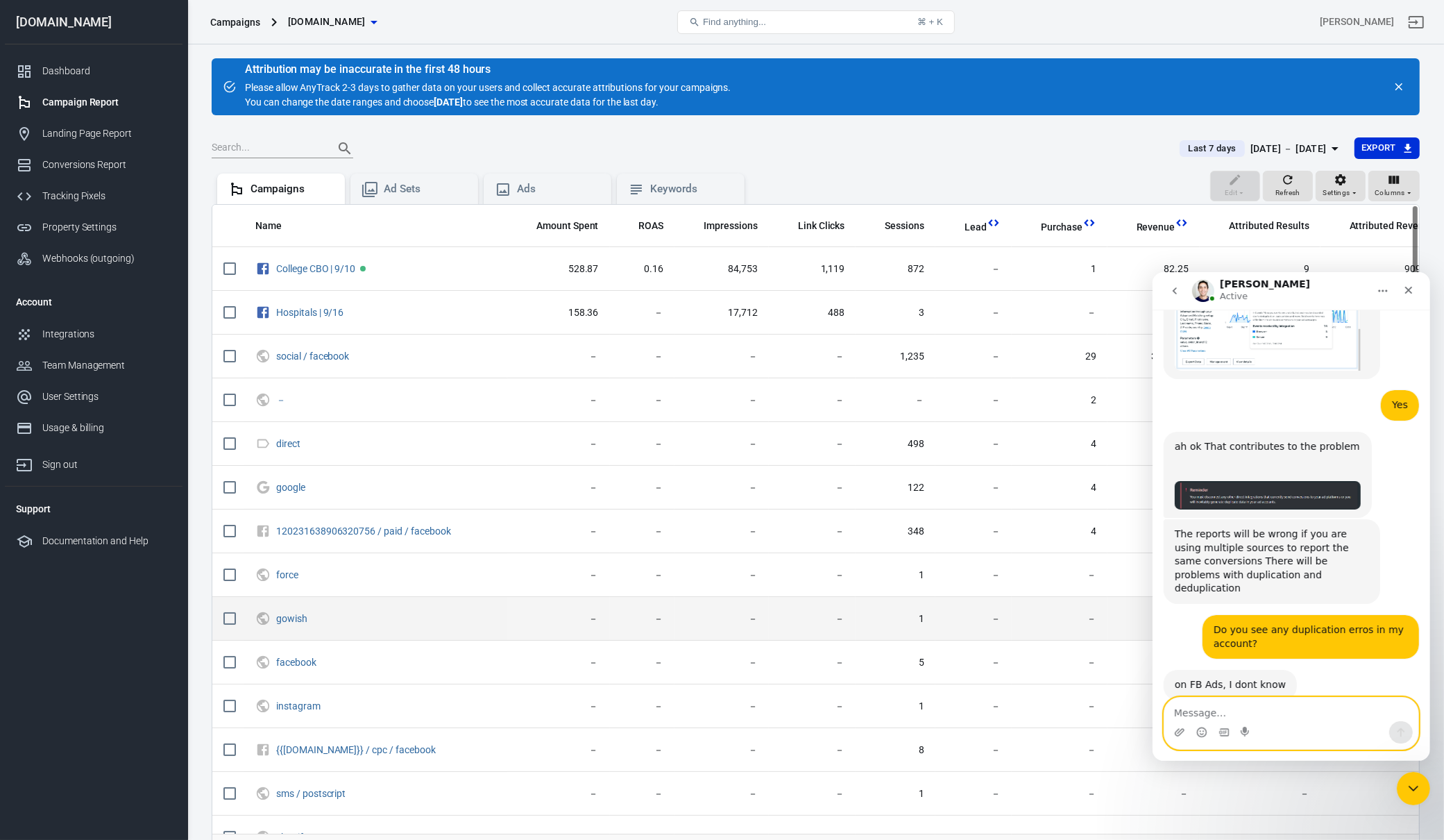
scroll to position [4353, 0]
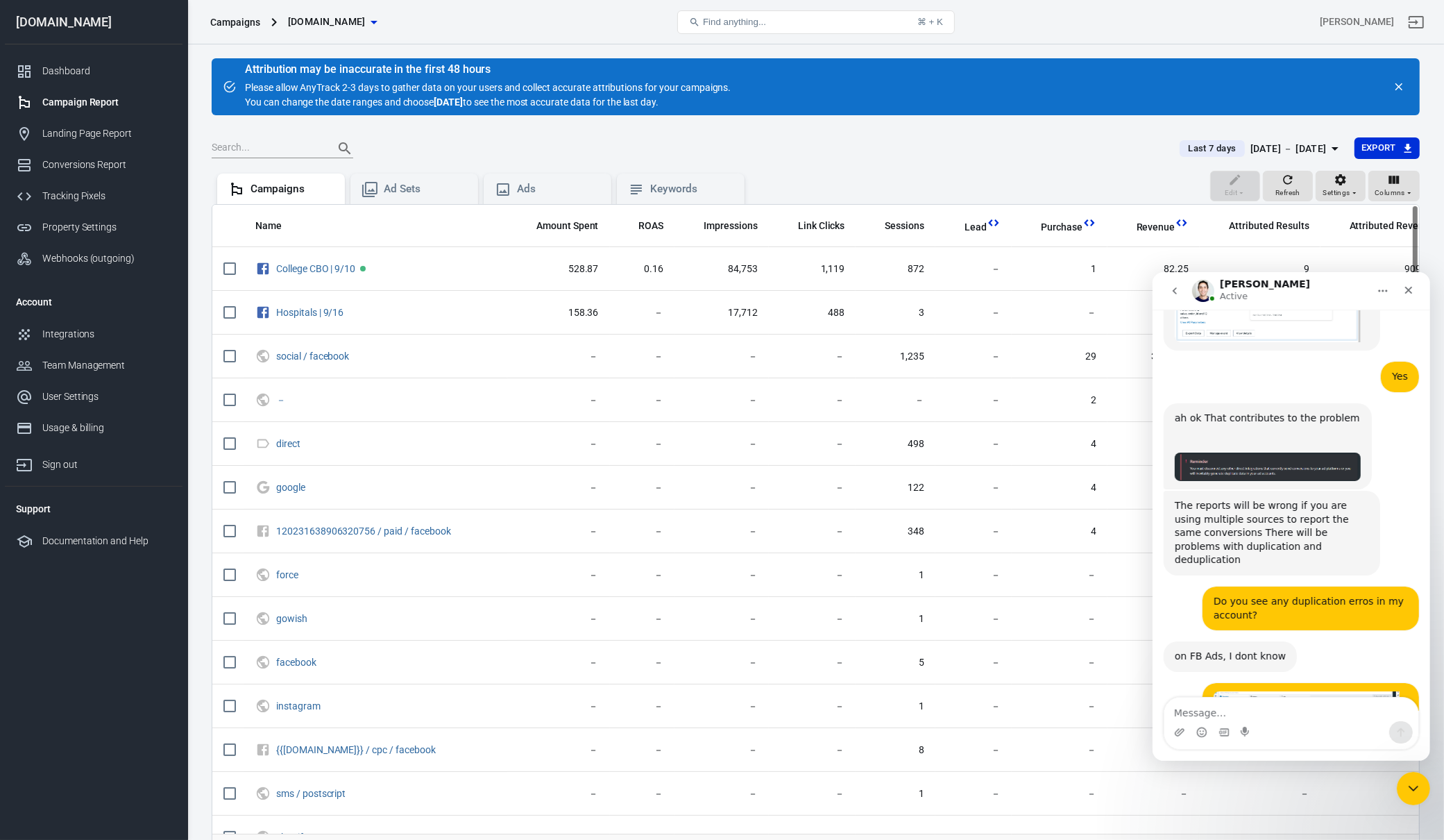
click at [1204, 796] on div "ok, we can't help troubleshoot if you're going to use multiple sources of the s…" at bounding box center [1271, 823] width 194 height 54
click at [1262, 796] on div "ok, we can't help troubleshoot if you're going to use multiple sources of the s…" at bounding box center [1271, 823] width 194 height 54
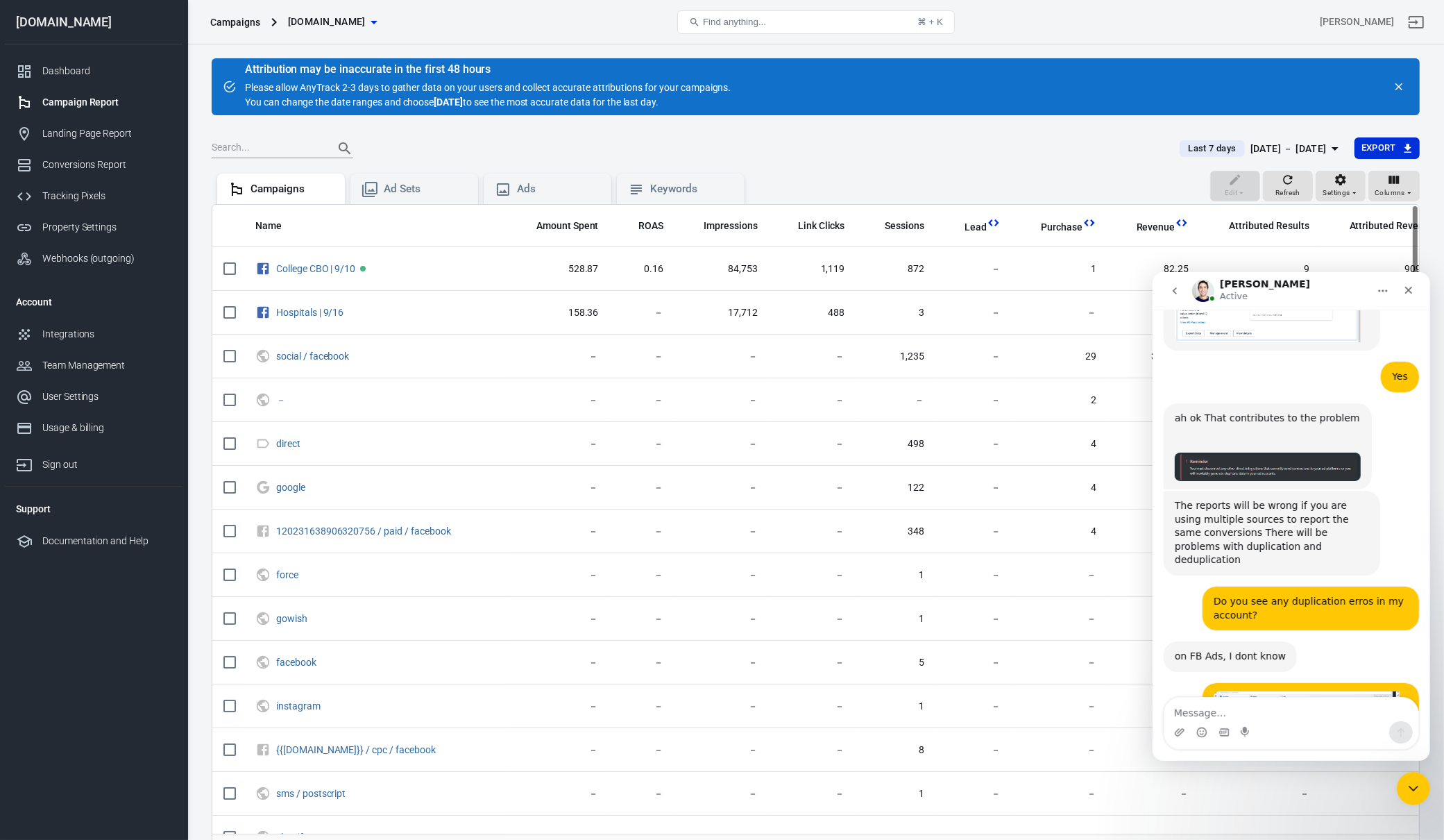
click at [1262, 796] on div "ok, we can't help troubleshoot if you're going to use multiple sources of the s…" at bounding box center [1271, 823] width 194 height 54
click at [1267, 796] on div "ok, we can't help troubleshoot if you're going to use multiple sources of the s…" at bounding box center [1271, 823] width 194 height 54
click at [1287, 796] on div "ok, we can't help troubleshoot if you're going to use multiple sources of the s…" at bounding box center [1271, 823] width 194 height 54
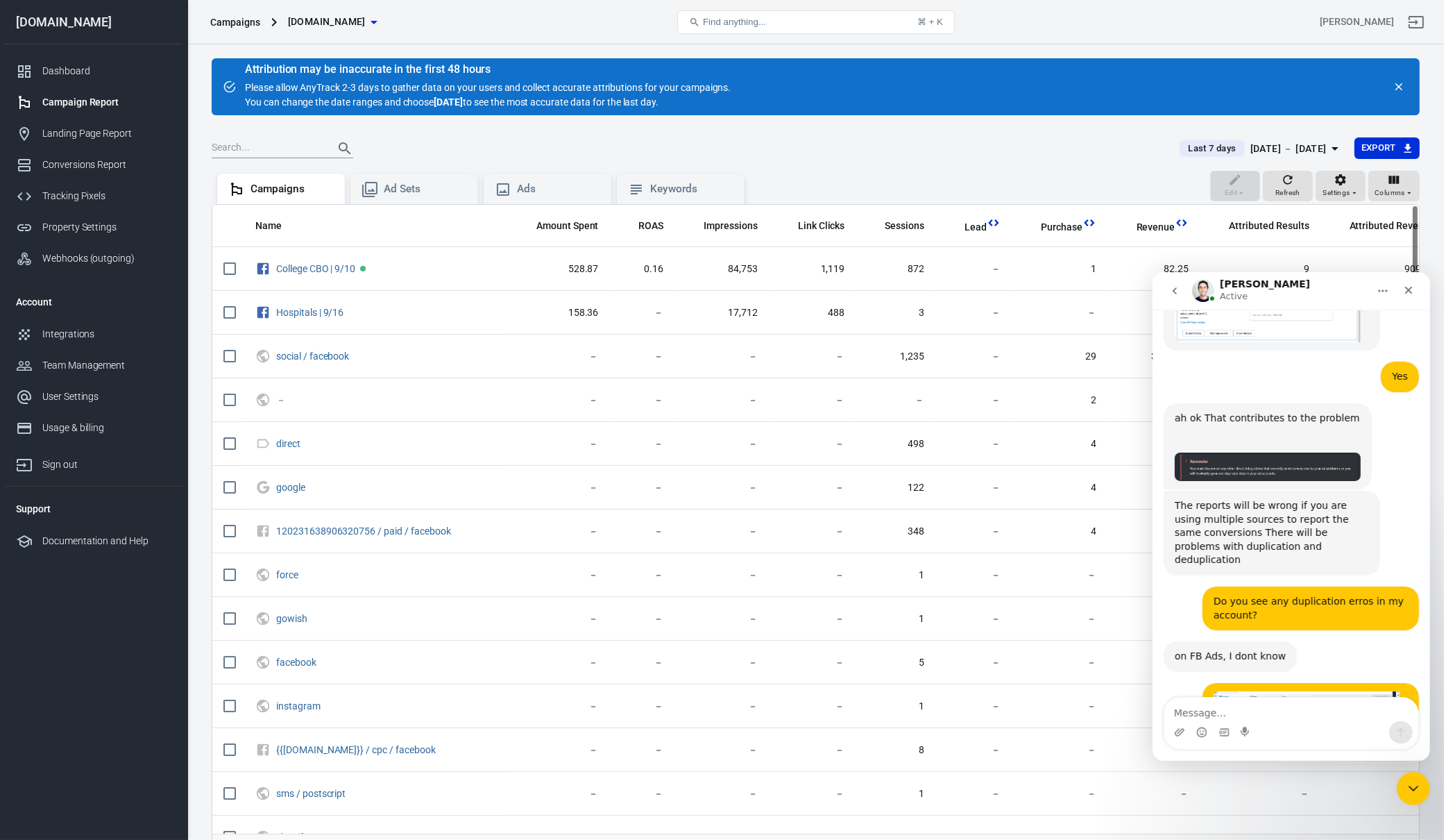
click at [1287, 796] on div "ok, we can't help troubleshoot if you're going to use multiple sources of the s…" at bounding box center [1271, 823] width 194 height 54
click at [1342, 796] on div "ok, we can't help troubleshoot if you're going to use multiple sources of the s…" at bounding box center [1271, 823] width 194 height 54
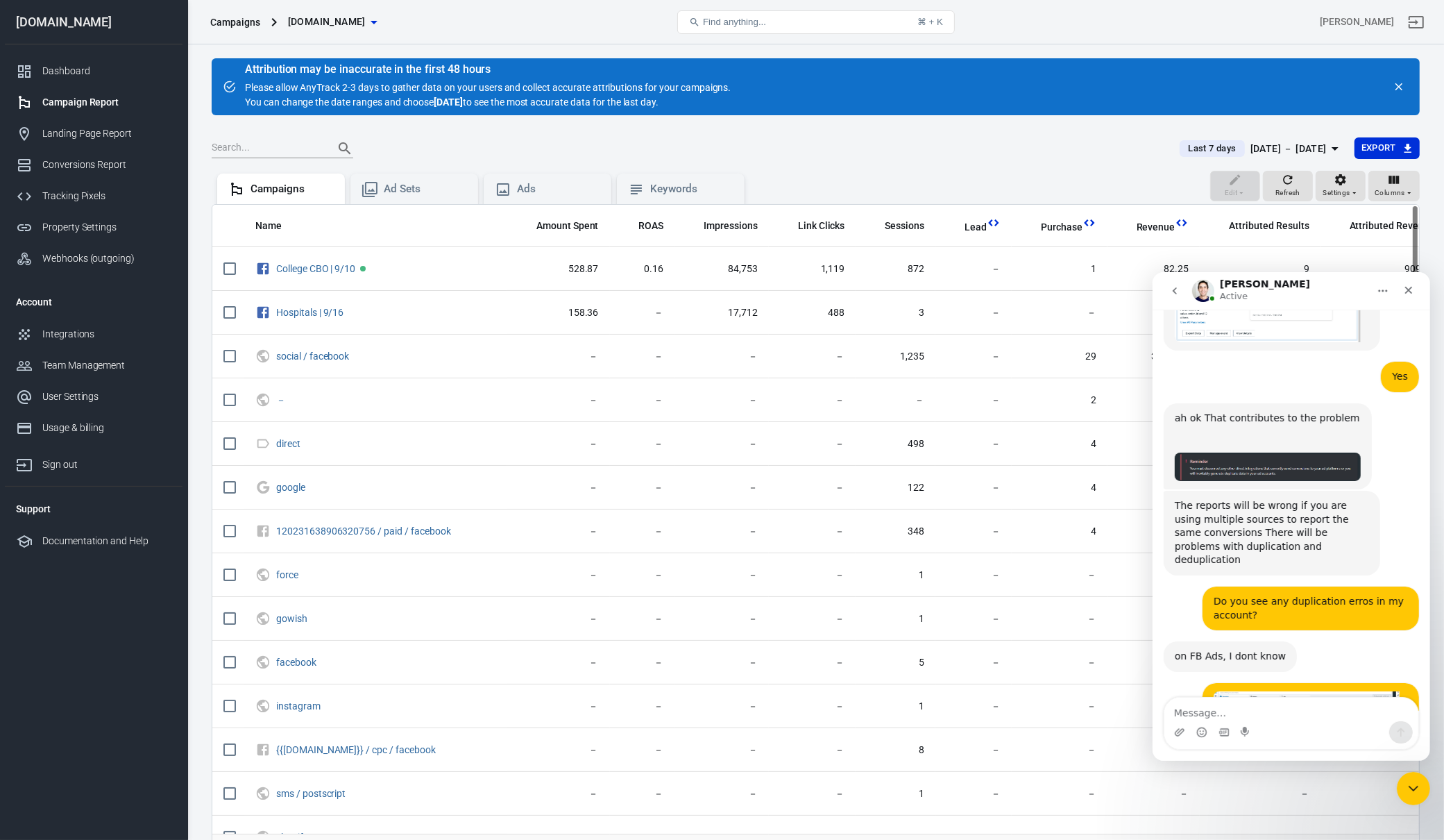
click at [1333, 796] on div "ok, we can't help troubleshoot if you're going to use multiple sources of the s…" at bounding box center [1271, 823] width 194 height 54
click at [1353, 796] on div "ok, we can't help troubleshoot if you're going to use multiple sources of the s…" at bounding box center [1271, 823] width 194 height 54
click at [1250, 721] on div "Intercom messenger" at bounding box center [1245, 732] width 11 height 22
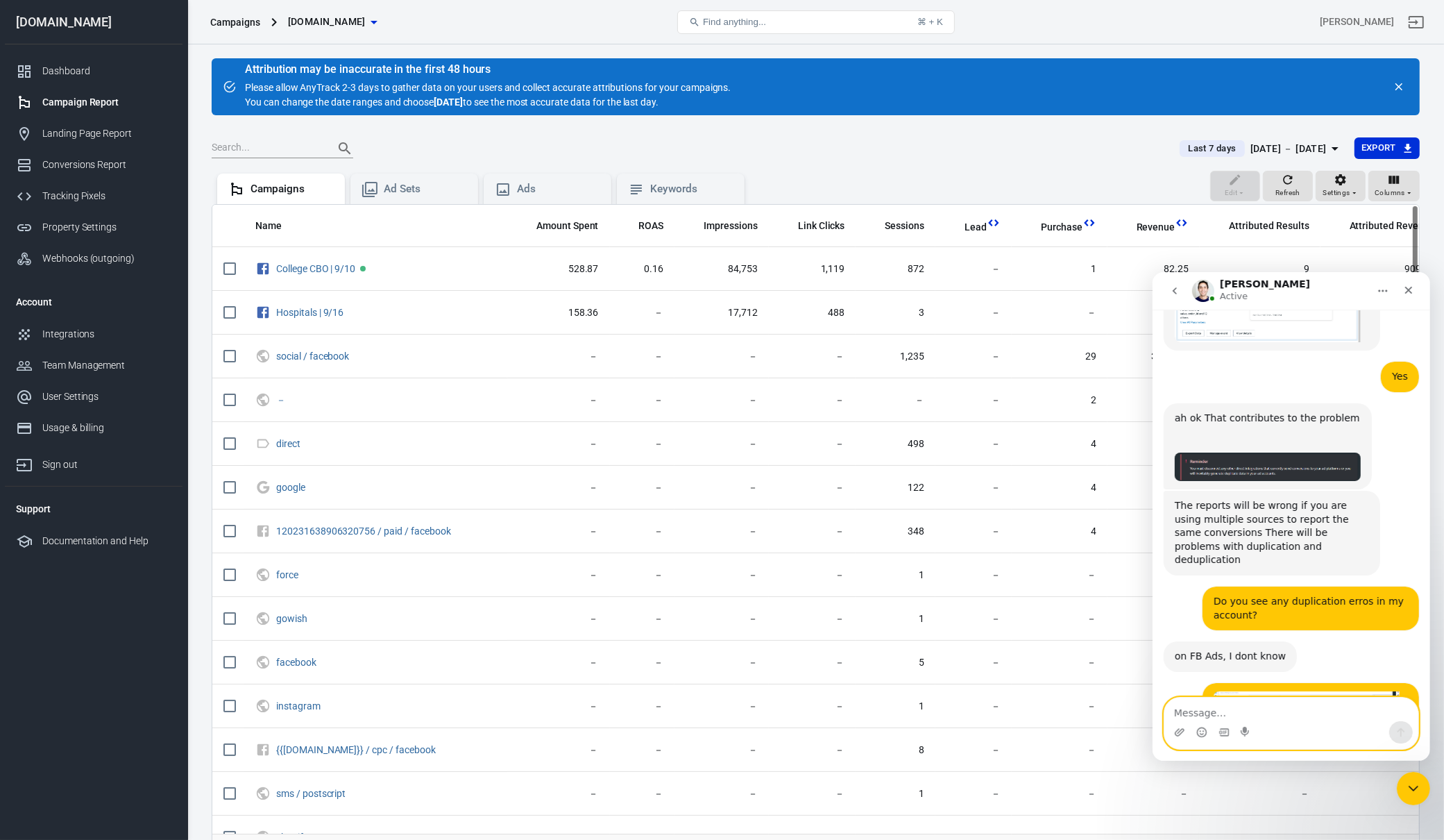
click at [1253, 718] on textarea "Message…" at bounding box center [1290, 709] width 254 height 24
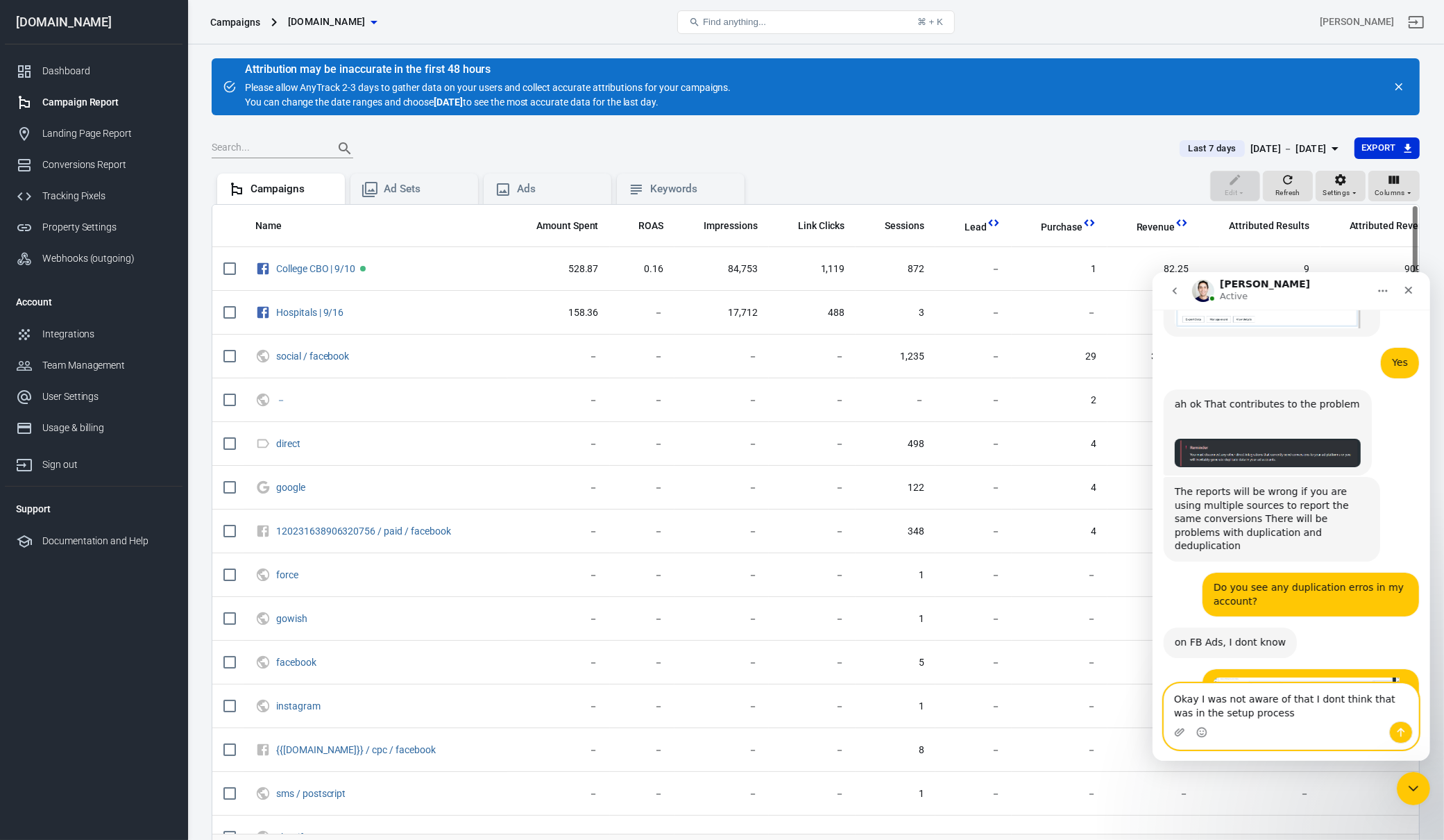
type textarea "Okay I was not aware of that I dont think that was in the setup process"
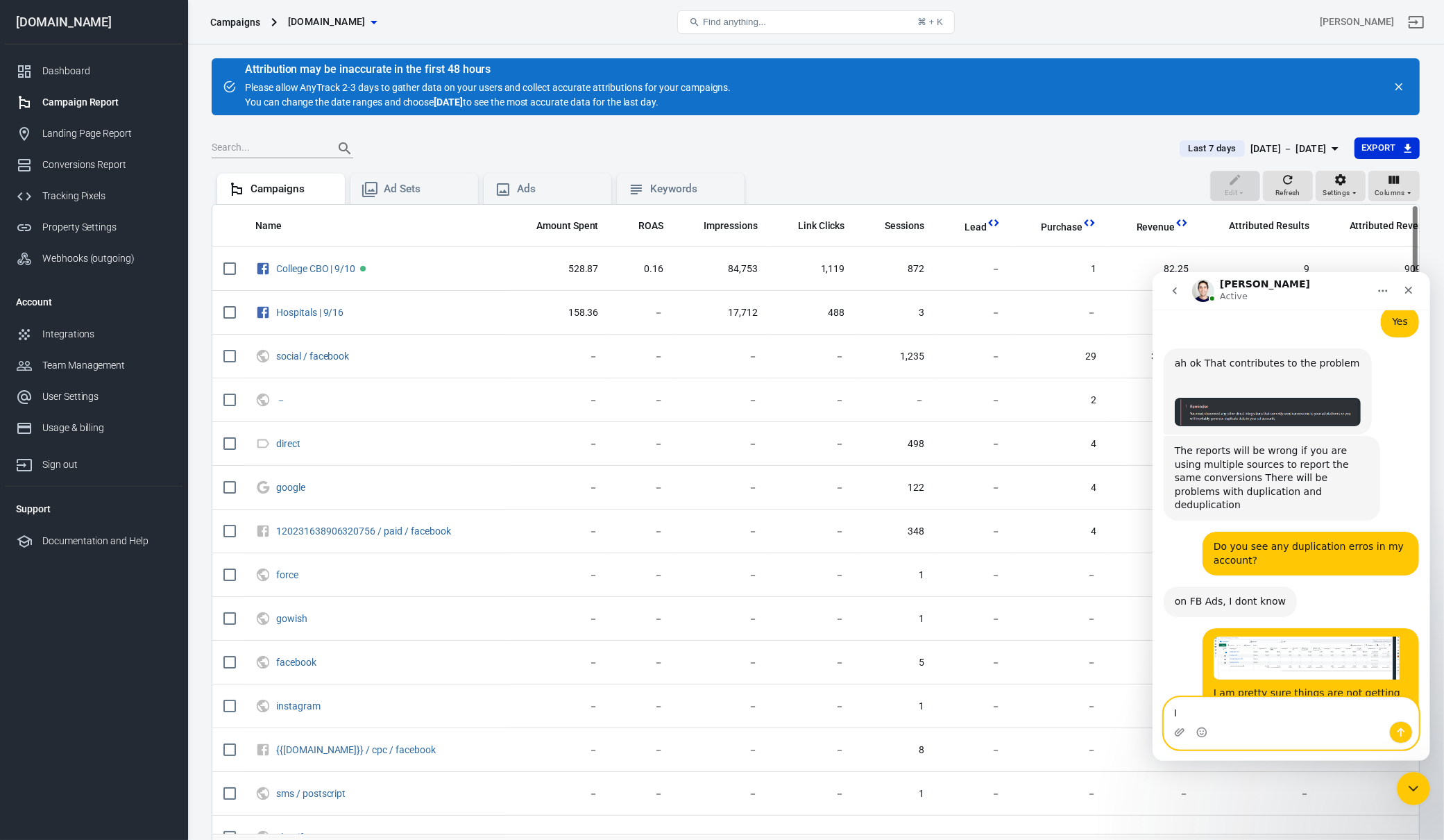
type textarea "I"
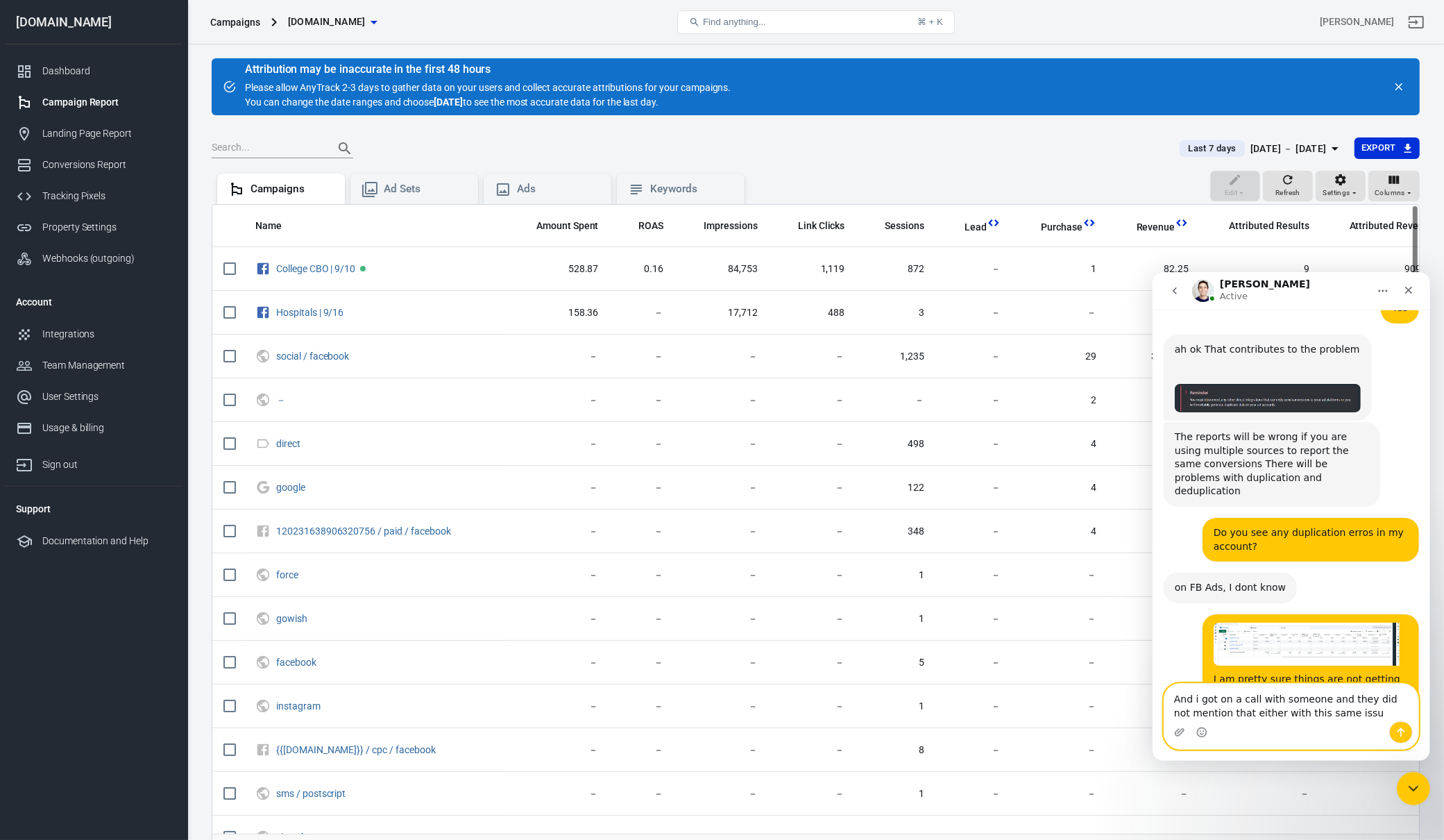
type textarea "And i got on a call with someone and they did not mention that either with this…"
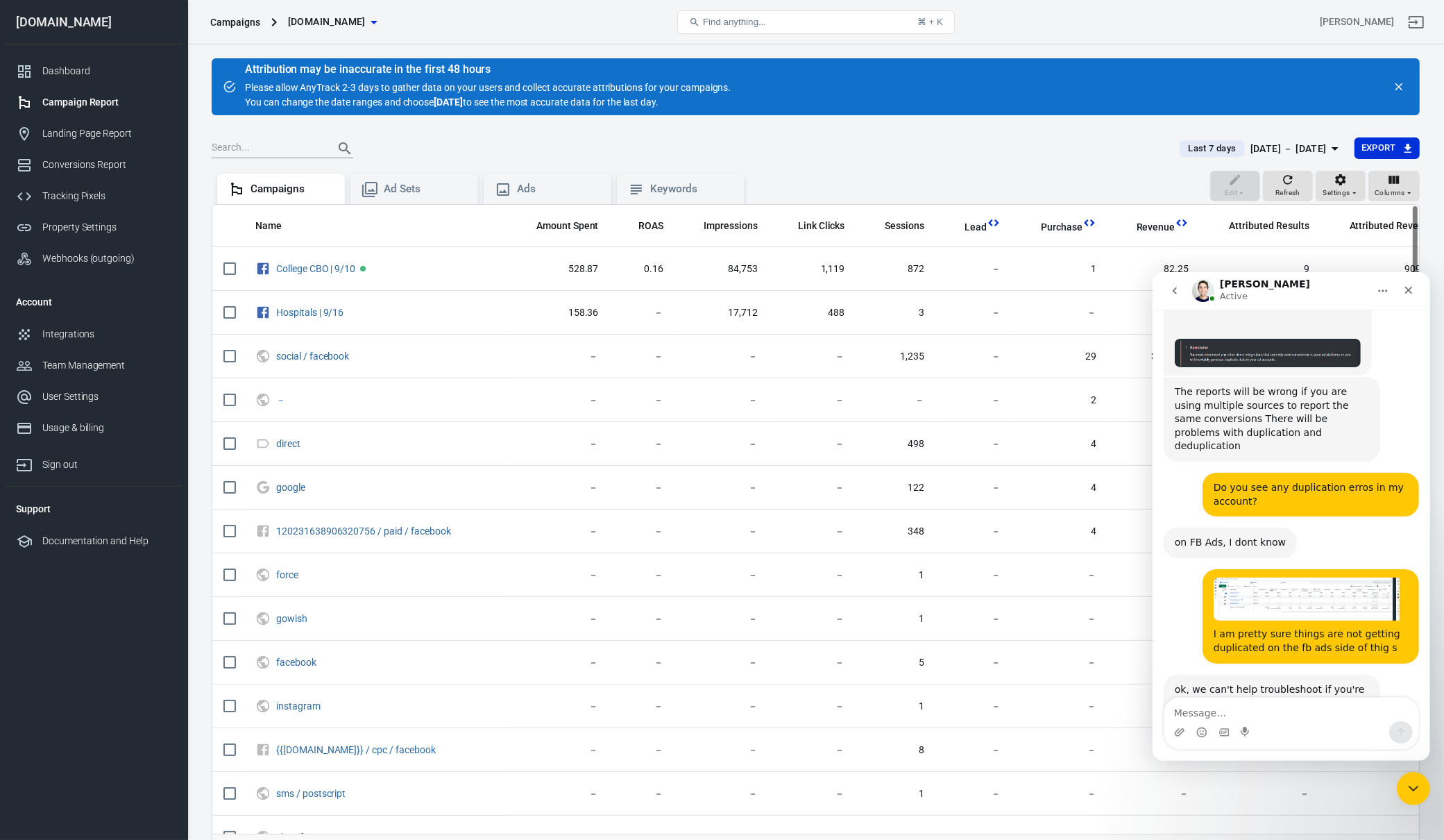
click at [518, 102] on div "Attribution may be inaccurate in the first 48 hours Please allow AnyTrack 2-3 d…" at bounding box center [488, 87] width 486 height 46
click at [519, 99] on div "Attribution may be inaccurate in the first 48 hours Please allow AnyTrack 2-3 d…" at bounding box center [488, 87] width 486 height 46
click at [574, 81] on div "Attribution may be inaccurate in the first 48 hours Please allow AnyTrack 2-3 d…" at bounding box center [488, 87] width 486 height 46
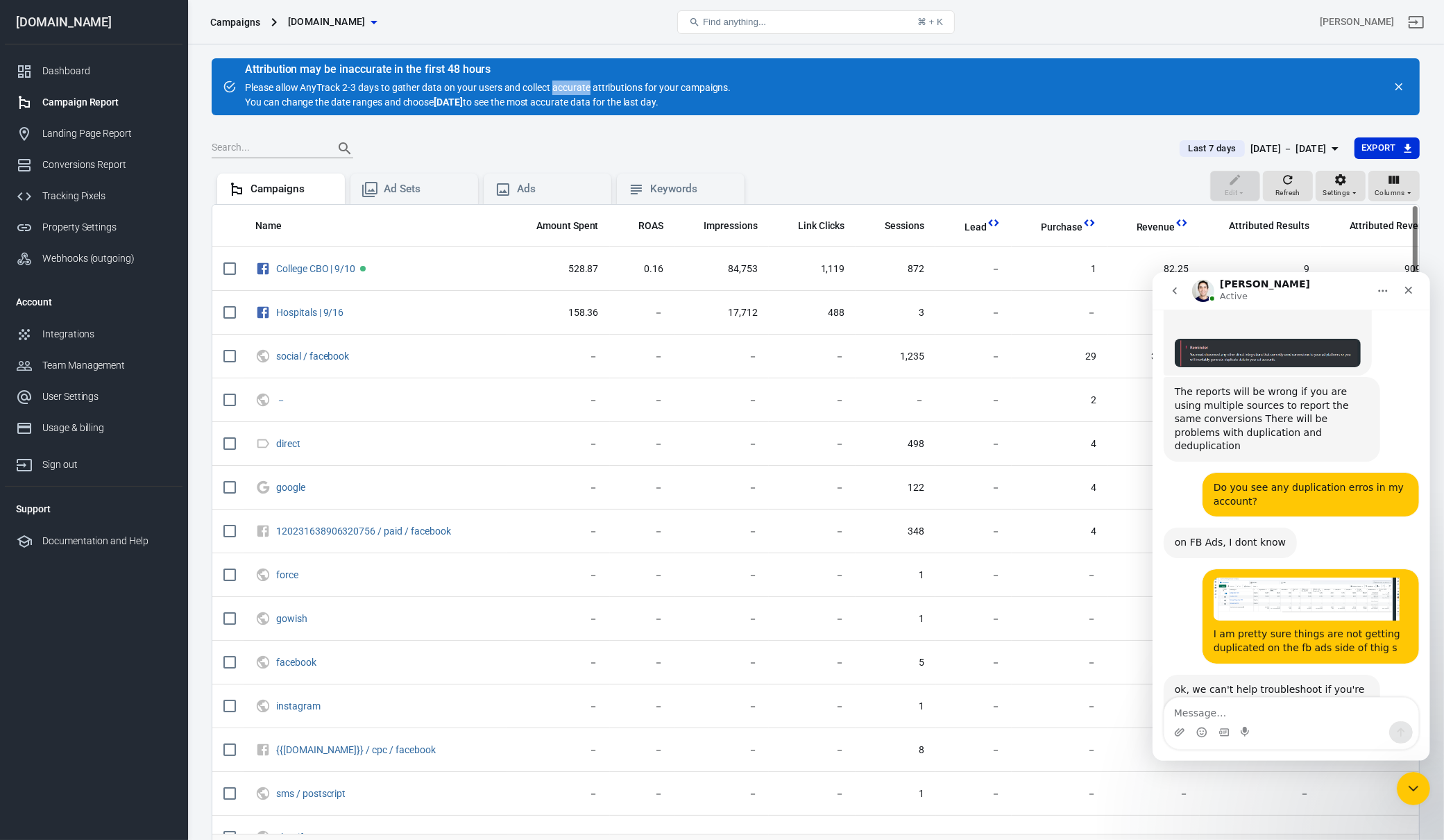
click at [574, 81] on div "Attribution may be inaccurate in the first 48 hours Please allow AnyTrack 2-3 d…" at bounding box center [488, 87] width 486 height 46
click at [778, 99] on div "Attribution may be inaccurate in the first 48 hours Please allow AnyTrack 2-3 d…" at bounding box center [815, 87] width 1208 height 57
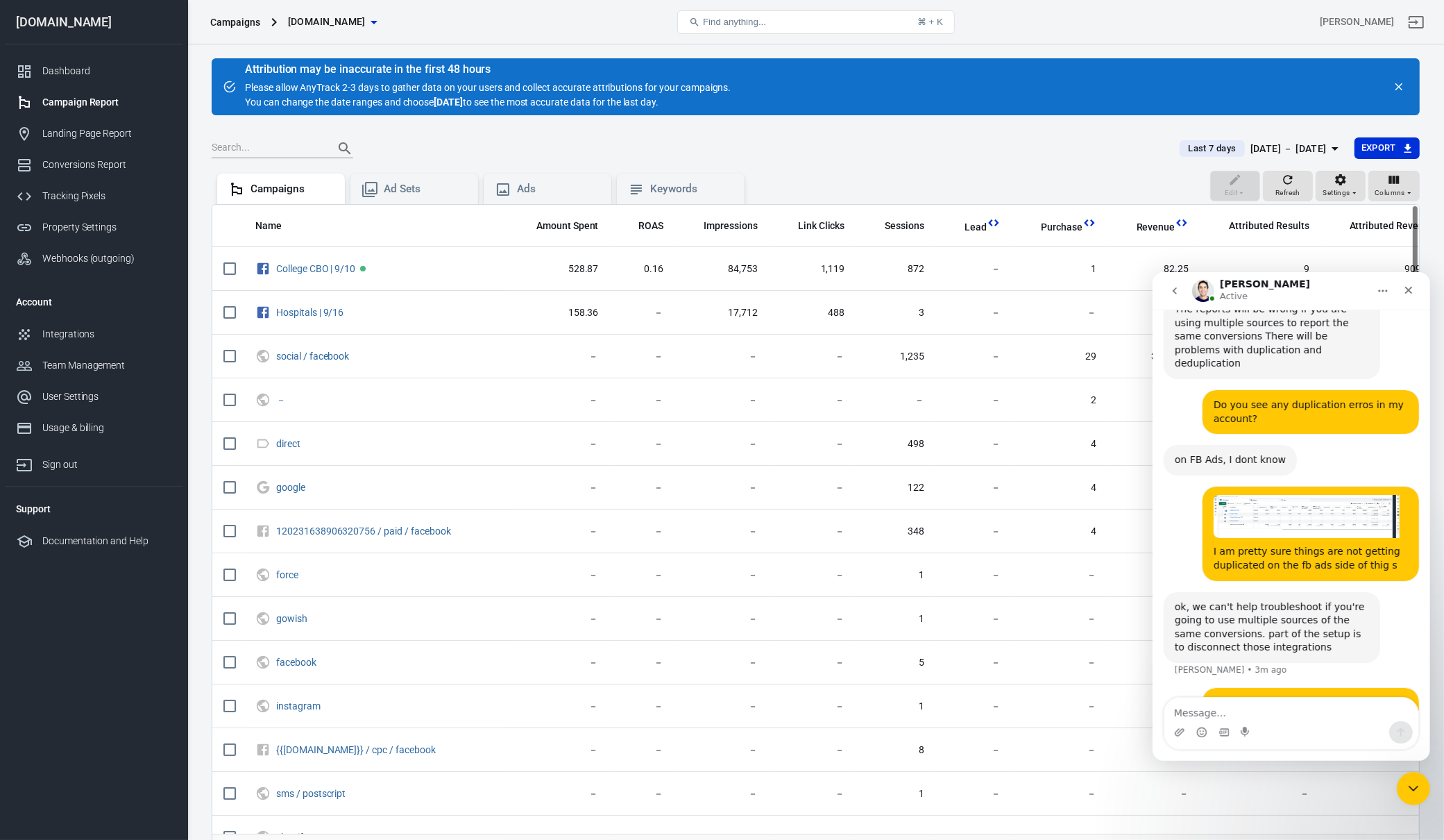
click at [1281, 809] on div "Yes, it is part of the guide: https://readme.anytrack.io/docs/shopify My apolog…" at bounding box center [1271, 829] width 194 height 41
click at [1296, 809] on div "Yes, it is part of the guide: https://readme.anytrack.io/docs/shopify My apolog…" at bounding box center [1271, 829] width 194 height 41
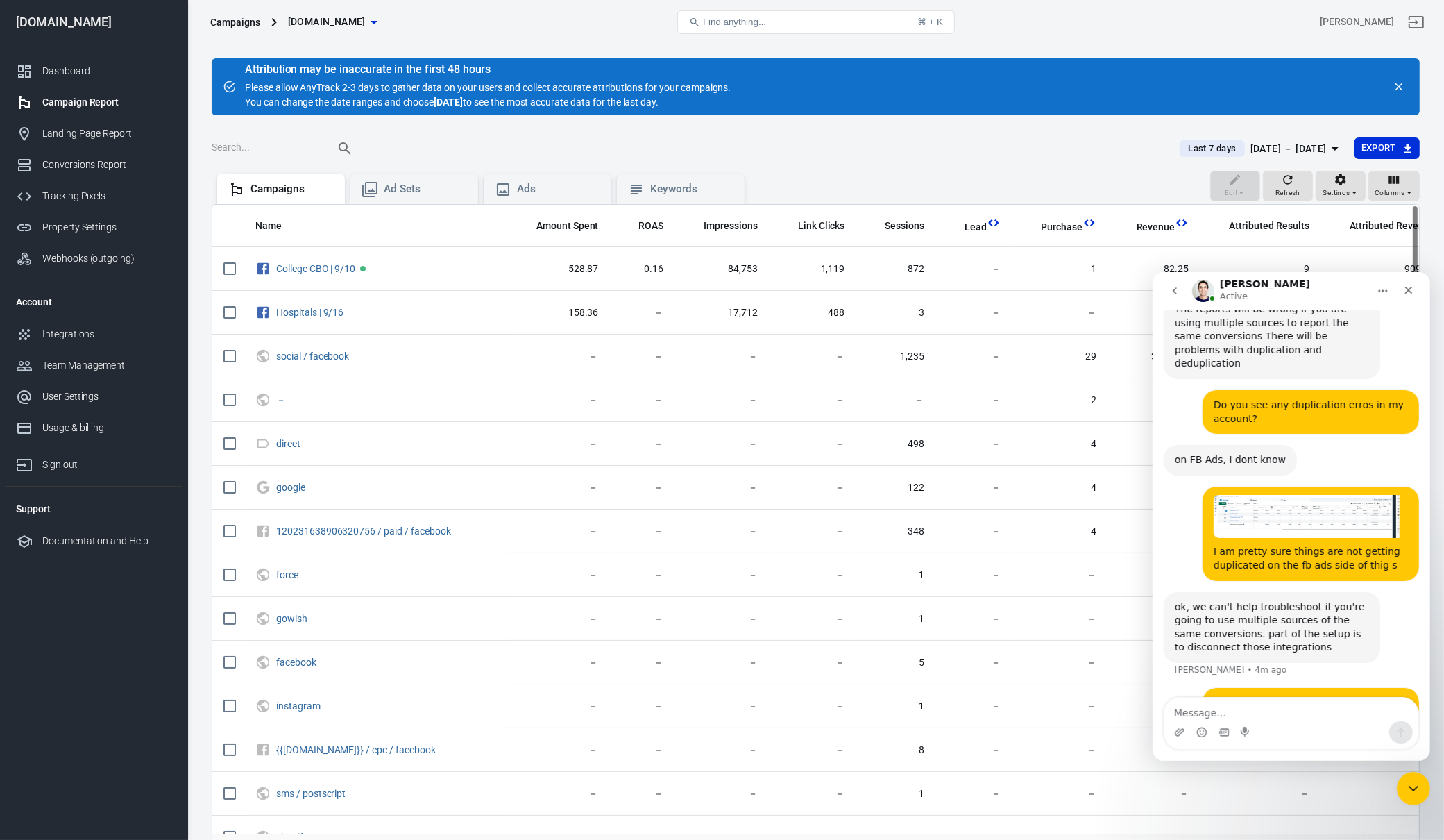
click at [1299, 809] on div "Yes, it is part of the guide: https://readme.anytrack.io/docs/shopify My apolog…" at bounding box center [1271, 829] width 194 height 41
click at [1304, 809] on div "Yes, it is part of the guide: https://readme.anytrack.io/docs/shopify My apolog…" at bounding box center [1271, 829] width 194 height 41
click at [1316, 809] on div "Yes, it is part of the guide: https://readme.anytrack.io/docs/shopify My apolog…" at bounding box center [1271, 829] width 194 height 41
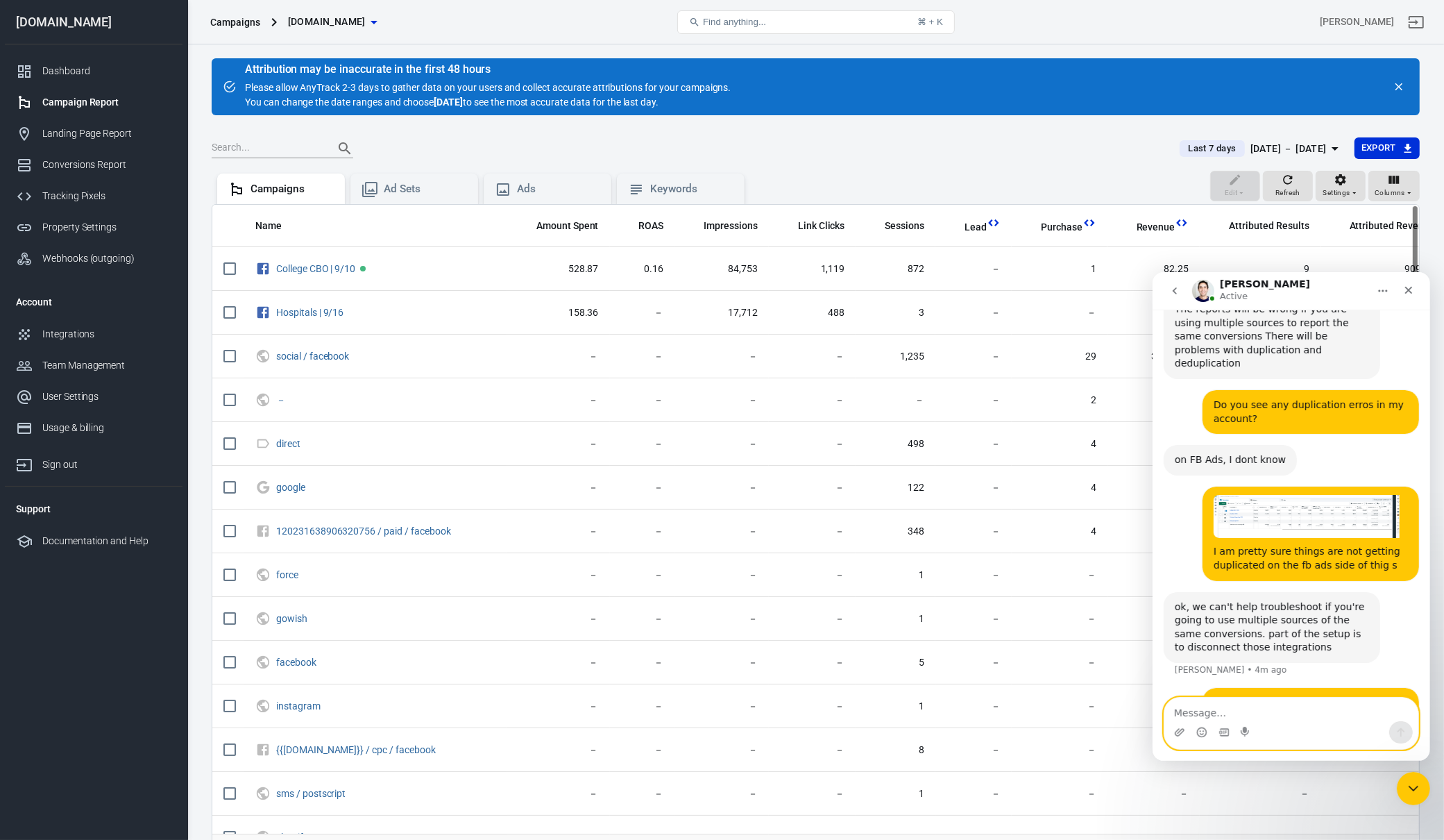
click at [1252, 697] on textarea "Message…" at bounding box center [1290, 709] width 254 height 24
type textarea "a"
type textarea "That's okay it happens"
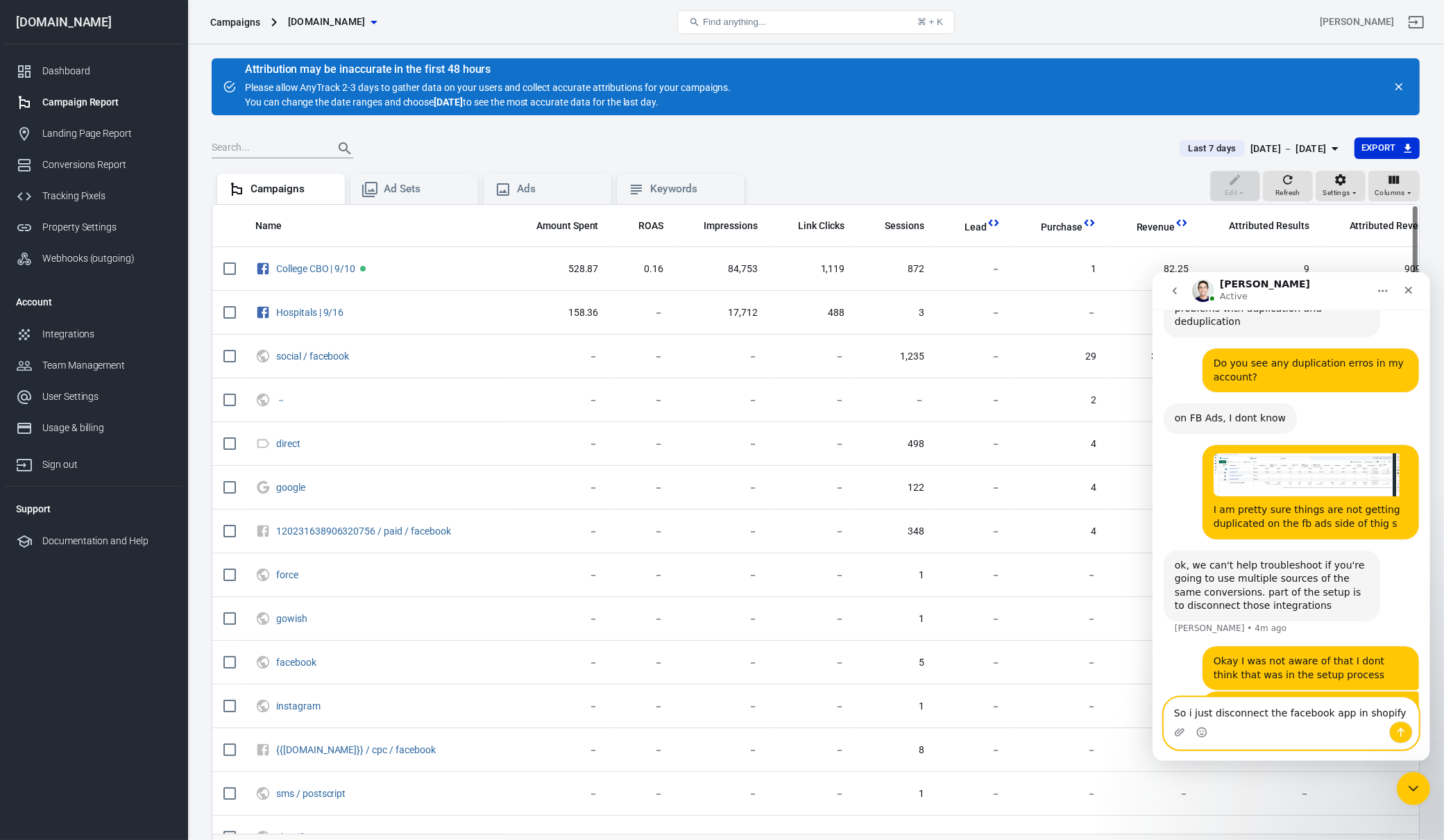
type textarea "So i just disconnect the facebook app in shopify ?"
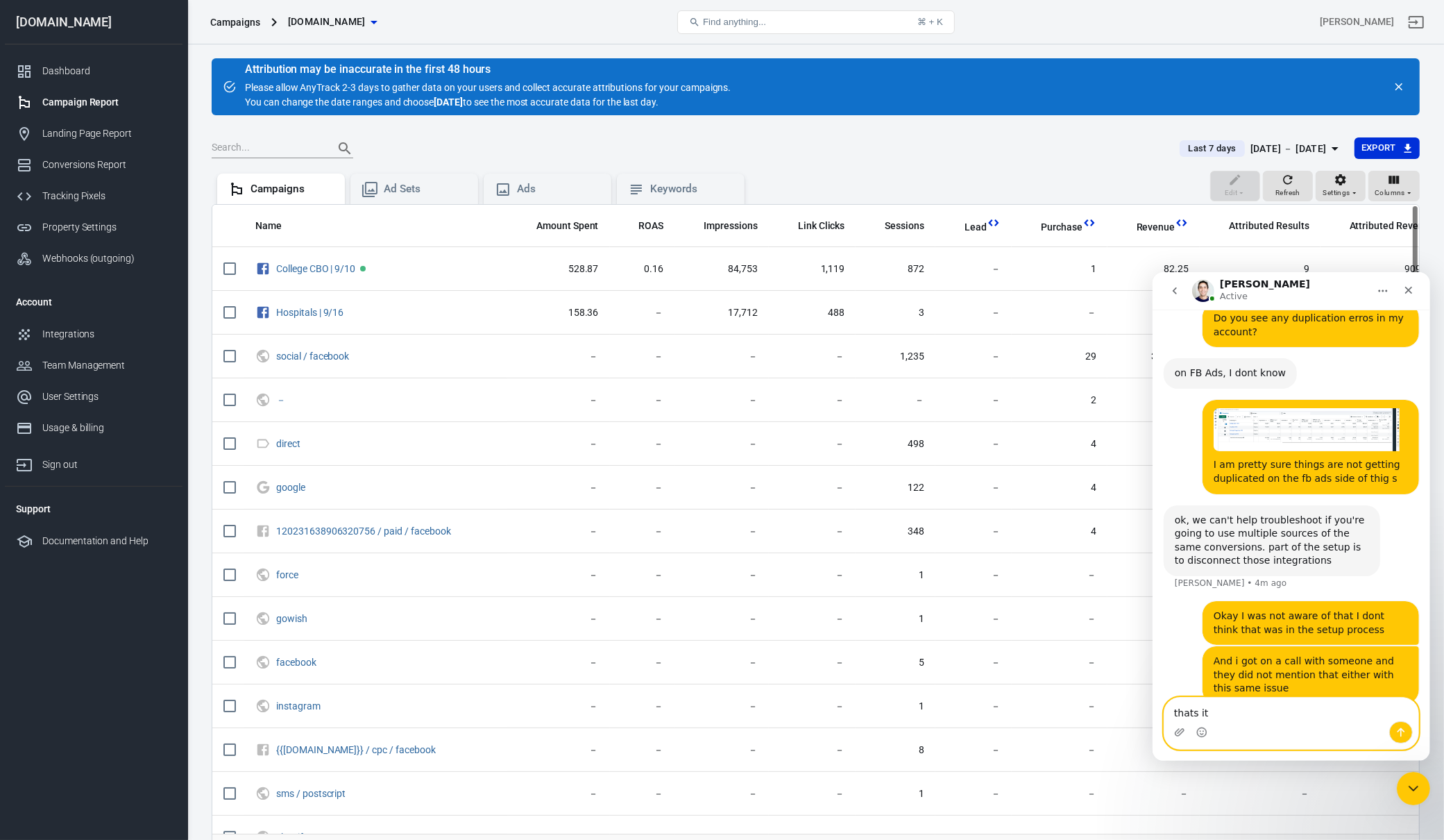
type textarea "thats it?"
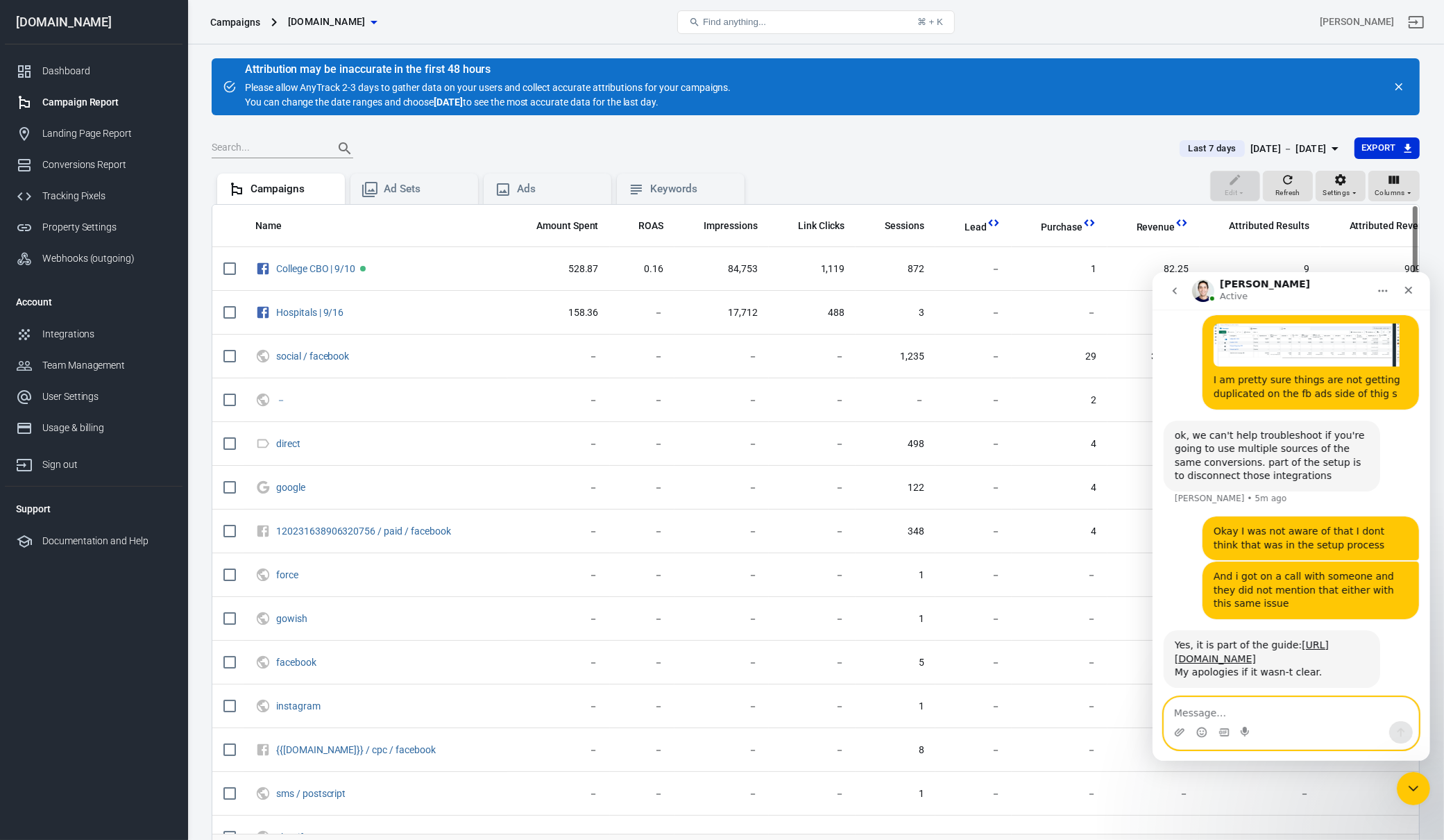
scroll to position [4723, 0]
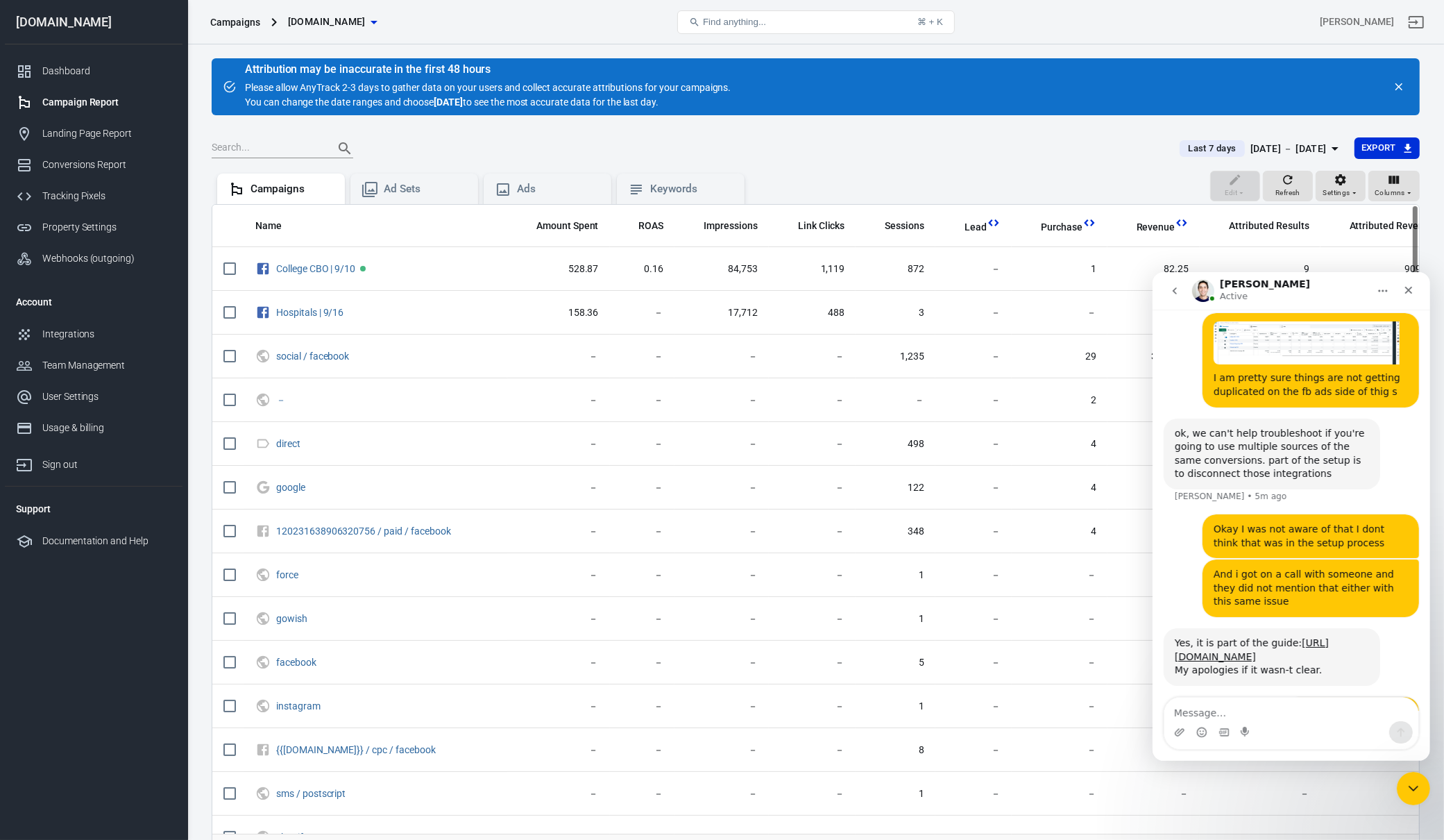
click at [1282, 822] on div "yes, so that the Purchase It's only fed by AnyTrack" at bounding box center [1271, 836] width 194 height 27
click at [1290, 822] on div "yes, so that the Purchase It's only fed by AnyTrack" at bounding box center [1271, 836] width 194 height 27
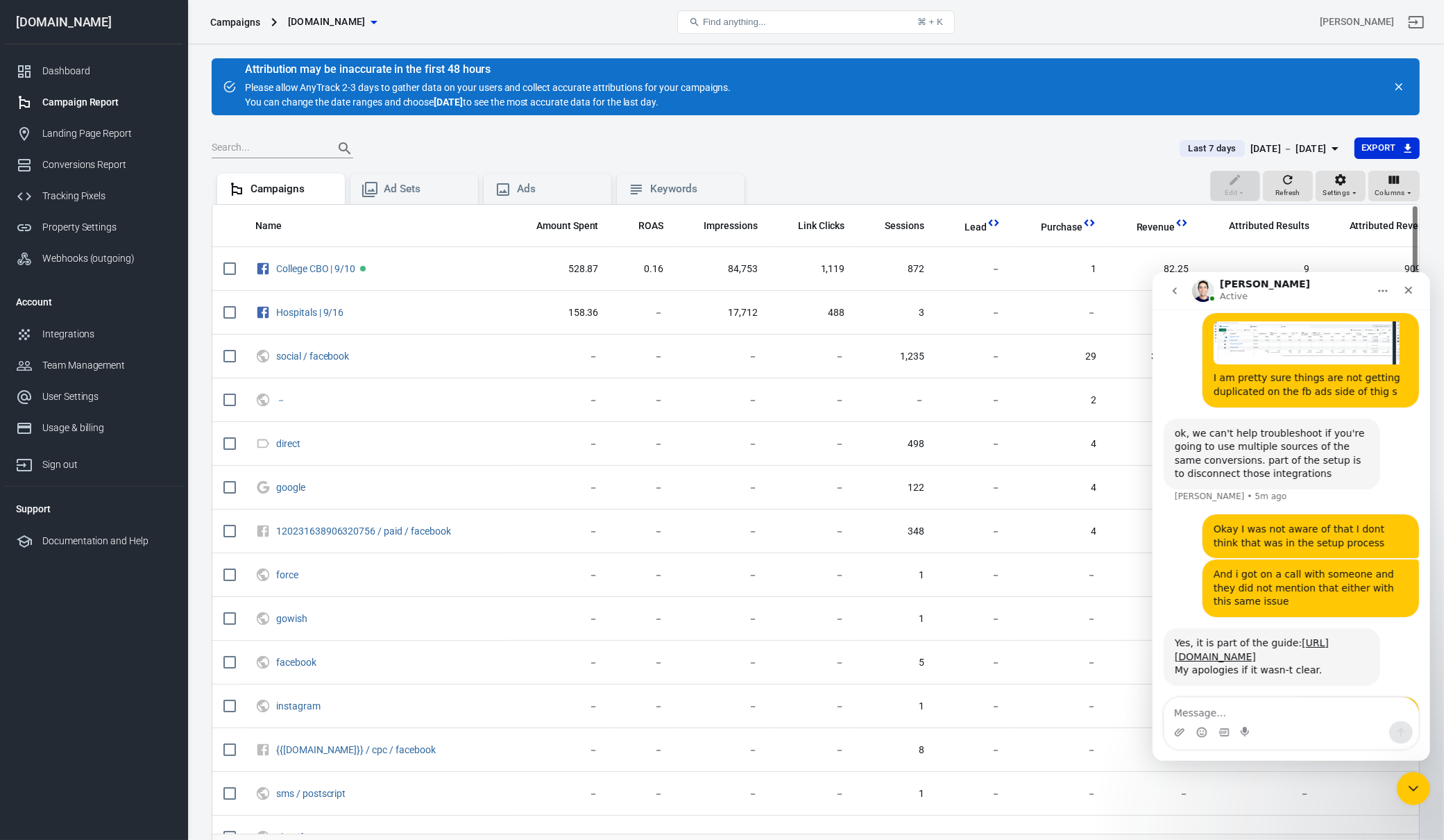
click at [1290, 822] on div "yes, so that the Purchase It's only fed by AnyTrack" at bounding box center [1271, 836] width 194 height 27
click at [1292, 822] on div "yes, so that the Purchase It's only fed by AnyTrack" at bounding box center [1271, 836] width 194 height 27
click at [1181, 727] on icon "Upload attachment" at bounding box center [1178, 731] width 10 height 7
click at [1231, 714] on textarea "Message…" at bounding box center [1290, 709] width 254 height 24
type textarea "B"
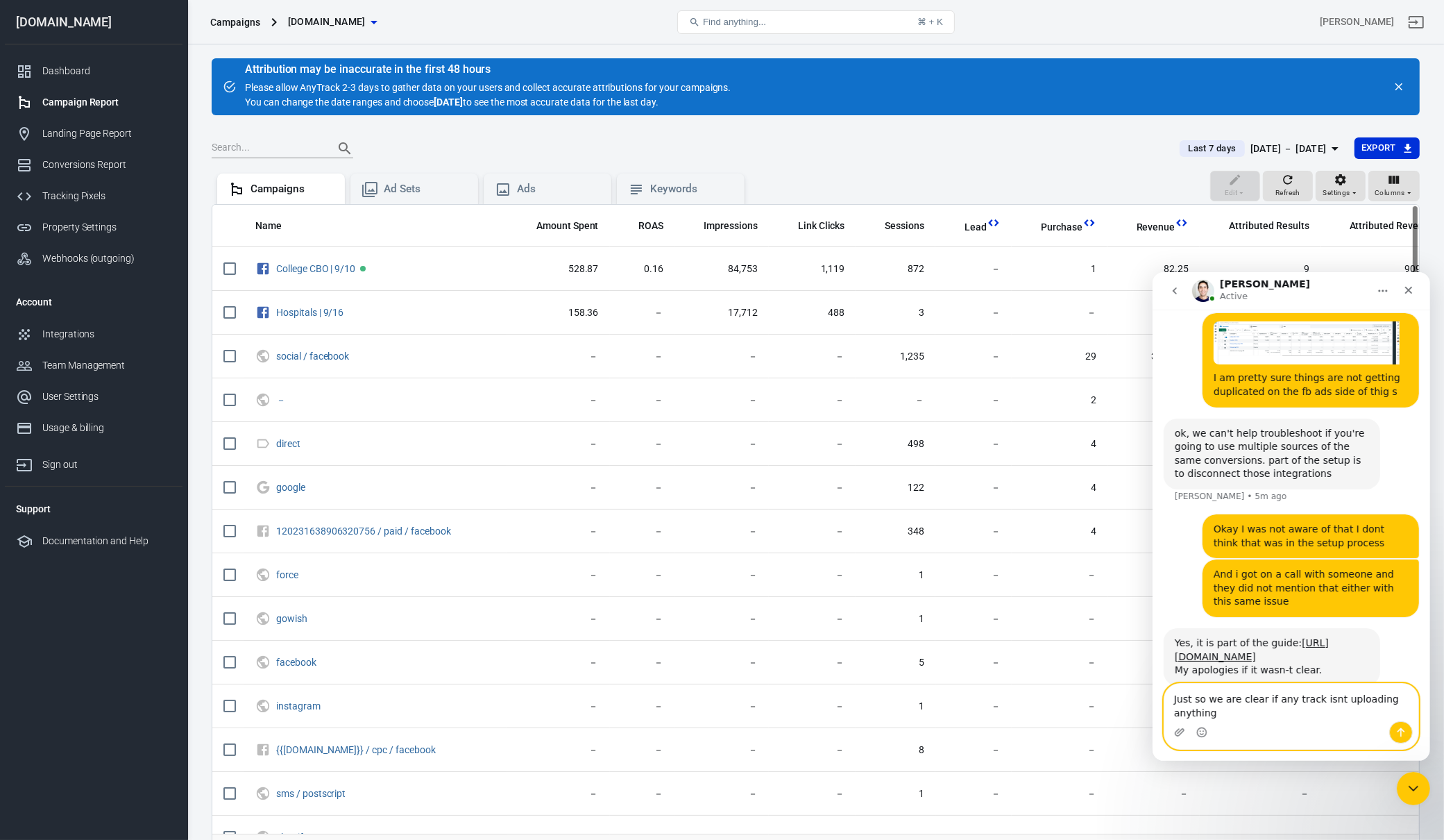
scroll to position [4737, 0]
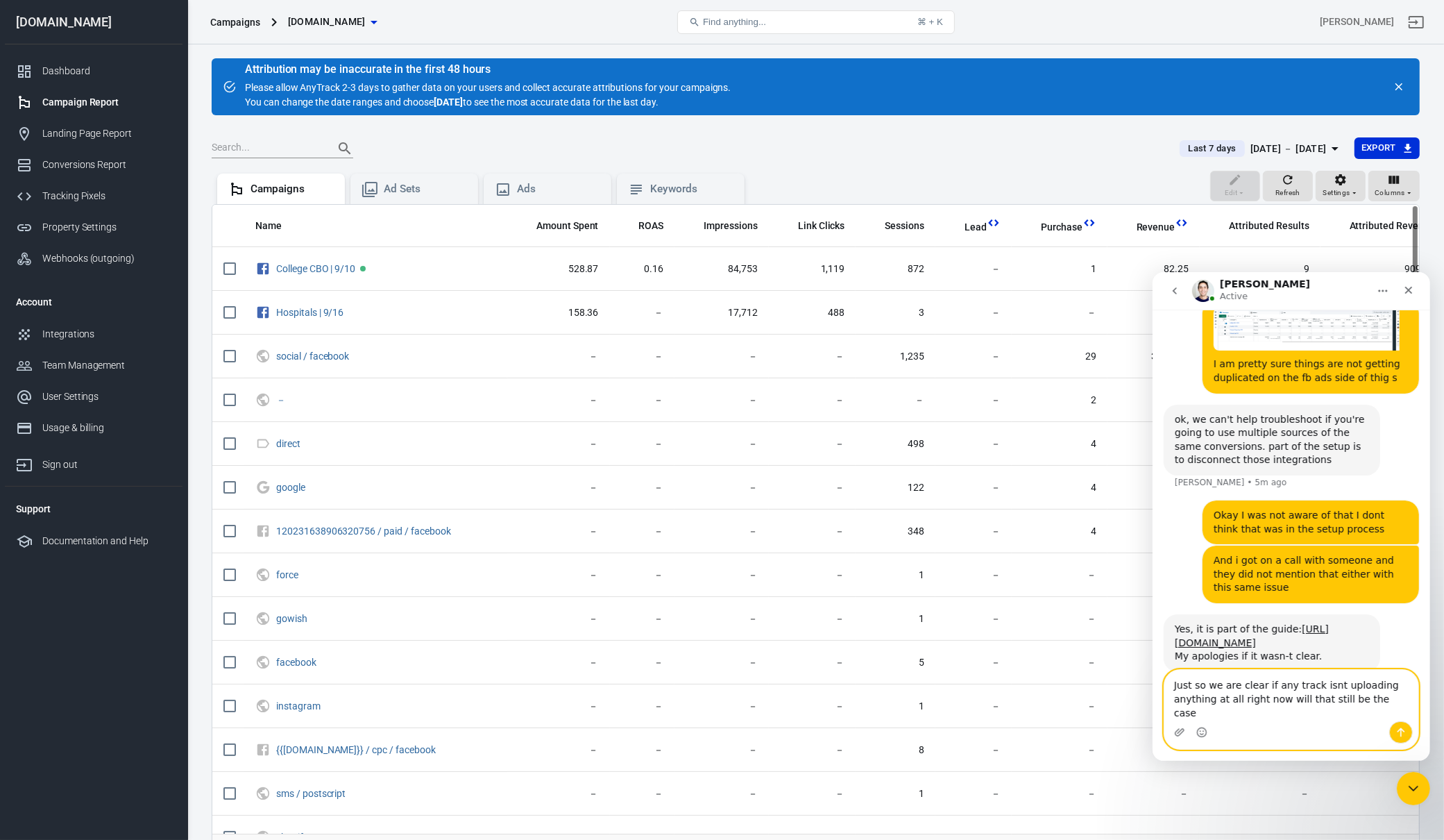
type textarea "Just so we are clear if any track isnt uploading anything at all right now will…"
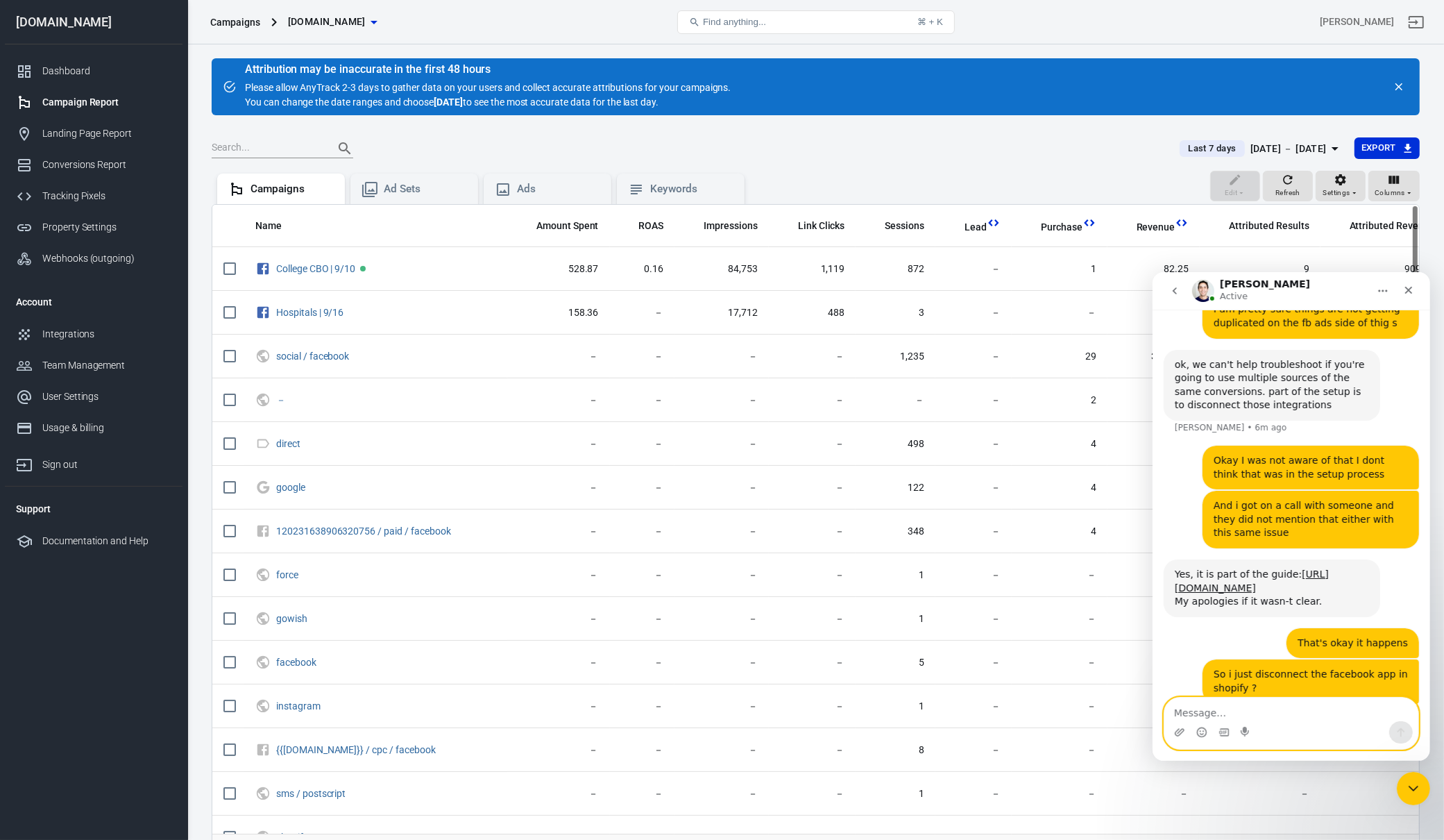
scroll to position [4860, 0]
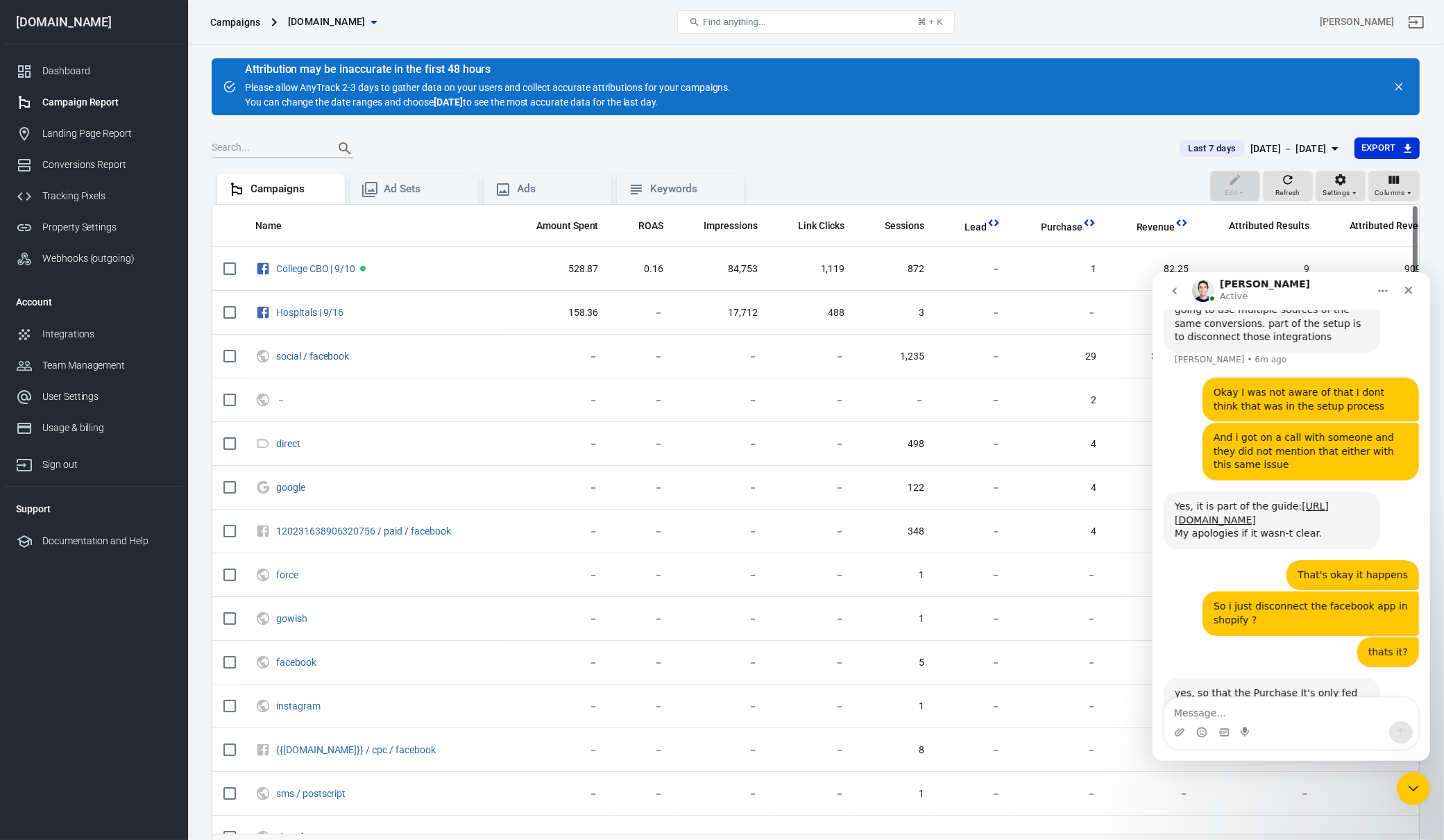
click at [1243, 815] on div "you mentioned the conversions were available on the Events Manager Jose • Just …" at bounding box center [1271, 836] width 217 height 44
click at [1278, 823] on div "you mentioned the conversions were available on the Events Manager" at bounding box center [1271, 836] width 194 height 27
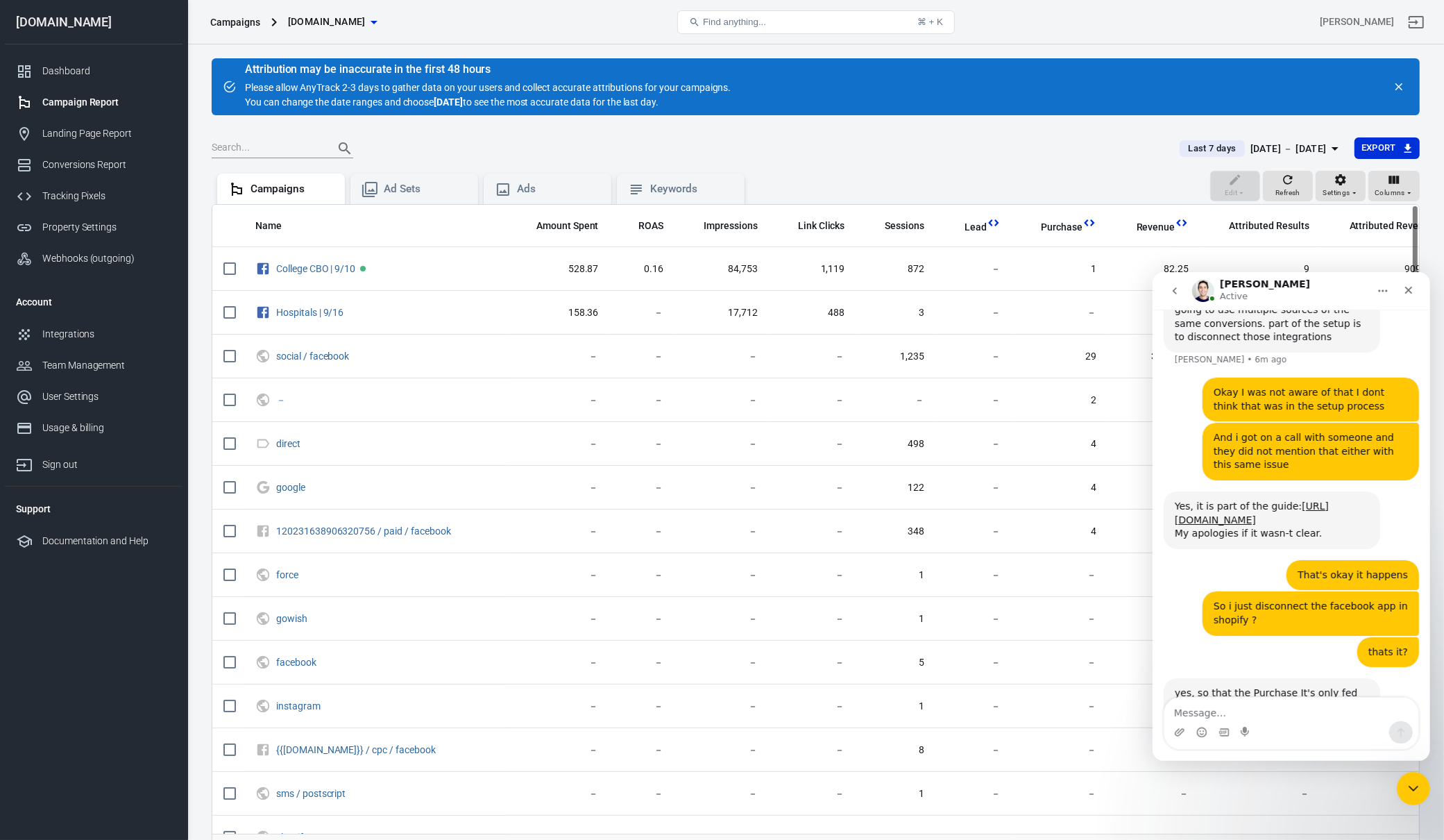
click at [1278, 823] on div "you mentioned the conversions were available on the Events Manager" at bounding box center [1271, 836] width 194 height 27
click at [1311, 823] on div "you mentioned the conversions were available on the Events Manager" at bounding box center [1271, 836] width 194 height 27
click at [1313, 823] on div "you mentioned the conversions were available on the Events Manager" at bounding box center [1271, 836] width 194 height 27
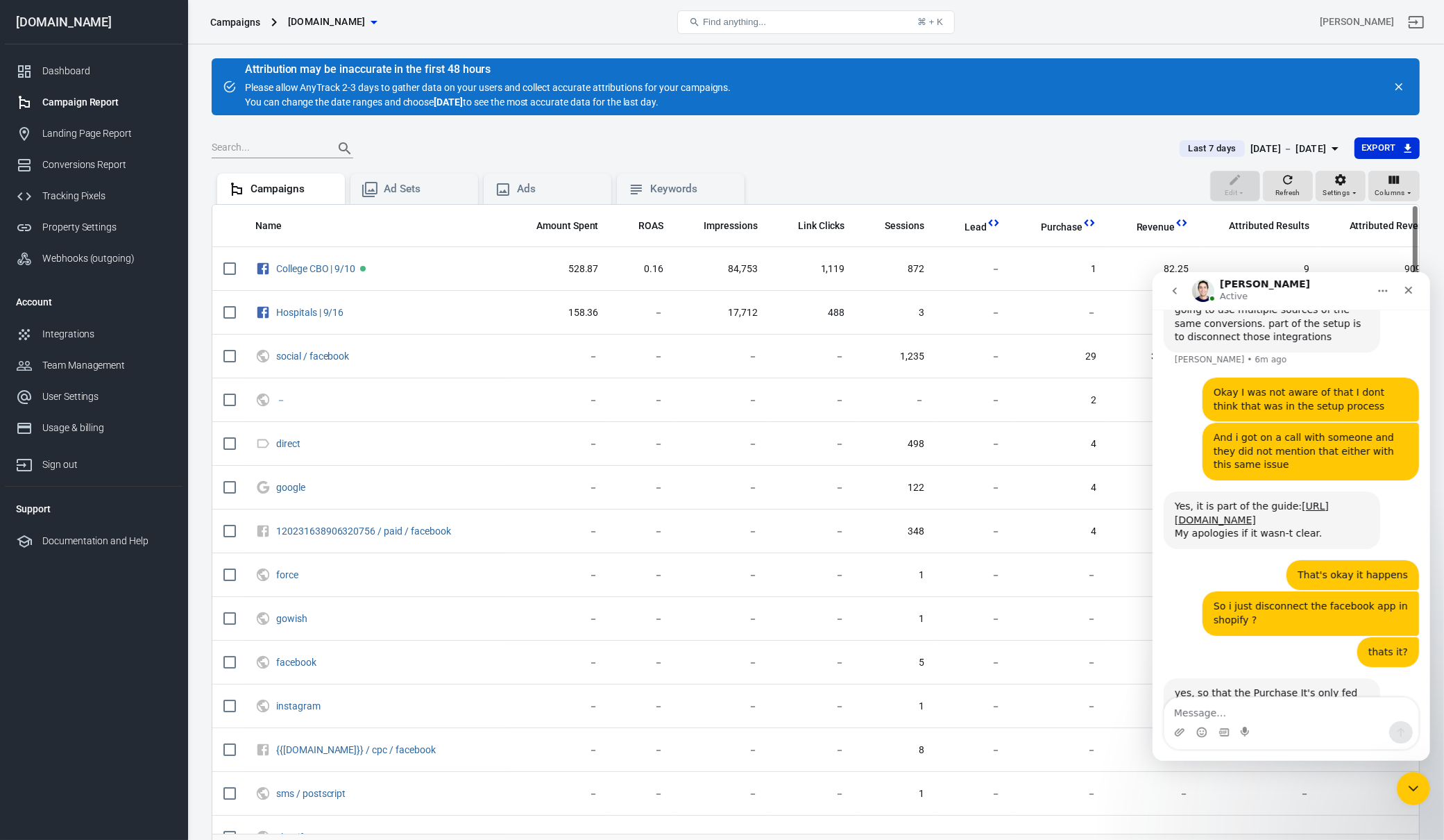
click at [1337, 823] on div "you mentioned the conversions were available on the Events Manager" at bounding box center [1271, 836] width 194 height 27
click at [1273, 700] on textarea "Message…" at bounding box center [1290, 709] width 254 height 24
type textarea "Yes but not uploaded into the campaign view"
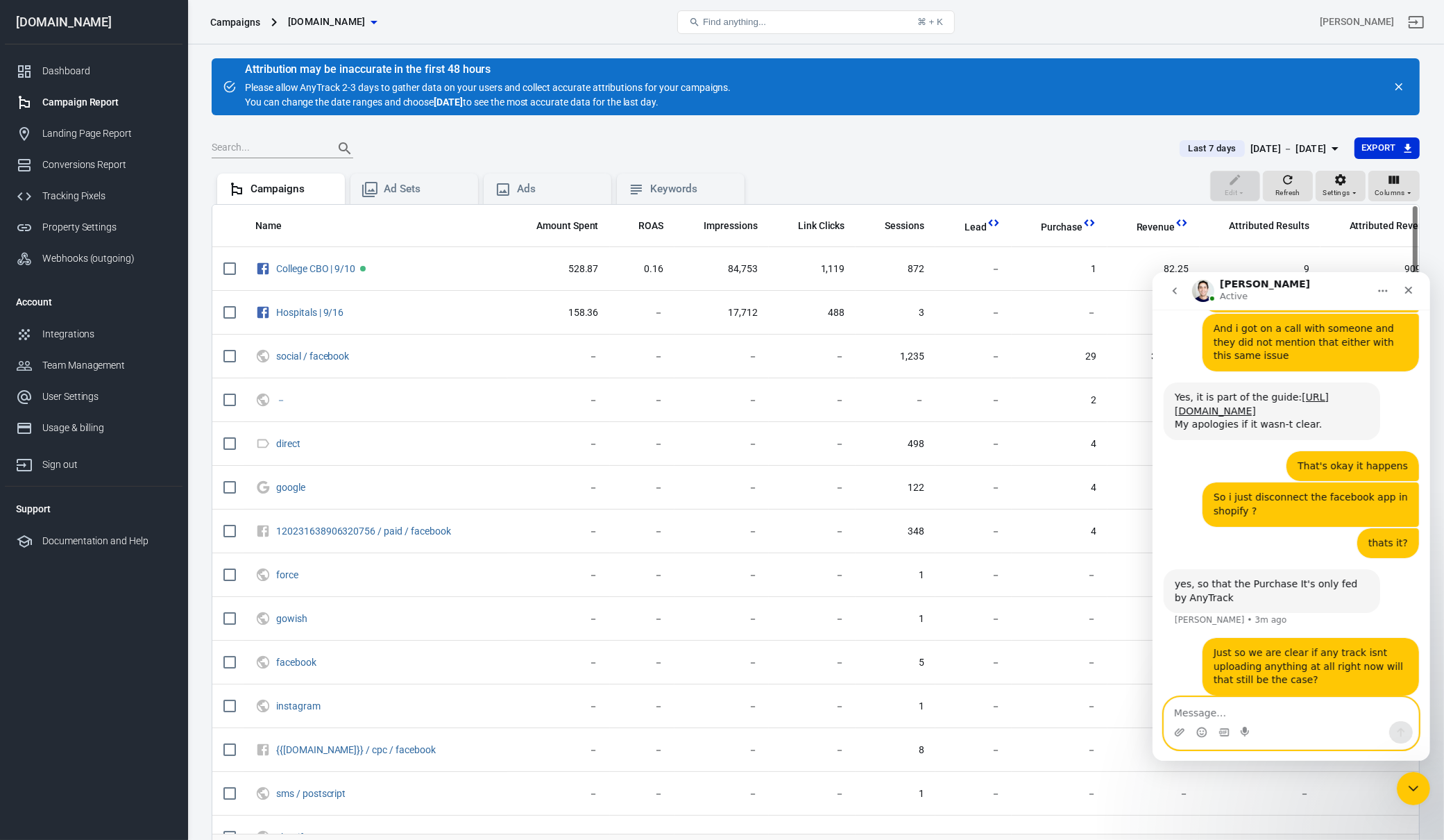
scroll to position [4998, 0]
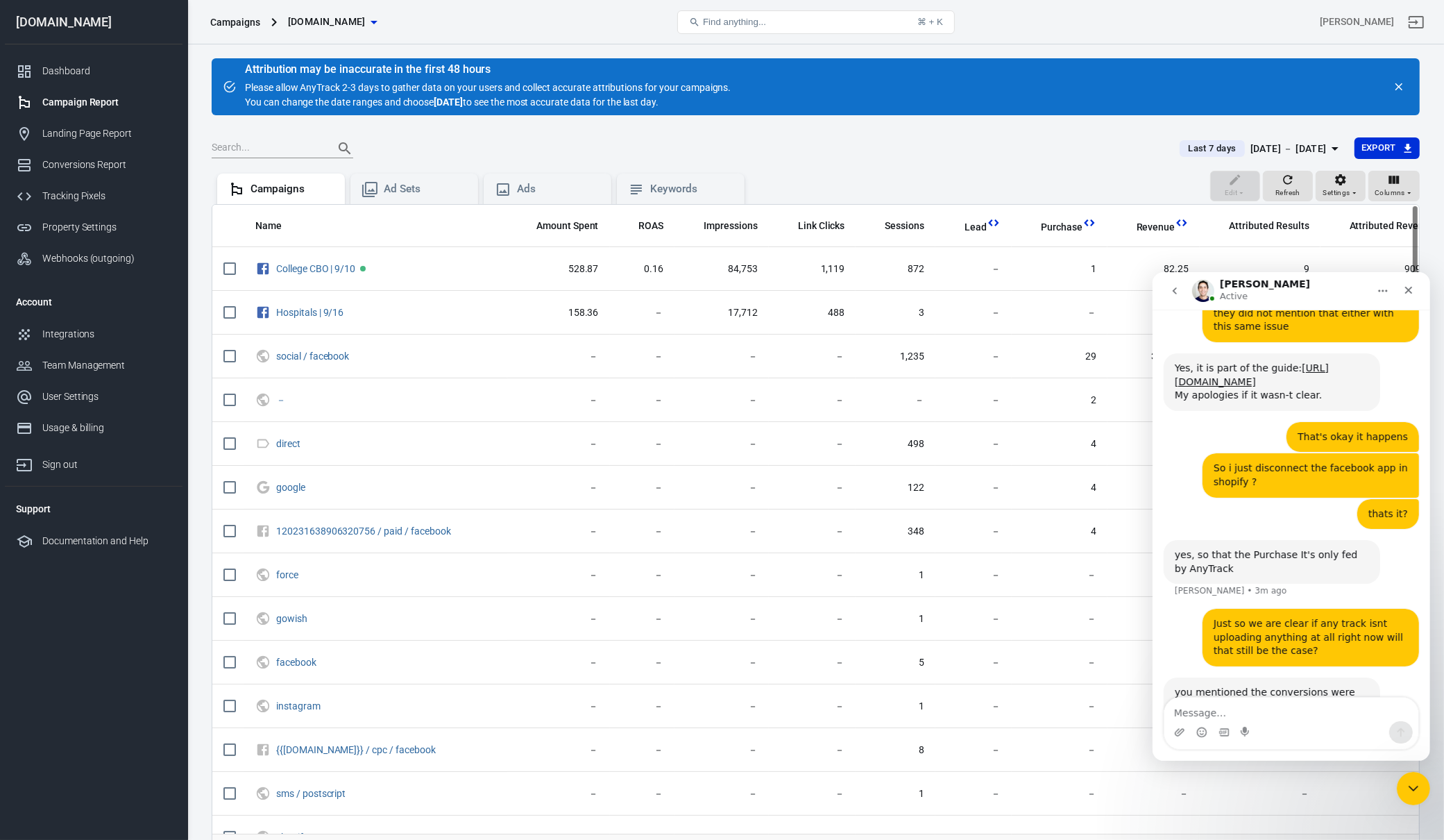
click at [1249, 808] on div "AnyTrack uploads to the API of the pixel, then FB updates its reports, AnyTrack…" at bounding box center [1271, 835] width 194 height 54
click at [1322, 808] on div "AnyTrack uploads to the API of the pixel, then FB updates its reports, AnyTrack…" at bounding box center [1271, 835] width 194 height 54
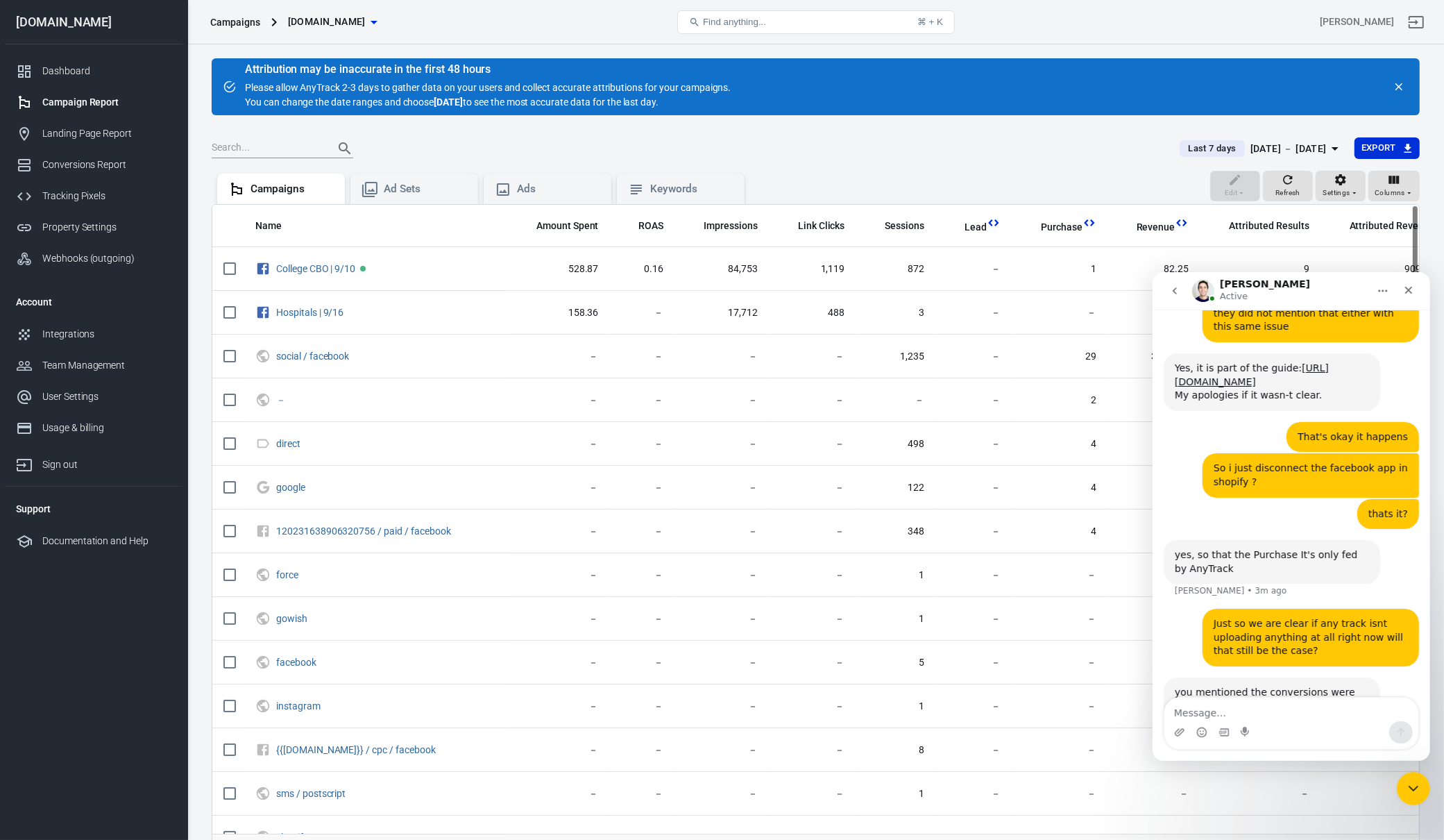
click at [1322, 808] on div "AnyTrack uploads to the API of the pixel, then FB updates its reports, AnyTrack…" at bounding box center [1271, 835] width 194 height 54
click at [1351, 808] on div "AnyTrack uploads to the API of the pixel, then FB updates its reports, AnyTrack…" at bounding box center [1271, 835] width 194 height 54
click at [1330, 808] on div "AnyTrack uploads to the API of the pixel, then FB updates its reports, AnyTrack…" at bounding box center [1271, 835] width 194 height 54
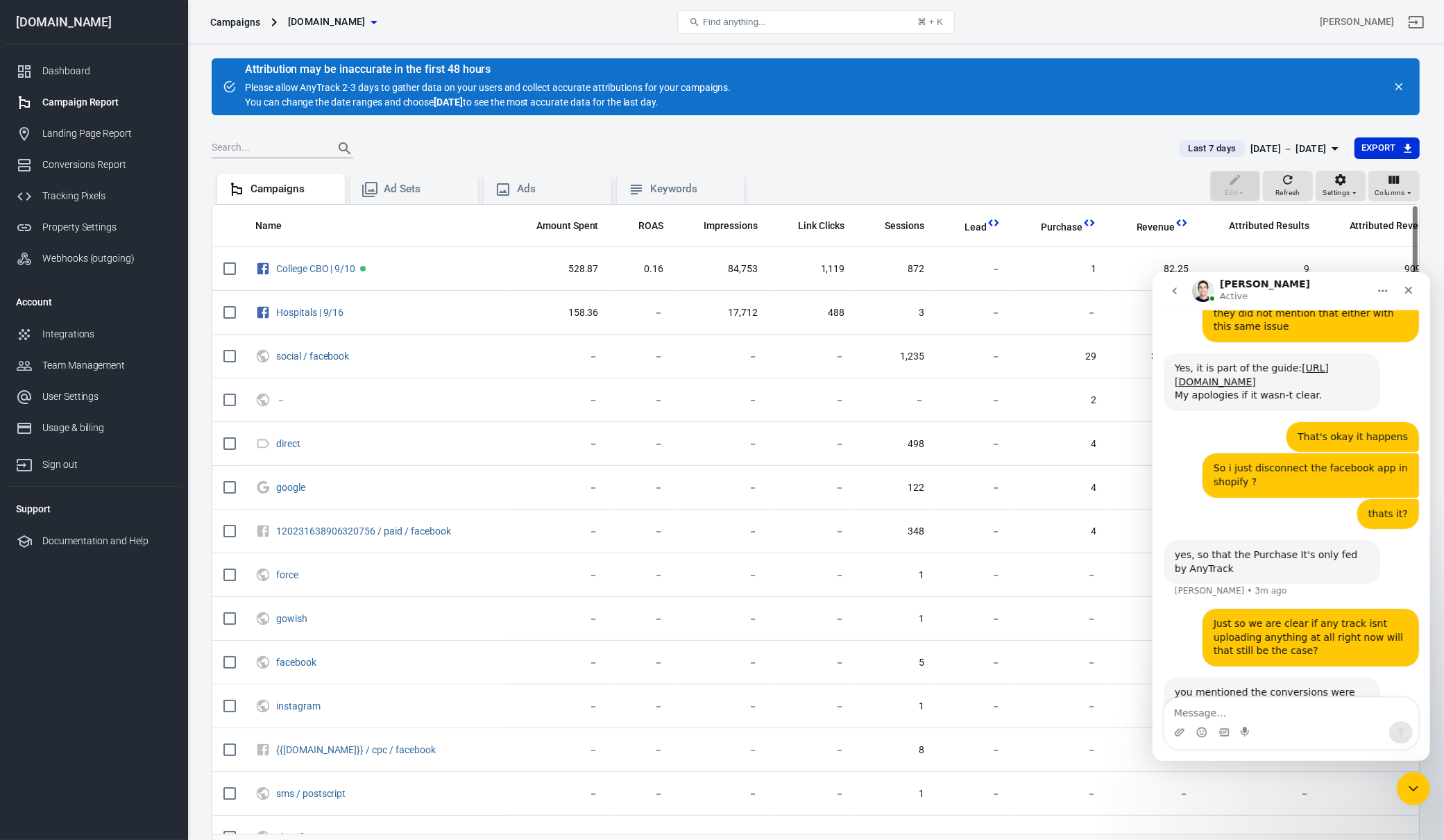
click at [1331, 808] on div "AnyTrack uploads to the API of the pixel, then FB updates its reports, AnyTrack…" at bounding box center [1271, 835] width 194 height 54
click at [1333, 808] on div "AnyTrack uploads to the API of the pixel, then FB updates its reports, AnyTrack…" at bounding box center [1271, 835] width 194 height 54
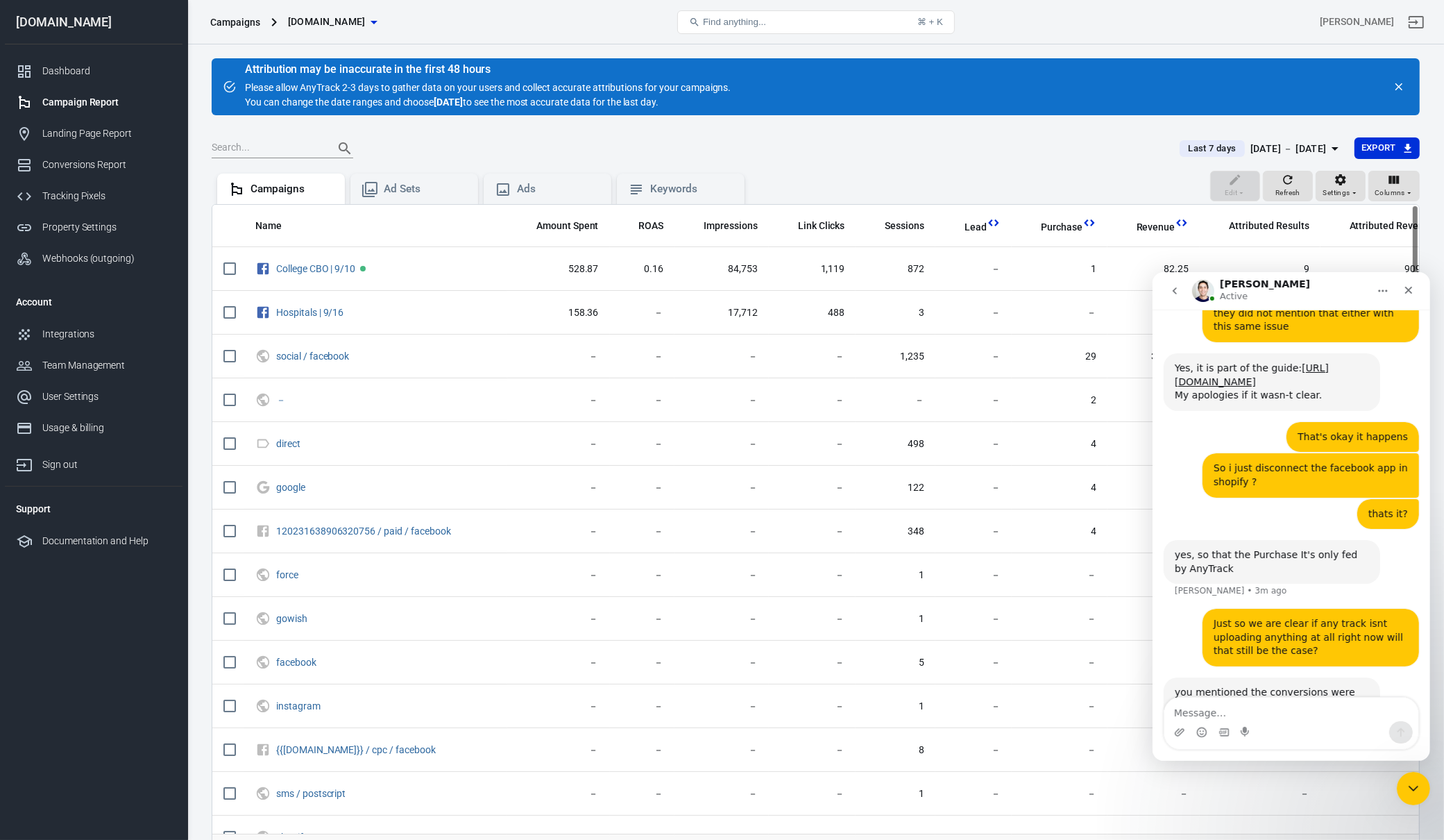
click at [1333, 808] on div "AnyTrack uploads to the API of the pixel, then FB updates its reports, AnyTrack…" at bounding box center [1271, 835] width 194 height 54
click at [1334, 808] on div "AnyTrack uploads to the API of the pixel, then FB updates its reports, AnyTrack…" at bounding box center [1271, 835] width 194 height 54
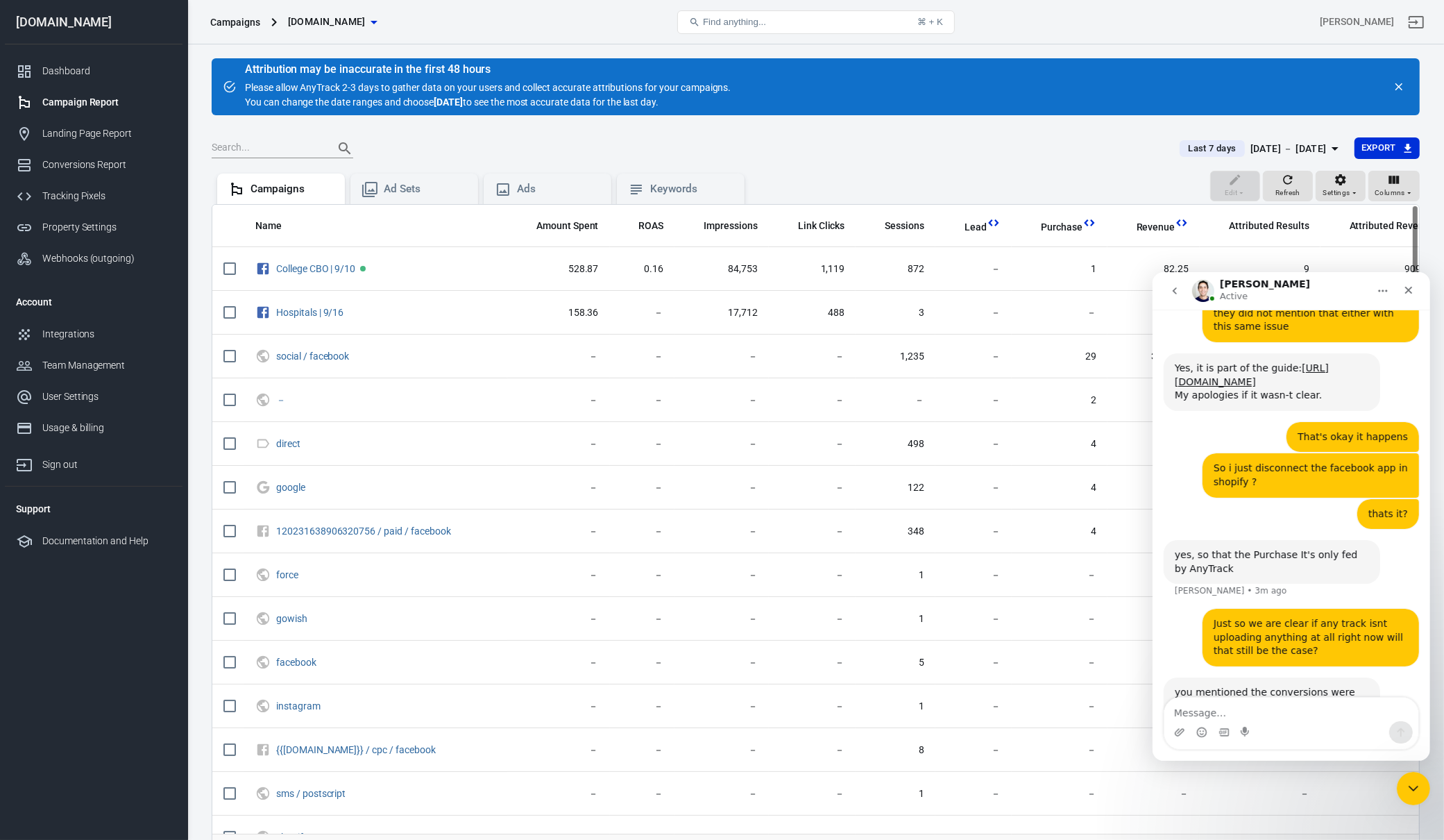
click at [1336, 808] on div "AnyTrack uploads to the API of the pixel, then FB updates its reports, AnyTrack…" at bounding box center [1271, 835] width 194 height 54
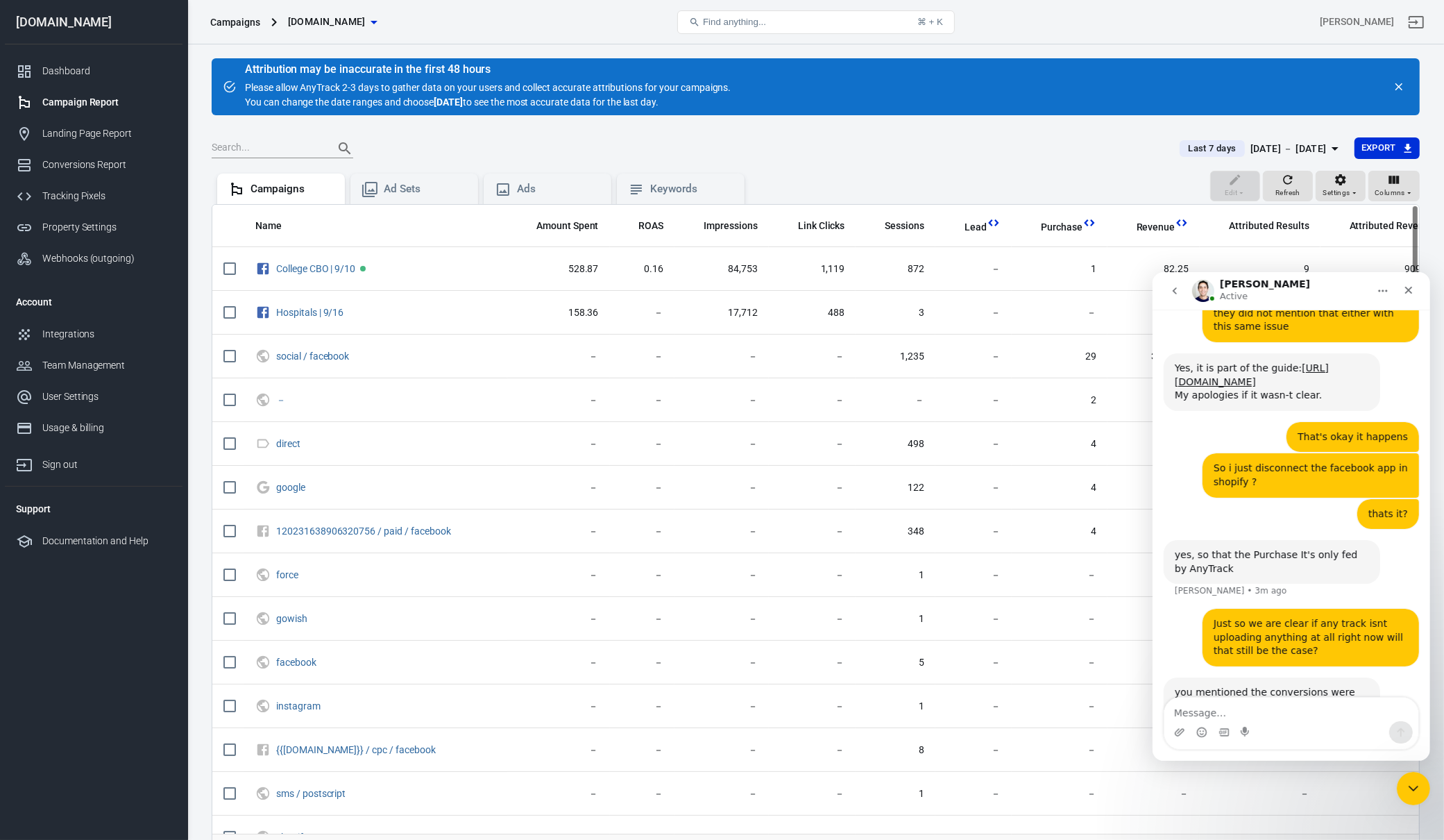
click at [1336, 808] on div "AnyTrack uploads to the API of the pixel, then FB updates its reports, AnyTrack…" at bounding box center [1271, 835] width 194 height 54
drag, startPoint x: 1237, startPoint y: 685, endPoint x: 1238, endPoint y: 698, distance: 13.0
click at [1238, 800] on div "AnyTrack uploads to the API of the pixel, then FB updates its reports, AnyTrack…" at bounding box center [1290, 850] width 255 height 102
click at [1238, 703] on textarea "Message…" at bounding box center [1290, 709] width 254 height 24
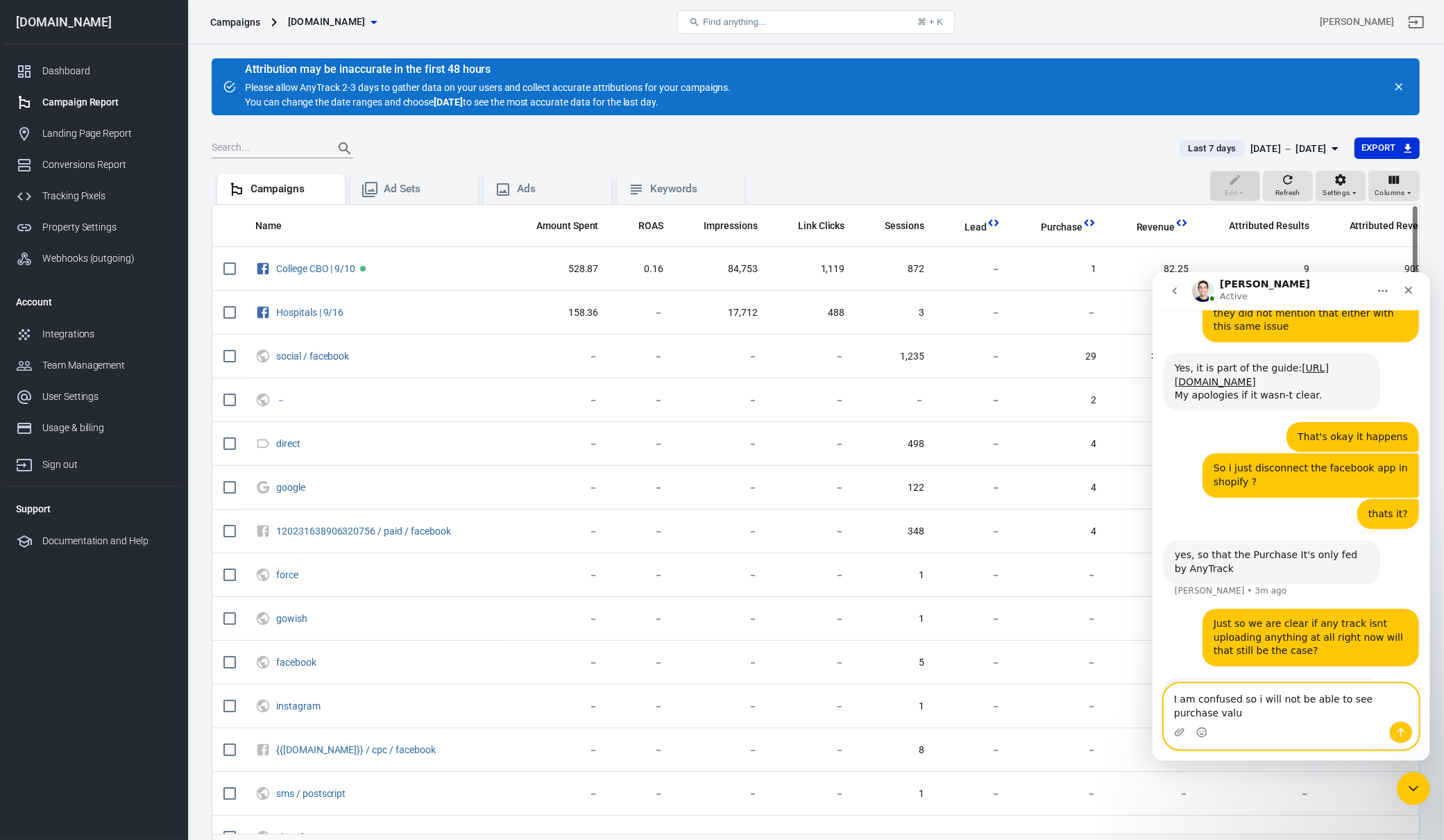
scroll to position [5012, 0]
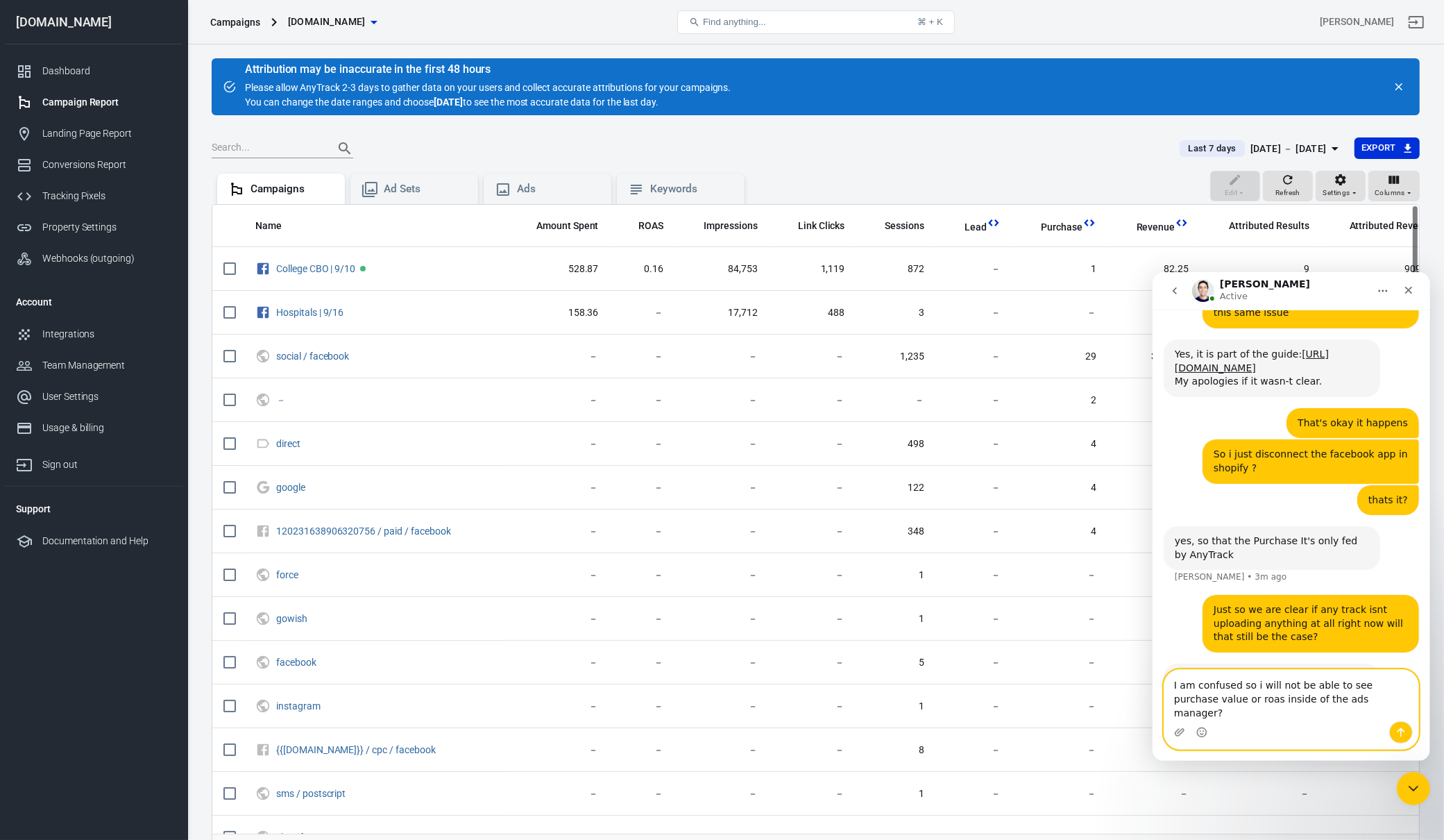
type textarea "I am confused so i will not be able to see purchase value or roas inside of the…"
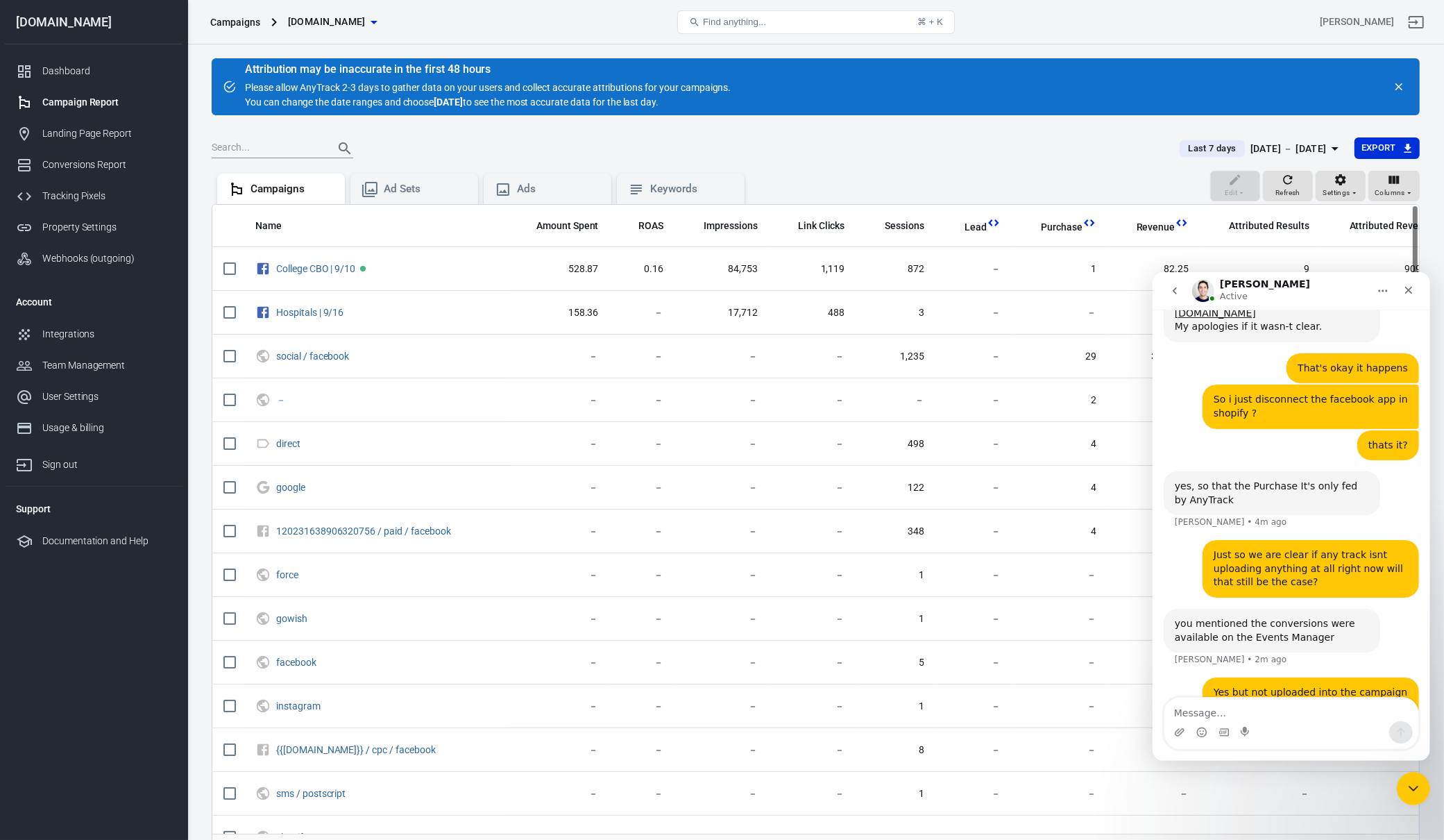
scroll to position [5119, 0]
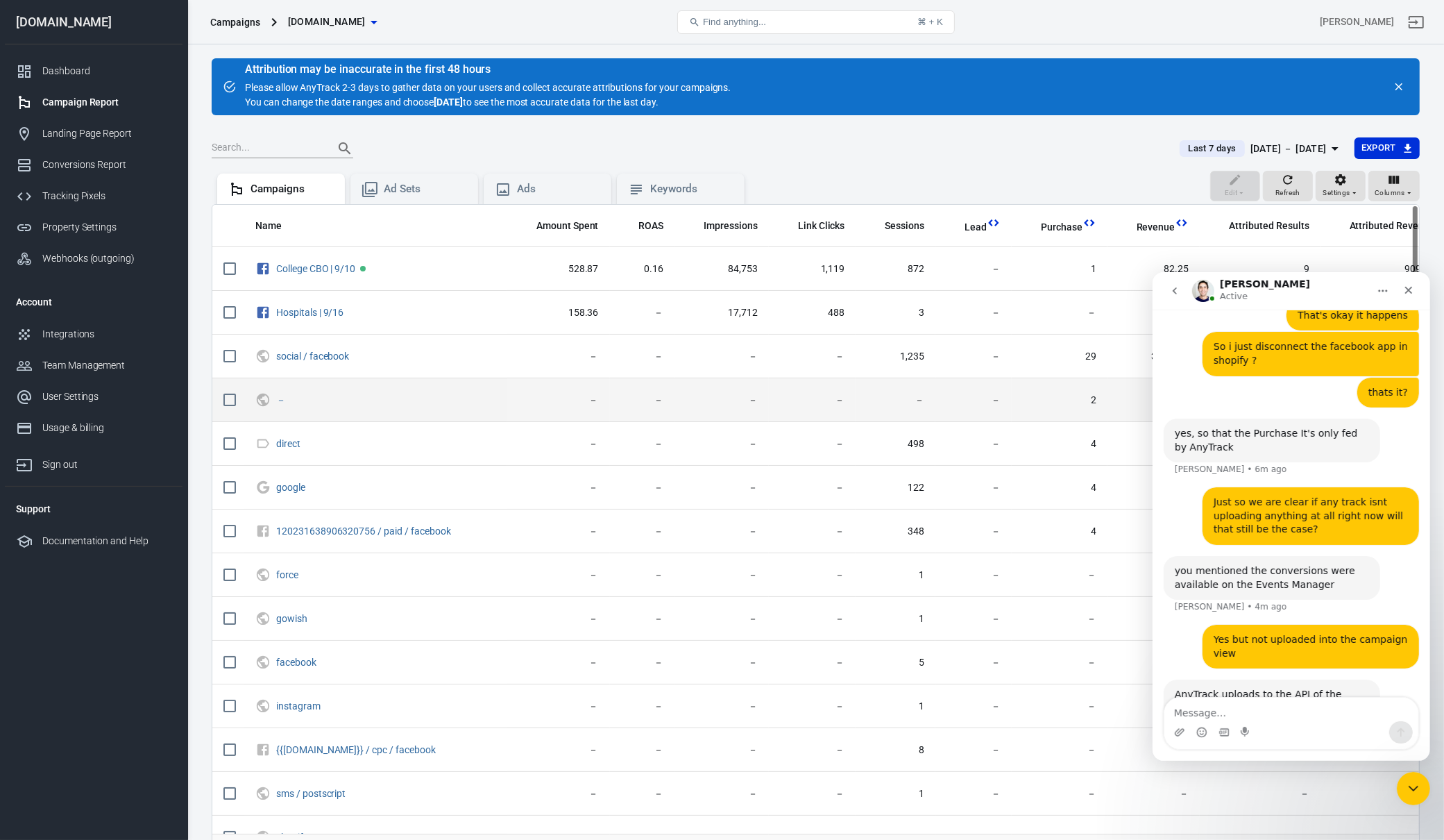
click at [563, 396] on span "－" at bounding box center [559, 400] width 80 height 14
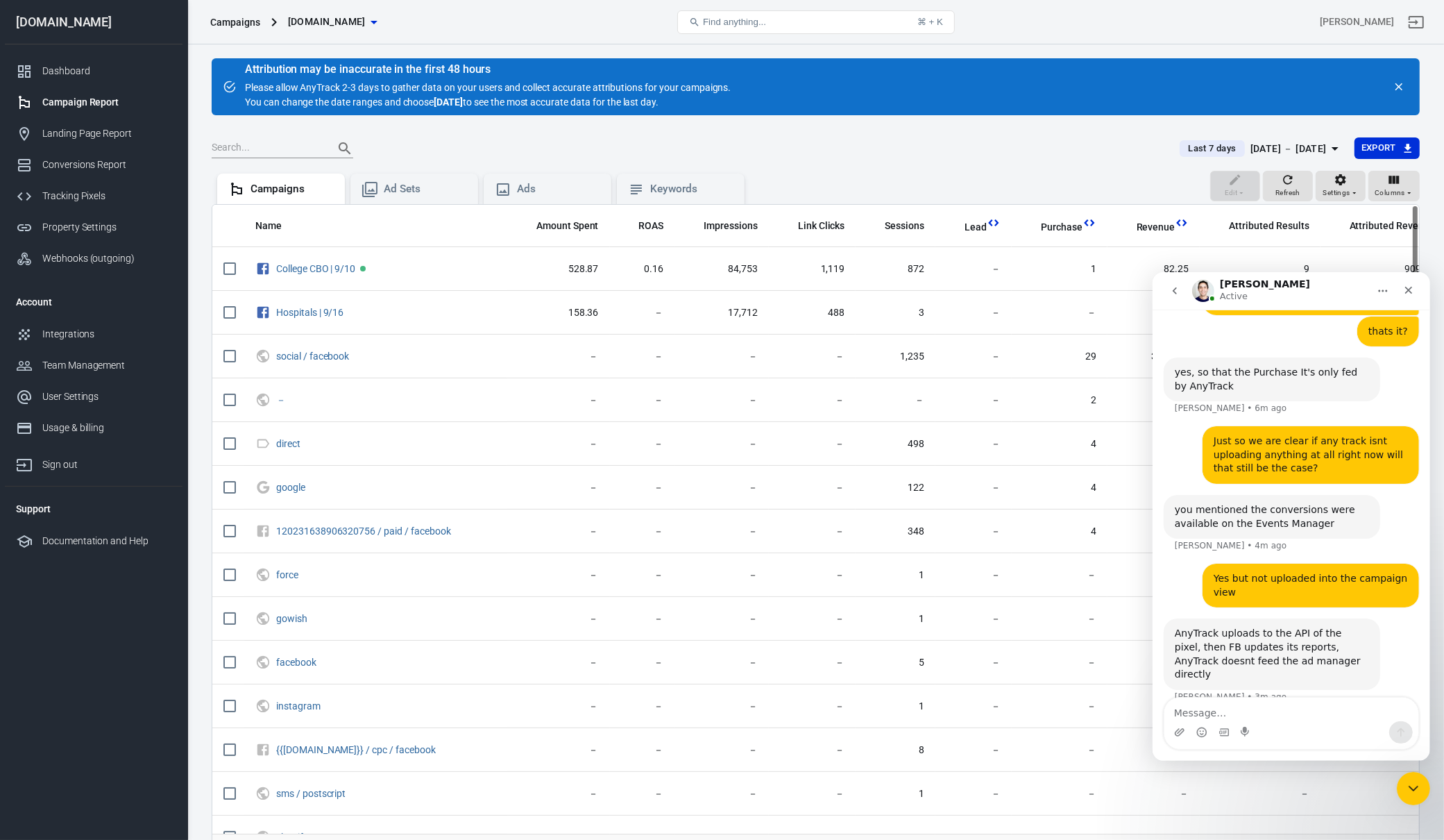
click at [1284, 791] on div "yes, once FB updates the reports with the data anytrack sends" at bounding box center [1271, 804] width 194 height 27
click at [1289, 783] on div "yes, once FB updates the reports with the data anytrack sends Jose • 1m ago" at bounding box center [1290, 812] width 255 height 59
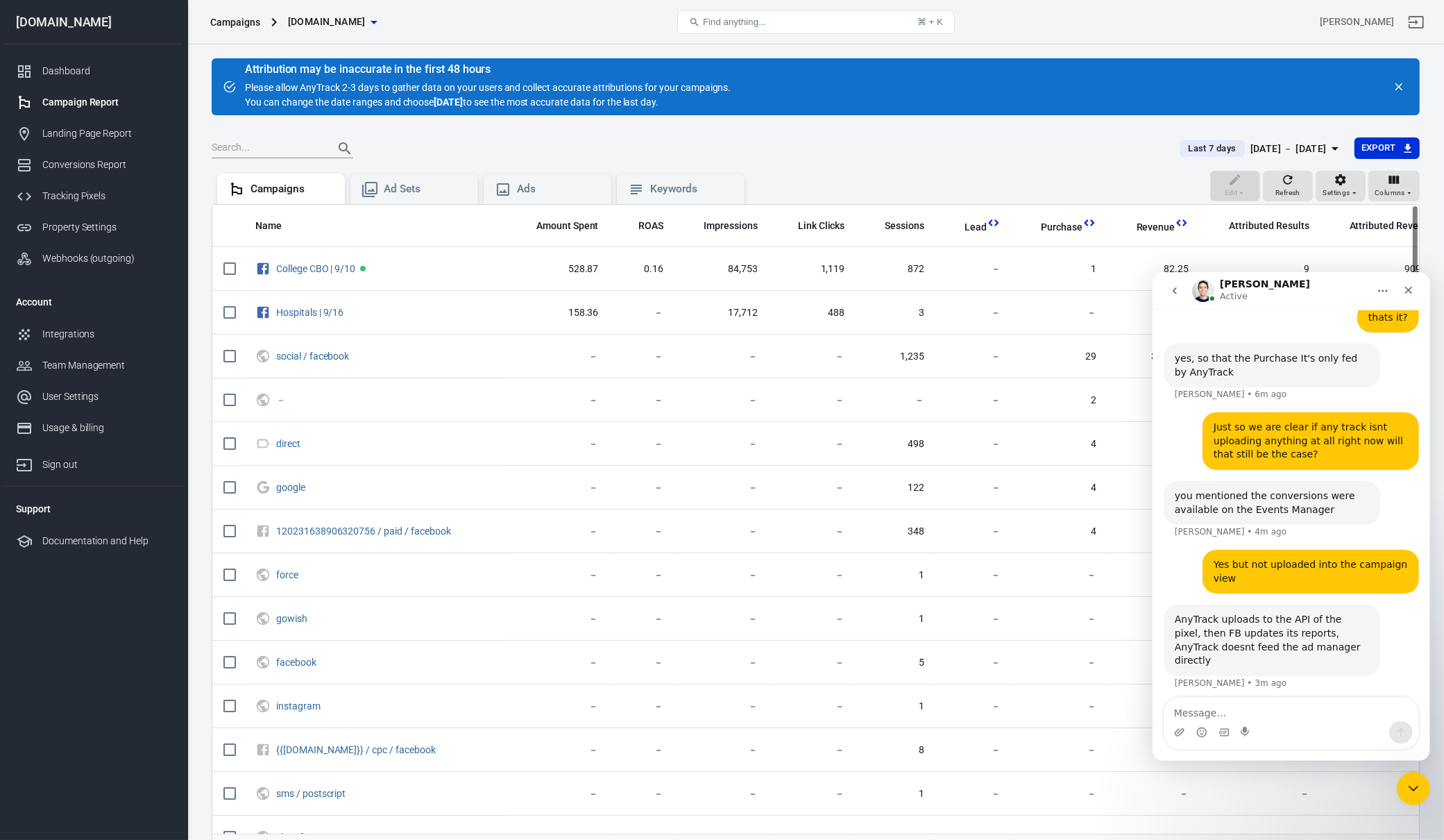
click at [1289, 836] on div "AnyTrack sends the data right away as it happens" at bounding box center [1271, 850] width 194 height 27
click at [1356, 836] on div "AnyTrack sends the data right away as it happens" at bounding box center [1271, 850] width 194 height 27
click at [1256, 723] on div "Intercom messenger" at bounding box center [1290, 732] width 254 height 22
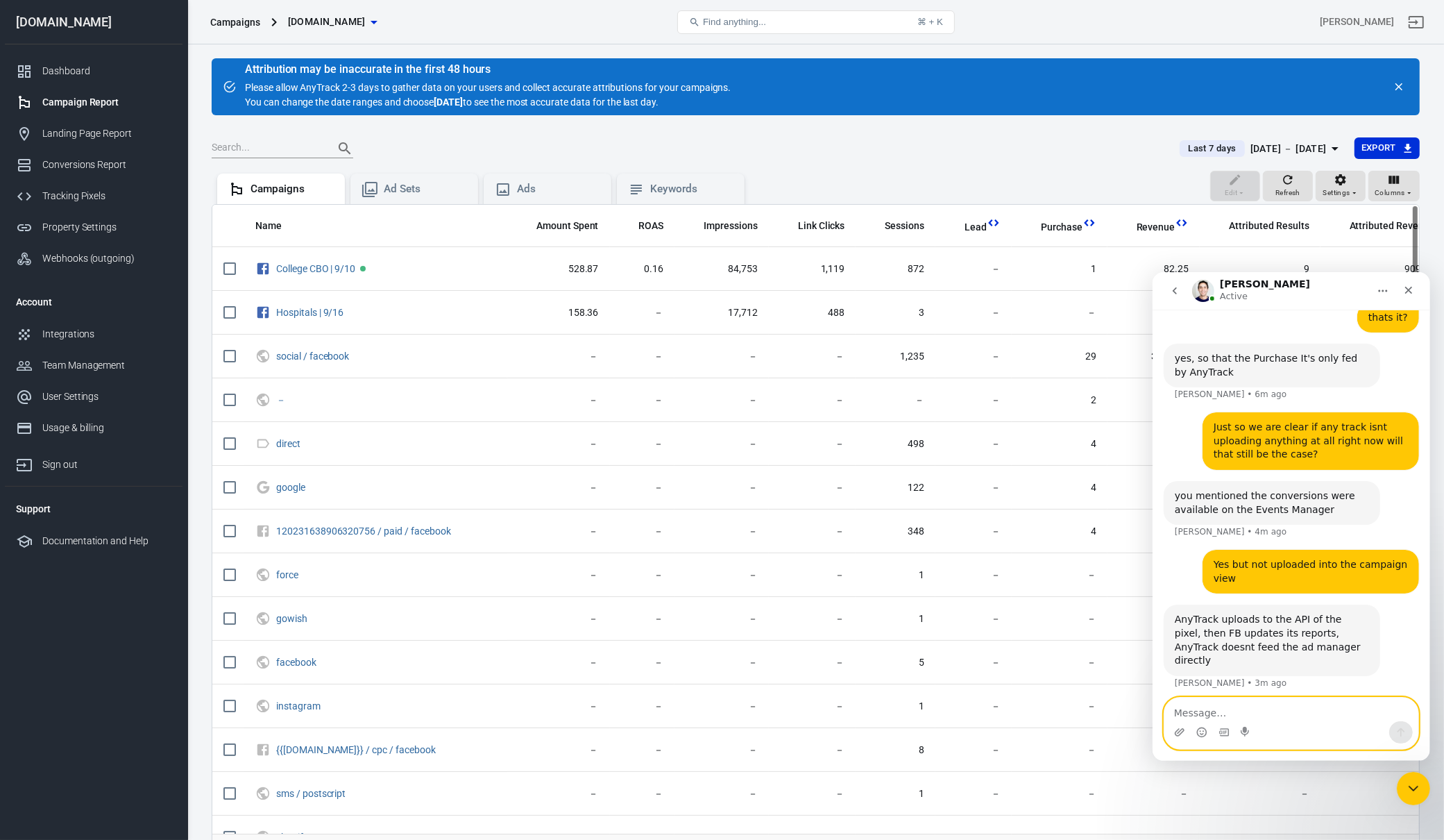
click at [1259, 718] on textarea "Message…" at bounding box center [1290, 709] width 254 height 24
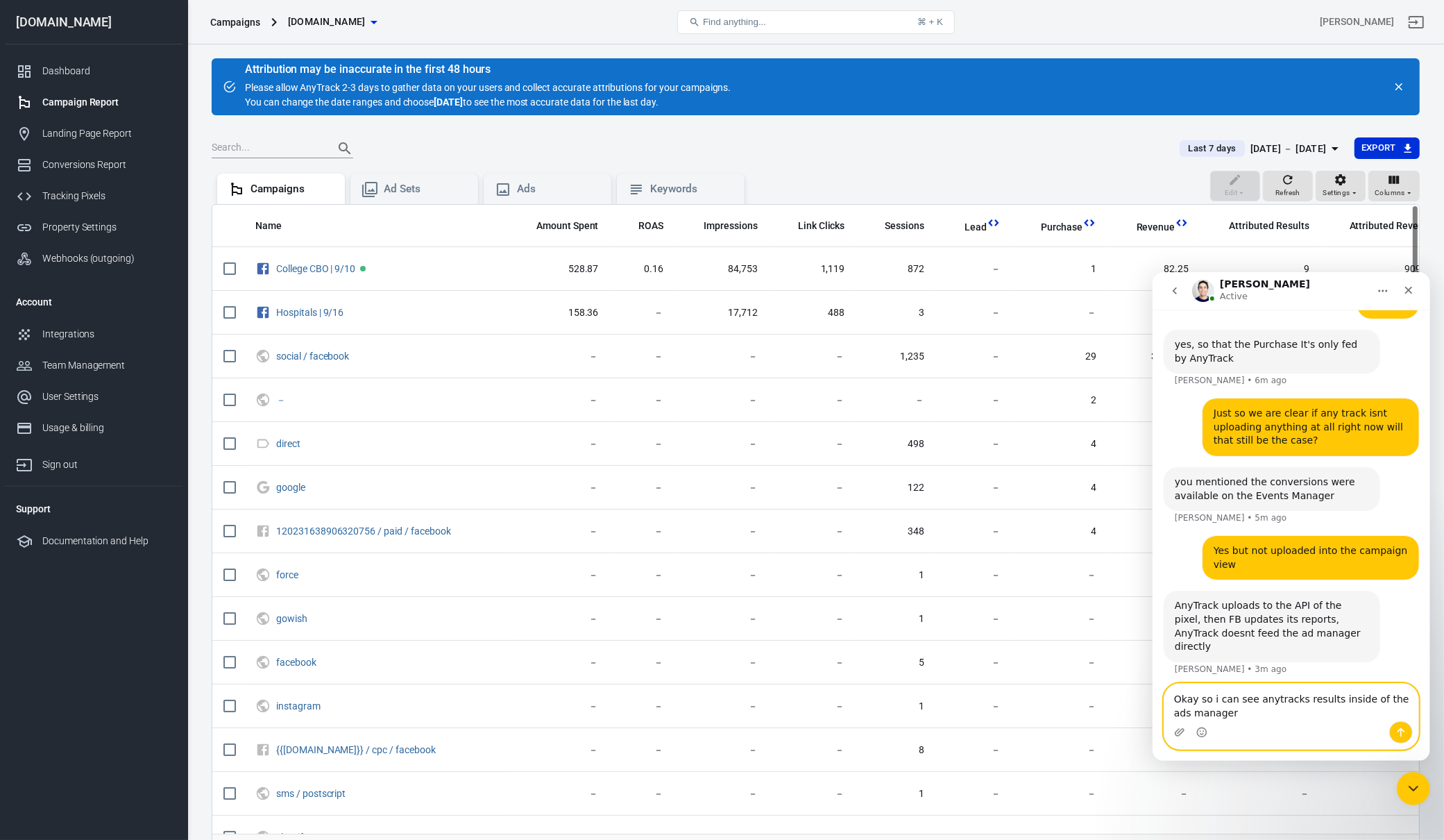
type textarea "Okay so i can see anytracks results inside of the ads manager?"
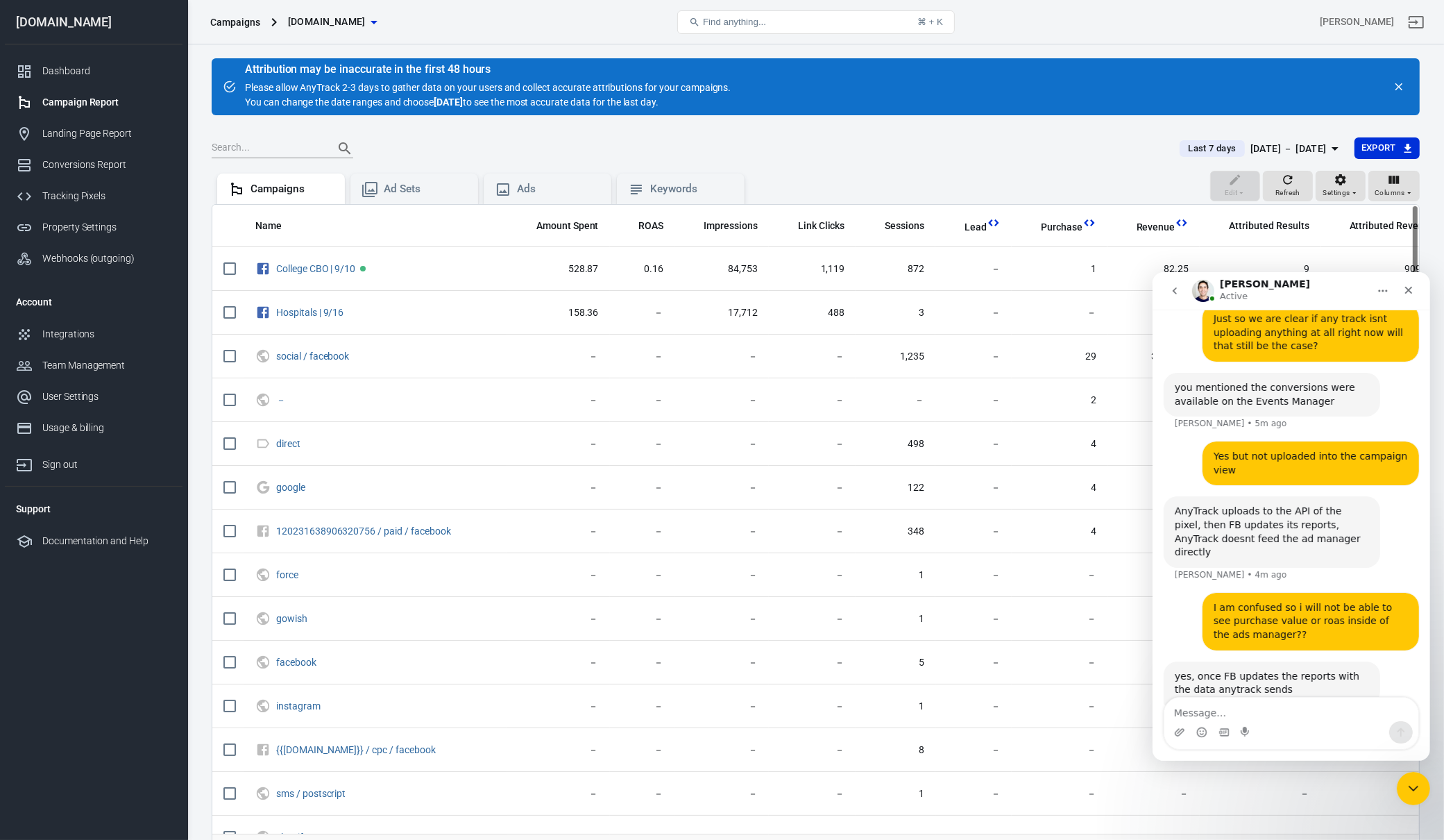
scroll to position [5343, 0]
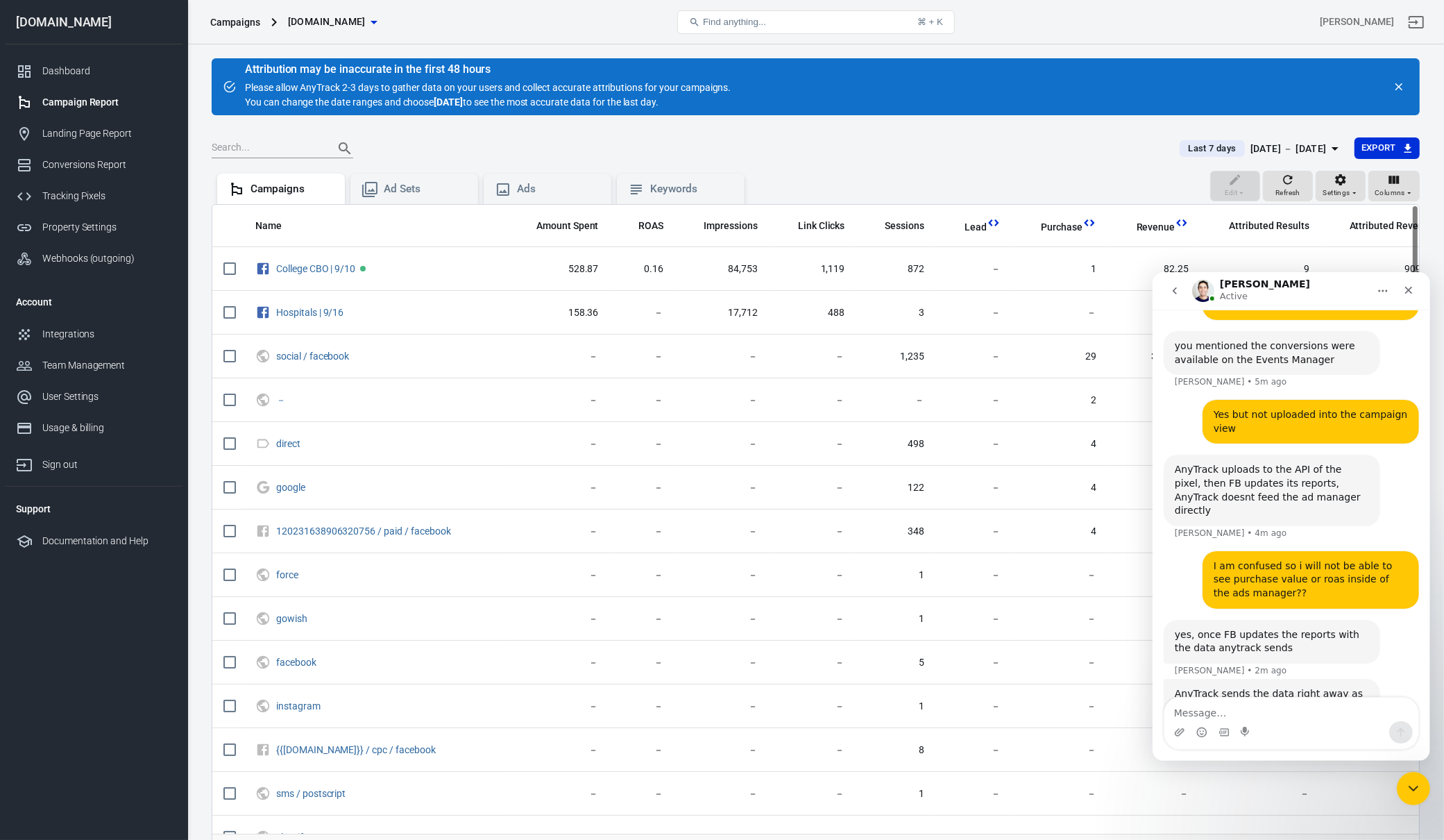
click at [1302, 733] on div "Okay so i can see anytracks results inside of the ads manager? Graham • Just now" at bounding box center [1310, 755] width 217 height 44
click at [1332, 741] on div "Okay so i can see anytracks results inside of the ads manager?" at bounding box center [1310, 755] width 194 height 27
click at [1331, 741] on div "Okay so i can see anytracks results inside of the ads manager?" at bounding box center [1310, 755] width 194 height 27
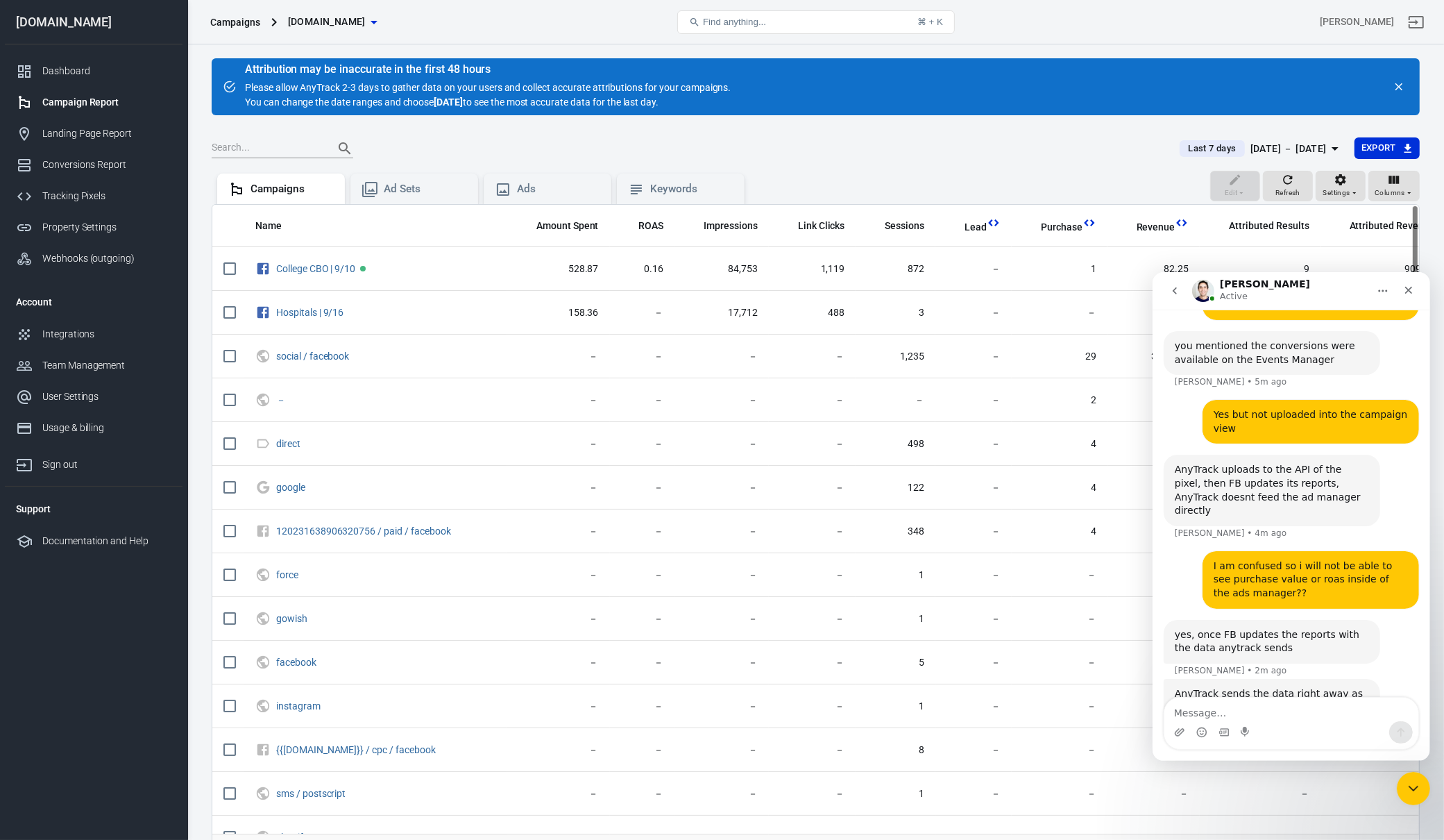
click at [1331, 741] on div "Okay so i can see anytracks results inside of the ads manager?" at bounding box center [1310, 755] width 194 height 27
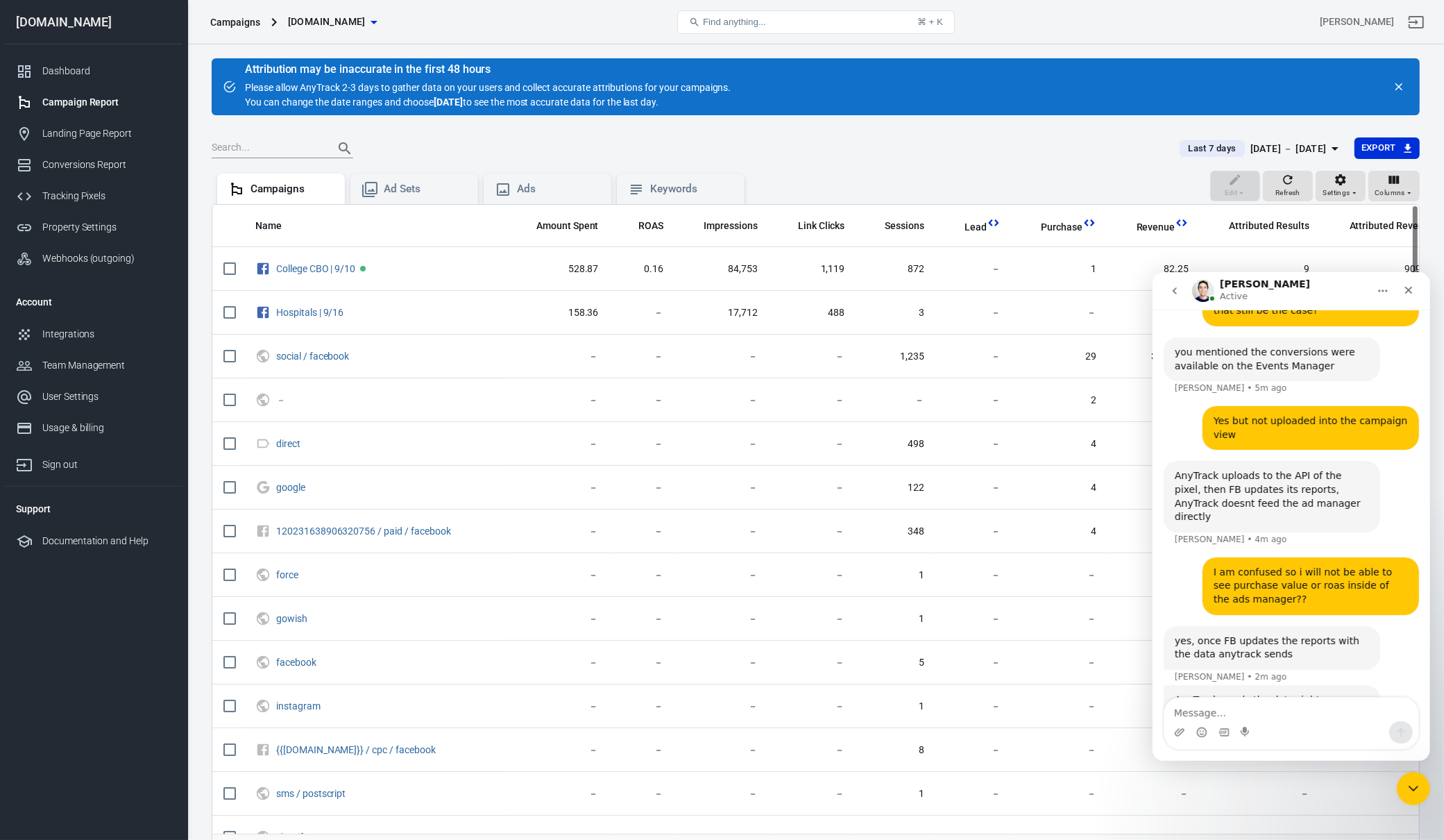
click at [1331, 747] on div "Okay so i can see anytracks results inside of the ads manager?" at bounding box center [1310, 761] width 194 height 27
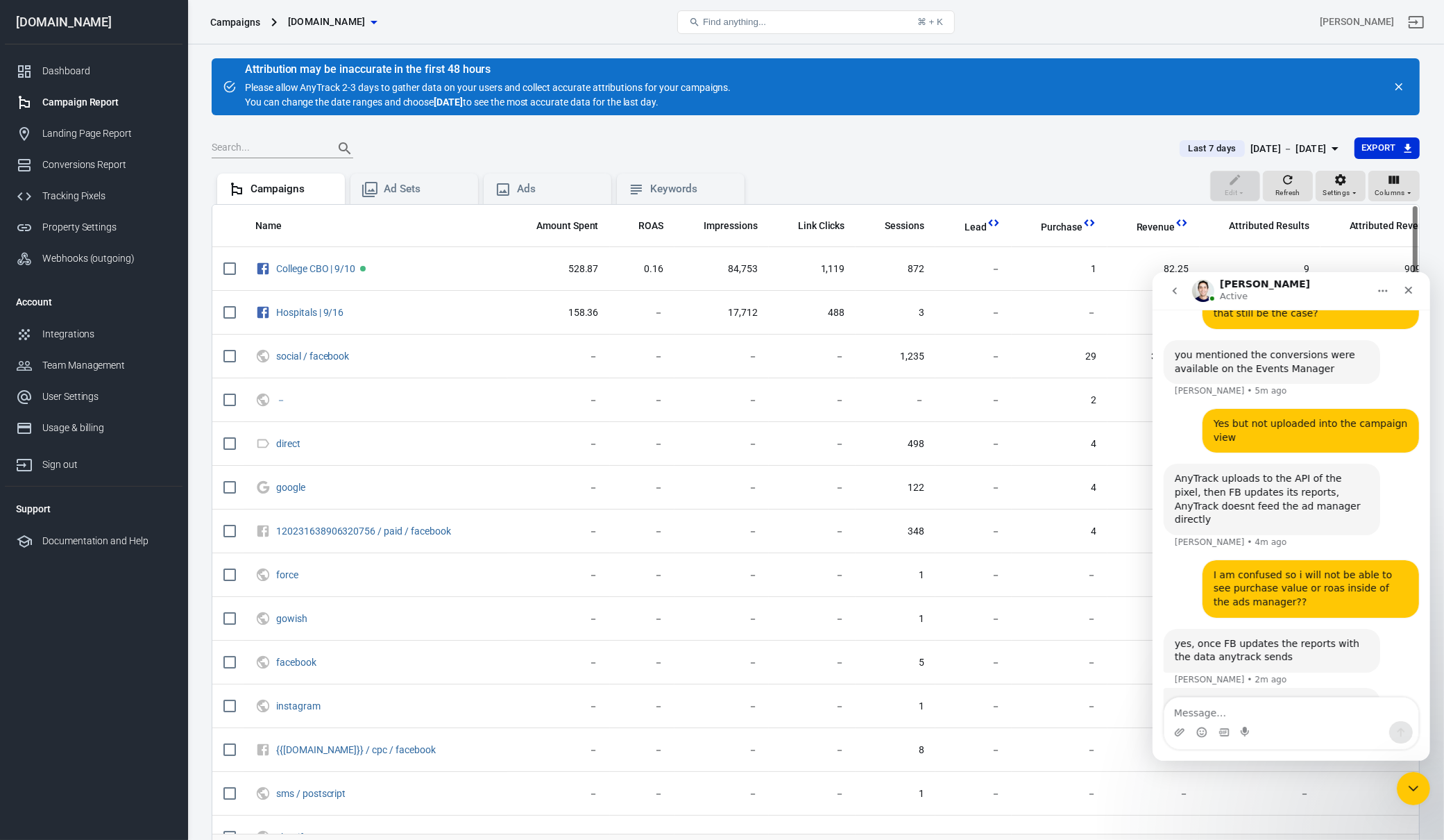
click at [1269, 837] on div "24 hours after they are sent, FB will display them" at bounding box center [1271, 850] width 194 height 27
drag, startPoint x: 1313, startPoint y: 635, endPoint x: 1300, endPoint y: 657, distance: 25.6
click at [1313, 837] on div "24 hours after they are sent, FB will display them" at bounding box center [1271, 850] width 194 height 27
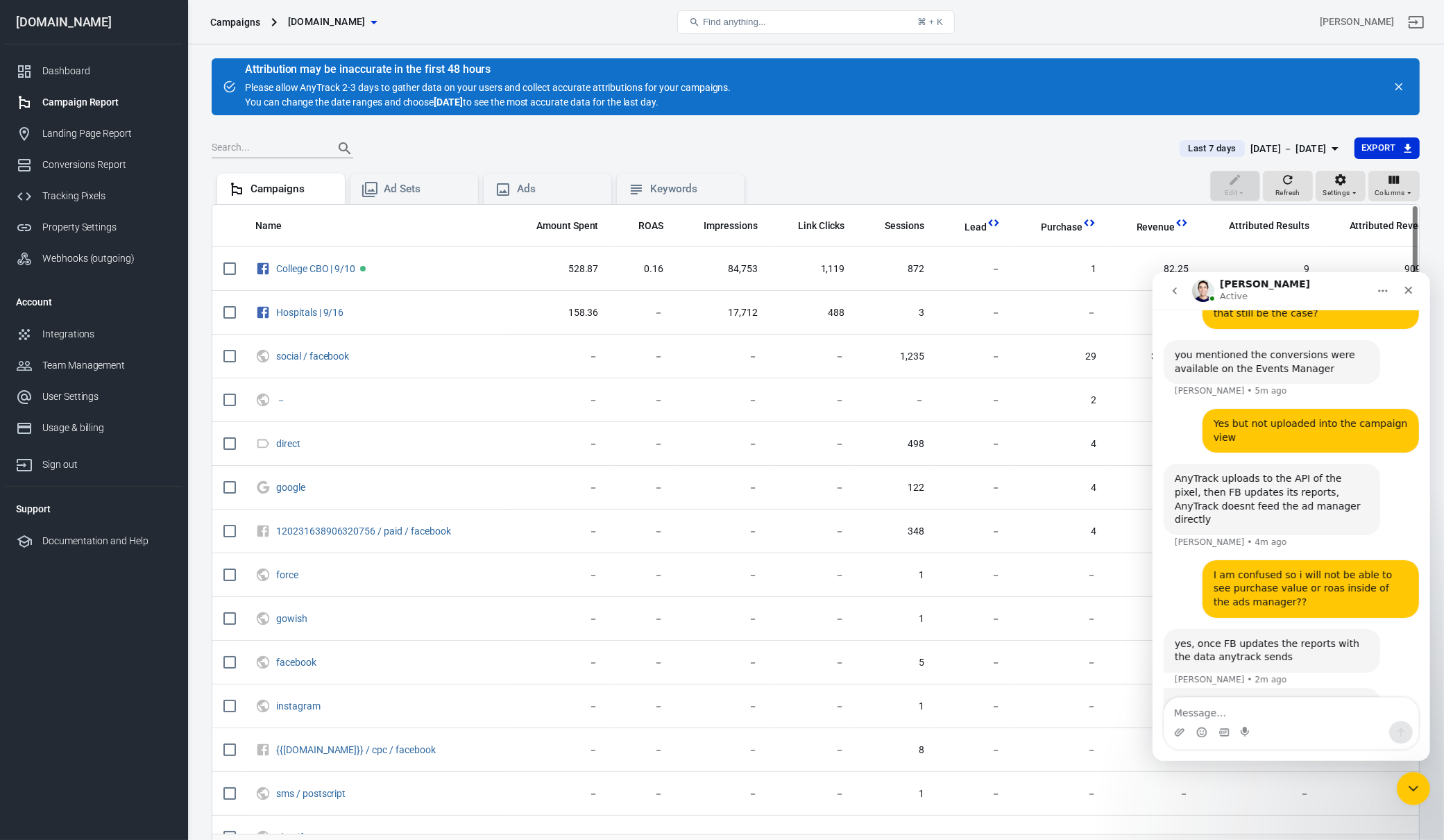
click at [1251, 721] on div "Intercom messenger" at bounding box center [1245, 732] width 11 height 22
click at [1264, 710] on textarea "Message…" at bounding box center [1290, 709] width 254 height 24
type textarea "Okay i see"
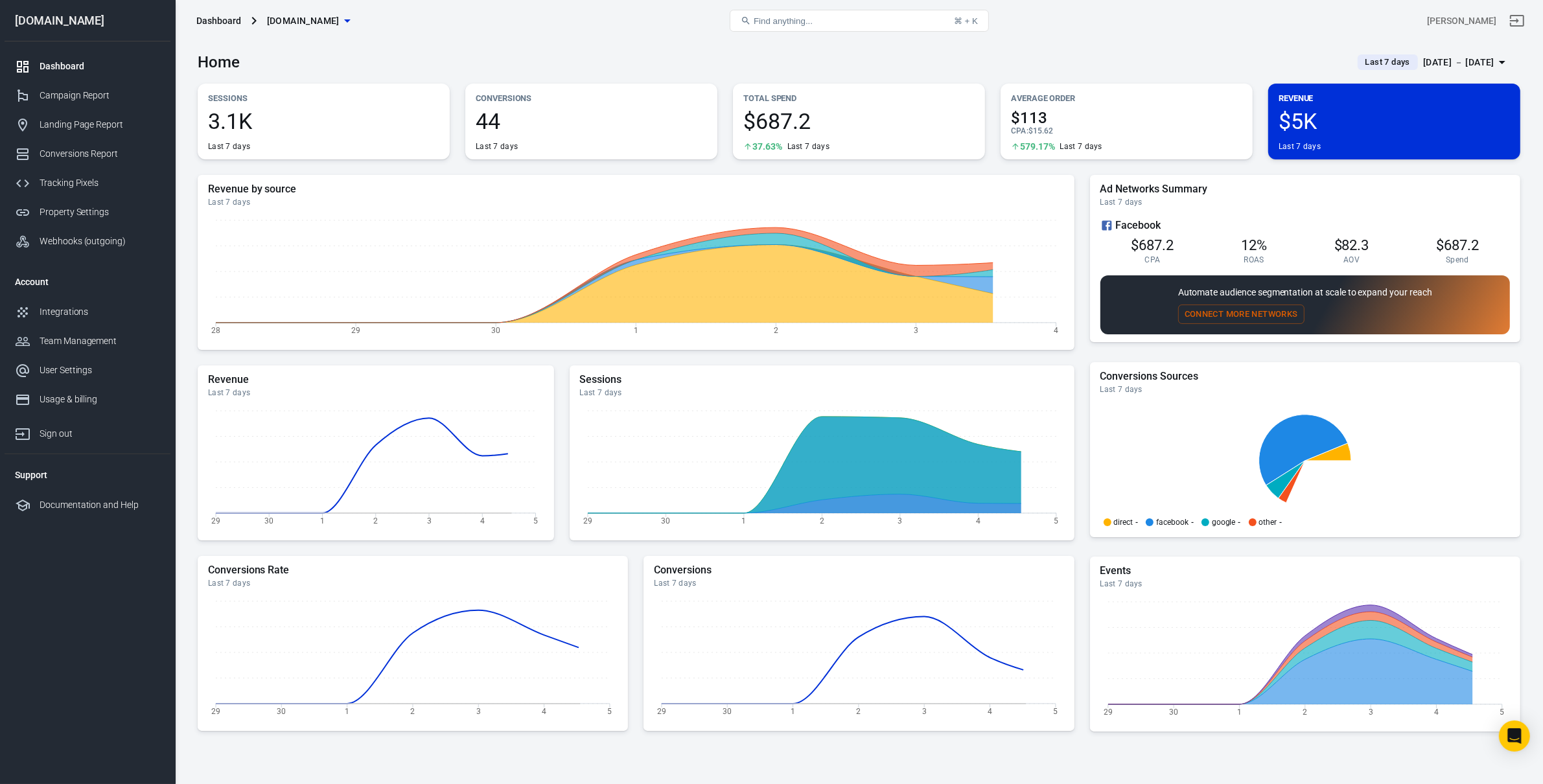
click at [1061, 205] on div "Last 7 days" at bounding box center [635, 202] width 856 height 10
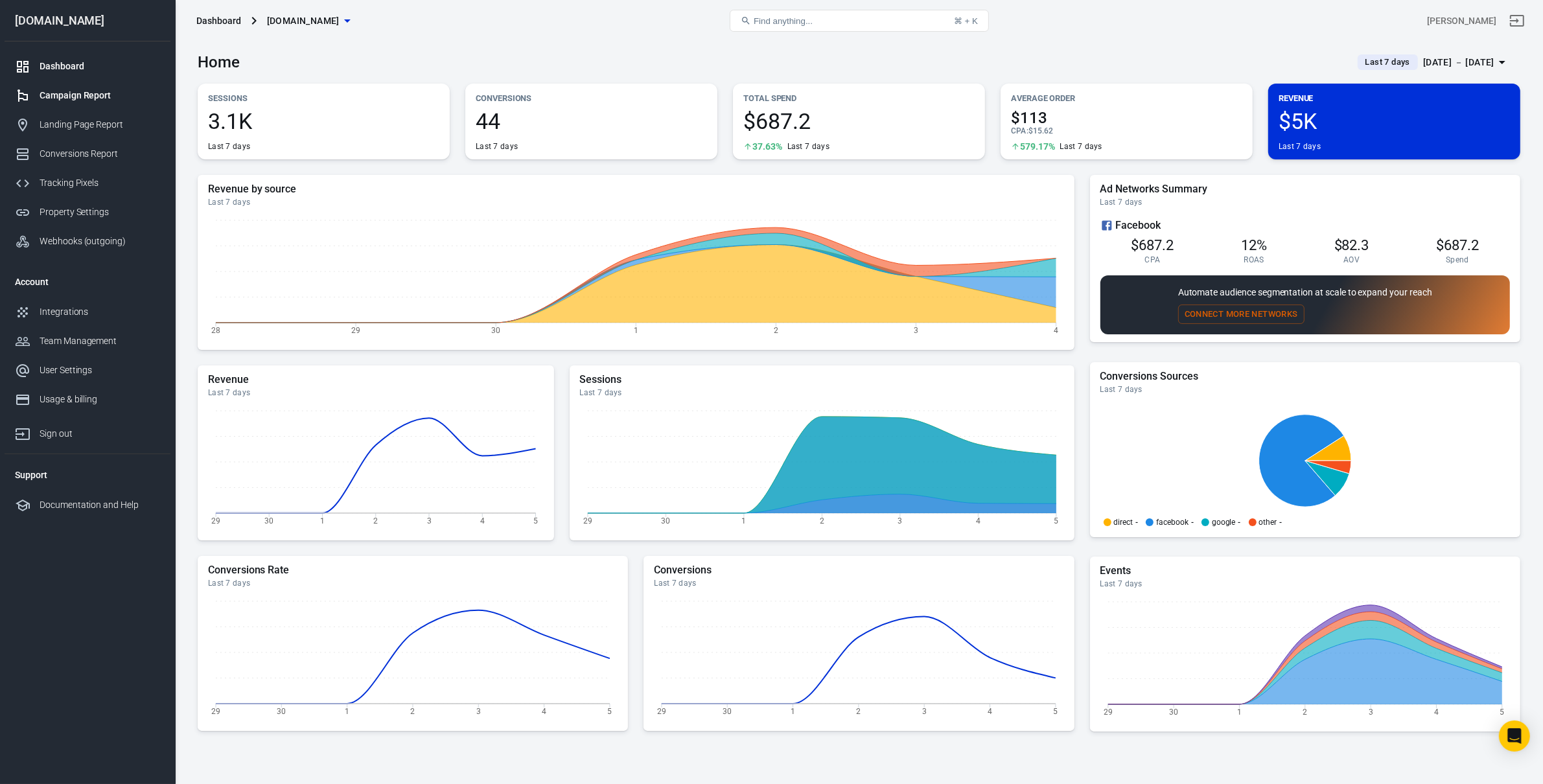
click at [106, 106] on link "Campaign Report" at bounding box center [87, 96] width 166 height 29
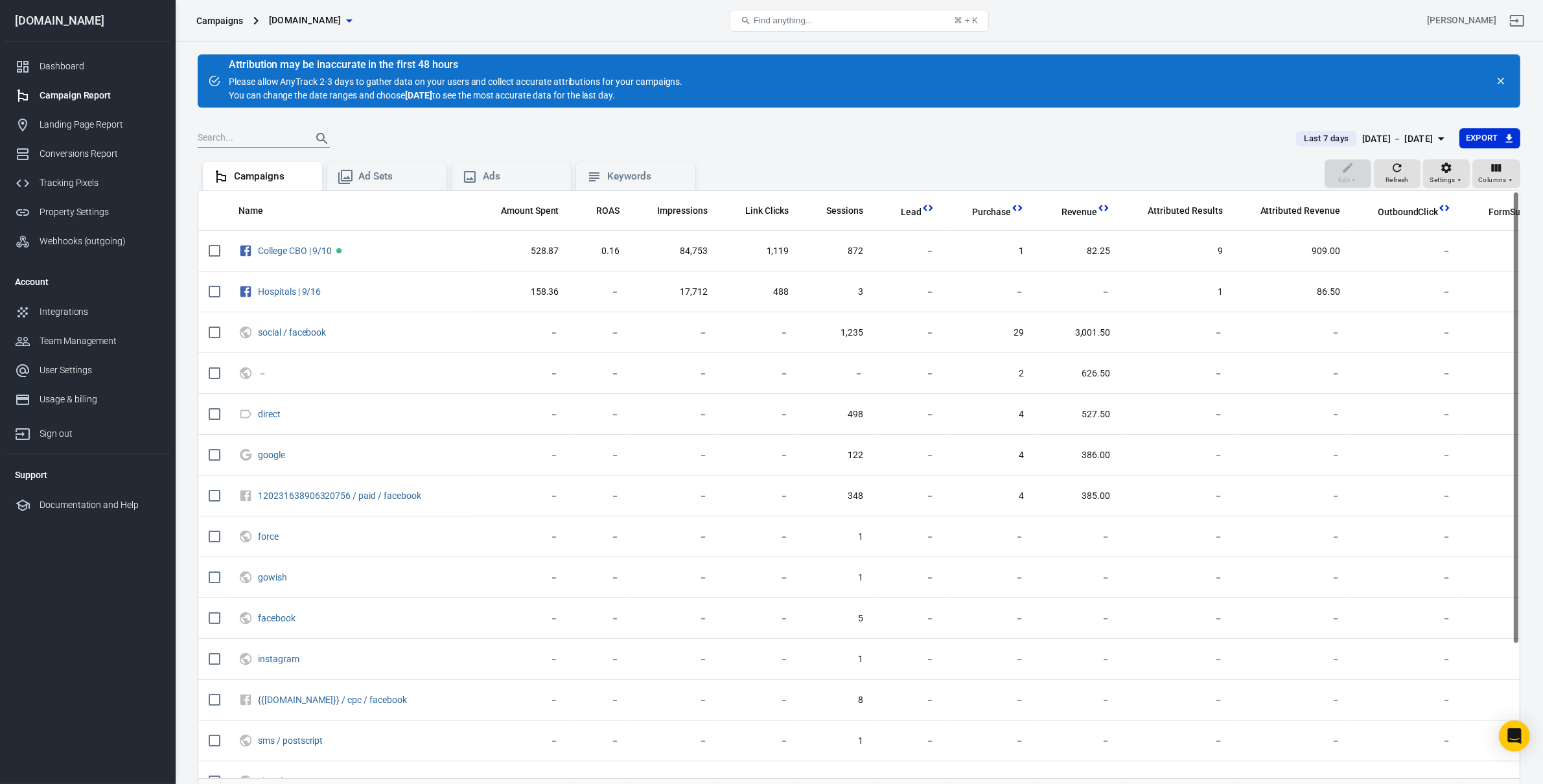
click at [1373, 132] on div "[DATE] － [DATE]" at bounding box center [1397, 139] width 71 height 16
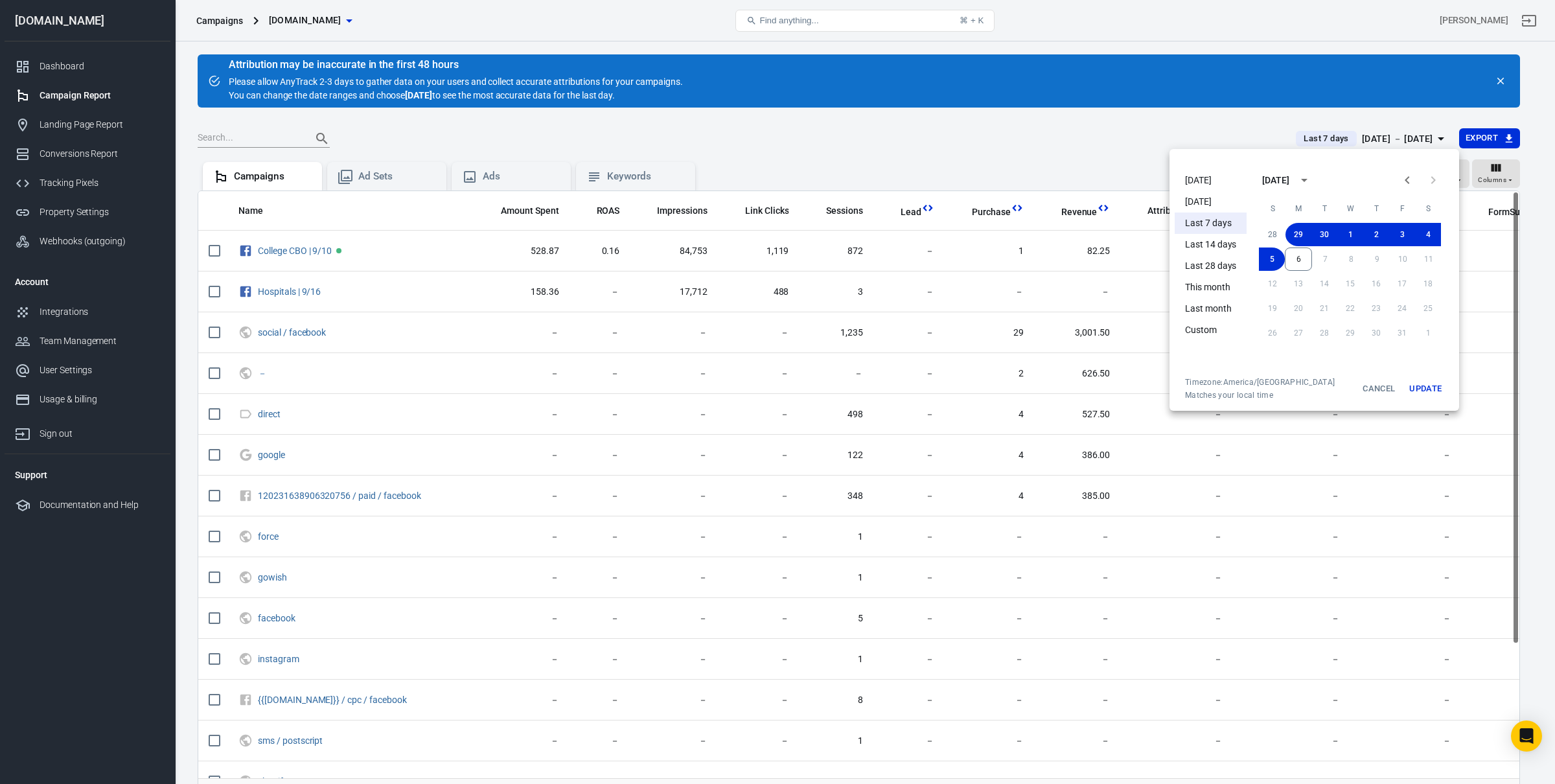
click at [1224, 191] on li "[DATE]" at bounding box center [1211, 202] width 72 height 21
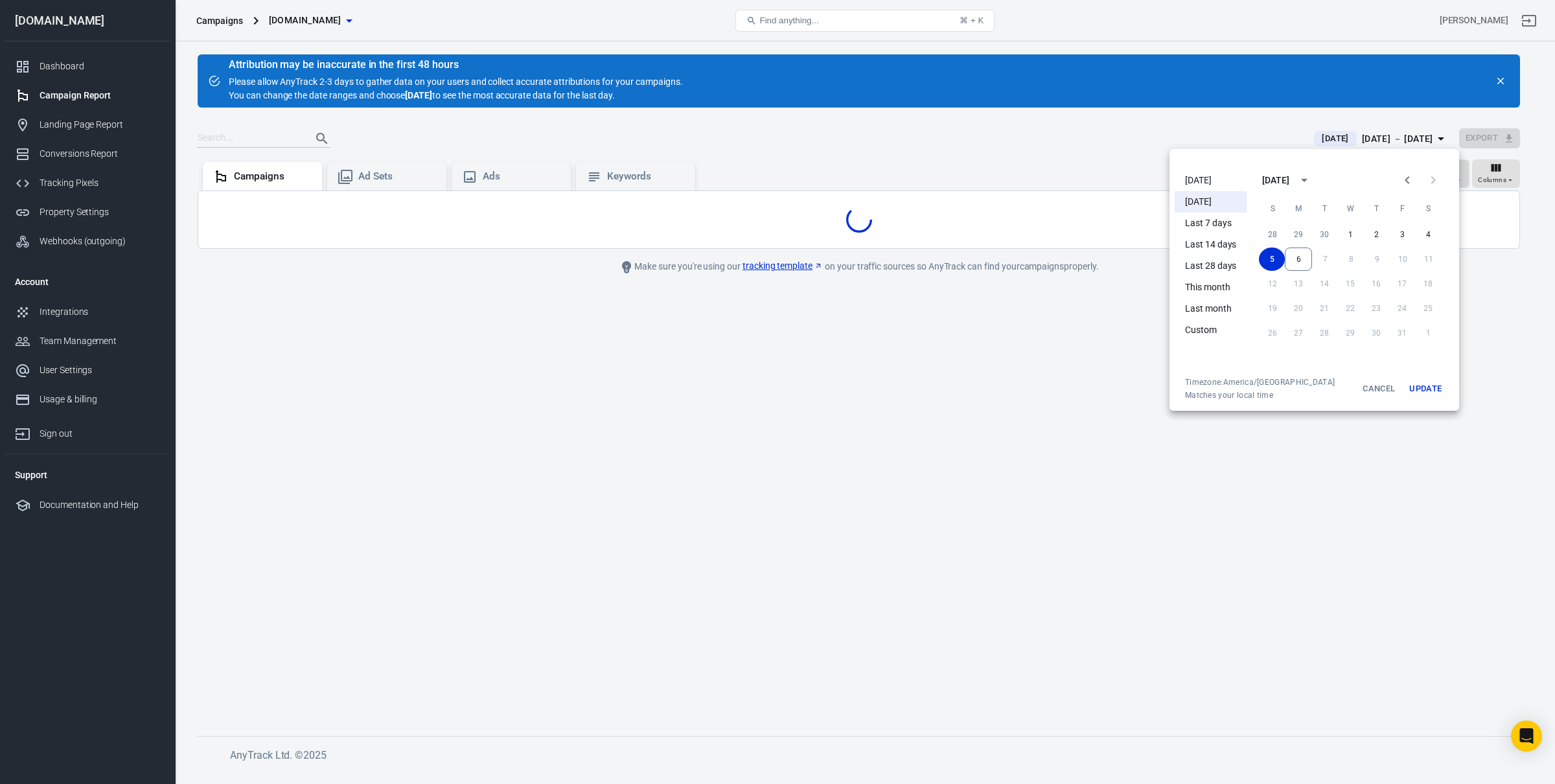
click at [1064, 135] on div at bounding box center [778, 392] width 1555 height 784
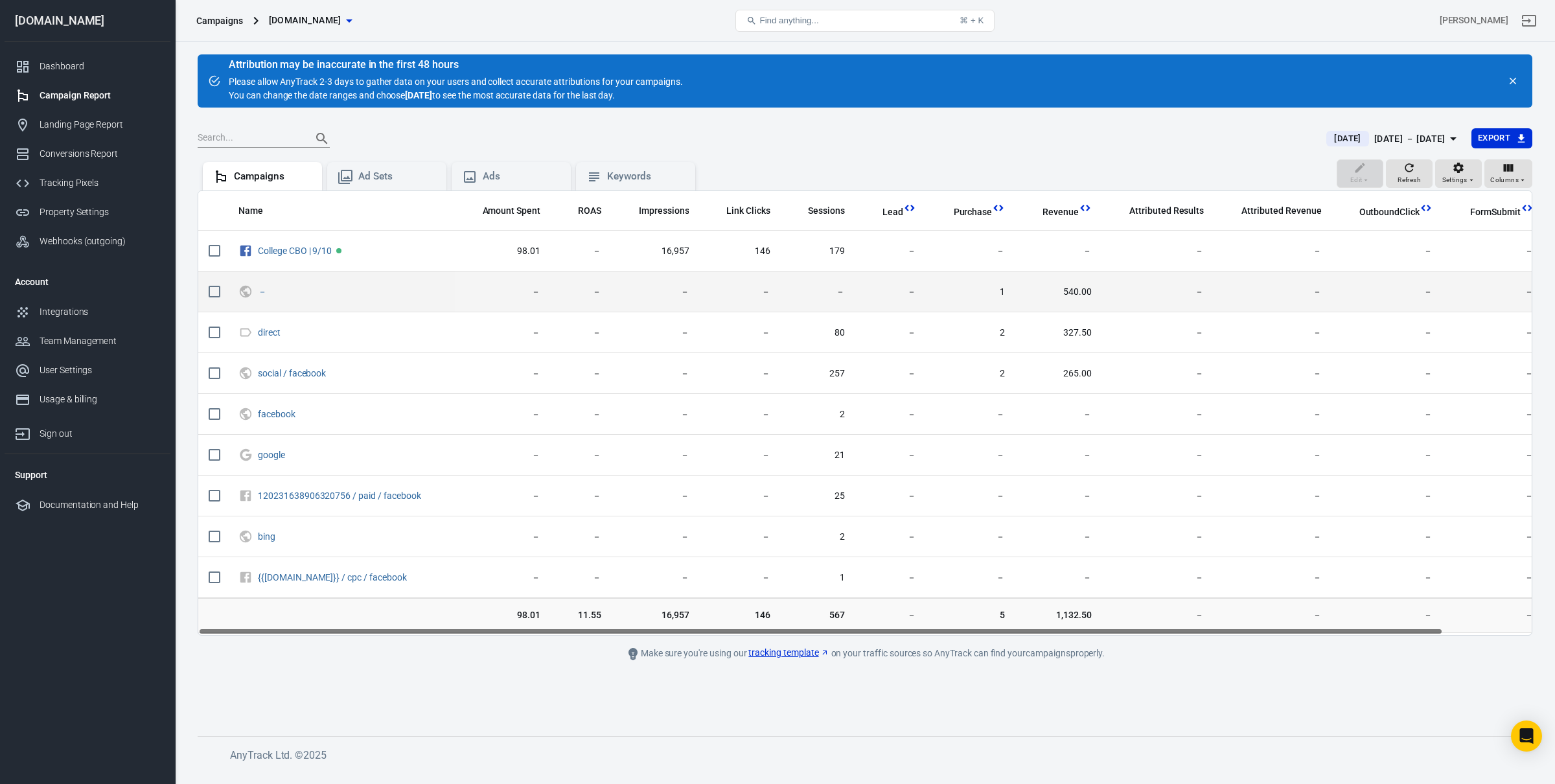
click at [1094, 310] on td "540.00" at bounding box center [1058, 292] width 87 height 41
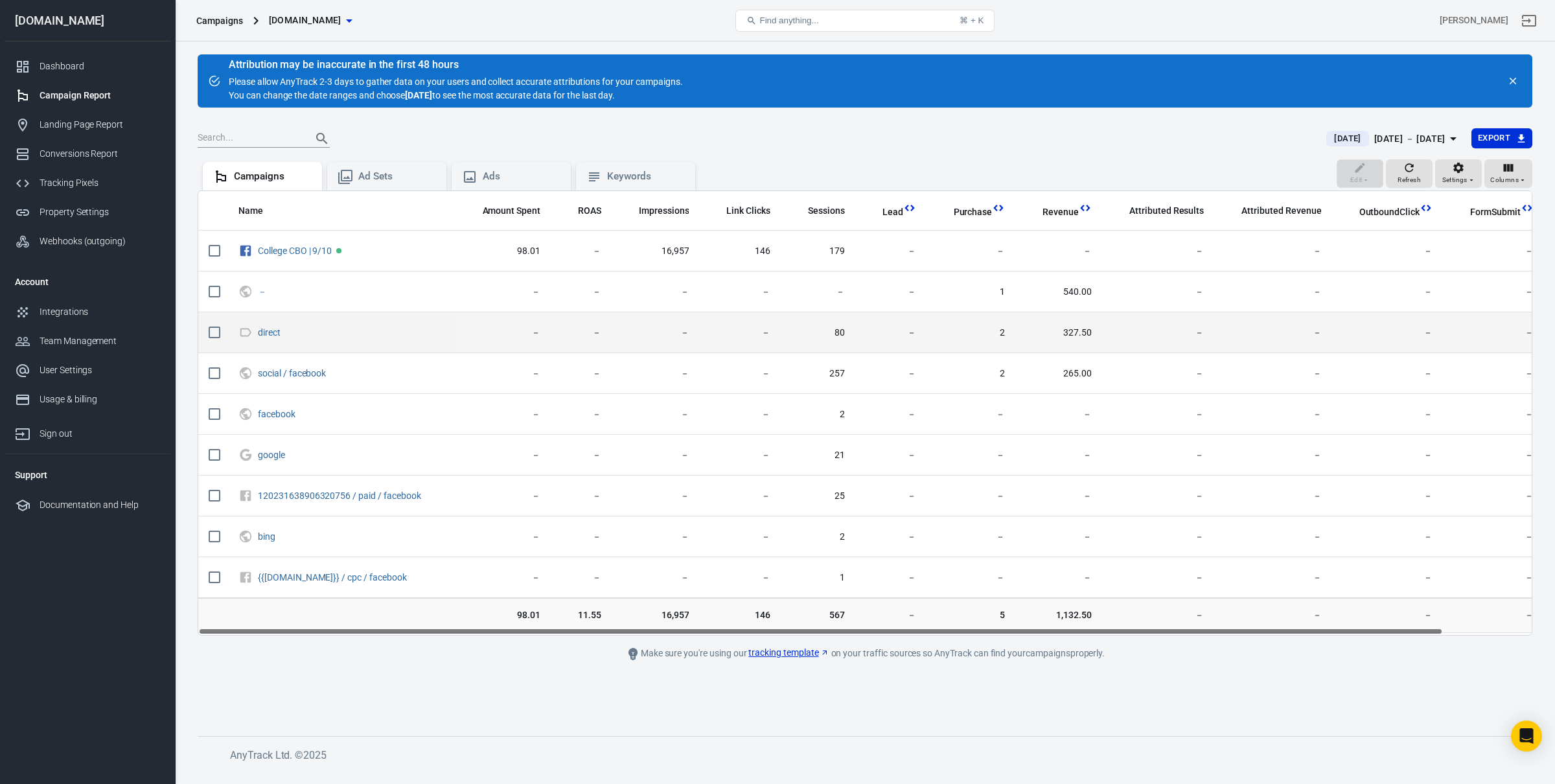
click at [1079, 339] on td "327.50" at bounding box center [1058, 332] width 87 height 41
click at [1072, 353] on td "327.50" at bounding box center [1058, 332] width 87 height 41
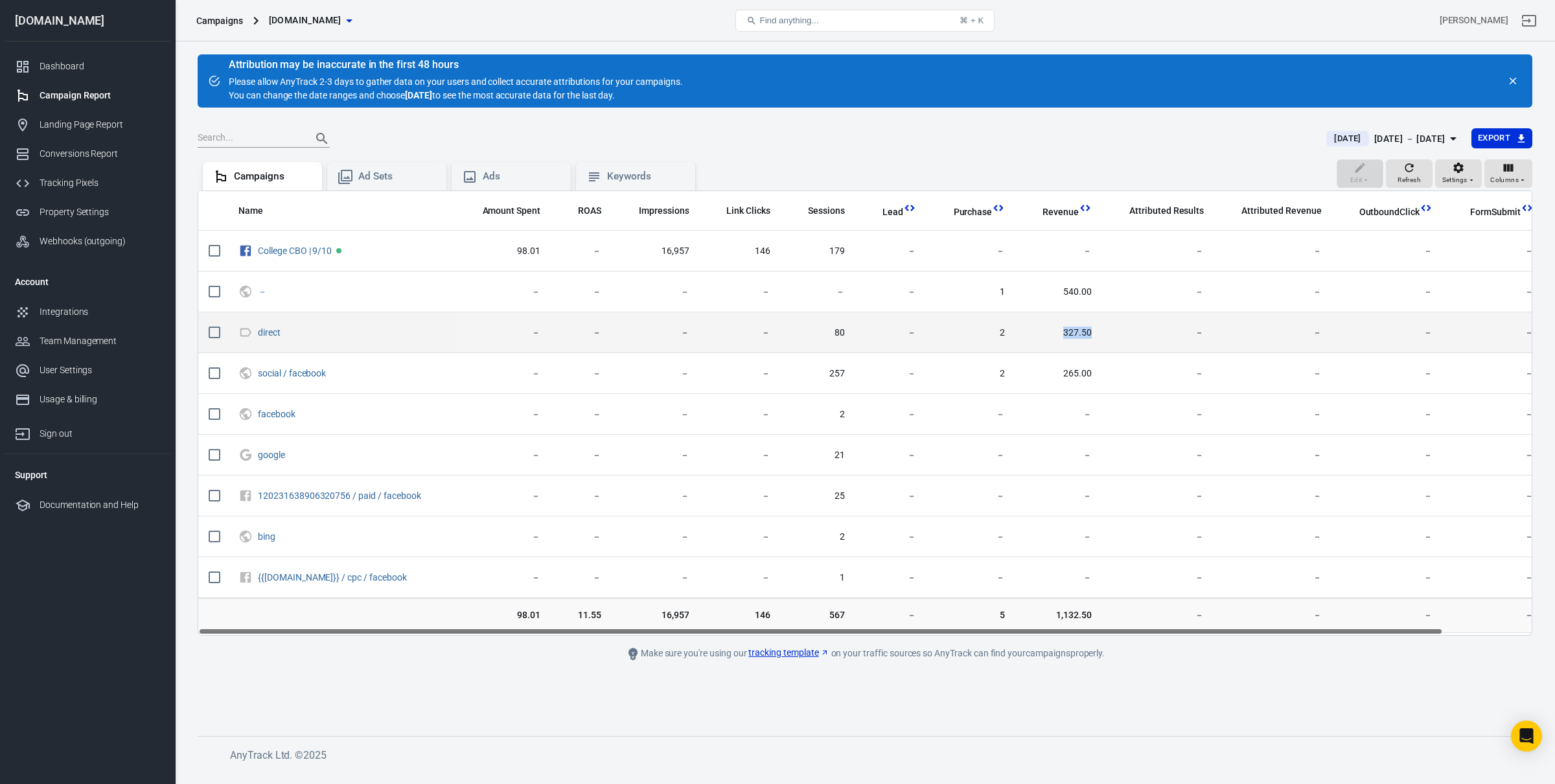
click at [1072, 353] on td "327.50" at bounding box center [1058, 332] width 87 height 41
click at [1088, 327] on td "327.50" at bounding box center [1058, 332] width 87 height 41
click at [1086, 321] on td "327.50" at bounding box center [1058, 332] width 87 height 41
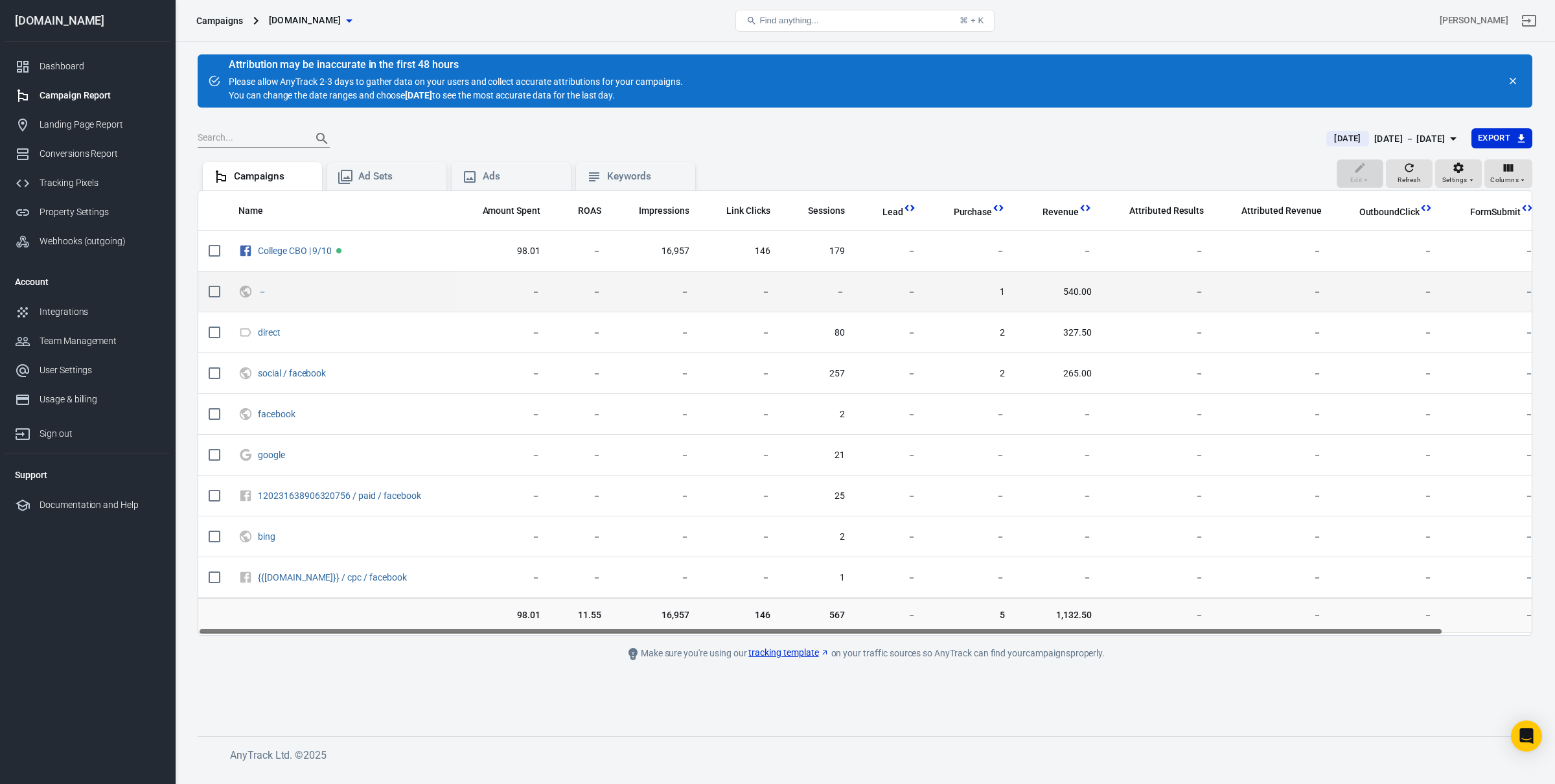
click at [1087, 287] on td "540.00" at bounding box center [1058, 292] width 87 height 41
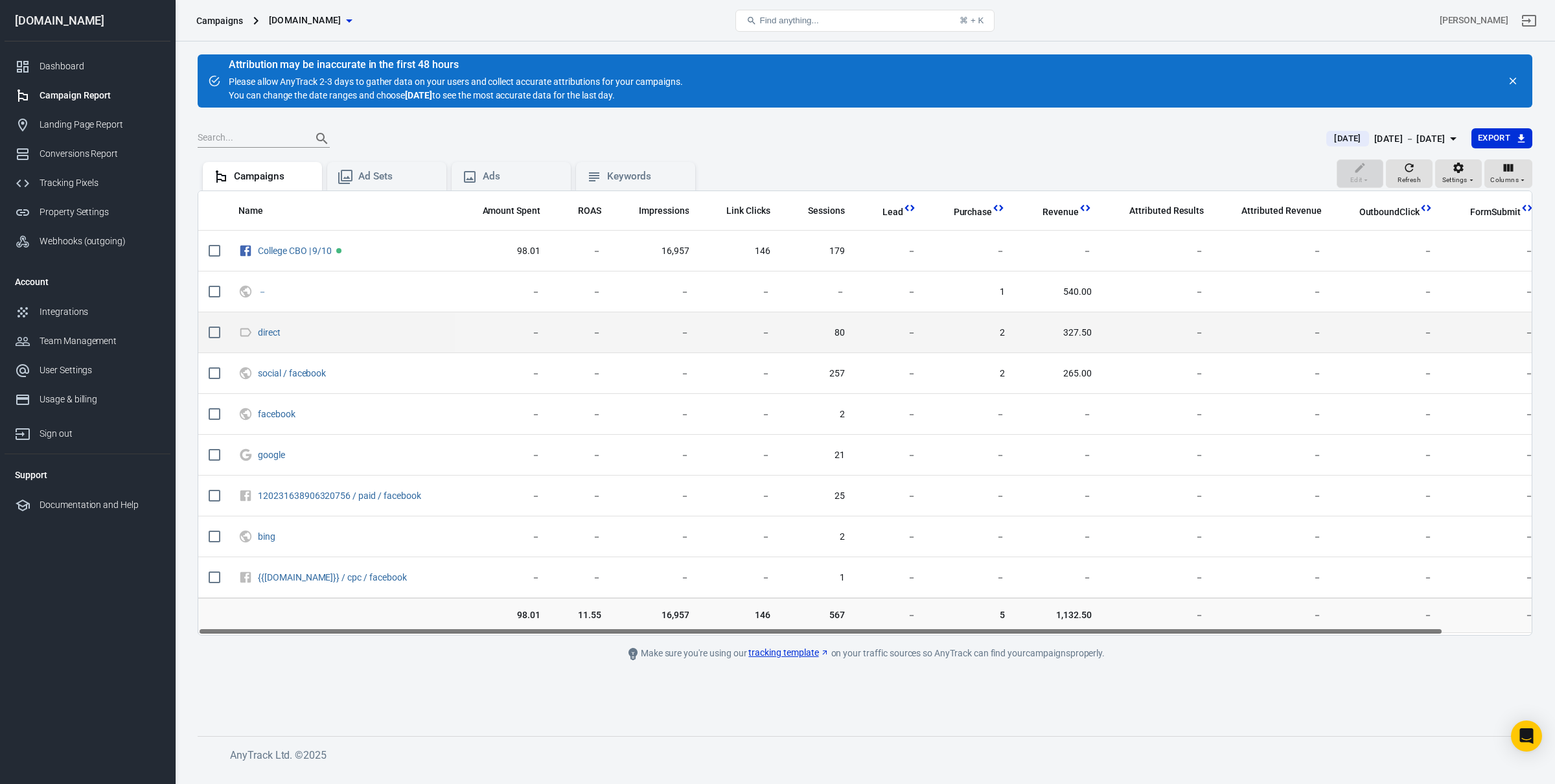
click at [1166, 316] on td "－" at bounding box center [1159, 332] width 112 height 41
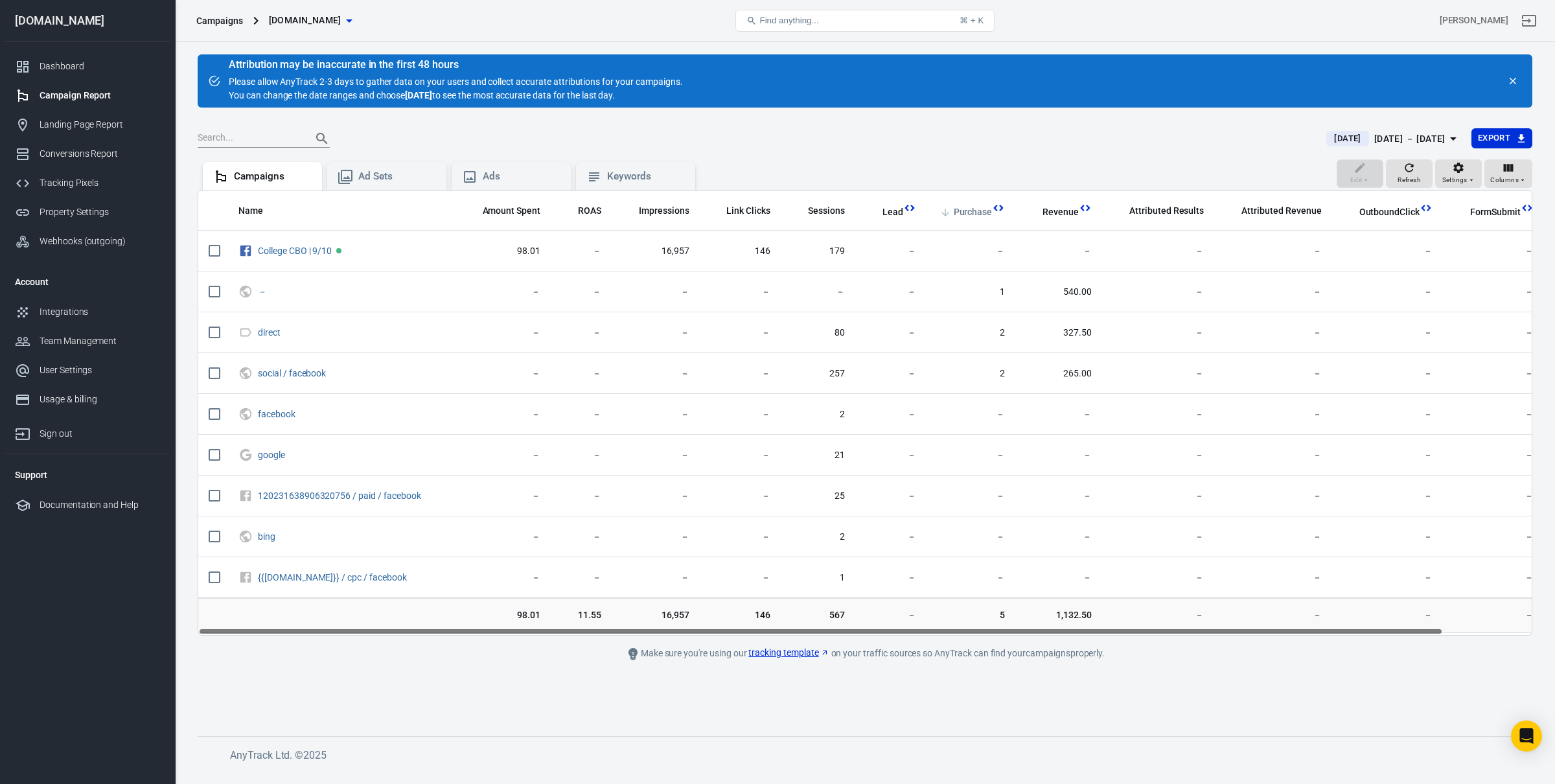
click at [965, 216] on span "Purchase" at bounding box center [974, 212] width 39 height 13
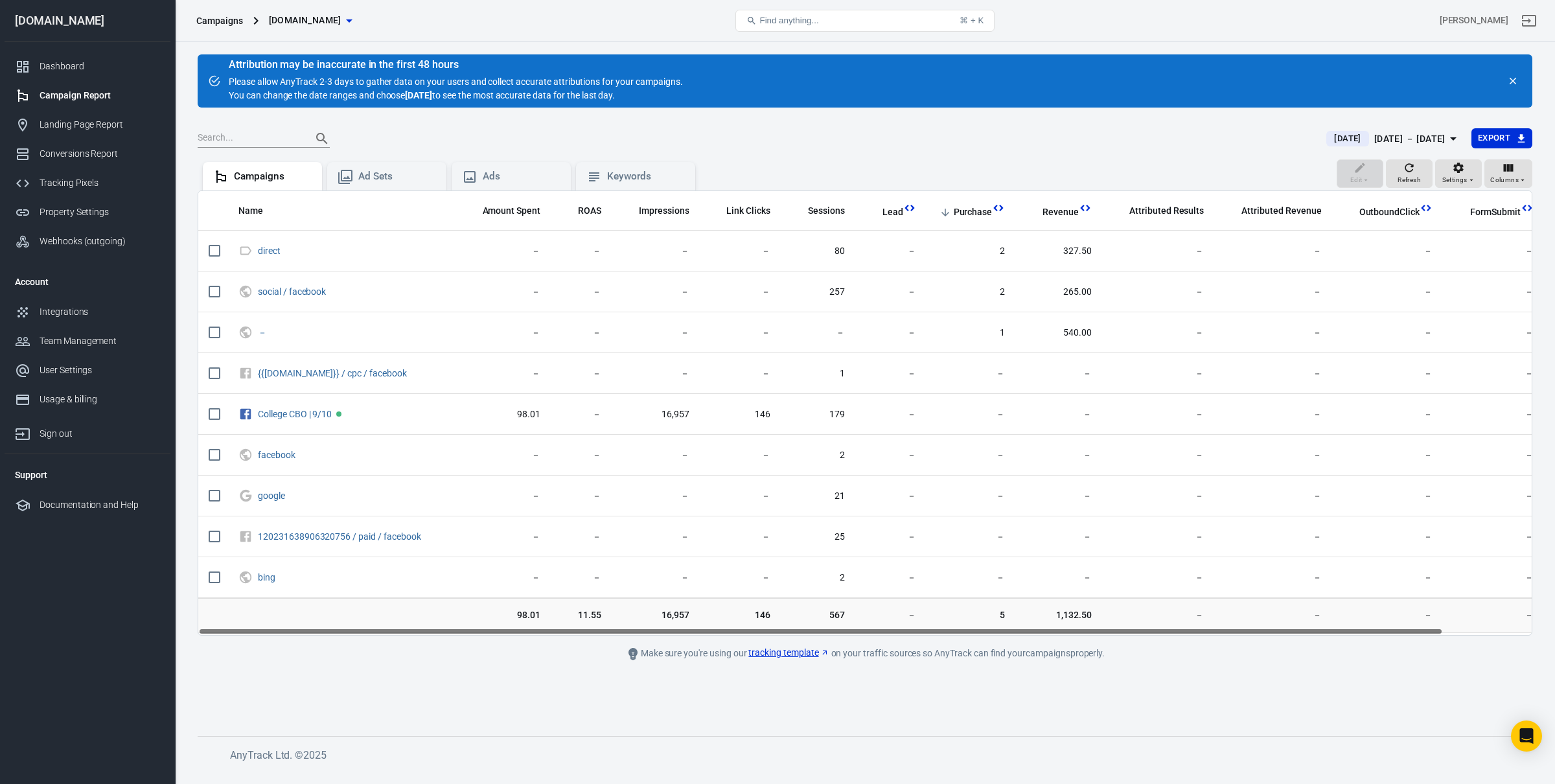
click at [1410, 131] on div "Oct 5 － Oct 5, 2025" at bounding box center [1409, 139] width 71 height 16
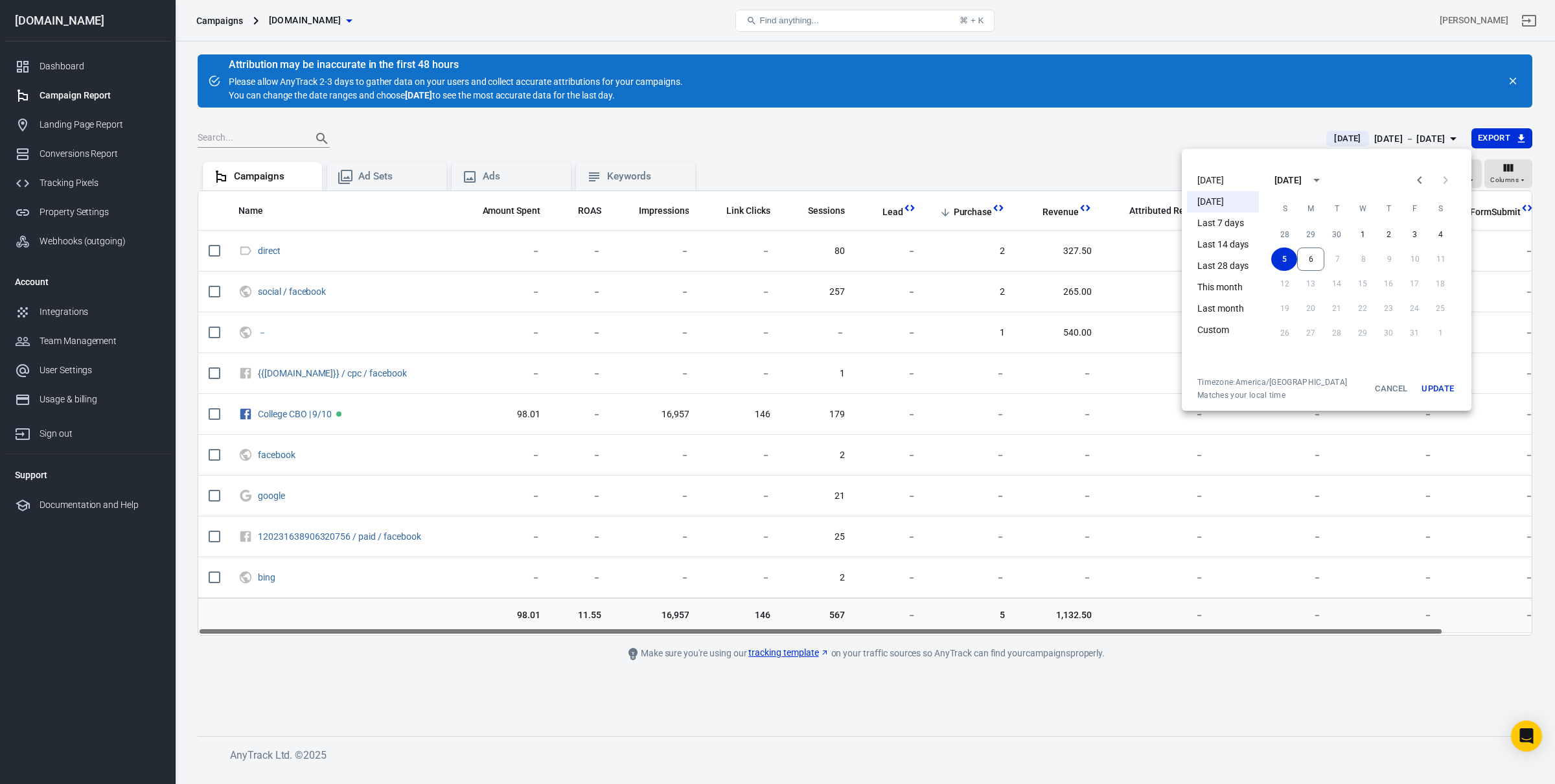
click at [1213, 175] on li "[DATE]" at bounding box center [1223, 180] width 72 height 21
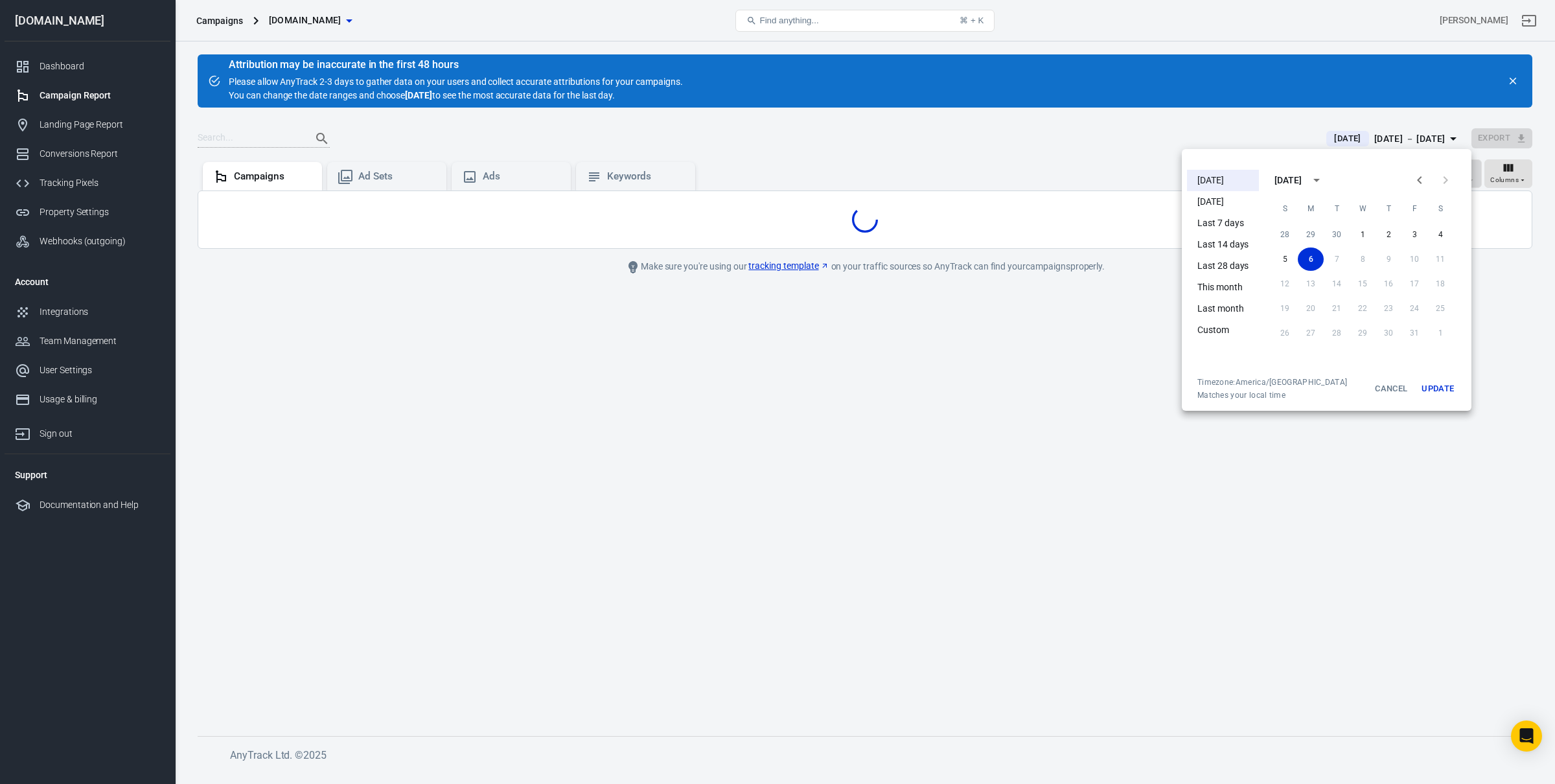
click at [1335, 416] on div at bounding box center [778, 392] width 1555 height 784
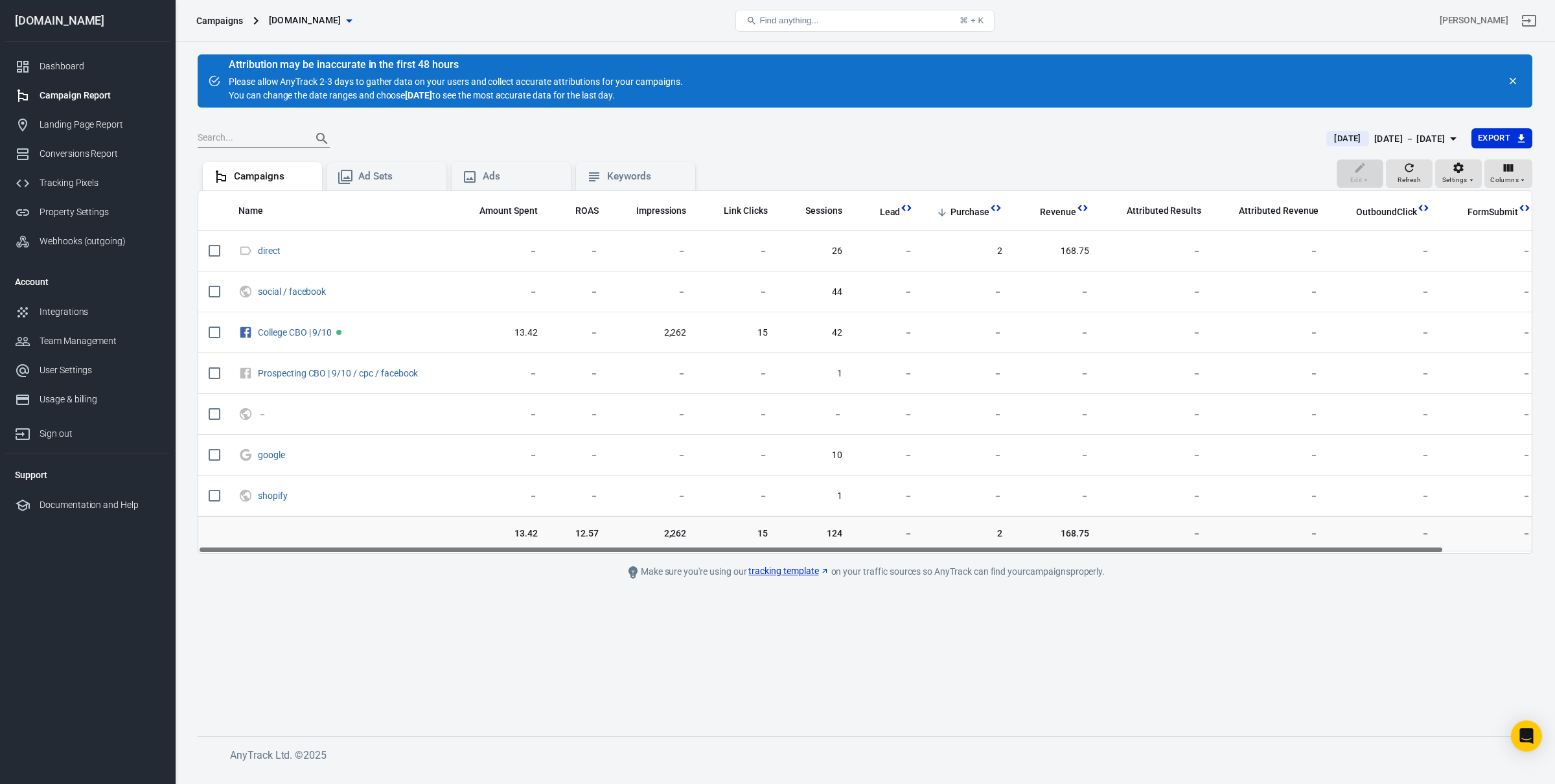
click at [947, 540] on tr "13.42 12.57 2,262 15 124 － 2 168.75 － － － － 15" at bounding box center [917, 533] width 1437 height 35
click at [943, 544] on tr "13.42 12.57 2,262 15 124 － 2 168.75 － － － － 15" at bounding box center [917, 533] width 1437 height 35
drag, startPoint x: 902, startPoint y: 546, endPoint x: 861, endPoint y: 544, distance: 41.0
click at [861, 544] on tr "13.42 12.57 2,262 15 124 － 2 168.75 － － － － 15" at bounding box center [917, 533] width 1437 height 35
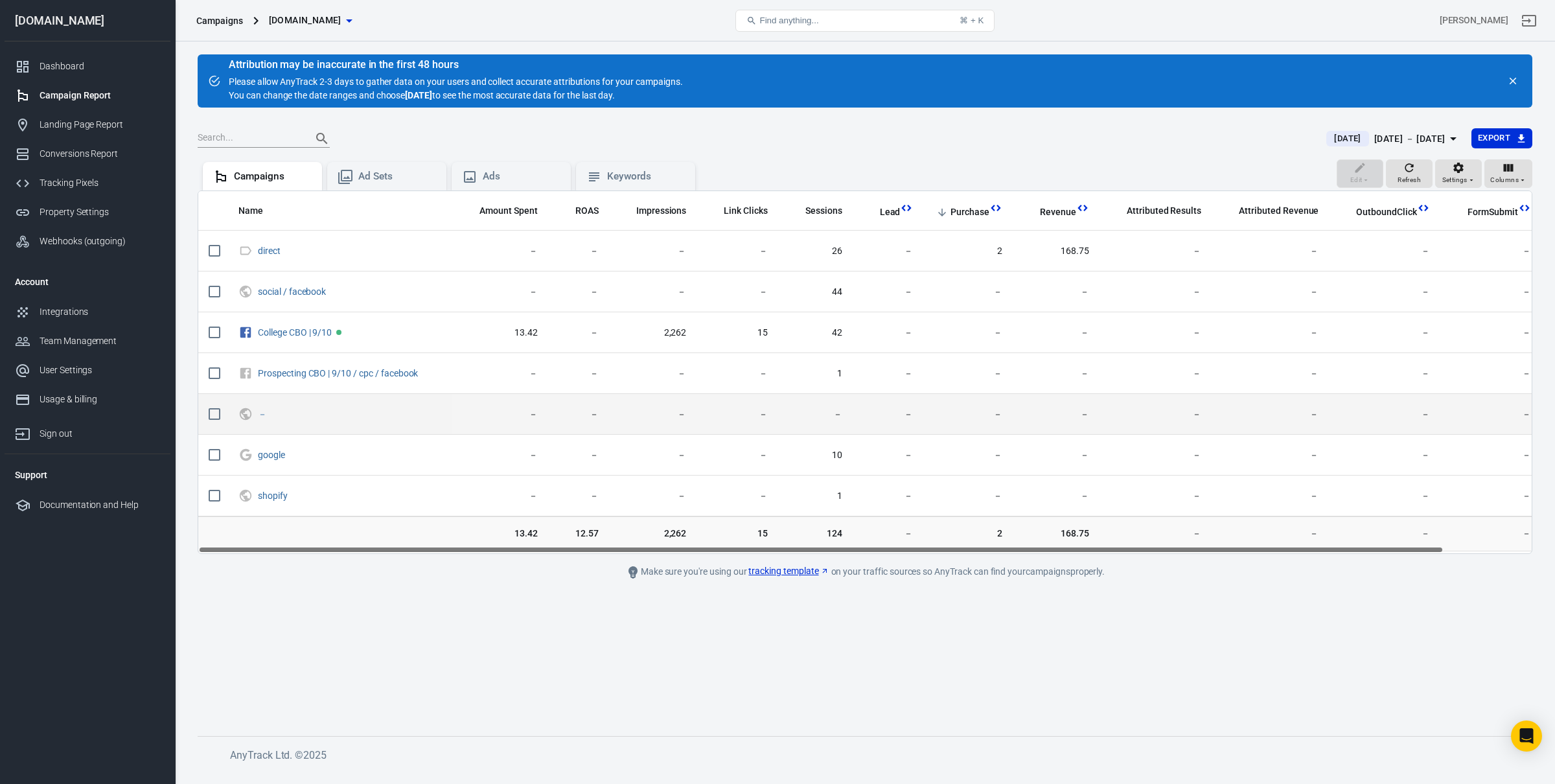
click at [1022, 407] on td "－" at bounding box center [1056, 414] width 87 height 41
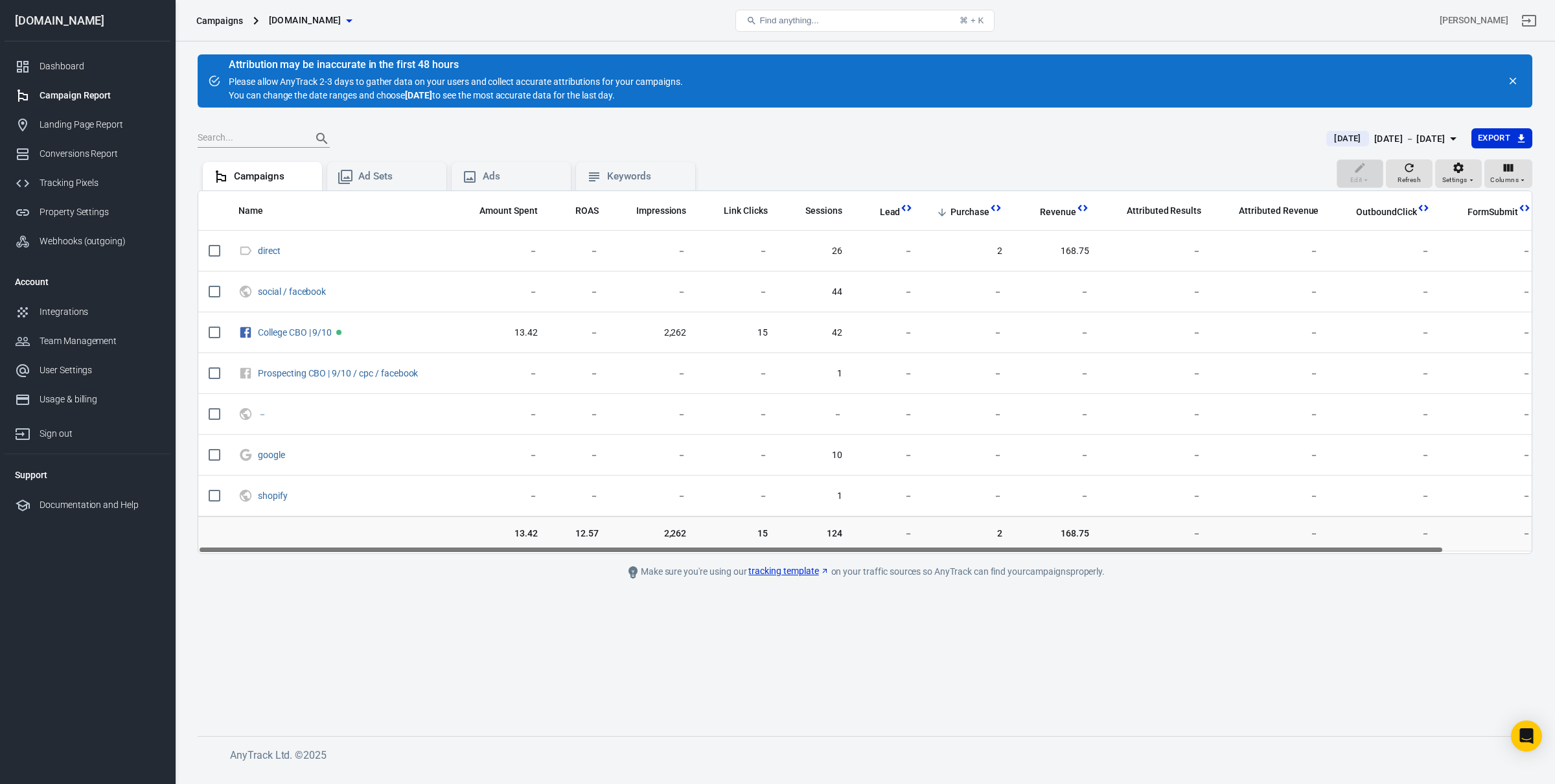
click at [507, 220] on th "Amount Spent" at bounding box center [500, 211] width 96 height 40
click at [488, 214] on span "Amount Spent" at bounding box center [509, 211] width 58 height 13
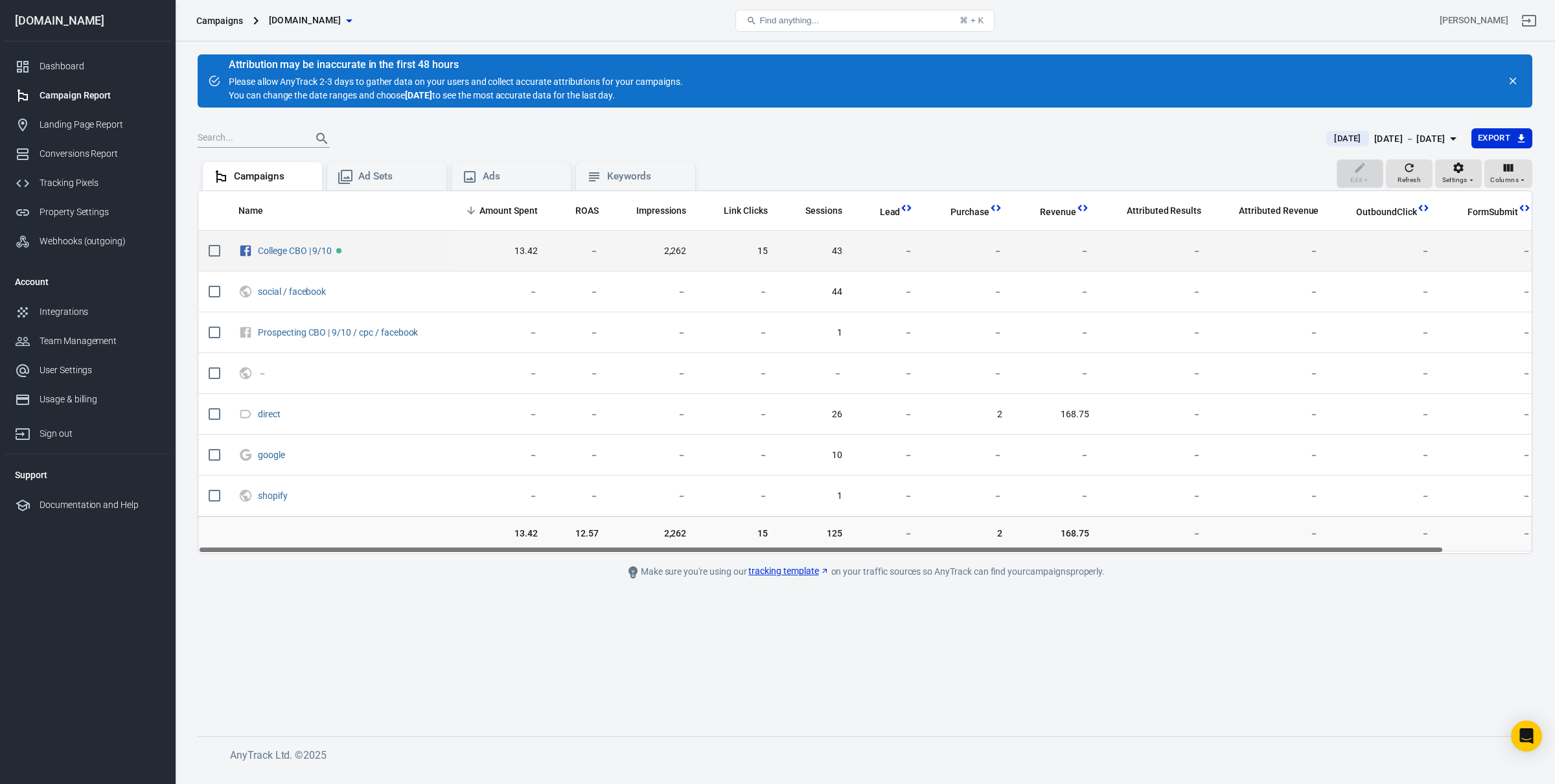
click at [534, 265] on td "13.42" at bounding box center [500, 251] width 96 height 41
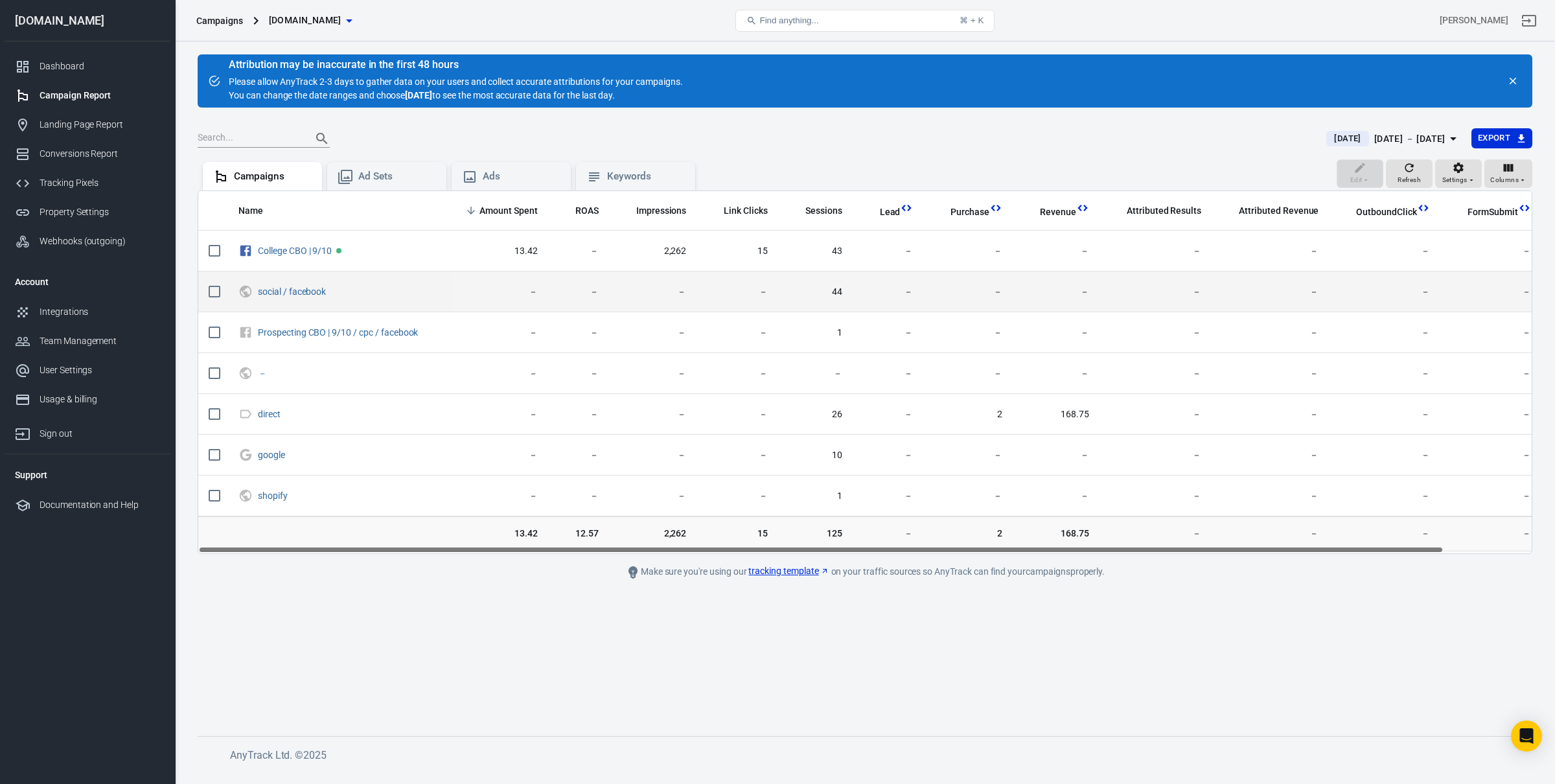
click at [929, 283] on td "－" at bounding box center [968, 292] width 89 height 41
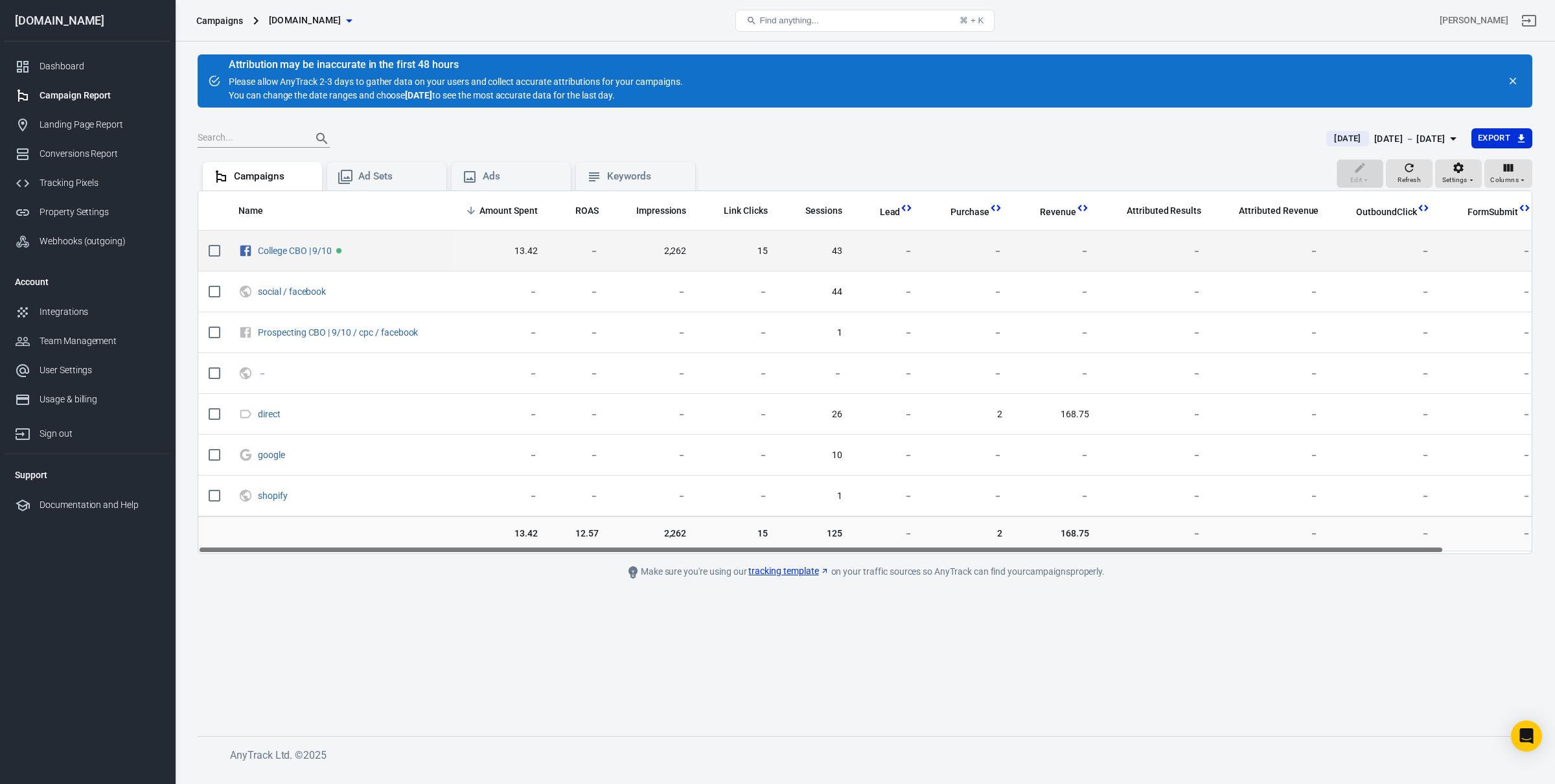
click at [838, 254] on span "43" at bounding box center [816, 251] width 54 height 13
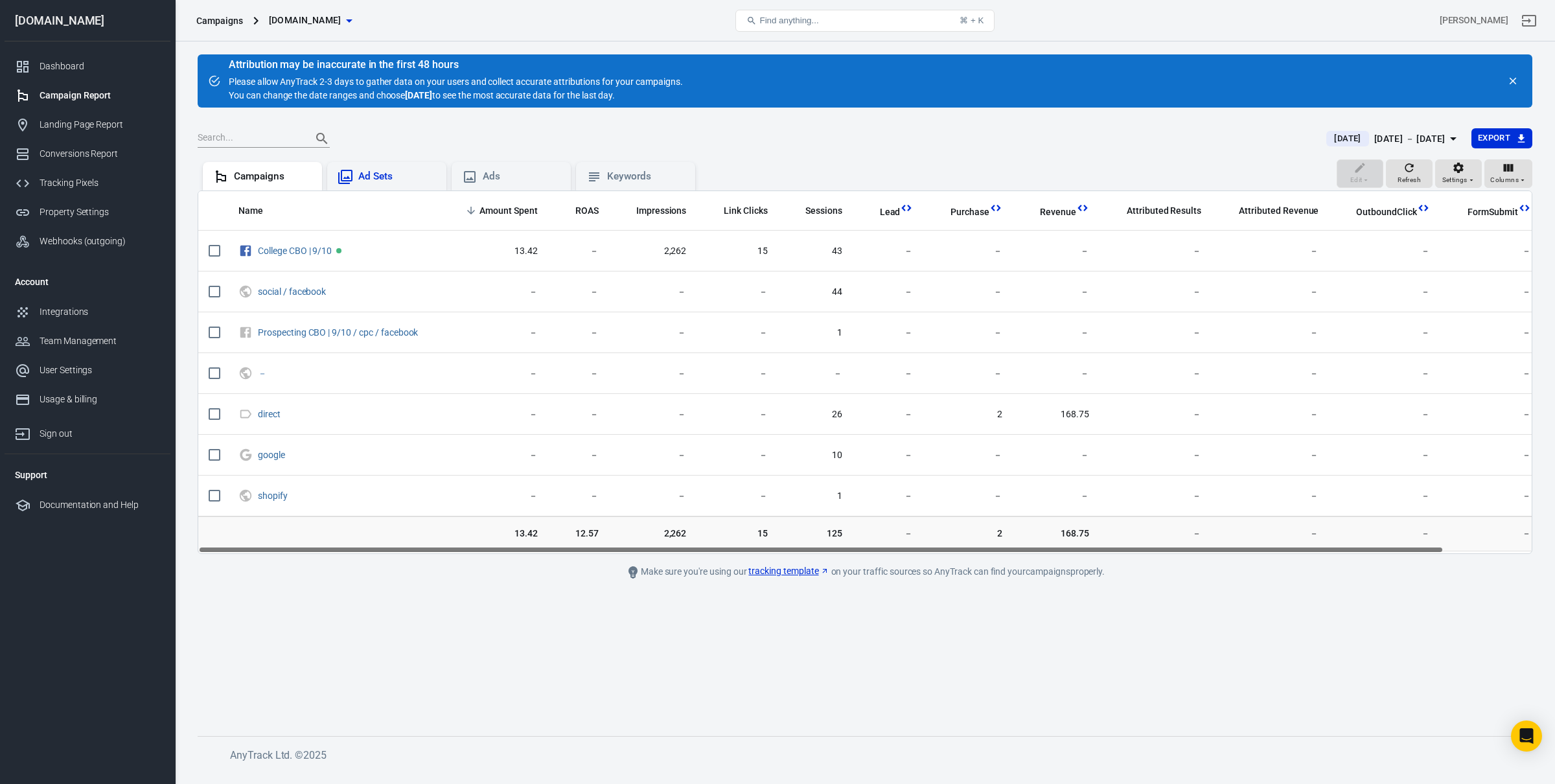
drag, startPoint x: 1023, startPoint y: 253, endPoint x: 424, endPoint y: 168, distance: 605.0
click at [1024, 254] on span "－" at bounding box center [1056, 251] width 66 height 13
